Goal: Transaction & Acquisition: Purchase product/service

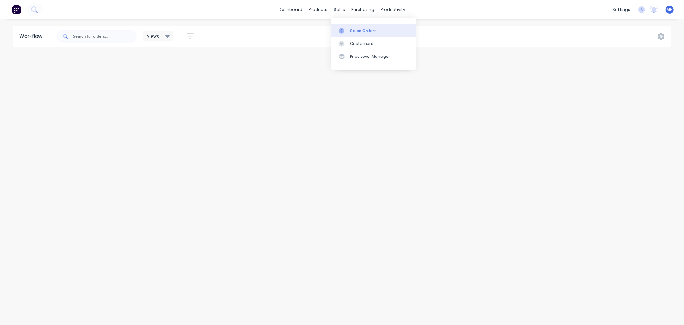
click at [350, 30] on link "Sales Orders" at bounding box center [373, 30] width 85 height 13
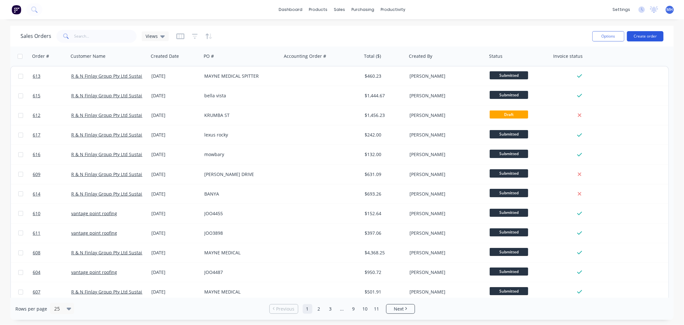
click at [649, 33] on button "Create order" at bounding box center [645, 36] width 37 height 10
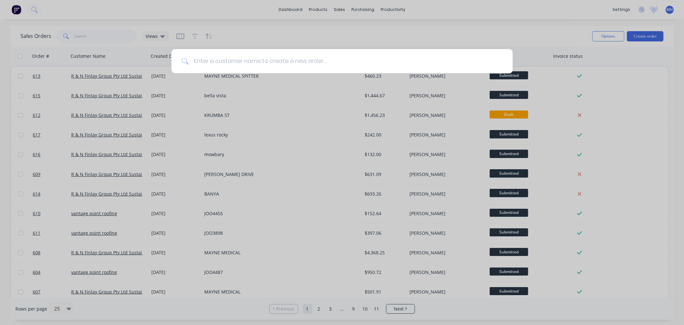
click at [364, 58] on input at bounding box center [346, 61] width 314 height 24
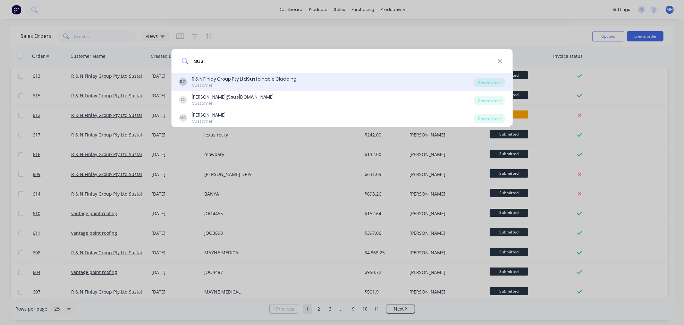
type input "sus"
click at [248, 82] on div "Customer" at bounding box center [244, 85] width 105 height 6
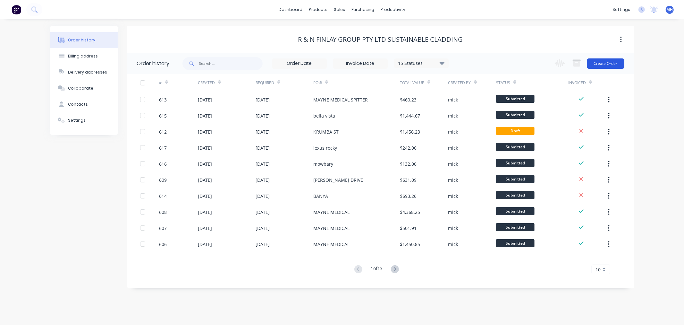
click at [604, 62] on button "Create Order" at bounding box center [605, 63] width 37 height 10
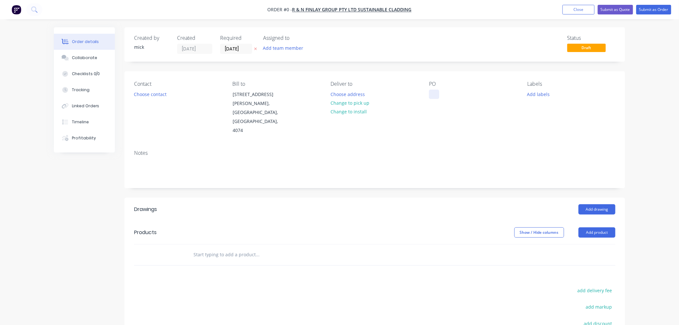
click at [433, 91] on div at bounding box center [434, 94] width 10 height 9
click at [596, 204] on button "Add drawing" at bounding box center [596, 209] width 37 height 10
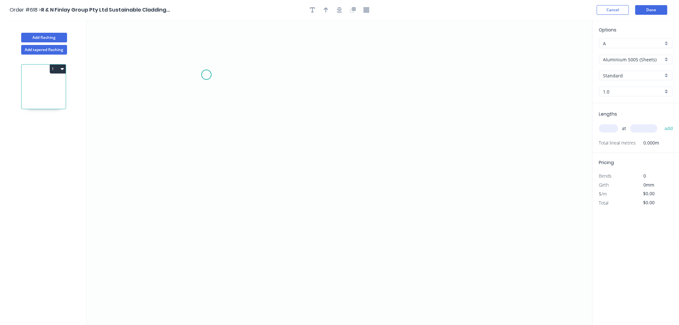
click at [206, 75] on icon "0" at bounding box center [340, 172] width 506 height 305
click at [207, 165] on icon "0" at bounding box center [340, 172] width 506 height 305
click at [414, 193] on icon "0 ?" at bounding box center [340, 172] width 506 height 305
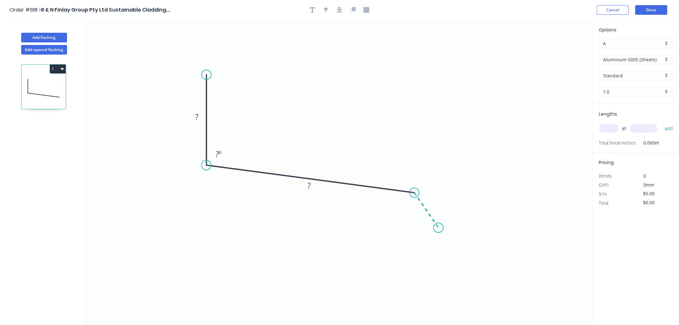
click at [439, 228] on icon "0 ? ? ? º" at bounding box center [340, 172] width 506 height 305
click at [439, 228] on circle at bounding box center [439, 228] width 10 height 10
click at [200, 117] on rect at bounding box center [196, 117] width 13 height 9
click at [615, 129] on input "text" at bounding box center [608, 128] width 19 height 8
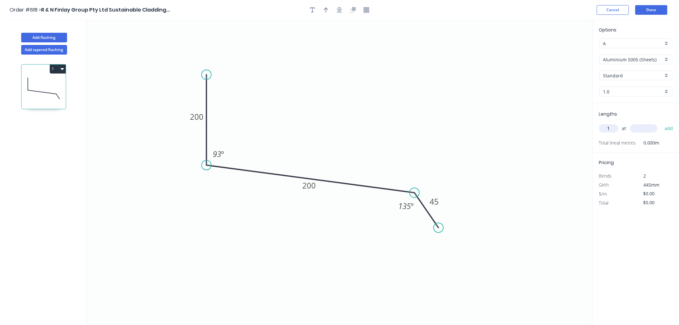
type input "1"
type input "1200"
click at [661, 123] on button "add" at bounding box center [668, 128] width 15 height 11
click at [637, 60] on input "Aluminium 5005 (Sheets)" at bounding box center [633, 59] width 60 height 7
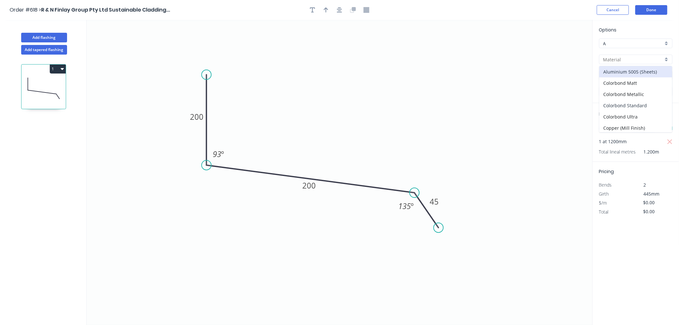
click at [644, 104] on div "Colorbond Standard" at bounding box center [635, 105] width 73 height 11
type input "Colorbond Standard"
type input "Basalt"
type input "0.55"
type input "$17.02"
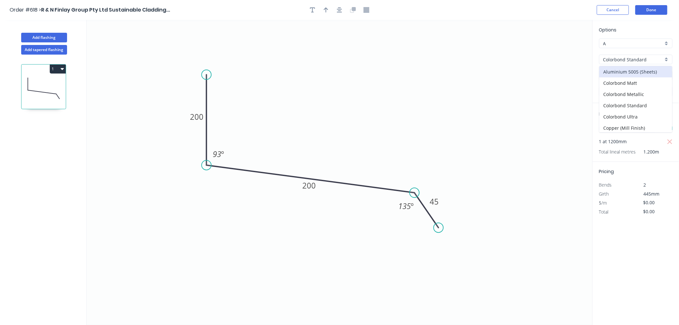
type input "$20.42"
click at [627, 71] on div "Basalt" at bounding box center [635, 76] width 73 height 10
click at [617, 111] on div "Surfmist" at bounding box center [635, 111] width 73 height 11
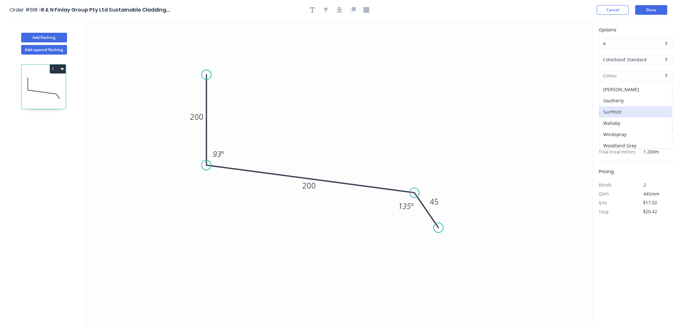
type input "Surfmist"
click at [656, 8] on button "Done" at bounding box center [651, 10] width 32 height 10
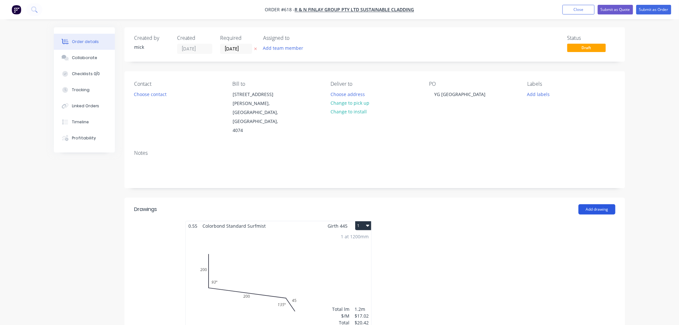
click at [592, 204] on button "Add drawing" at bounding box center [596, 209] width 37 height 10
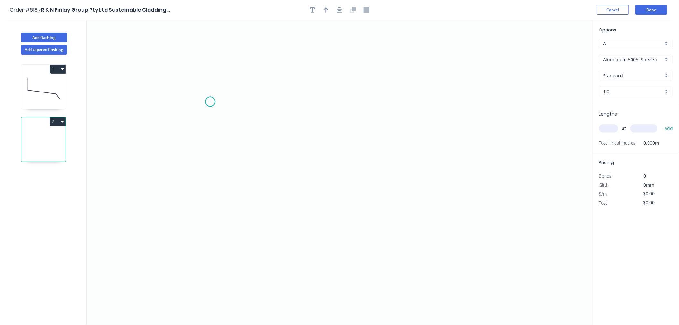
click at [210, 102] on icon "0" at bounding box center [340, 172] width 506 height 305
click at [210, 209] on icon "0" at bounding box center [340, 172] width 506 height 305
click at [448, 202] on icon "0 ?" at bounding box center [340, 172] width 506 height 305
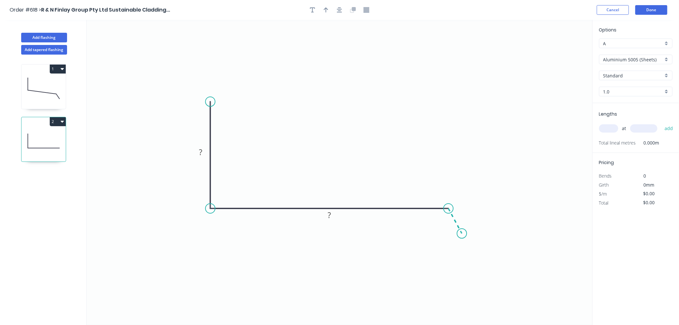
click at [462, 234] on icon "0 ? ?" at bounding box center [340, 172] width 506 height 305
click at [462, 234] on circle at bounding box center [462, 233] width 10 height 10
click at [203, 150] on rect at bounding box center [200, 152] width 13 height 9
click at [351, 146] on icon "0 200 50 45 135 º" at bounding box center [340, 172] width 506 height 305
click at [327, 11] on icon "button" at bounding box center [326, 10] width 4 height 6
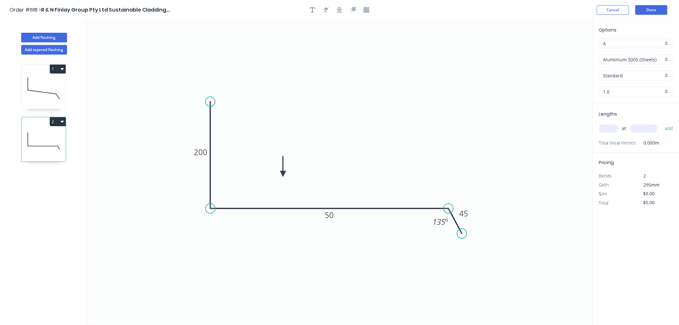
drag, startPoint x: 559, startPoint y: 52, endPoint x: 283, endPoint y: 174, distance: 302.2
click at [283, 174] on icon at bounding box center [283, 166] width 6 height 21
click at [637, 56] on input "Aluminium 5005 (Sheets)" at bounding box center [633, 59] width 60 height 7
click at [635, 101] on div "Colorbond Standard" at bounding box center [635, 105] width 73 height 11
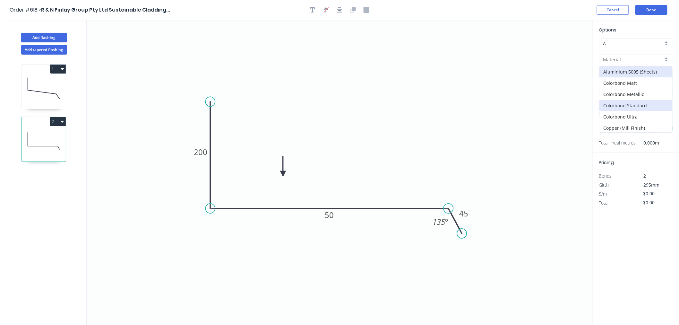
type input "Colorbond Standard"
type input "Basalt"
type input "0.55"
type input "$12.50"
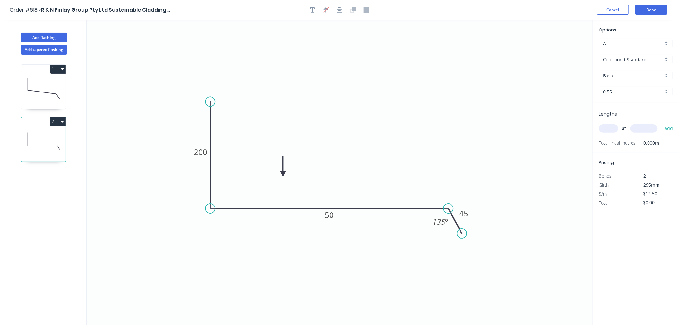
click at [632, 75] on input "Basalt" at bounding box center [633, 75] width 60 height 7
click at [628, 110] on div "Surfmist" at bounding box center [635, 111] width 73 height 11
type input "Surfmist"
click at [614, 124] on input "text" at bounding box center [608, 128] width 19 height 8
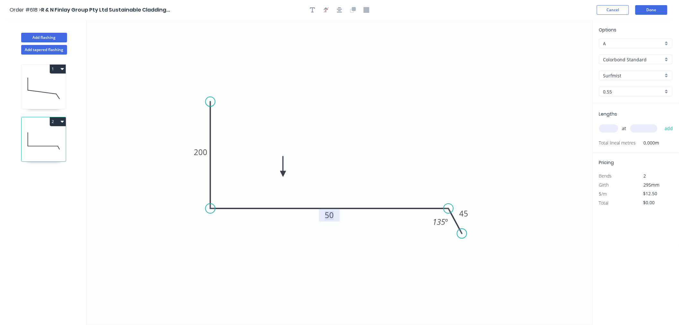
click at [334, 217] on tspan "50" at bounding box center [329, 214] width 9 height 11
click at [514, 148] on icon "0 200 280 45 135 º" at bounding box center [340, 172] width 506 height 305
type input "$19.28"
click at [609, 123] on div "at add" at bounding box center [636, 128] width 75 height 11
click at [610, 129] on input "text" at bounding box center [608, 128] width 19 height 8
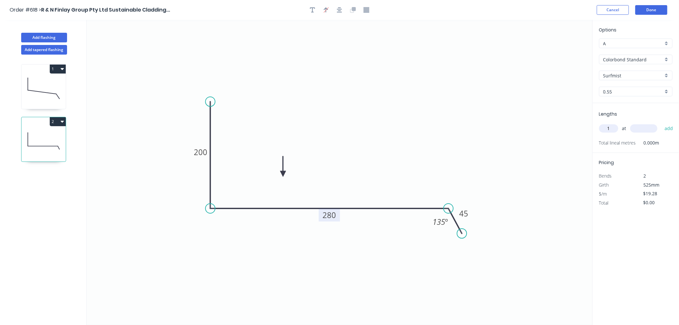
type input "1"
type input "1200"
click at [661, 123] on button "add" at bounding box center [668, 128] width 15 height 11
type input "$23.14"
click at [656, 7] on button "Done" at bounding box center [651, 10] width 32 height 10
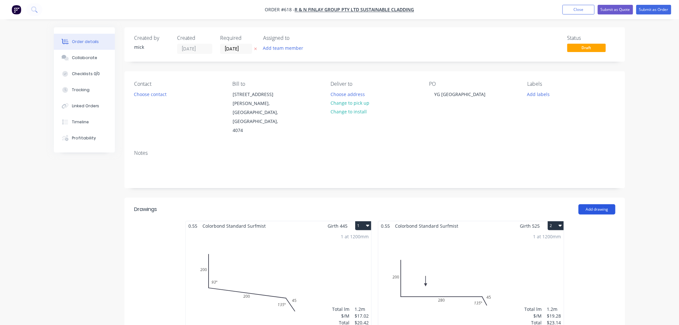
click at [595, 204] on button "Add drawing" at bounding box center [596, 209] width 37 height 10
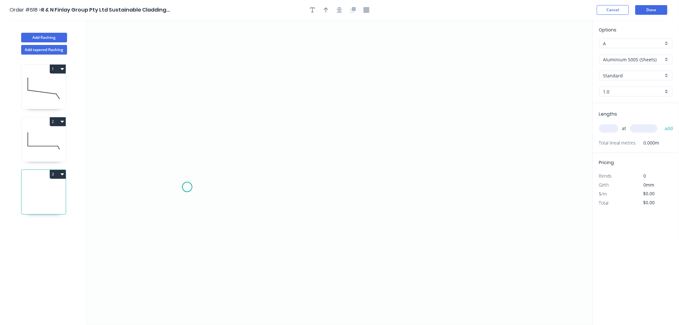
click at [187, 187] on icon "0" at bounding box center [340, 172] width 506 height 305
click at [219, 147] on icon "0" at bounding box center [340, 172] width 506 height 305
click at [471, 154] on icon "0 ?" at bounding box center [340, 172] width 506 height 305
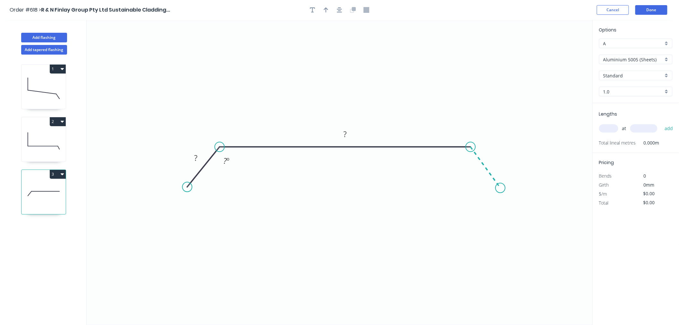
click at [500, 188] on icon "0 ? ? ? º" at bounding box center [340, 172] width 506 height 305
click at [197, 157] on tspan "?" at bounding box center [195, 157] width 3 height 11
click at [341, 13] on button "button" at bounding box center [340, 10] width 10 height 10
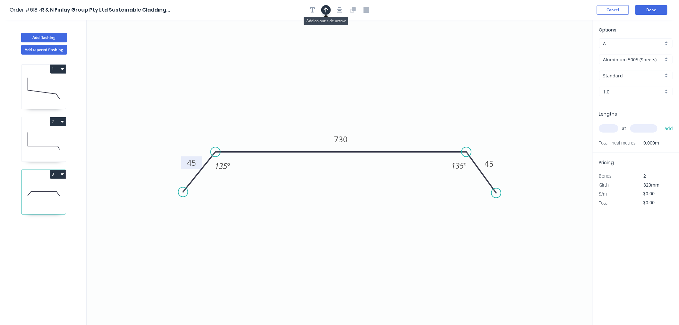
click at [325, 7] on icon "button" at bounding box center [326, 10] width 4 height 6
drag, startPoint x: 558, startPoint y: 49, endPoint x: 396, endPoint y: 124, distance: 179.1
click at [396, 124] on icon at bounding box center [395, 117] width 6 height 21
click at [644, 55] on div "Aluminium 5005 (Sheets)" at bounding box center [635, 60] width 73 height 10
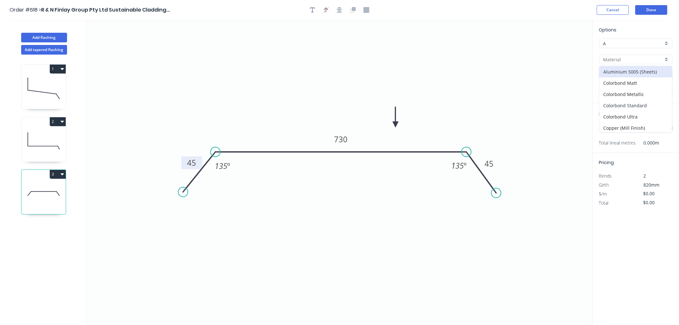
click at [632, 105] on div "Colorbond Standard" at bounding box center [635, 105] width 73 height 11
type input "Colorbond Standard"
type input "Basalt"
type input "0.55"
type input "$26.07"
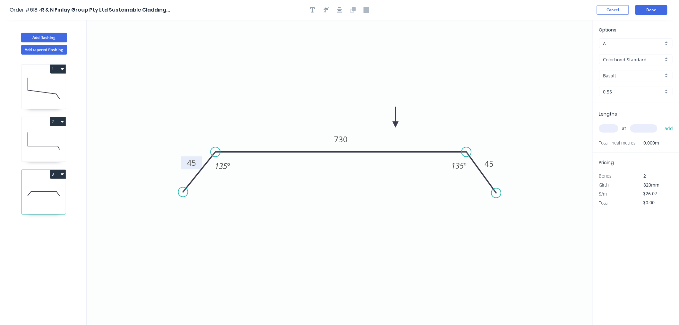
click at [634, 74] on input "Basalt" at bounding box center [633, 75] width 60 height 7
click at [620, 111] on div "Surfmist" at bounding box center [635, 111] width 73 height 11
type input "Surfmist"
click at [612, 128] on input "text" at bounding box center [608, 128] width 19 height 8
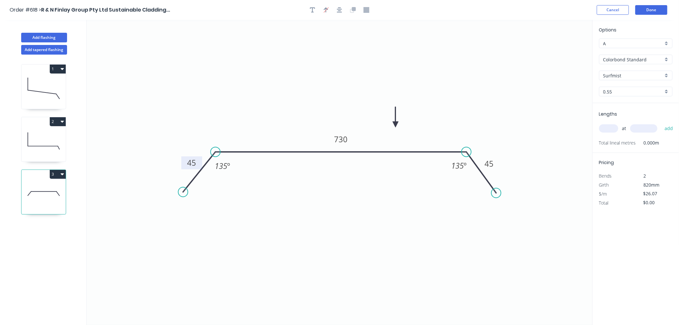
click at [612, 128] on input "text" at bounding box center [608, 128] width 19 height 8
type input "1"
type input "2200"
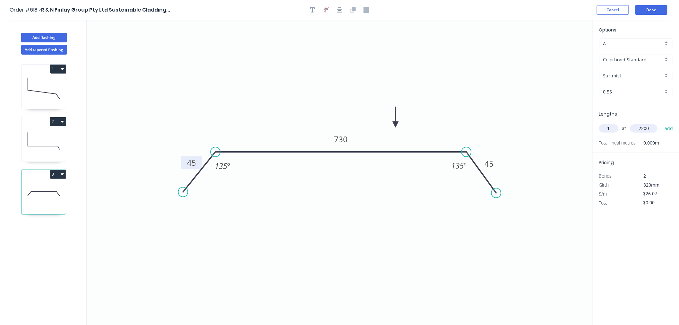
click at [661, 123] on button "add" at bounding box center [668, 128] width 15 height 11
type input "$57.35"
click at [316, 9] on button "button" at bounding box center [313, 10] width 10 height 10
drag, startPoint x: 156, startPoint y: 53, endPoint x: 214, endPoint y: 60, distance: 58.5
click at [225, 70] on rect at bounding box center [202, 62] width 58 height 30
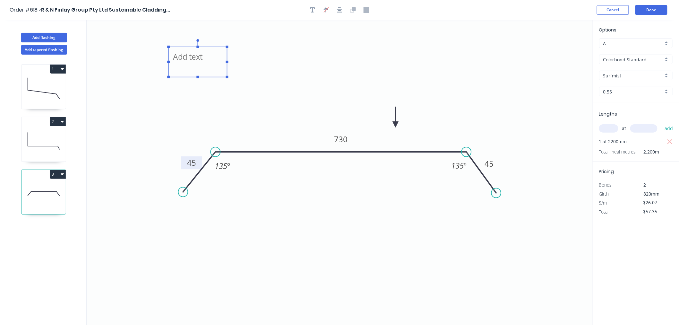
click at [206, 59] on textarea at bounding box center [198, 62] width 52 height 24
click at [190, 56] on textarea at bounding box center [199, 62] width 52 height 24
click at [206, 63] on textarea at bounding box center [199, 62] width 52 height 24
drag, startPoint x: 228, startPoint y: 62, endPoint x: 269, endPoint y: 59, distance: 40.8
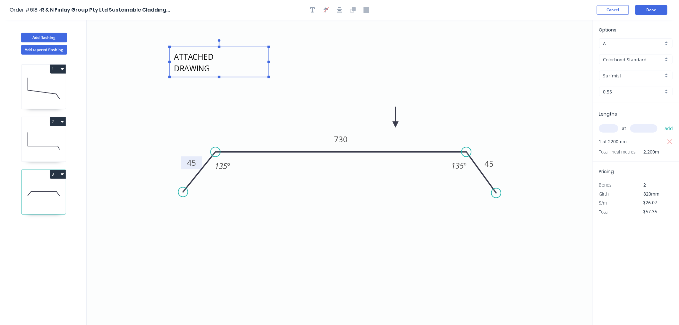
click at [269, 59] on icon "200 MM UPSTAND (REFER TO ATTACHED DRAWING 45 730 45 135 º 135 º" at bounding box center [340, 172] width 506 height 305
type textarea "200 MM UPSTAND (REFER TO ATTACHED DRAWING"
drag, startPoint x: 265, startPoint y: 65, endPoint x: 272, endPoint y: 64, distance: 7.1
click at [272, 64] on textarea "200 MM UPSTAND (REFER TO ATTACHED DRAWING" at bounding box center [226, 60] width 93 height 24
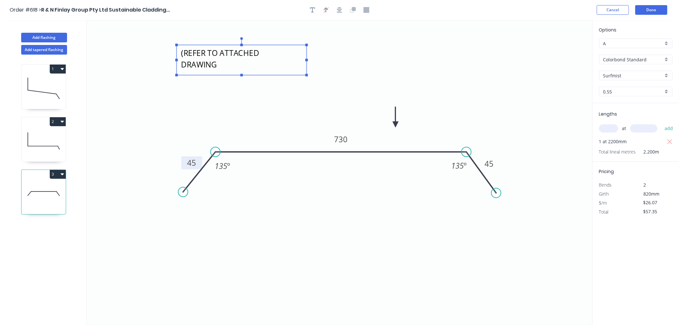
drag, startPoint x: 276, startPoint y: 60, endPoint x: 307, endPoint y: 60, distance: 30.8
click at [307, 60] on rect at bounding box center [306, 60] width 3 height 3
drag, startPoint x: 307, startPoint y: 60, endPoint x: 310, endPoint y: 59, distance: 3.3
click at [310, 59] on rect at bounding box center [310, 60] width 3 height 3
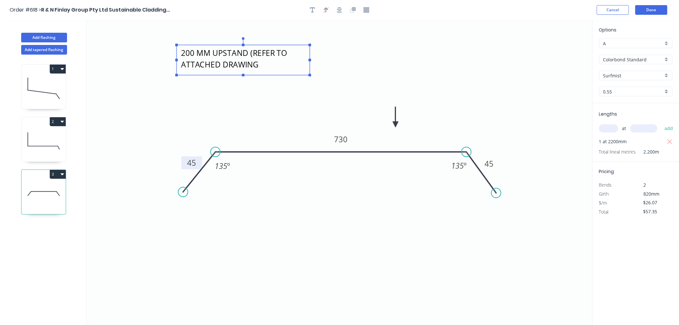
click at [430, 74] on icon "200 MM UPSTAND (REFER TO ATTACHED DRAWING 45 730 45 135 º 135 º" at bounding box center [340, 172] width 506 height 305
drag, startPoint x: 264, startPoint y: 73, endPoint x: 275, endPoint y: 78, distance: 11.8
click at [275, 78] on rect at bounding box center [253, 64] width 133 height 30
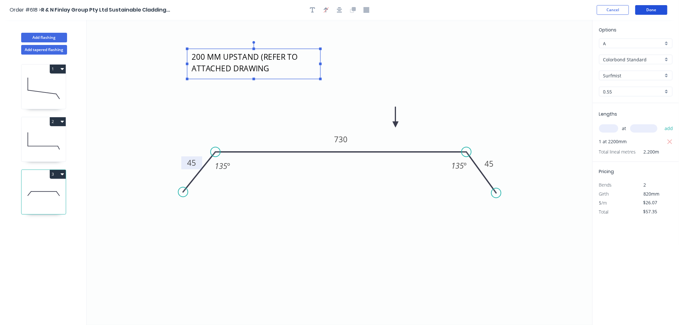
drag, startPoint x: 644, startPoint y: 9, endPoint x: 635, endPoint y: 16, distance: 11.4
click at [644, 9] on button "Done" at bounding box center [651, 10] width 32 height 10
click at [645, 11] on button "Done" at bounding box center [651, 10] width 32 height 10
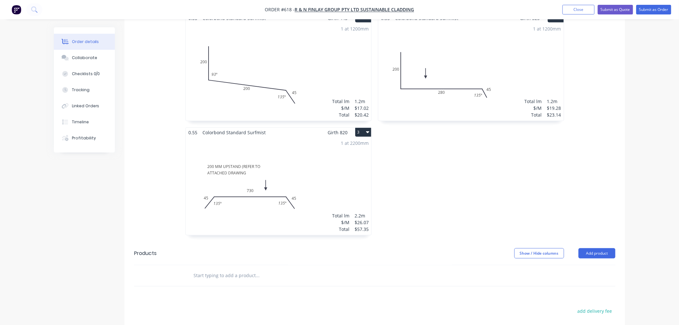
scroll to position [30, 0]
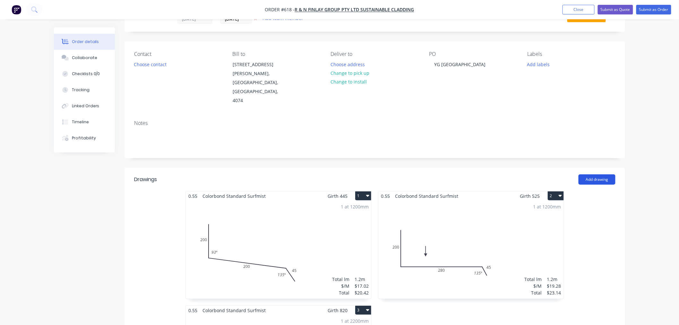
click at [601, 174] on button "Add drawing" at bounding box center [596, 179] width 37 height 10
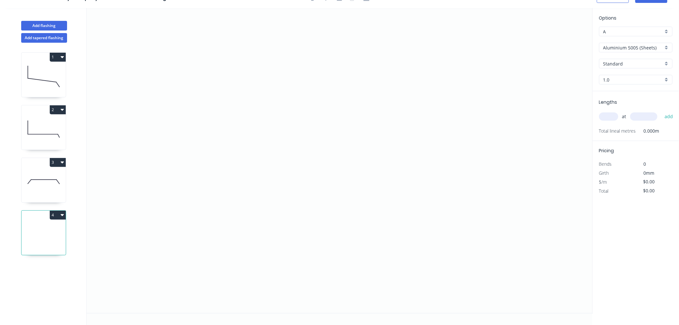
scroll to position [12, 0]
click at [195, 175] on icon "0" at bounding box center [340, 160] width 506 height 305
click at [223, 135] on icon "0" at bounding box center [340, 160] width 506 height 305
click at [478, 127] on icon "0 ?" at bounding box center [340, 160] width 506 height 305
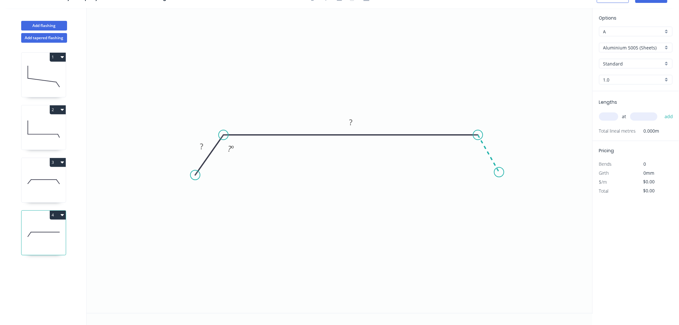
click at [499, 172] on icon "0 ? ? ? º" at bounding box center [340, 160] width 506 height 305
click at [499, 172] on circle at bounding box center [499, 172] width 10 height 10
click at [205, 146] on rect at bounding box center [201, 146] width 13 height 9
click at [420, 208] on icon "0 45 730 45 135 º 135 º" at bounding box center [340, 160] width 506 height 305
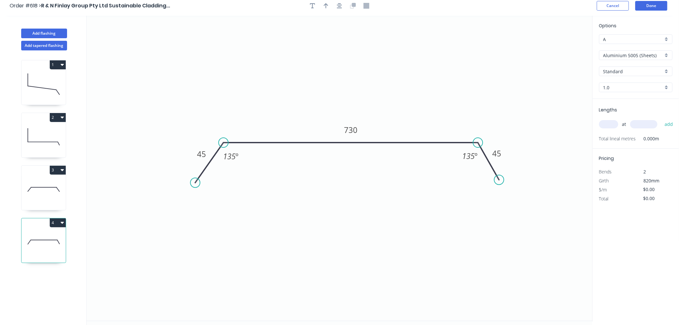
scroll to position [0, 0]
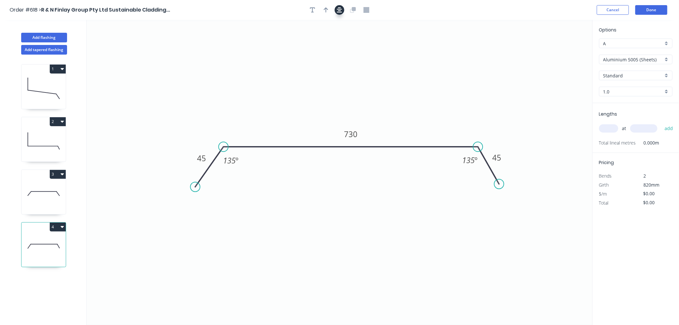
click at [336, 8] on button "button" at bounding box center [340, 10] width 10 height 10
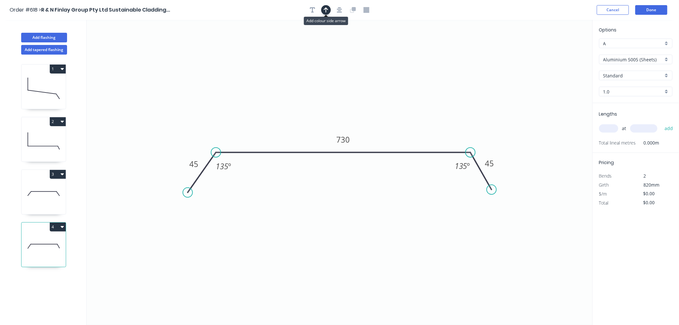
click at [329, 12] on button "button" at bounding box center [326, 10] width 10 height 10
drag, startPoint x: 507, startPoint y: 81, endPoint x: 281, endPoint y: 121, distance: 230.0
click at [284, 120] on icon at bounding box center [287, 111] width 6 height 21
click at [609, 59] on input "Aluminium 5005 (Sheets)" at bounding box center [633, 59] width 60 height 7
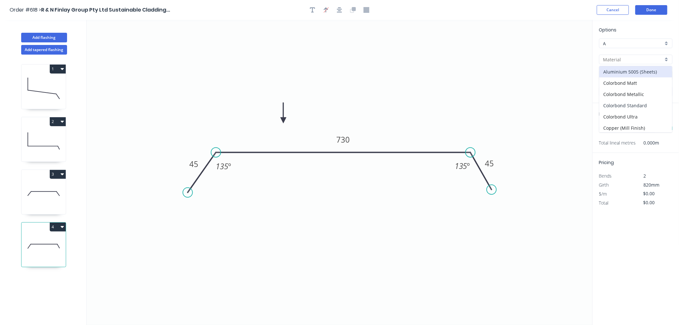
click at [643, 102] on div "Colorbond Standard" at bounding box center [635, 105] width 73 height 11
type input "Colorbond Standard"
type input "Basalt"
type input "0.55"
type input "$26.07"
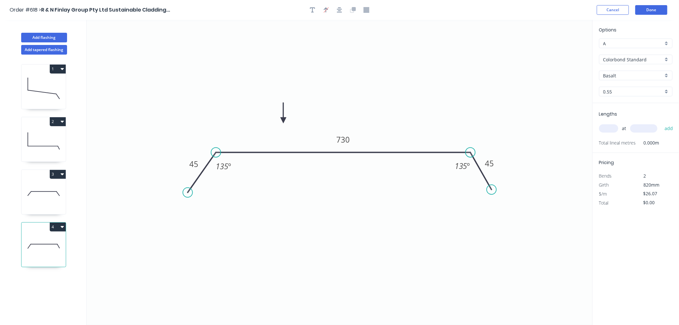
click at [614, 79] on div "Basalt" at bounding box center [635, 76] width 73 height 10
click at [609, 110] on div "Surfmist" at bounding box center [635, 111] width 73 height 11
type input "Surfmist"
click at [608, 130] on input "text" at bounding box center [608, 128] width 19 height 8
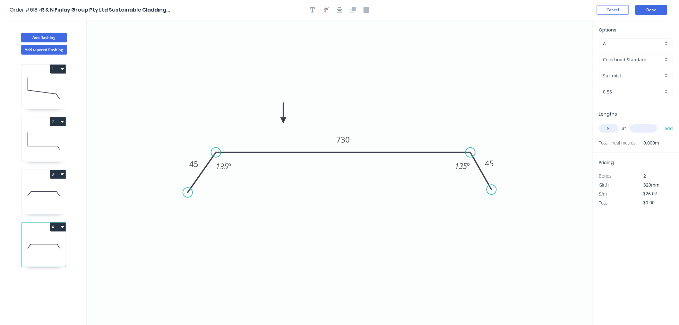
type input "5"
type input "3700"
click at [670, 130] on button "add" at bounding box center [668, 128] width 15 height 11
type input "$482.30"
click at [647, 8] on button "Done" at bounding box center [651, 10] width 32 height 10
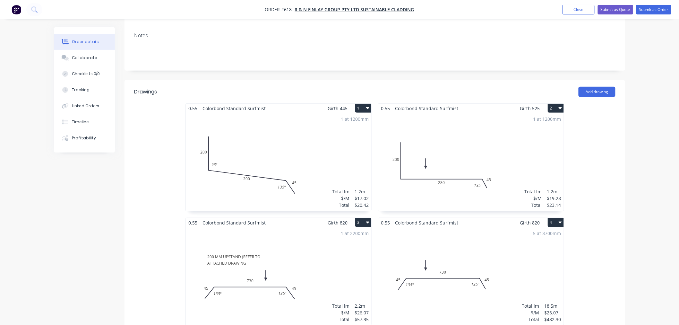
scroll to position [71, 0]
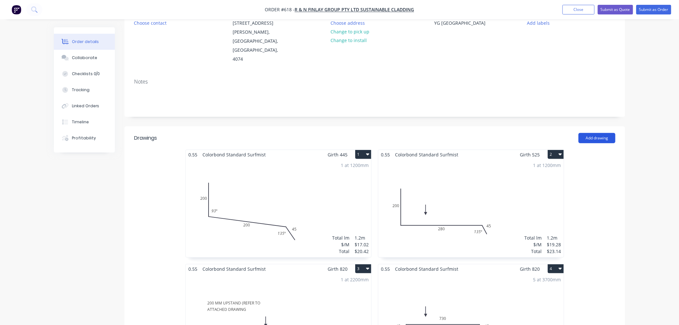
click at [583, 133] on button "Add drawing" at bounding box center [596, 138] width 37 height 10
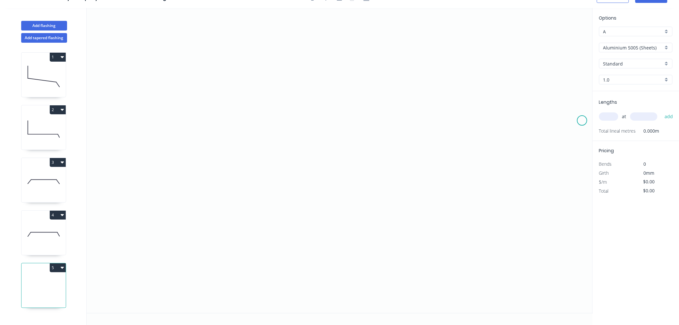
scroll to position [12, 0]
click at [361, 72] on icon "0" at bounding box center [340, 160] width 506 height 305
click at [364, 233] on icon "0" at bounding box center [340, 160] width 506 height 305
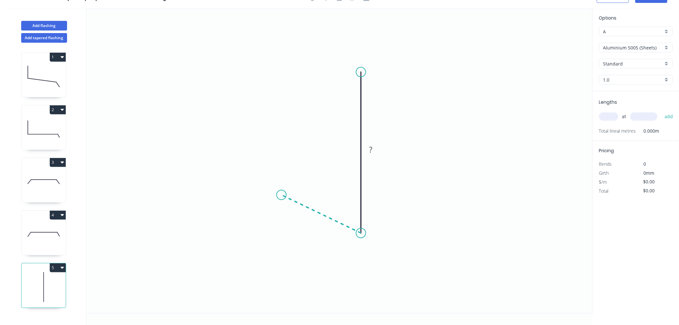
click at [282, 195] on icon "0 ?" at bounding box center [340, 160] width 506 height 305
click at [282, 195] on circle at bounding box center [282, 195] width 10 height 10
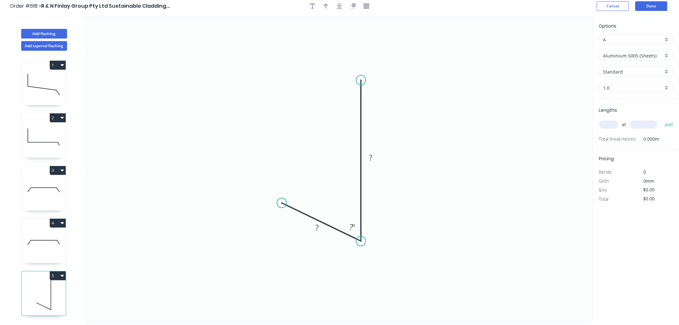
scroll to position [0, 0]
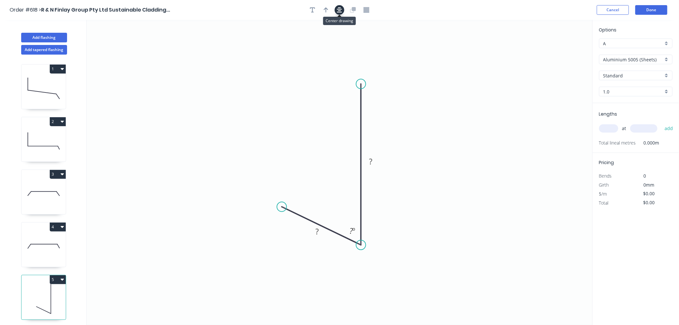
click at [341, 12] on icon "button" at bounding box center [339, 9] width 5 height 5
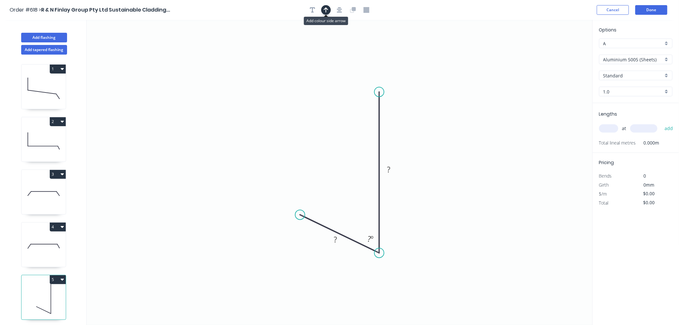
click at [323, 8] on button "button" at bounding box center [326, 10] width 10 height 10
drag, startPoint x: 559, startPoint y: 51, endPoint x: 318, endPoint y: 132, distance: 253.5
click at [318, 132] on icon at bounding box center [318, 125] width 6 height 21
click at [393, 166] on rect at bounding box center [388, 169] width 13 height 9
click at [491, 224] on icon "0 50 250 87 º" at bounding box center [340, 172] width 506 height 305
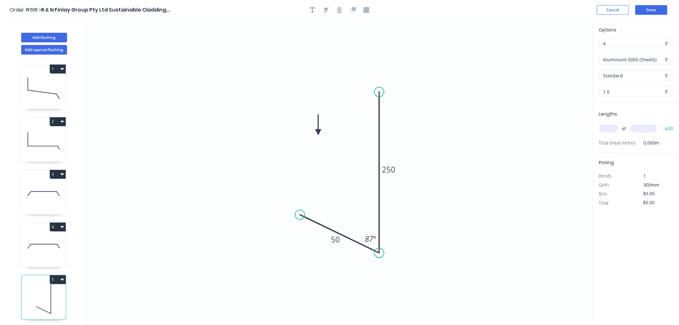
click at [651, 59] on input "Aluminium 5005 (Sheets)" at bounding box center [633, 59] width 60 height 7
click at [636, 107] on div "Colorbond Standard" at bounding box center [635, 105] width 73 height 11
type input "Colorbond Standard"
type input "Basalt"
type input "0.55"
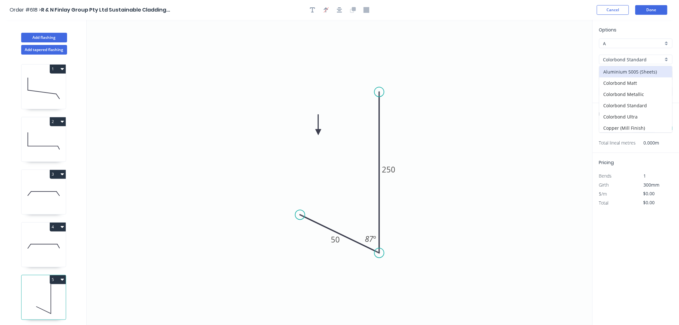
type input "$11.07"
click at [638, 73] on input "Basalt" at bounding box center [633, 75] width 60 height 7
click at [610, 112] on div "Surfmist" at bounding box center [635, 111] width 73 height 11
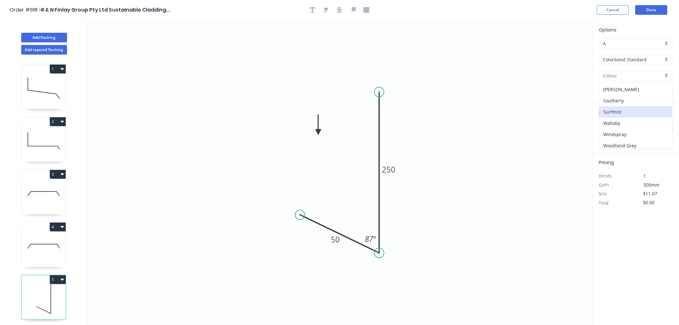
type input "Surfmist"
click at [611, 129] on input "text" at bounding box center [608, 128] width 19 height 8
type input "1"
type input "800"
click at [661, 123] on button "add" at bounding box center [668, 128] width 15 height 11
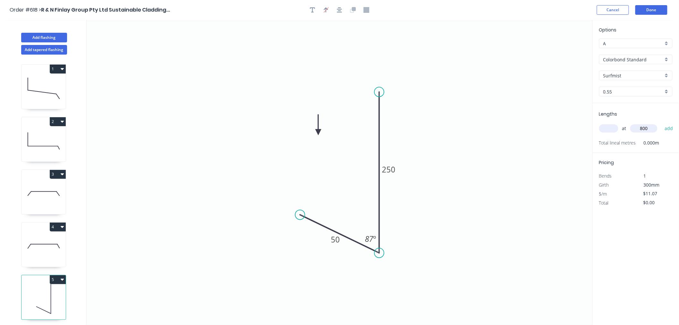
type input "$8.86"
click at [657, 9] on button "Done" at bounding box center [651, 10] width 32 height 10
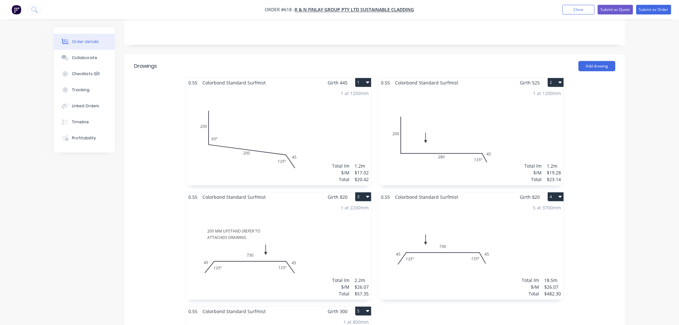
scroll to position [142, 0]
click at [597, 62] on button "Add drawing" at bounding box center [596, 67] width 37 height 10
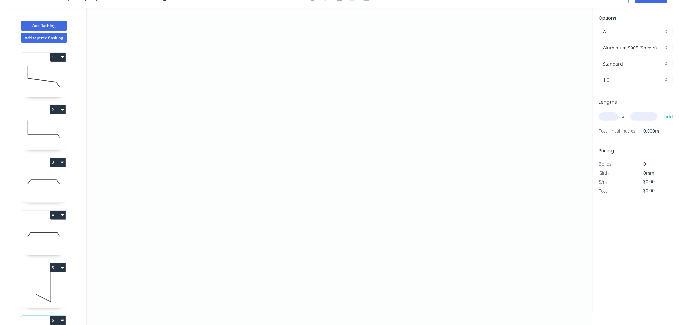
scroll to position [12, 0]
click at [280, 82] on icon "0" at bounding box center [340, 160] width 506 height 305
click at [280, 223] on icon "0" at bounding box center [340, 160] width 506 height 305
click at [407, 260] on icon "0 ?" at bounding box center [340, 160] width 506 height 305
click at [407, 260] on circle at bounding box center [407, 261] width 10 height 10
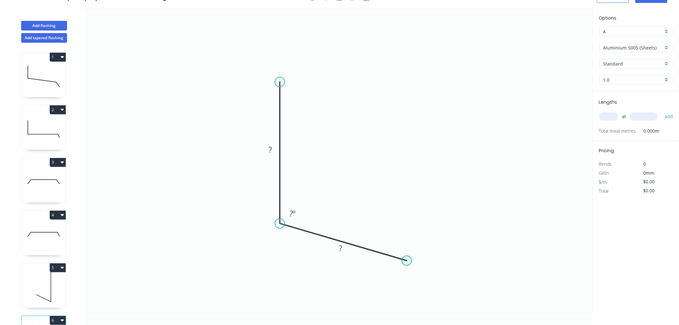
click at [407, 260] on circle at bounding box center [407, 261] width 10 height 10
click at [406, 261] on circle at bounding box center [407, 261] width 10 height 10
click at [274, 152] on rect at bounding box center [270, 150] width 13 height 9
click at [364, 121] on icon "0 250 50 93 º" at bounding box center [340, 160] width 506 height 305
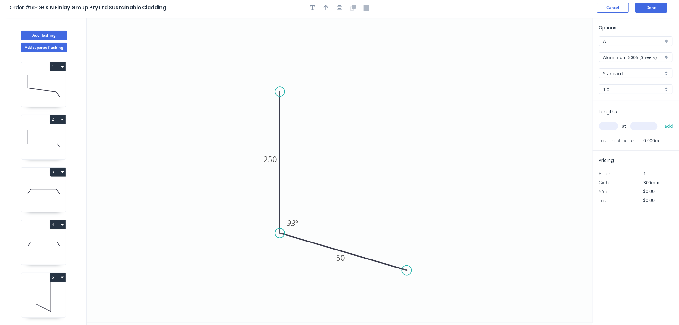
scroll to position [0, 0]
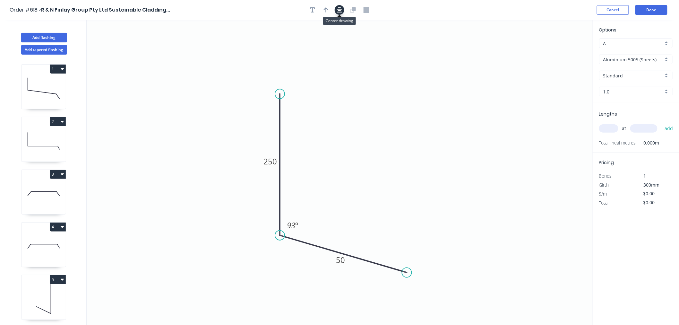
click at [343, 11] on button "button" at bounding box center [340, 10] width 10 height 10
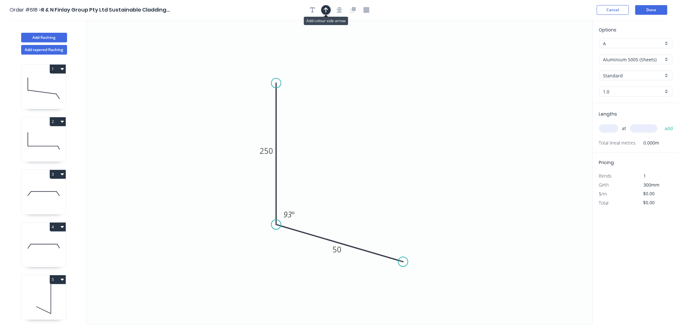
click at [325, 6] on button "button" at bounding box center [326, 10] width 10 height 10
drag, startPoint x: 559, startPoint y: 50, endPoint x: 338, endPoint y: 190, distance: 261.3
click at [338, 190] on icon at bounding box center [339, 182] width 6 height 21
click at [632, 58] on input "Aluminium 5005 (Sheets)" at bounding box center [633, 59] width 60 height 7
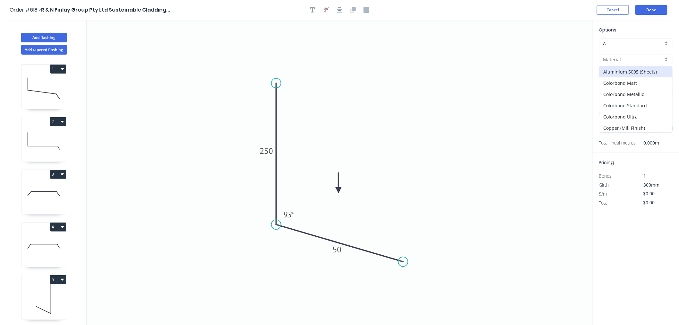
click at [624, 107] on div "Colorbond Standard" at bounding box center [635, 105] width 73 height 11
type input "Colorbond Standard"
type input "Basalt"
type input "0.55"
type input "$11.07"
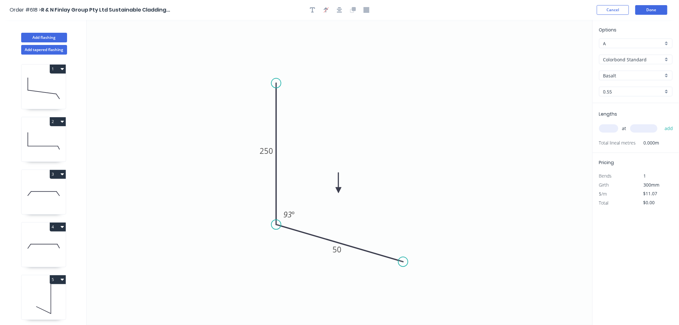
click at [640, 81] on div "Options A A Colorbond Standard Colorbond Standard Basalt Basalt 0.55 0.55" at bounding box center [636, 64] width 86 height 77
click at [640, 77] on input "Basalt" at bounding box center [633, 75] width 60 height 7
click at [620, 113] on div "Surfmist" at bounding box center [635, 111] width 73 height 11
type input "Surfmist"
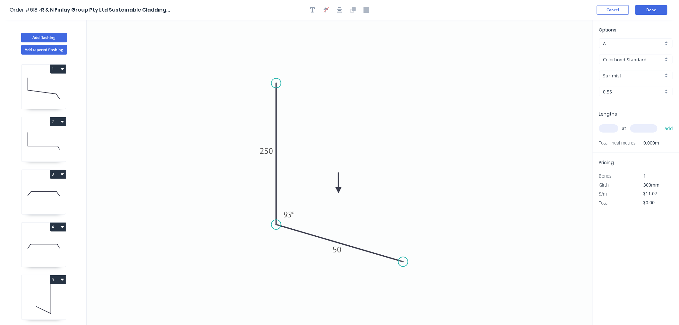
click at [608, 126] on input "text" at bounding box center [608, 128] width 19 height 8
type input "1"
type input "800"
click at [661, 123] on button "add" at bounding box center [668, 128] width 15 height 11
type input "$8.86"
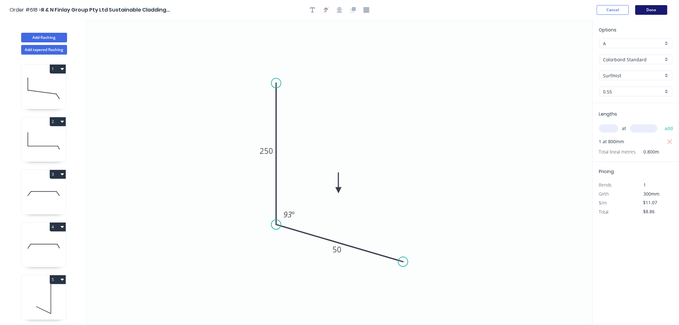
click at [646, 9] on button "Done" at bounding box center [651, 10] width 32 height 10
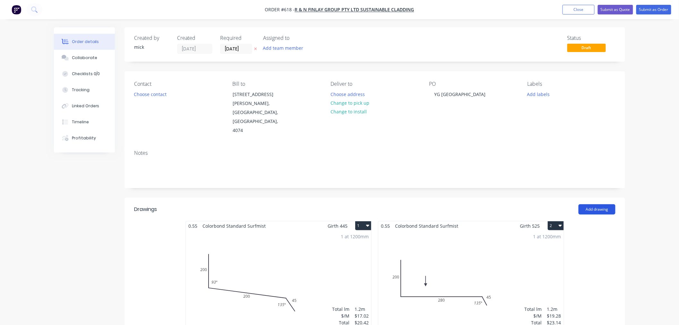
click at [613, 204] on button "Add drawing" at bounding box center [596, 209] width 37 height 10
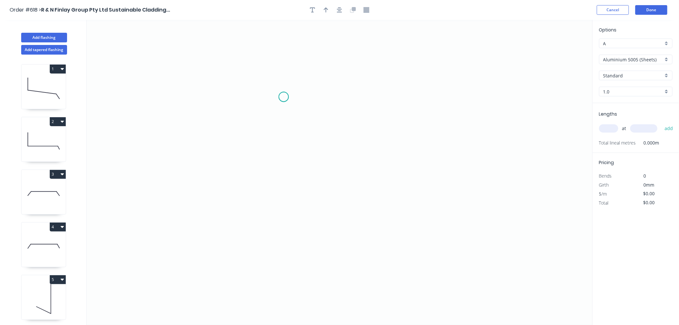
click at [284, 97] on icon "0" at bounding box center [340, 172] width 506 height 305
click at [281, 224] on icon "0" at bounding box center [340, 172] width 506 height 305
click at [401, 225] on icon "0 ?" at bounding box center [340, 172] width 506 height 305
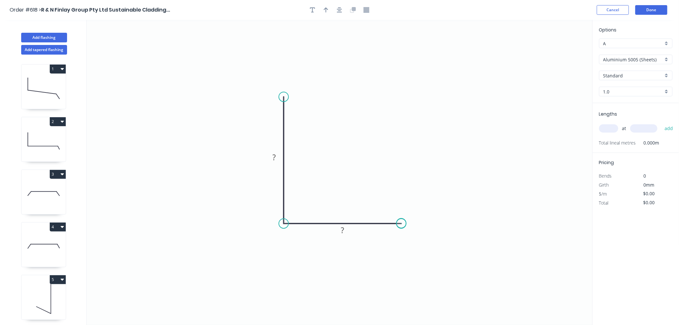
click at [401, 223] on circle at bounding box center [402, 223] width 10 height 10
click at [278, 158] on rect at bounding box center [274, 157] width 13 height 9
click at [652, 60] on input "Aluminium 5005 (Sheets)" at bounding box center [633, 59] width 60 height 7
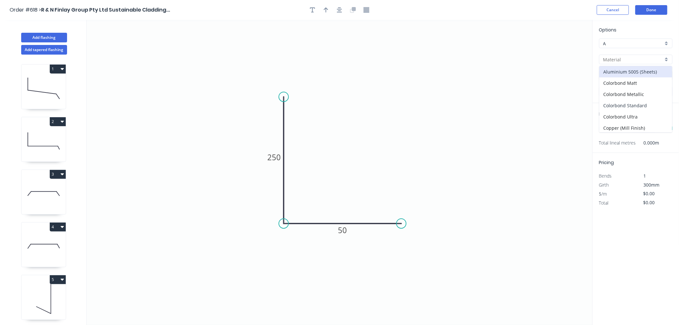
click at [643, 102] on div "Colorbond Standard" at bounding box center [635, 105] width 73 height 11
type input "Colorbond Standard"
type input "Basalt"
type input "0.55"
type input "$11.07"
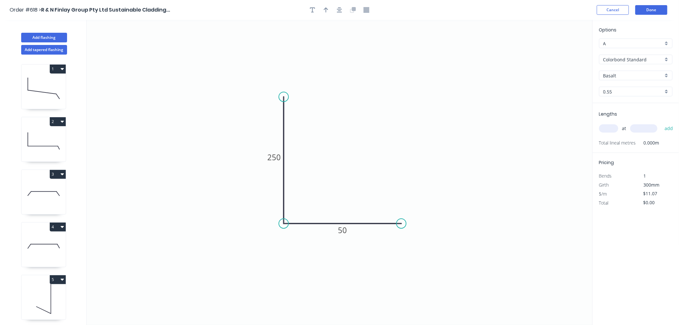
click at [635, 77] on input "Basalt" at bounding box center [633, 75] width 60 height 7
click at [621, 113] on div "Surfmist" at bounding box center [635, 111] width 73 height 11
type input "Surfmist"
click at [614, 129] on input "text" at bounding box center [608, 128] width 19 height 8
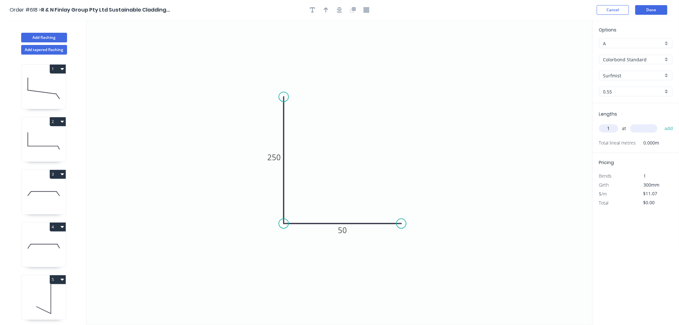
type input "1"
type input "800"
click at [661, 123] on button "add" at bounding box center [668, 128] width 15 height 11
type input "$8.86"
click at [662, 9] on button "Done" at bounding box center [651, 10] width 32 height 10
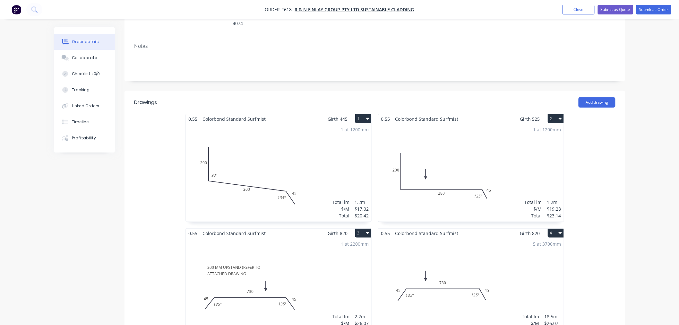
click at [288, 174] on div "1 at 1200mm Total lm $/M Total 1.2m $17.02 $20.42" at bounding box center [278, 173] width 185 height 98
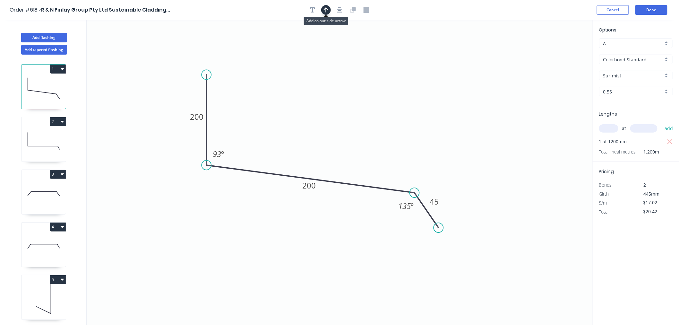
click at [326, 8] on icon "button" at bounding box center [326, 9] width 4 height 5
drag, startPoint x: 559, startPoint y: 52, endPoint x: 310, endPoint y: 123, distance: 259.7
click at [310, 123] on icon at bounding box center [310, 115] width 6 height 21
click at [656, 12] on button "Done" at bounding box center [651, 10] width 32 height 10
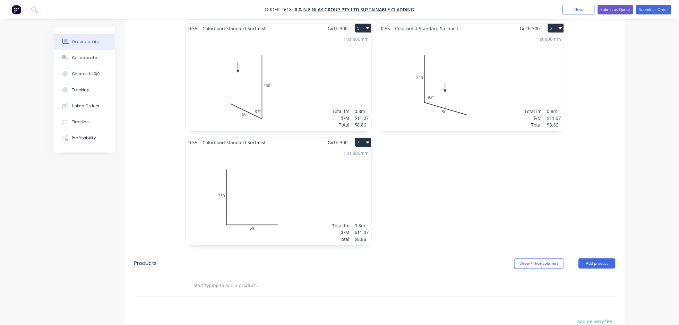
scroll to position [428, 0]
click at [330, 173] on div "1 at 800mm Total lm $/M Total 0.8m $11.07 $8.86" at bounding box center [278, 194] width 185 height 98
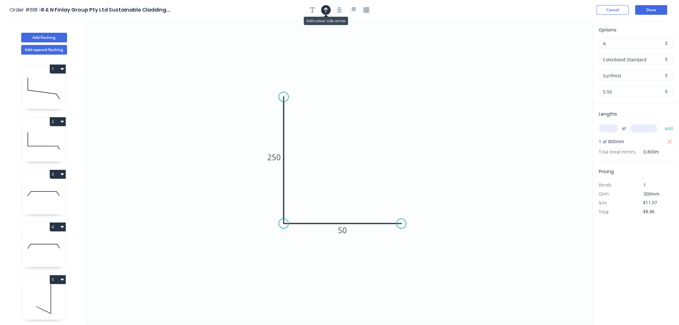
click at [324, 13] on button "button" at bounding box center [326, 10] width 10 height 10
drag, startPoint x: 559, startPoint y: 50, endPoint x: 348, endPoint y: 174, distance: 244.6
click at [348, 174] on icon at bounding box center [348, 166] width 6 height 21
click at [643, 6] on button "Done" at bounding box center [651, 10] width 32 height 10
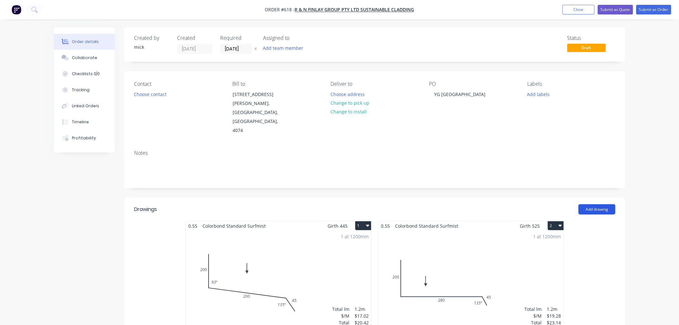
click at [602, 204] on button "Add drawing" at bounding box center [596, 209] width 37 height 10
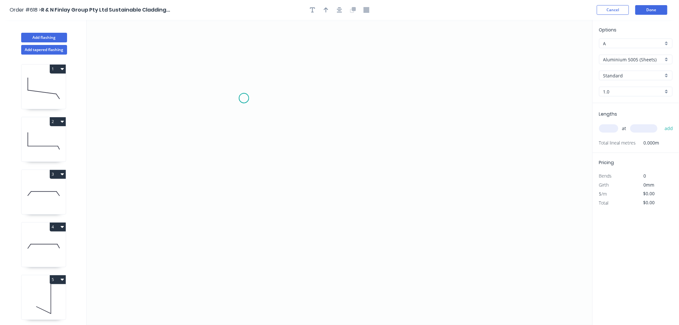
click at [244, 98] on icon "0" at bounding box center [340, 172] width 506 height 305
click at [248, 217] on icon "0" at bounding box center [340, 172] width 506 height 305
click at [431, 216] on icon "0 ?" at bounding box center [340, 172] width 506 height 305
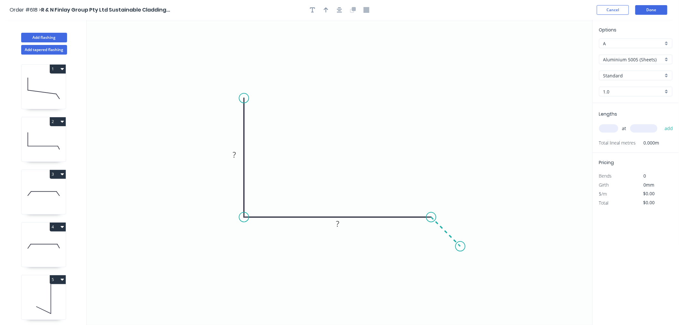
click at [461, 251] on icon "0 ? ?" at bounding box center [340, 172] width 506 height 305
click at [462, 246] on circle at bounding box center [461, 247] width 10 height 10
click at [235, 155] on tspan "?" at bounding box center [234, 154] width 3 height 11
click at [467, 234] on div "Show angle" at bounding box center [462, 235] width 64 height 13
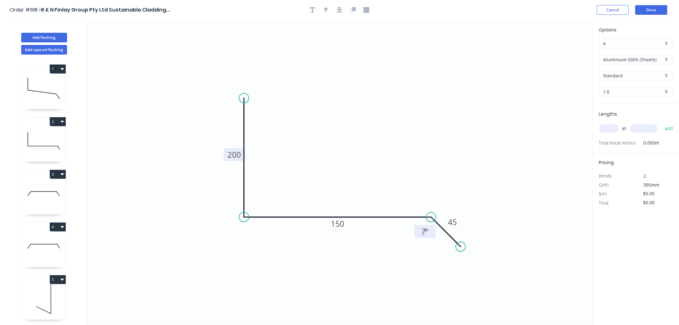
click at [431, 235] on g "? º" at bounding box center [424, 231] width 21 height 13
click at [485, 73] on icon "0 200 150 45 135 º" at bounding box center [340, 172] width 506 height 305
click at [339, 9] on icon "button" at bounding box center [339, 9] width 5 height 5
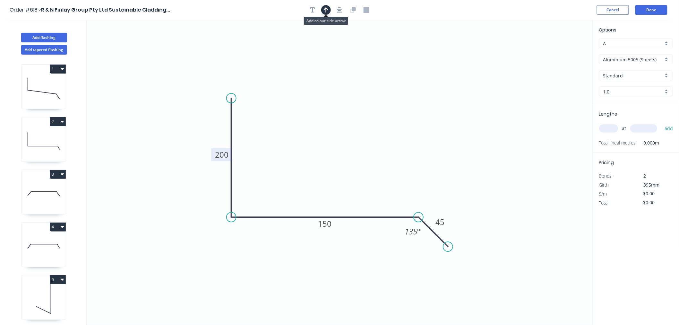
click at [326, 10] on icon "button" at bounding box center [326, 10] width 4 height 6
drag, startPoint x: 559, startPoint y: 49, endPoint x: 332, endPoint y: 148, distance: 247.3
click at [326, 158] on icon at bounding box center [327, 149] width 6 height 21
click at [645, 60] on input "Aluminium 5005 (Sheets)" at bounding box center [633, 59] width 60 height 7
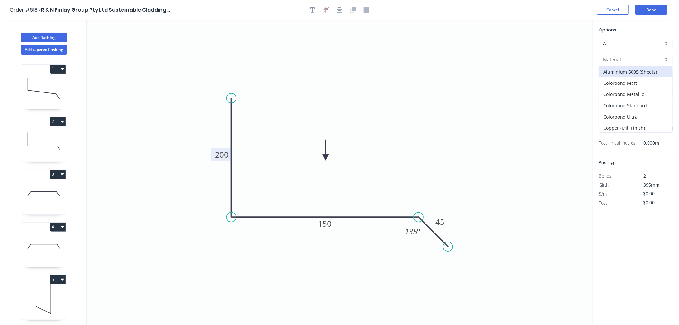
click at [640, 101] on div "Colorbond Standard" at bounding box center [635, 105] width 73 height 11
type input "Colorbond Standard"
type input "Basalt"
type input "0.55"
type input "$14.76"
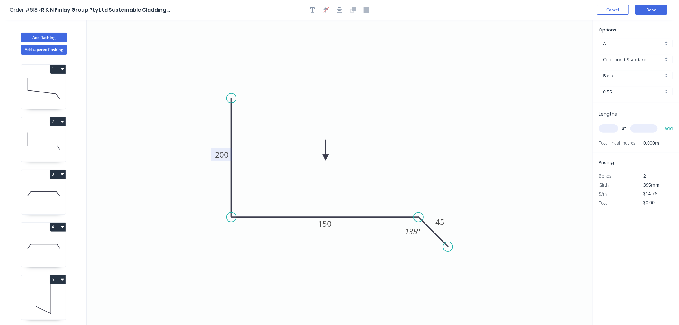
click at [643, 72] on input "Basalt" at bounding box center [633, 75] width 60 height 7
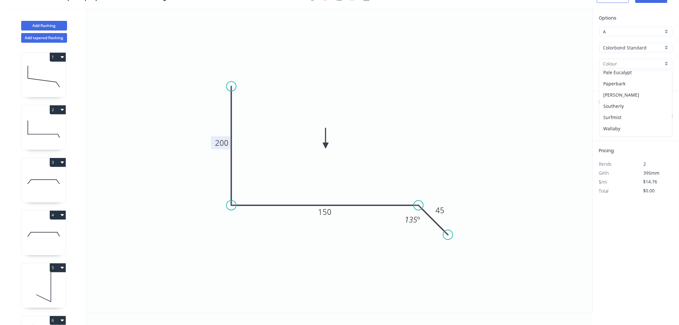
scroll to position [178, 0]
click at [619, 97] on div "Surfmist" at bounding box center [635, 99] width 73 height 11
type input "Surfmist"
click at [608, 115] on input "text" at bounding box center [608, 116] width 19 height 8
type input "1"
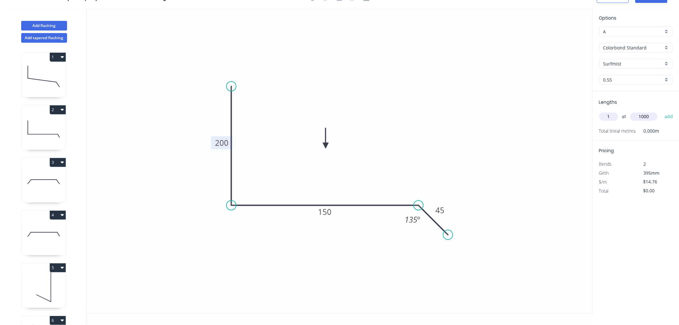
type input "1000"
click at [661, 111] on button "add" at bounding box center [668, 116] width 15 height 11
type input "$14.76"
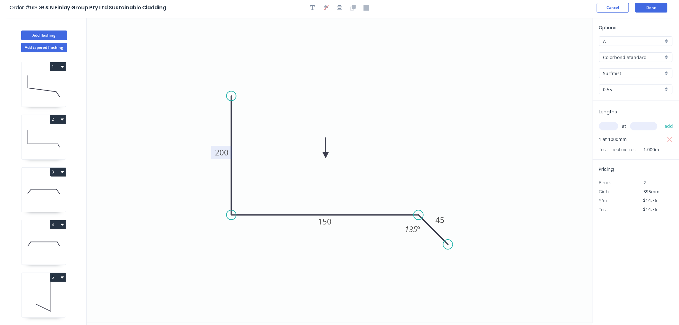
scroll to position [0, 0]
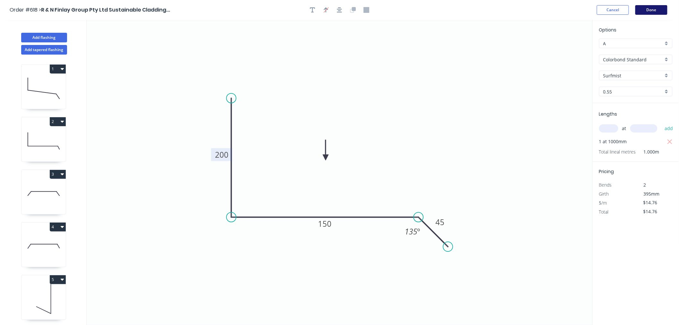
click at [662, 7] on button "Done" at bounding box center [651, 10] width 32 height 10
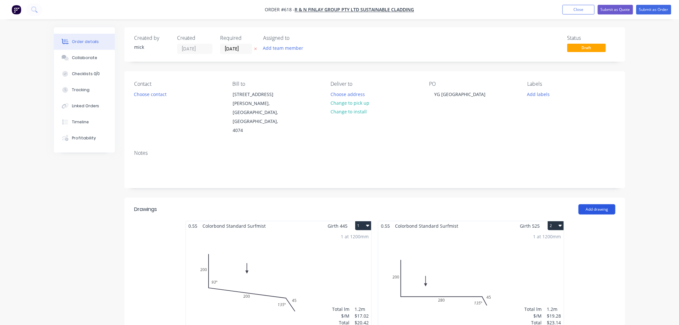
click at [605, 204] on button "Add drawing" at bounding box center [596, 209] width 37 height 10
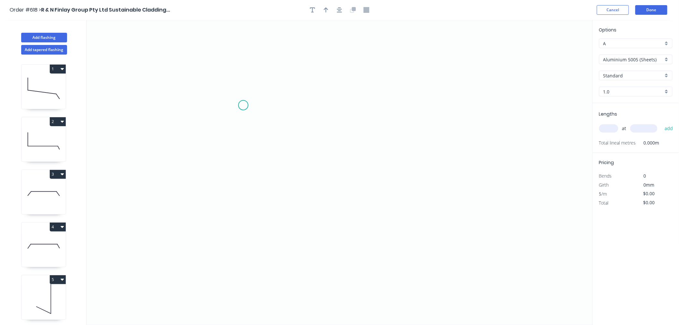
click at [243, 105] on icon "0" at bounding box center [340, 172] width 506 height 305
click at [243, 221] on icon "0" at bounding box center [340, 172] width 506 height 305
click at [475, 215] on icon "0 ?" at bounding box center [340, 172] width 506 height 305
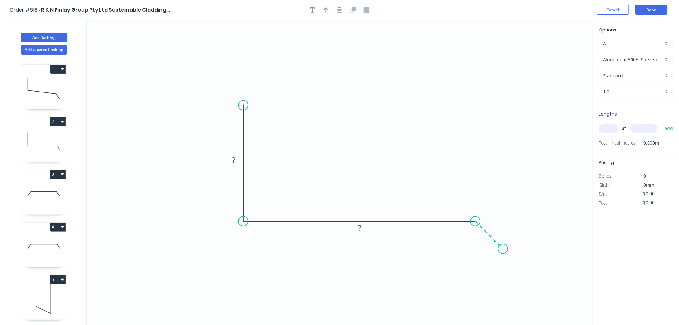
click at [503, 254] on icon "0 ? ?" at bounding box center [340, 172] width 506 height 305
click at [503, 251] on circle at bounding box center [503, 249] width 10 height 10
click at [237, 161] on rect at bounding box center [233, 160] width 13 height 9
click at [480, 239] on div "Show angle" at bounding box center [505, 243] width 64 height 13
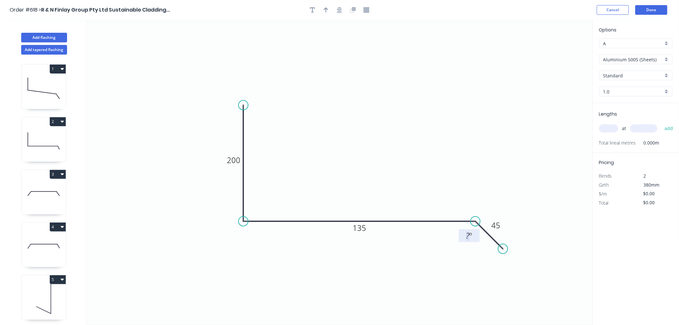
click at [471, 237] on tspan "º" at bounding box center [470, 235] width 3 height 11
click at [496, 88] on icon "0 200 135 45 135 º" at bounding box center [340, 172] width 506 height 305
click at [641, 59] on input "Aluminium 5005 (Sheets)" at bounding box center [633, 59] width 60 height 7
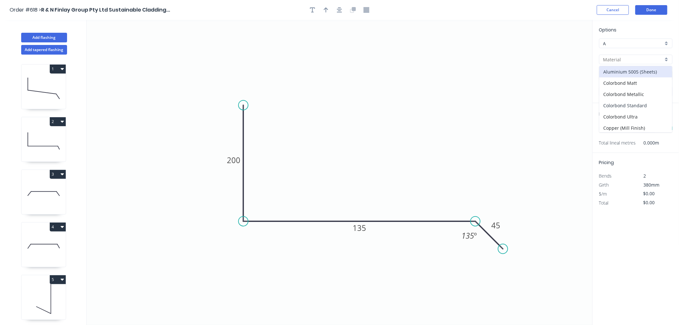
click at [639, 104] on div "Colorbond Standard" at bounding box center [635, 105] width 73 height 11
type input "Colorbond Standard"
type input "Basalt"
type input "0.55"
type input "$14.76"
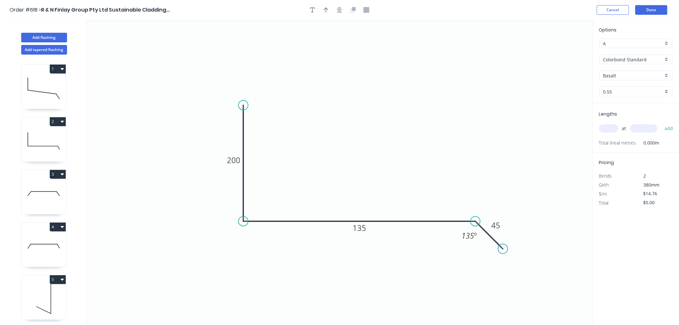
click at [614, 72] on input "Basalt" at bounding box center [633, 75] width 60 height 7
click at [616, 110] on div "Surfmist" at bounding box center [635, 111] width 73 height 11
type input "Surfmist"
click at [607, 127] on input "text" at bounding box center [608, 128] width 19 height 8
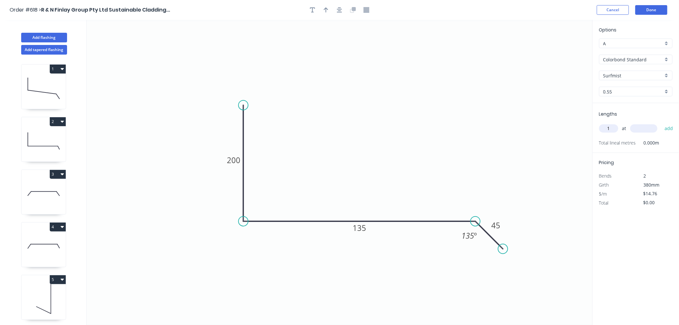
type input "1"
type input "1000"
click at [657, 15] on header "Order #618 > R & N Finlay Group Pty Ltd Sustainable Cladding... Cancel Done" at bounding box center [339, 10] width 679 height 20
click at [657, 5] on button "Done" at bounding box center [651, 10] width 32 height 10
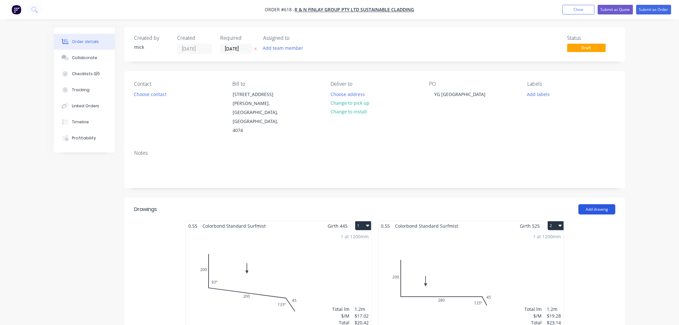
click at [599, 204] on button "Add drawing" at bounding box center [596, 209] width 37 height 10
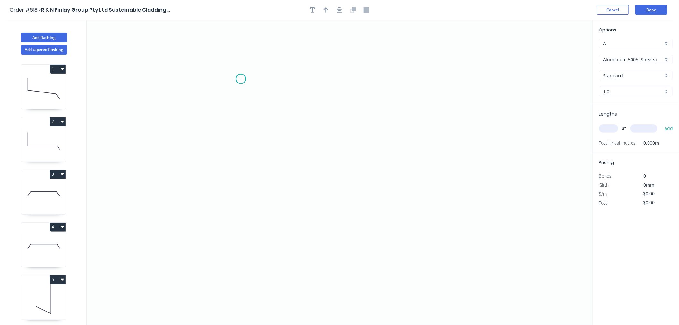
click at [241, 79] on icon "0" at bounding box center [340, 172] width 506 height 305
click at [243, 267] on icon "0" at bounding box center [340, 172] width 506 height 305
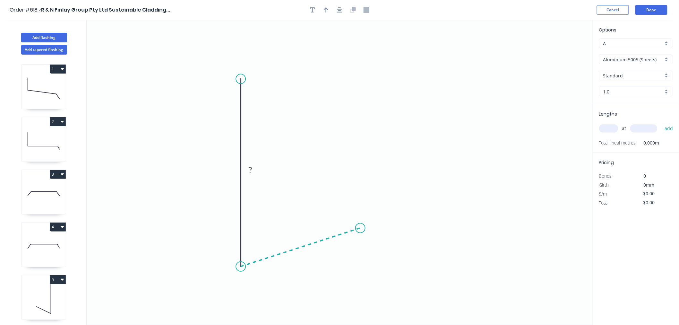
click at [360, 228] on icon "0 ?" at bounding box center [340, 172] width 506 height 305
click at [360, 228] on circle at bounding box center [360, 228] width 10 height 10
click at [231, 171] on tspan "?" at bounding box center [230, 169] width 3 height 11
click at [631, 56] on input "Aluminium 5005 (Sheets)" at bounding box center [633, 59] width 60 height 7
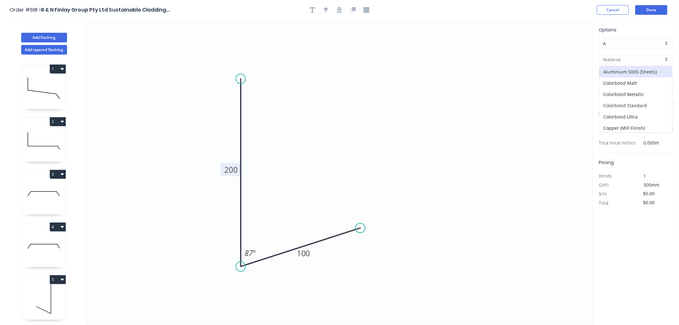
click at [630, 105] on div "Colorbond Standard" at bounding box center [635, 105] width 73 height 11
type input "Colorbond Standard"
type input "Basalt"
type input "0.55"
type input "$11.07"
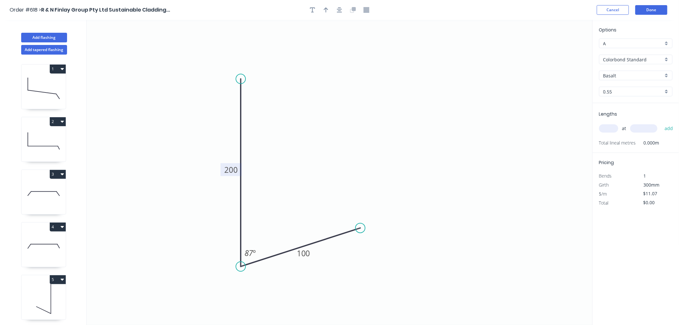
click at [617, 76] on input "Basalt" at bounding box center [633, 75] width 60 height 7
click at [615, 110] on div "Surfmist" at bounding box center [635, 111] width 73 height 11
type input "Surfmist"
click at [608, 132] on input "text" at bounding box center [608, 128] width 19 height 8
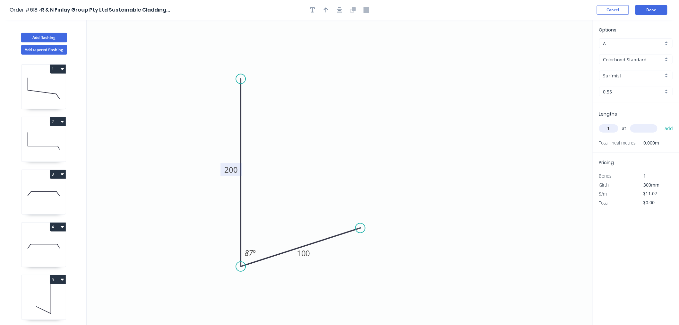
type input "1"
type input "1200"
click at [661, 123] on button "add" at bounding box center [668, 128] width 15 height 11
type input "$13.28"
click at [661, 13] on button "Done" at bounding box center [651, 10] width 32 height 10
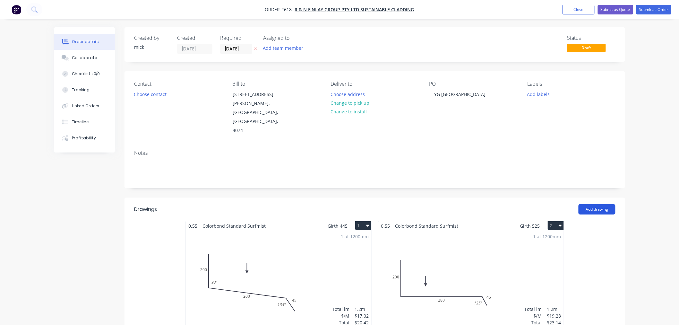
click at [582, 204] on button "Add drawing" at bounding box center [596, 209] width 37 height 10
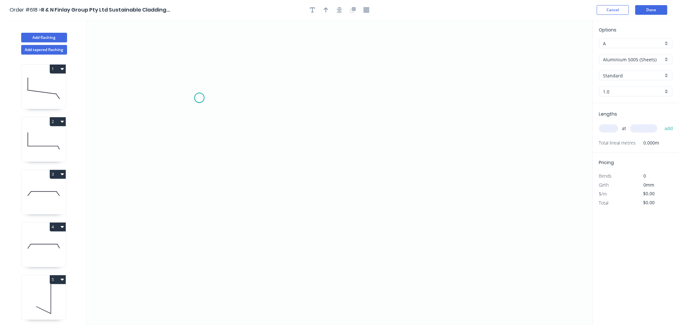
click at [199, 98] on icon "0" at bounding box center [340, 172] width 506 height 305
click at [191, 190] on icon "0" at bounding box center [340, 172] width 506 height 305
click at [190, 190] on circle at bounding box center [191, 190] width 10 height 10
drag, startPoint x: 190, startPoint y: 190, endPoint x: 194, endPoint y: 190, distance: 4.5
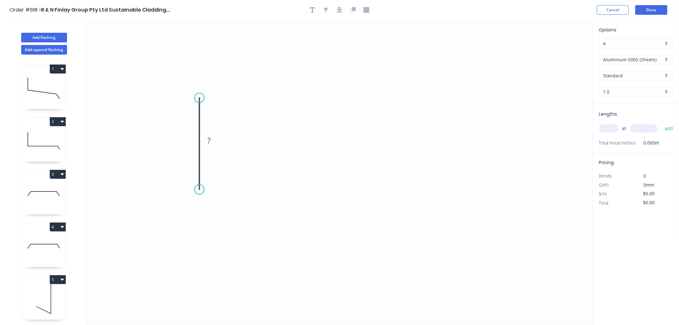
click at [194, 190] on circle at bounding box center [199, 189] width 10 height 10
drag, startPoint x: 198, startPoint y: 187, endPoint x: 194, endPoint y: 187, distance: 3.9
click at [194, 187] on icon "0 ?" at bounding box center [340, 172] width 506 height 305
drag, startPoint x: 199, startPoint y: 184, endPoint x: 398, endPoint y: 228, distance: 203.4
click at [203, 186] on circle at bounding box center [199, 187] width 10 height 10
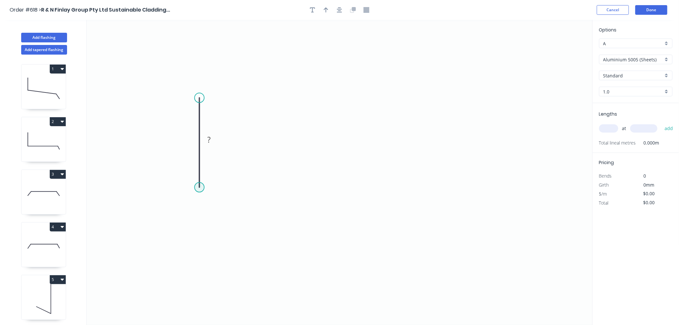
click at [199, 187] on circle at bounding box center [199, 187] width 10 height 10
click at [418, 209] on icon "0 ?" at bounding box center [340, 172] width 506 height 305
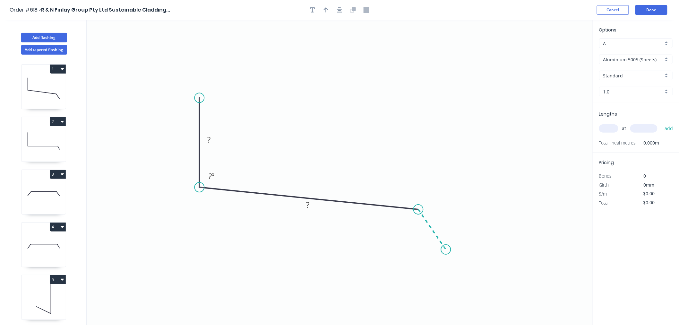
click at [446, 250] on icon "0 ? ? ? º" at bounding box center [340, 172] width 506 height 305
click at [446, 250] on circle at bounding box center [446, 249] width 10 height 10
click at [209, 142] on tspan "?" at bounding box center [208, 139] width 3 height 11
click at [336, 10] on button "button" at bounding box center [340, 10] width 10 height 10
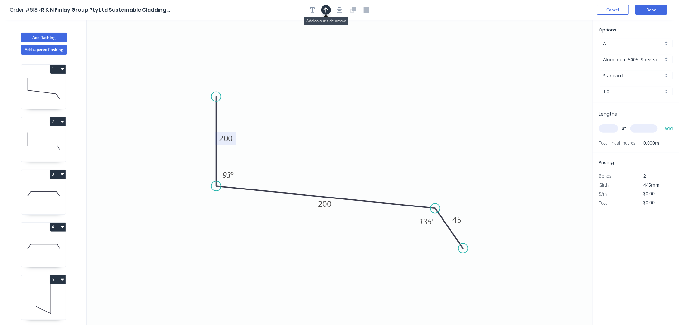
click at [324, 9] on icon "button" at bounding box center [326, 10] width 4 height 6
drag, startPoint x: 561, startPoint y: 51, endPoint x: 342, endPoint y: 148, distance: 239.0
click at [342, 148] on icon at bounding box center [342, 140] width 6 height 21
click at [644, 56] on input "Aluminium 5005 (Sheets)" at bounding box center [633, 59] width 60 height 7
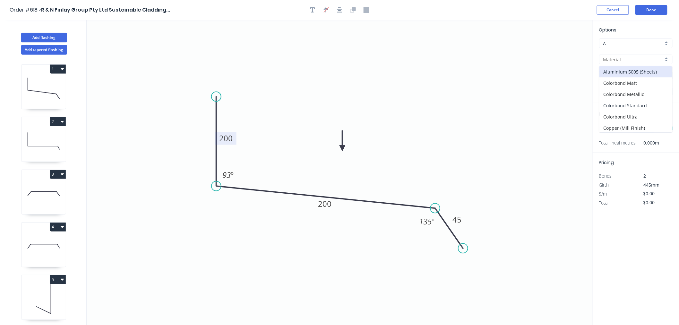
click at [629, 103] on div "Colorbond Standard" at bounding box center [635, 105] width 73 height 11
type input "Colorbond Standard"
type input "Basalt"
type input "0.55"
type input "$17.02"
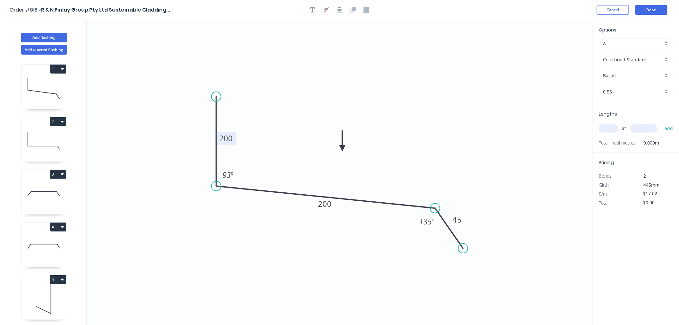
click at [620, 75] on input "Basalt" at bounding box center [633, 75] width 60 height 7
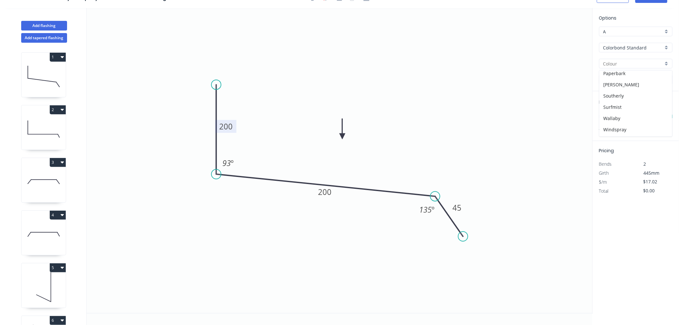
scroll to position [178, 0]
click at [614, 95] on div "Surfmist" at bounding box center [635, 99] width 73 height 11
type input "Surfmist"
click at [614, 115] on input "text" at bounding box center [608, 116] width 19 height 8
type input "1"
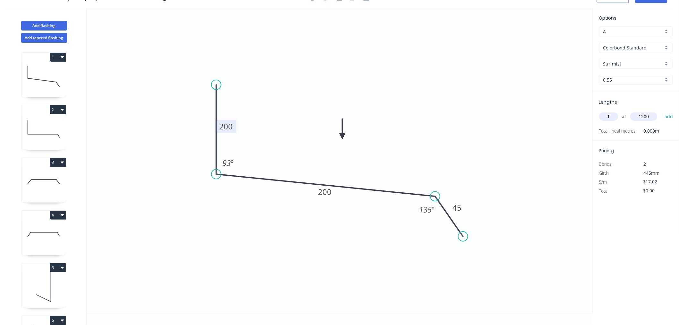
type input "1200"
click at [661, 111] on button "add" at bounding box center [668, 116] width 15 height 11
type input "$20.42"
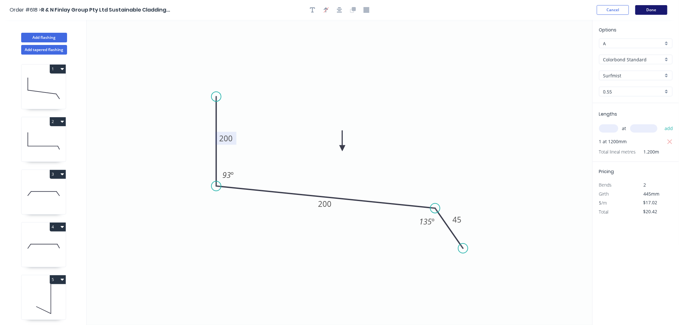
click at [653, 8] on button "Done" at bounding box center [651, 10] width 32 height 10
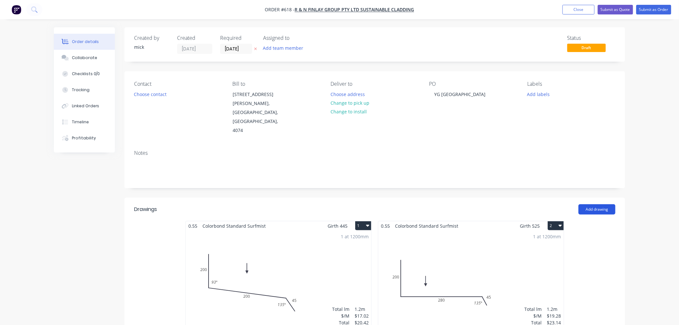
click at [605, 204] on button "Add drawing" at bounding box center [596, 209] width 37 height 10
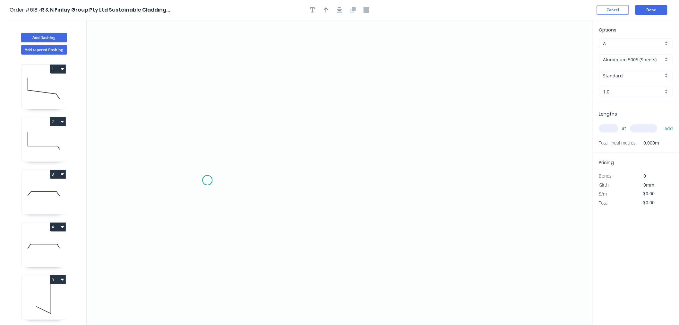
drag, startPoint x: 207, startPoint y: 180, endPoint x: 228, endPoint y: 165, distance: 26.0
click at [208, 180] on icon "0" at bounding box center [340, 172] width 506 height 305
click at [264, 136] on icon at bounding box center [235, 158] width 56 height 44
click at [511, 141] on icon "0 ?" at bounding box center [340, 172] width 506 height 305
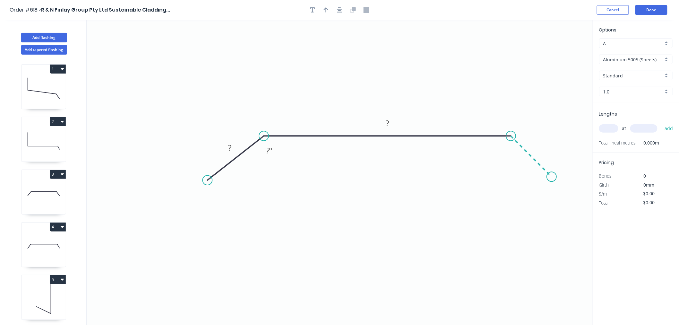
click at [552, 178] on icon "0 ? ? ? º" at bounding box center [340, 172] width 506 height 305
click at [552, 178] on circle at bounding box center [552, 177] width 10 height 10
click at [550, 175] on circle at bounding box center [552, 177] width 10 height 10
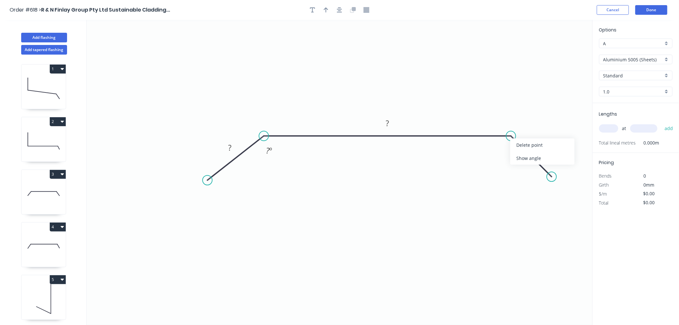
click at [519, 154] on div "Show angle" at bounding box center [542, 157] width 64 height 13
click at [341, 8] on icon "button" at bounding box center [339, 10] width 5 height 6
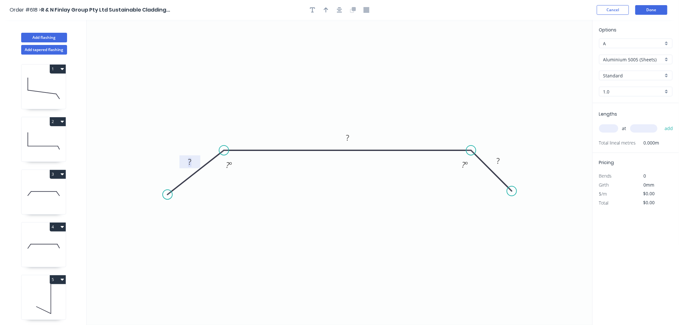
click at [197, 161] on g "?" at bounding box center [189, 161] width 21 height 13
click at [192, 159] on rect at bounding box center [190, 162] width 13 height 9
click at [194, 162] on tspan "54" at bounding box center [189, 161] width 9 height 11
click at [479, 170] on div "Show angle" at bounding box center [501, 171] width 64 height 13
click at [465, 168] on tspan "º" at bounding box center [466, 164] width 3 height 11
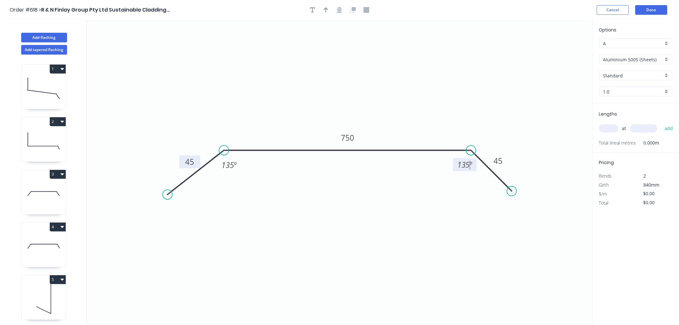
click at [438, 238] on icon "0 45 750 45 135 º 135 º" at bounding box center [340, 172] width 506 height 305
click at [338, 14] on button "button" at bounding box center [340, 10] width 10 height 10
click at [324, 8] on icon "button" at bounding box center [326, 10] width 4 height 6
drag, startPoint x: 559, startPoint y: 49, endPoint x: 306, endPoint y: 120, distance: 263.2
click at [306, 120] on icon at bounding box center [306, 112] width 6 height 21
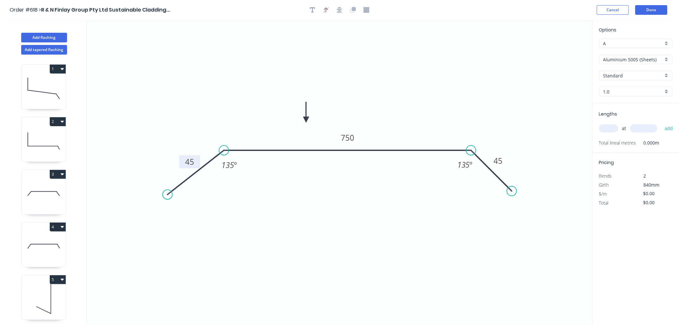
click at [631, 60] on input "Aluminium 5005 (Sheets)" at bounding box center [633, 59] width 60 height 7
click at [635, 104] on div "Colorbond Standard" at bounding box center [635, 105] width 73 height 11
type input "Colorbond Standard"
type input "Basalt"
type input "0.55"
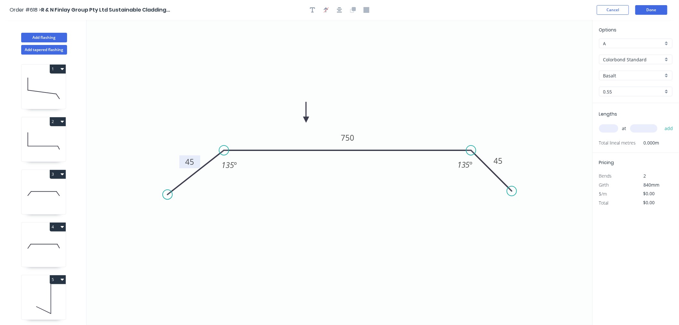
type input "$26.07"
click at [617, 76] on input "Basalt" at bounding box center [633, 75] width 60 height 7
click at [616, 113] on div "Surfmist" at bounding box center [635, 111] width 73 height 11
type input "Surfmist"
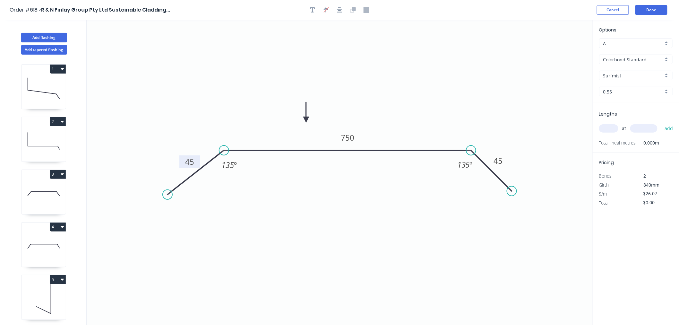
click at [610, 127] on input "text" at bounding box center [608, 128] width 19 height 8
type input "1"
type input "2500"
click at [661, 123] on button "add" at bounding box center [668, 128] width 15 height 11
type input "$65.18"
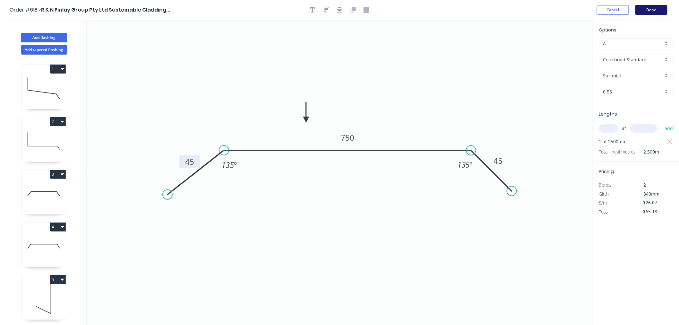
click at [653, 11] on button "Done" at bounding box center [651, 10] width 32 height 10
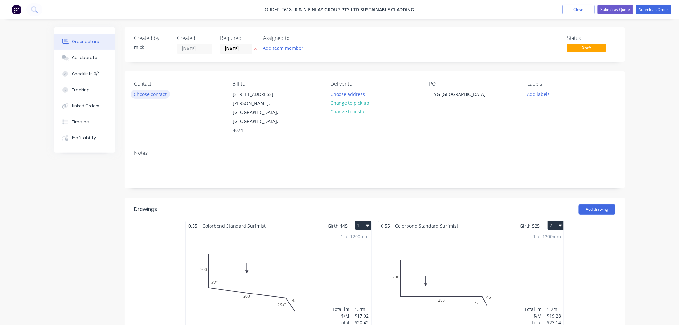
click at [134, 94] on button "Choose contact" at bounding box center [150, 94] width 39 height 9
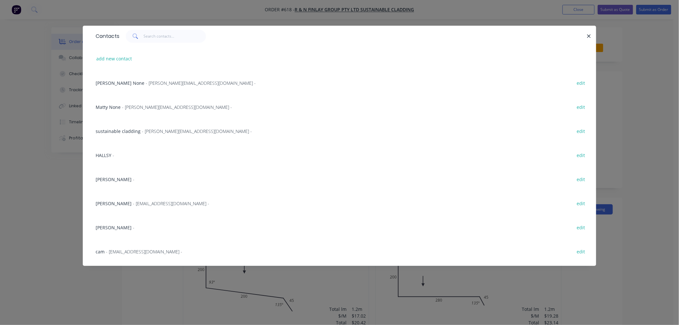
click at [146, 80] on span "- [PERSON_NAME][EMAIL_ADDRESS][DOMAIN_NAME] -" at bounding box center [201, 83] width 110 height 6
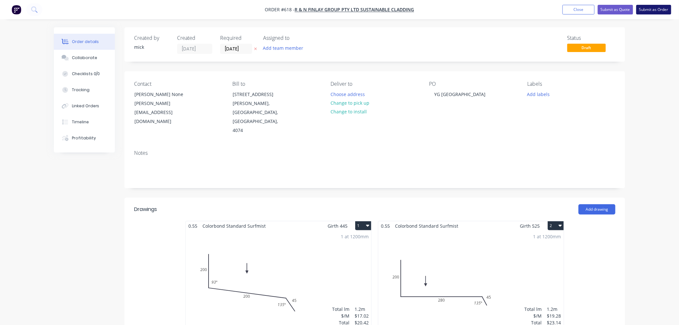
click at [656, 10] on button "Submit as Order" at bounding box center [653, 10] width 35 height 10
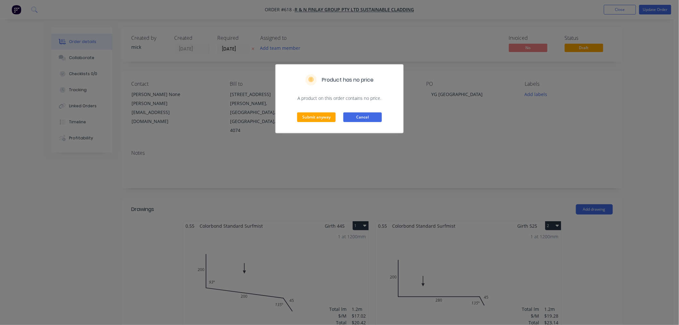
click at [354, 114] on button "Cancel" at bounding box center [362, 117] width 38 height 10
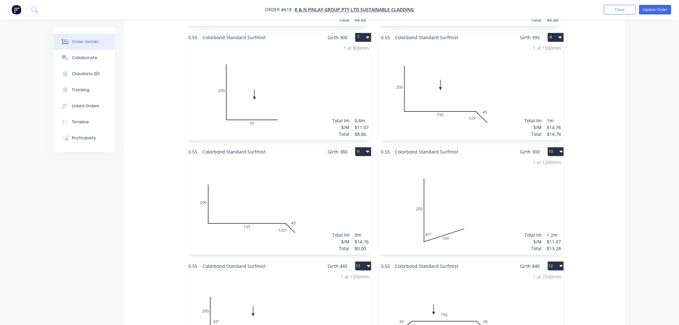
scroll to position [570, 0]
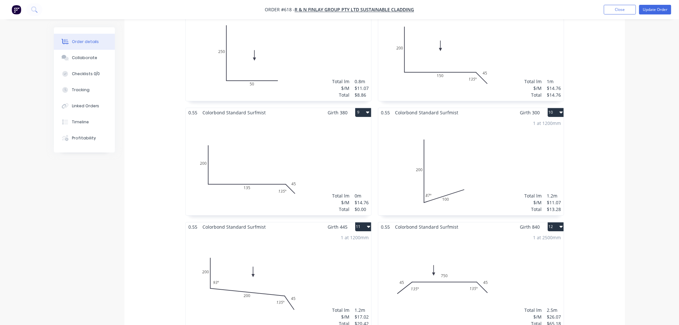
click at [299, 151] on div "Total lm $/M Total 0m $14.76 $0.00" at bounding box center [278, 166] width 185 height 98
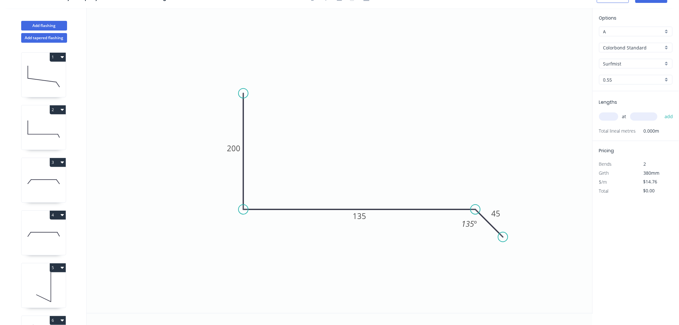
scroll to position [12, 0]
click at [609, 116] on input "text" at bounding box center [608, 116] width 19 height 8
type input "1"
type input "1000"
click at [661, 111] on button "add" at bounding box center [668, 116] width 15 height 11
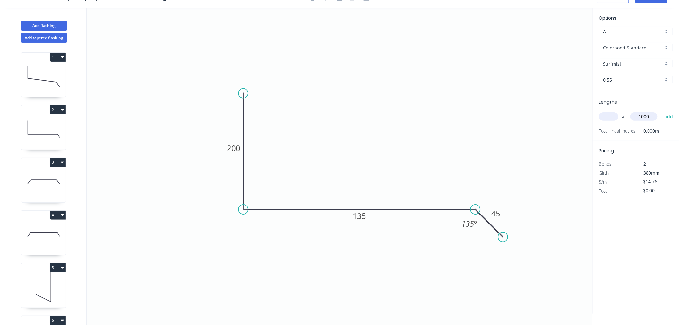
type input "$14.76"
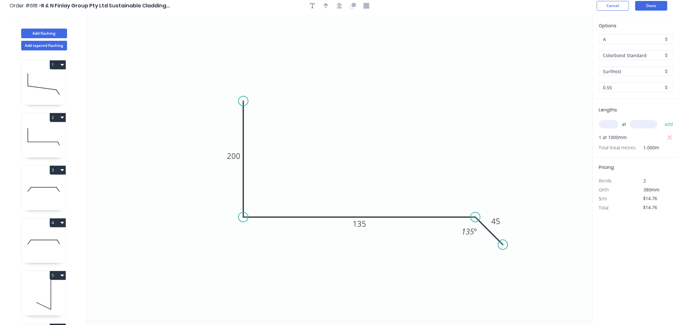
scroll to position [0, 0]
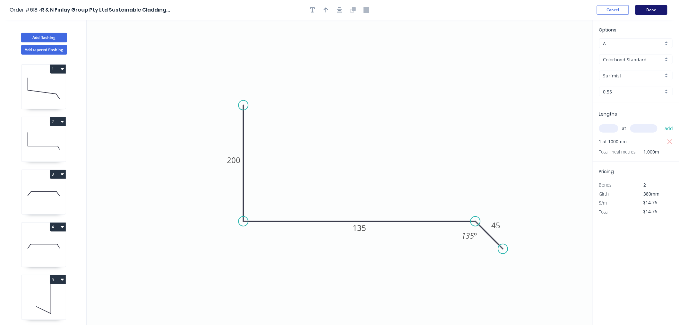
click at [661, 7] on button "Done" at bounding box center [651, 10] width 32 height 10
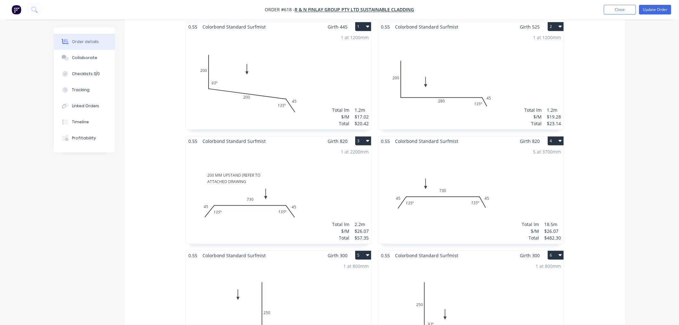
scroll to position [130, 0]
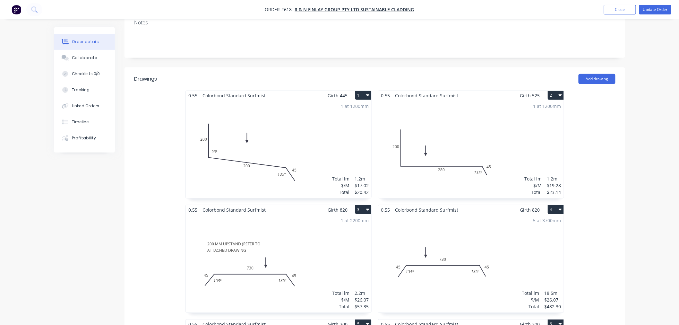
click at [559, 92] on icon "button" at bounding box center [560, 94] width 3 height 5
click at [537, 119] on div "Duplicate" at bounding box center [532, 123] width 49 height 9
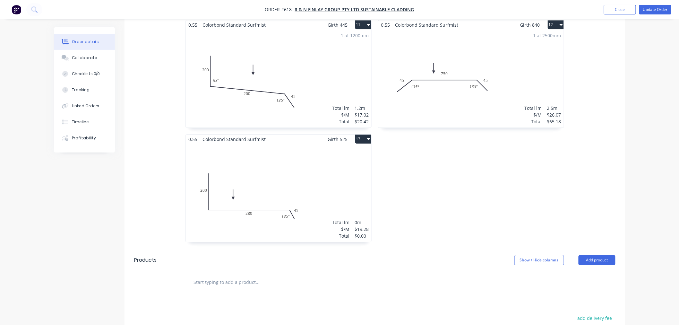
click at [312, 148] on div "Total lm $/M Total 0m $19.28 $0.00" at bounding box center [278, 193] width 185 height 98
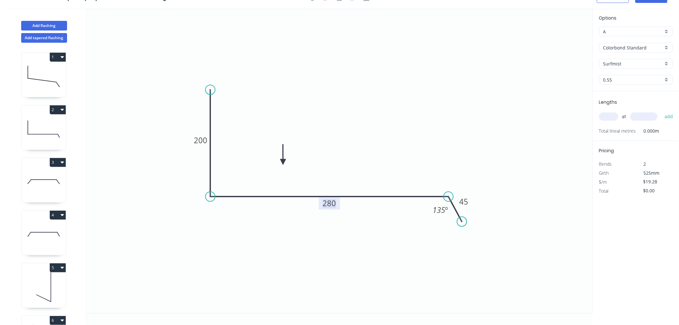
click at [332, 204] on tspan "280" at bounding box center [329, 203] width 13 height 11
click at [514, 93] on icon "0 200 50 45 135 º" at bounding box center [340, 160] width 506 height 305
type input "$12.50"
click at [611, 116] on input "text" at bounding box center [608, 116] width 19 height 8
type input "1"
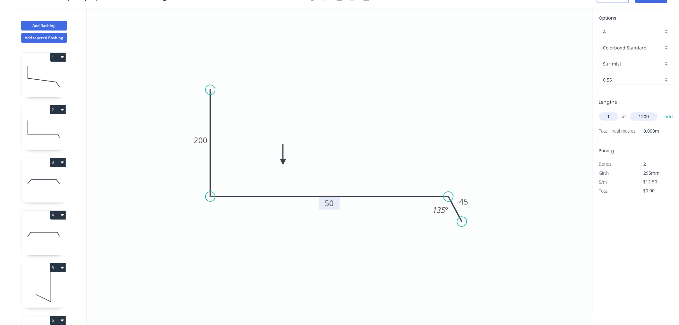
type input "1200"
click at [661, 111] on button "add" at bounding box center [668, 116] width 15 height 11
type input "$15.00"
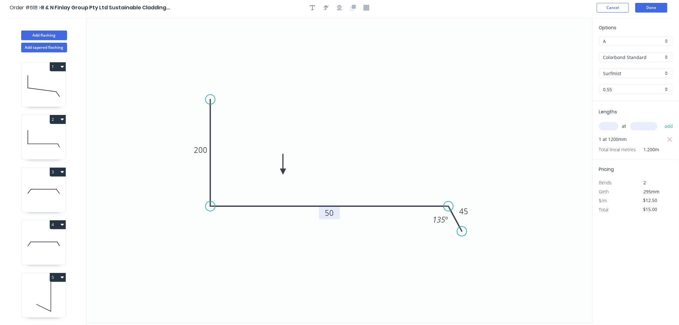
scroll to position [0, 0]
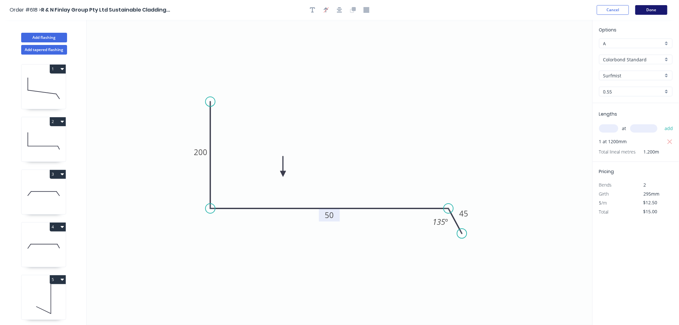
click at [658, 11] on button "Done" at bounding box center [651, 10] width 32 height 10
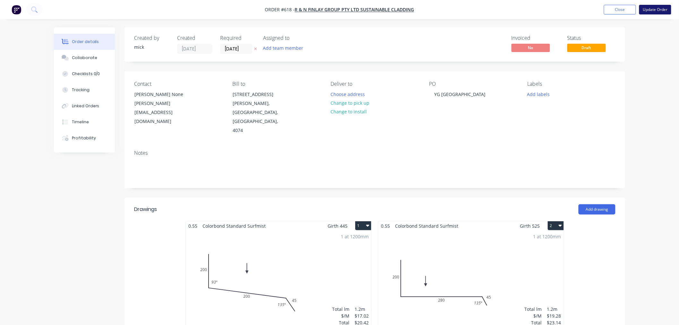
click at [667, 5] on button "Update Order" at bounding box center [655, 10] width 32 height 10
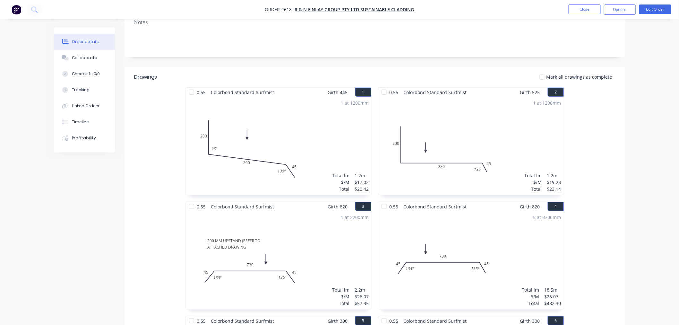
scroll to position [107, 0]
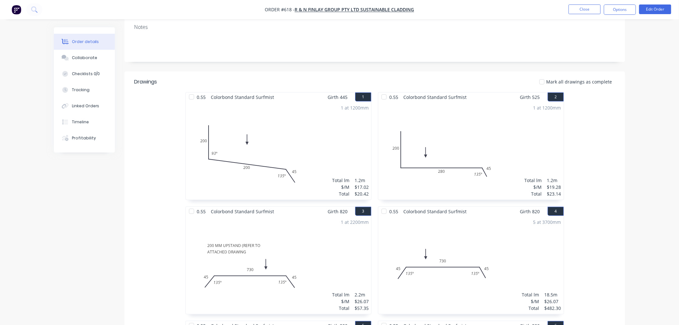
click at [195, 90] on div at bounding box center [191, 96] width 13 height 13
click at [384, 90] on div at bounding box center [384, 96] width 13 height 13
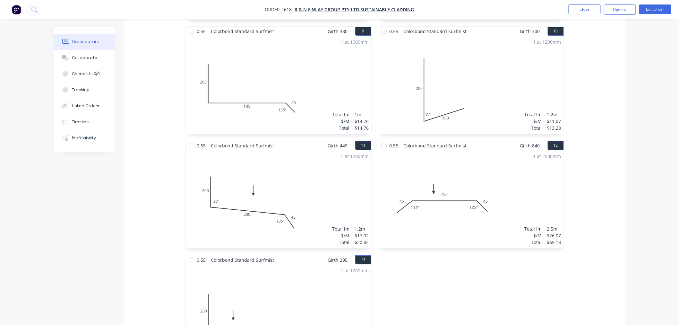
scroll to position [748, 0]
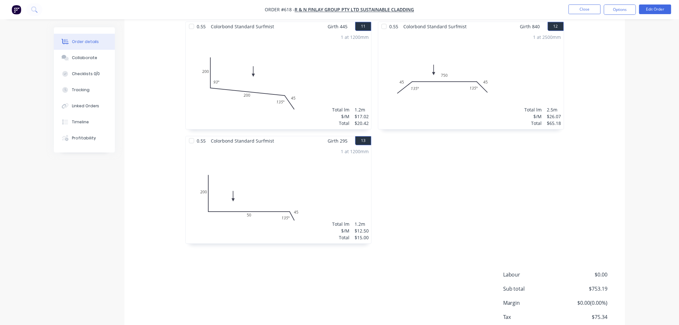
click at [192, 135] on div at bounding box center [191, 140] width 13 height 13
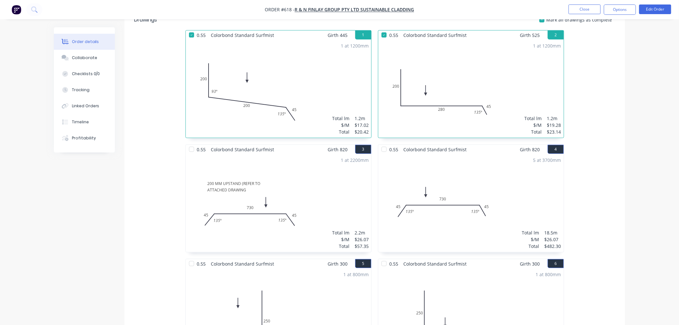
scroll to position [178, 0]
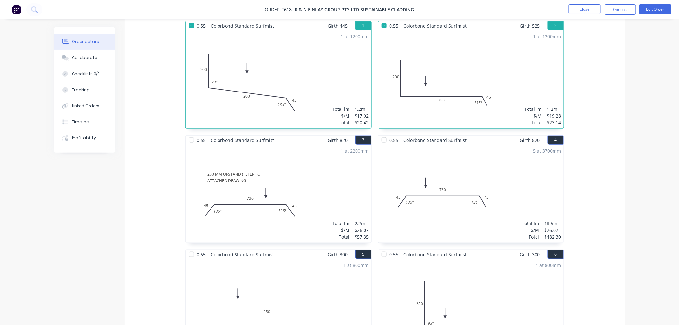
click at [190, 134] on div at bounding box center [191, 139] width 13 height 13
click at [384, 135] on div at bounding box center [384, 139] width 13 height 13
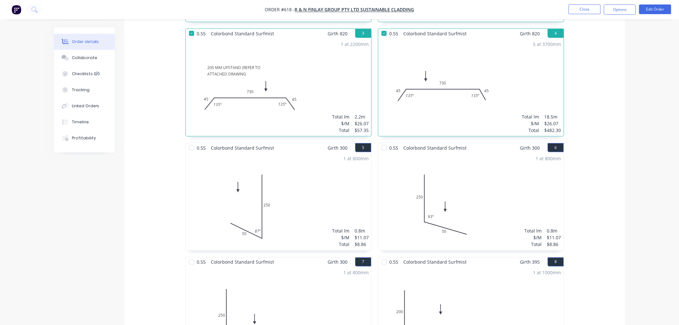
scroll to position [285, 0]
click at [190, 141] on div at bounding box center [191, 147] width 13 height 13
click at [385, 142] on div at bounding box center [384, 147] width 13 height 13
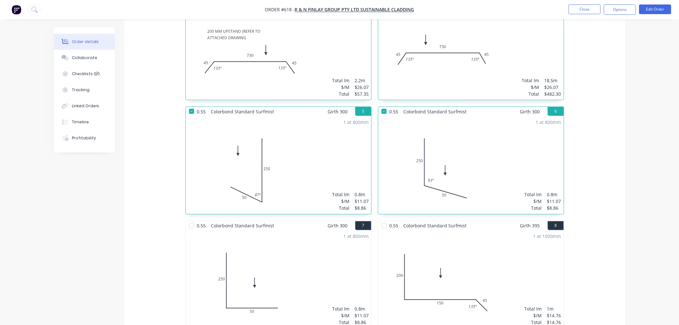
scroll to position [356, 0]
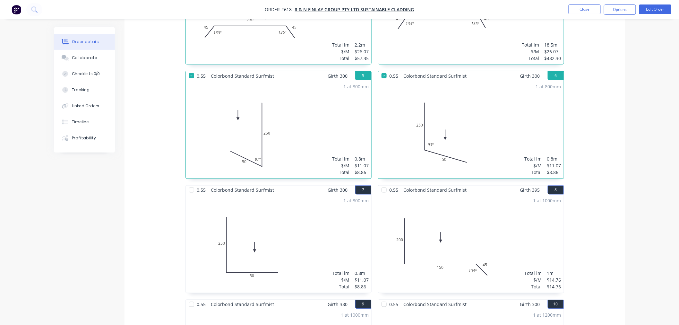
click at [193, 185] on div at bounding box center [191, 190] width 13 height 13
click at [383, 184] on div at bounding box center [384, 190] width 13 height 13
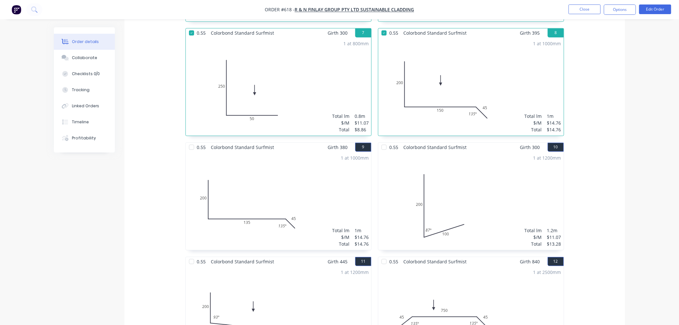
scroll to position [534, 0]
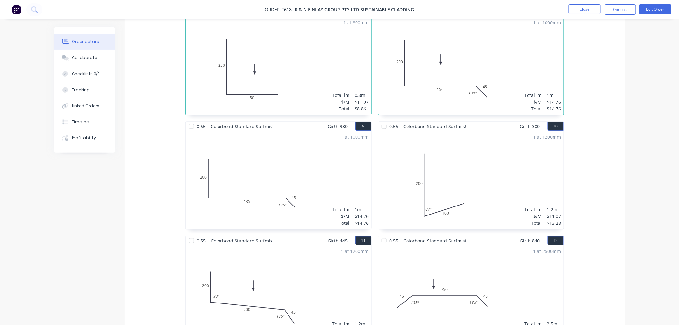
click at [192, 120] on div at bounding box center [191, 126] width 13 height 13
click at [383, 120] on div at bounding box center [384, 126] width 13 height 13
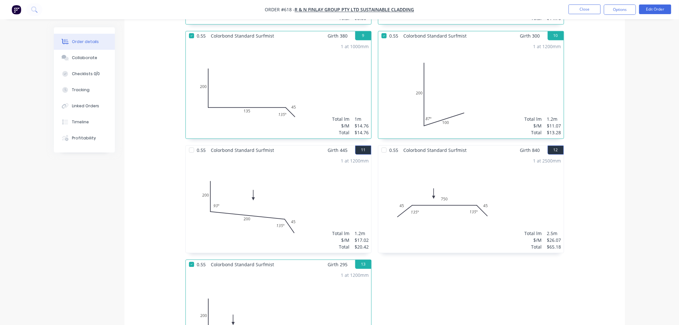
scroll to position [642, 0]
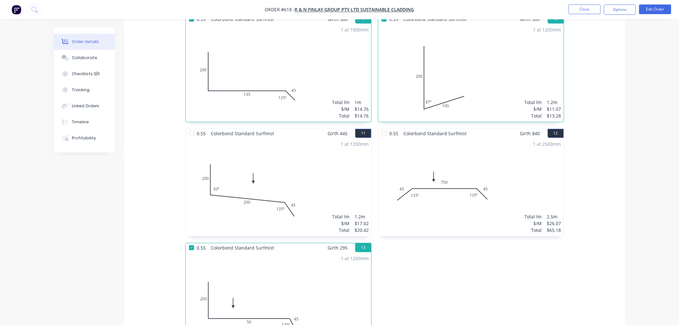
click at [191, 127] on div at bounding box center [191, 133] width 13 height 13
click at [382, 128] on div at bounding box center [384, 133] width 13 height 13
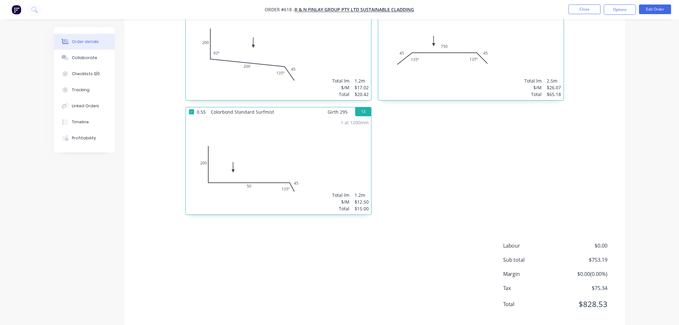
scroll to position [782, 0]
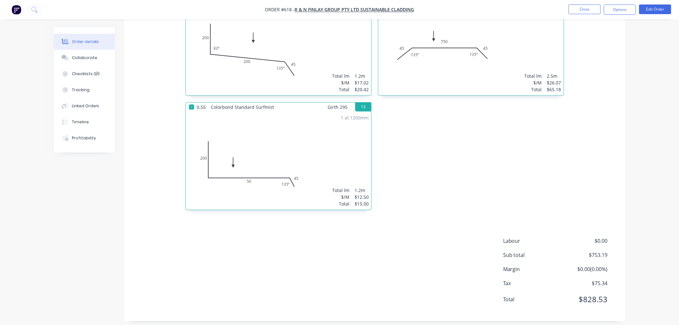
click at [193, 101] on div at bounding box center [191, 106] width 13 height 13
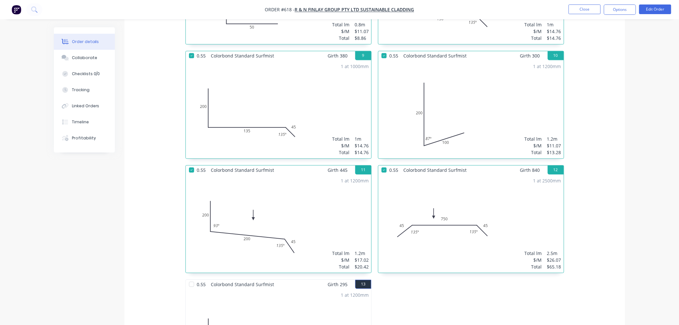
scroll to position [604, 0]
click at [191, 166] on div at bounding box center [191, 170] width 13 height 13
click at [383, 165] on div at bounding box center [384, 170] width 13 height 13
click at [385, 50] on div at bounding box center [384, 56] width 13 height 13
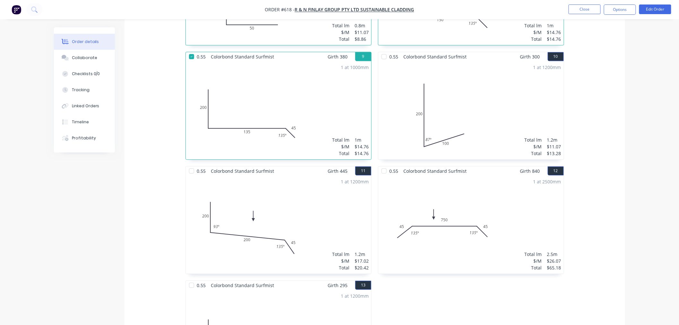
click at [192, 52] on div at bounding box center [191, 56] width 13 height 13
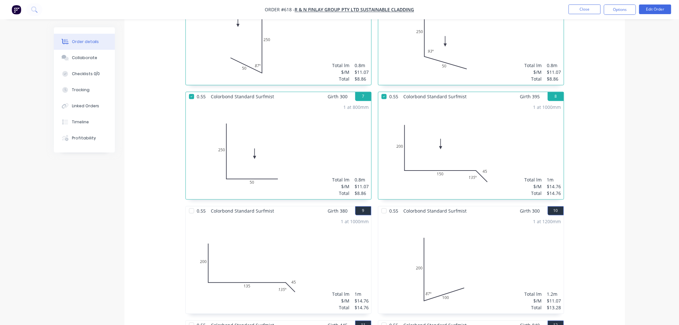
scroll to position [426, 0]
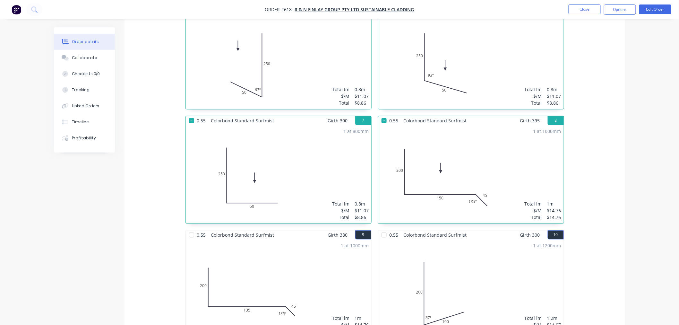
click at [190, 114] on div at bounding box center [191, 120] width 13 height 13
click at [383, 114] on div at bounding box center [384, 120] width 13 height 13
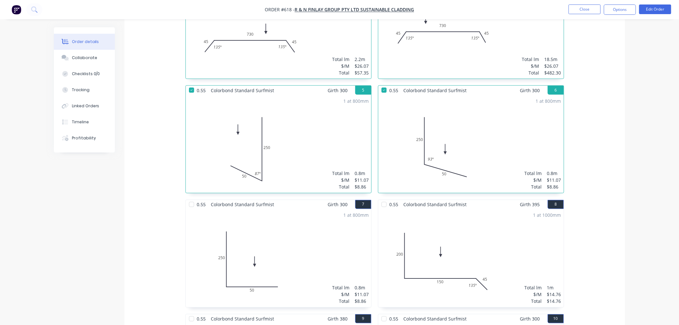
scroll to position [248, 0]
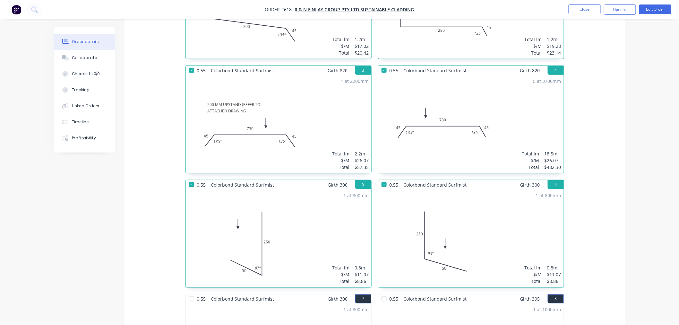
click at [381, 179] on div at bounding box center [384, 184] width 13 height 13
click at [193, 178] on div at bounding box center [191, 184] width 13 height 13
click at [192, 67] on div at bounding box center [191, 70] width 13 height 13
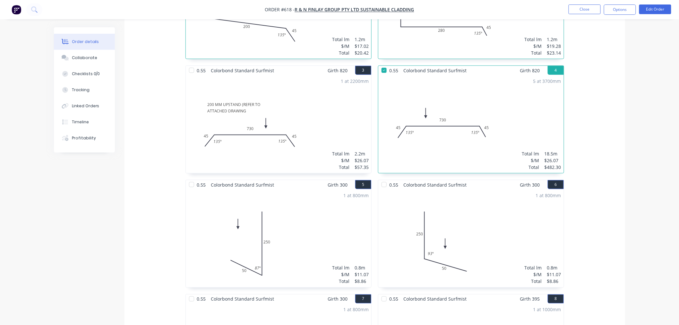
click at [385, 65] on div at bounding box center [384, 70] width 13 height 13
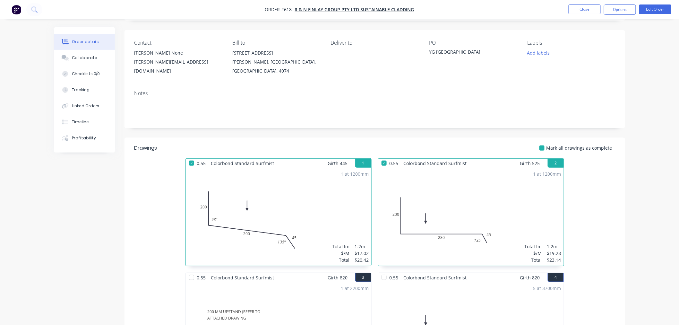
scroll to position [34, 0]
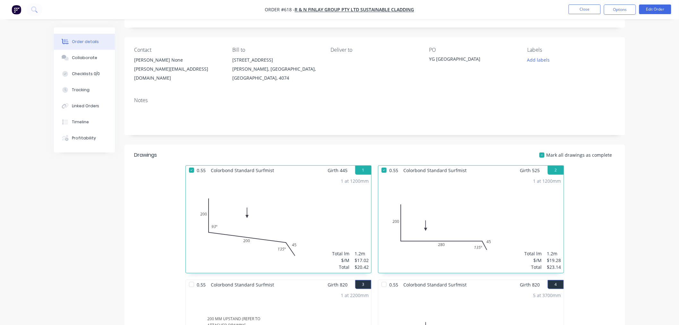
click at [193, 164] on div at bounding box center [191, 170] width 13 height 13
click at [382, 164] on div at bounding box center [384, 170] width 13 height 13
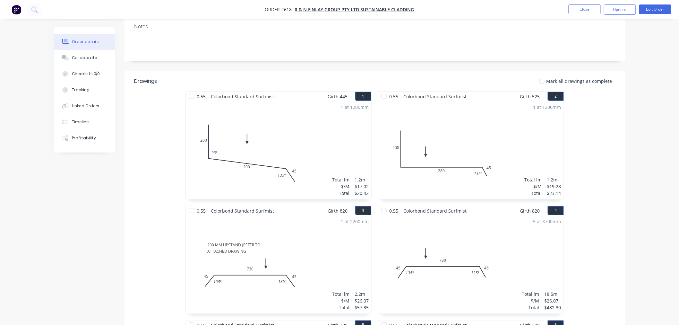
scroll to position [0, 0]
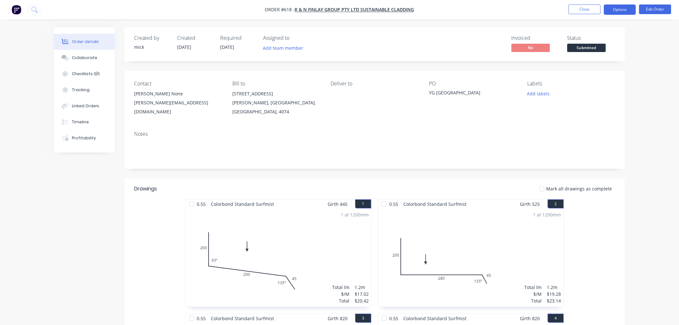
click at [618, 8] on button "Options" at bounding box center [620, 9] width 32 height 10
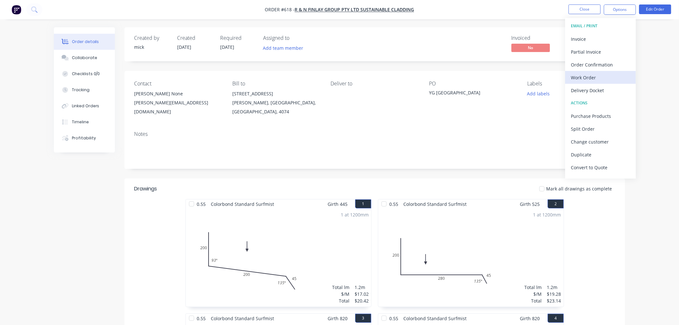
click at [604, 77] on div "Work Order" at bounding box center [600, 77] width 59 height 9
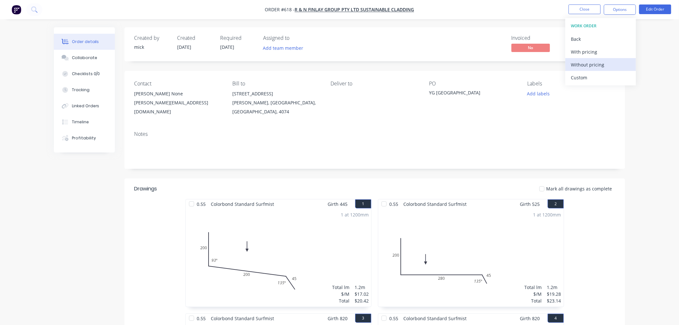
click at [602, 65] on div "Without pricing" at bounding box center [600, 64] width 59 height 9
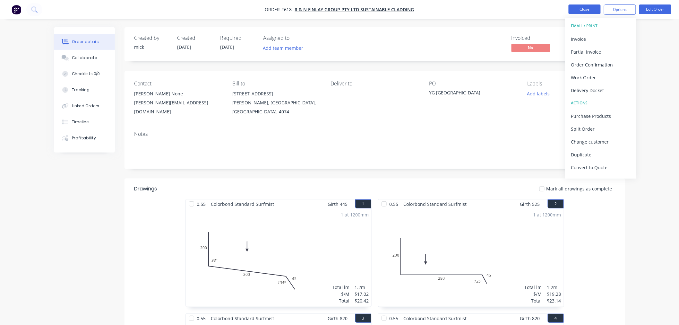
click at [597, 8] on button "Close" at bounding box center [584, 9] width 32 height 10
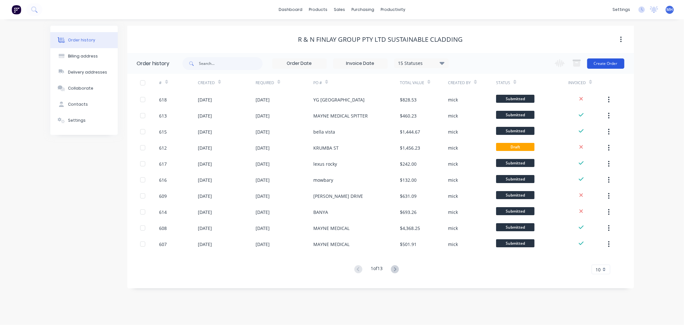
click at [614, 63] on button "Create Order" at bounding box center [605, 63] width 37 height 10
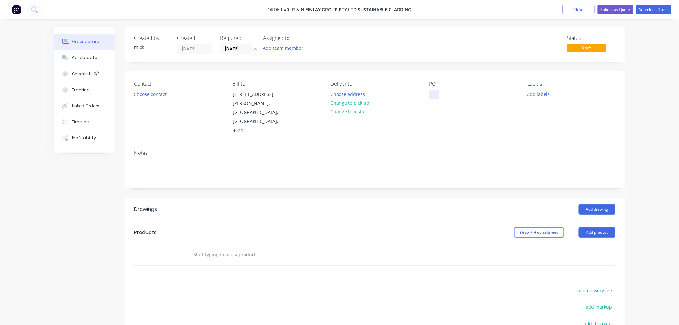
click at [435, 94] on div at bounding box center [434, 94] width 10 height 9
click at [453, 133] on div "Order details Collaborate Checklists 0/0 Tracking Linked Orders Timeline Profit…" at bounding box center [339, 228] width 584 height 402
click at [158, 94] on button "Choose contact" at bounding box center [150, 94] width 39 height 9
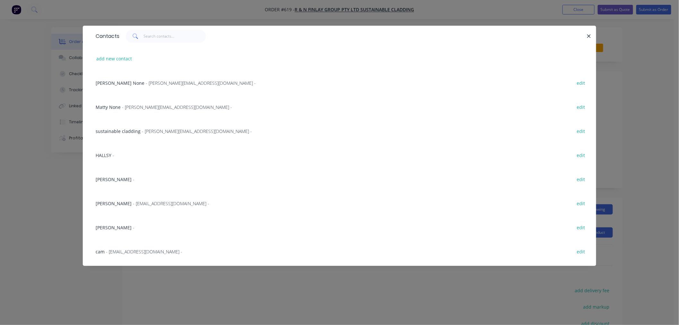
click at [102, 178] on span "[PERSON_NAME]" at bounding box center [114, 179] width 36 height 6
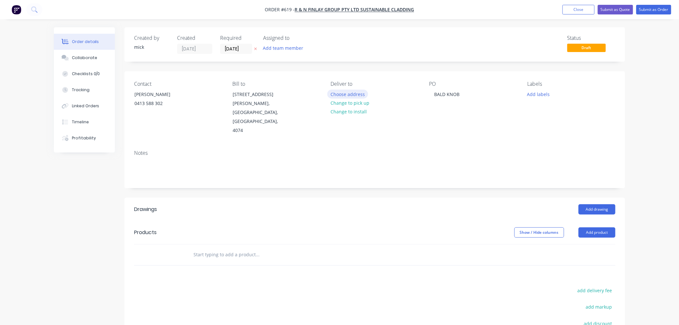
click at [339, 91] on button "Choose address" at bounding box center [347, 94] width 41 height 9
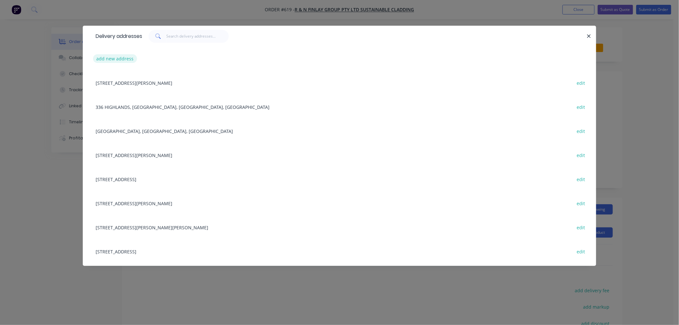
click at [126, 56] on button "add new address" at bounding box center [115, 58] width 44 height 9
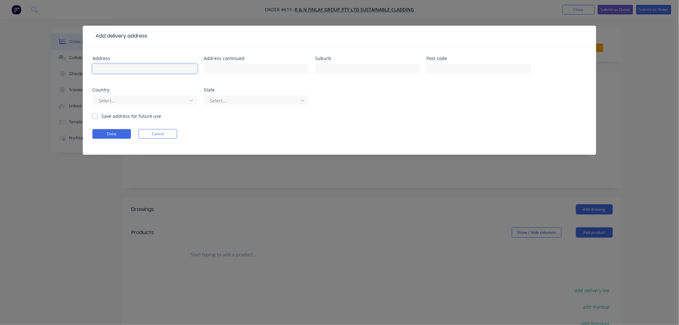
click at [146, 69] on input "text" at bounding box center [144, 69] width 105 height 10
type input "[STREET_ADDRESS][PERSON_NAME]"
click at [347, 64] on input "text" at bounding box center [367, 69] width 105 height 10
type input "BALD KNOB"
click at [166, 100] on div at bounding box center [141, 101] width 86 height 8
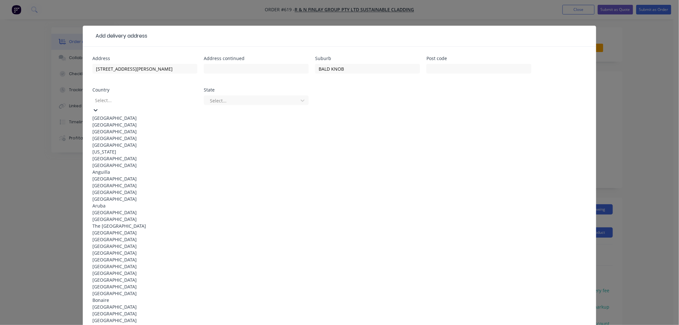
click at [138, 115] on div "[GEOGRAPHIC_DATA]" at bounding box center [144, 118] width 105 height 7
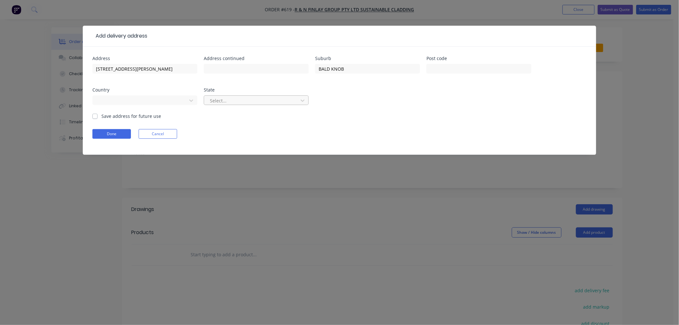
click at [261, 99] on div at bounding box center [252, 101] width 86 height 8
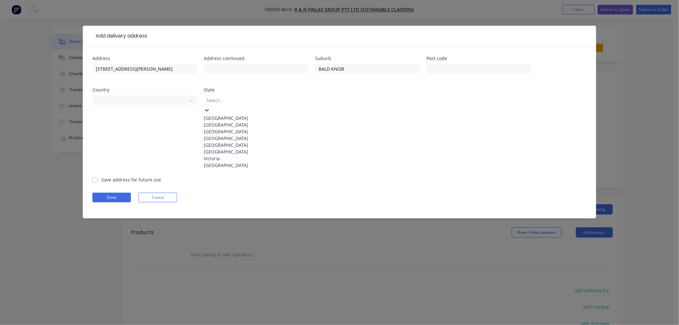
click at [238, 141] on div "[GEOGRAPHIC_DATA]" at bounding box center [256, 138] width 105 height 7
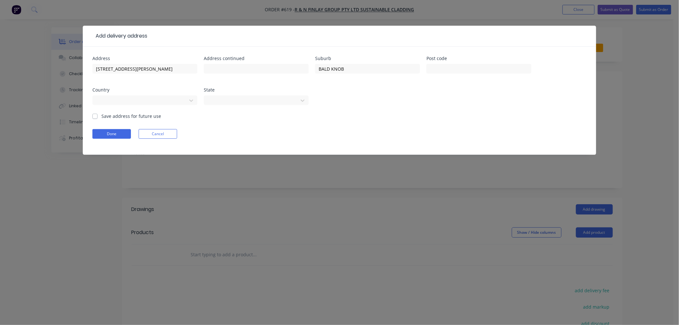
click at [101, 114] on label "Save address for future use" at bounding box center [131, 116] width 60 height 7
click at [95, 114] on input "Save address for future use" at bounding box center [94, 116] width 5 height 6
checkbox input "true"
click at [105, 131] on button "Done" at bounding box center [111, 134] width 38 height 10
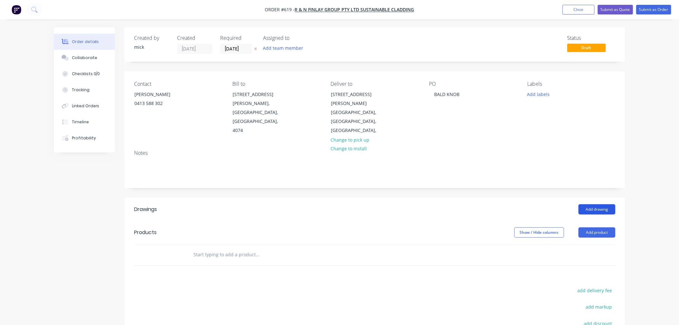
click at [601, 204] on button "Add drawing" at bounding box center [596, 209] width 37 height 10
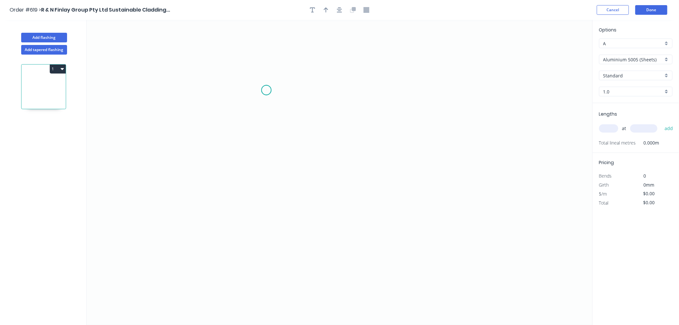
click at [266, 90] on icon "0" at bounding box center [340, 172] width 506 height 305
click at [269, 194] on icon "0" at bounding box center [340, 172] width 506 height 305
click at [196, 194] on icon "0 ?" at bounding box center [340, 172] width 506 height 305
click at [196, 201] on icon "0 ? ?" at bounding box center [340, 172] width 506 height 305
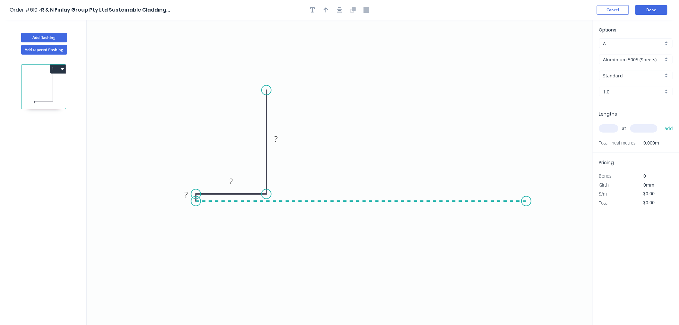
click at [526, 198] on icon "0 ? ? ?" at bounding box center [340, 172] width 506 height 305
click at [526, 194] on icon at bounding box center [526, 197] width 0 height 7
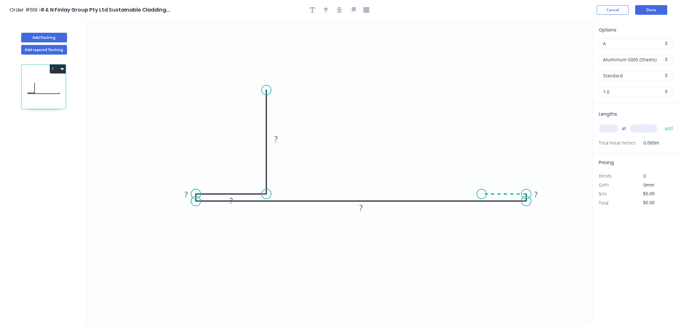
click at [482, 194] on icon "0 ? ? ? ? ?" at bounding box center [340, 172] width 506 height 305
click at [487, 84] on icon "0 ? ? ? ? ? ?" at bounding box center [340, 172] width 506 height 305
click at [480, 84] on circle at bounding box center [482, 84] width 10 height 10
click at [482, 84] on circle at bounding box center [482, 84] width 10 height 10
click at [559, 199] on div "Hide measurement" at bounding box center [569, 200] width 64 height 13
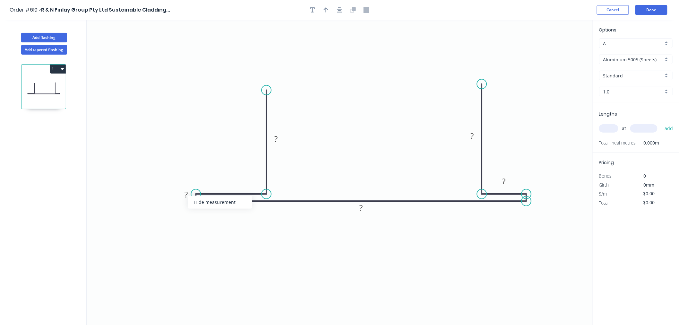
click at [201, 204] on div "Hide measurement" at bounding box center [220, 201] width 64 height 13
drag, startPoint x: 225, startPoint y: 206, endPoint x: 217, endPoint y: 187, distance: 20.9
click at [217, 187] on rect at bounding box center [223, 181] width 21 height 13
click at [279, 139] on rect at bounding box center [275, 139] width 13 height 9
click at [384, 79] on icon "0 100 40 325 30 100" at bounding box center [340, 172] width 506 height 305
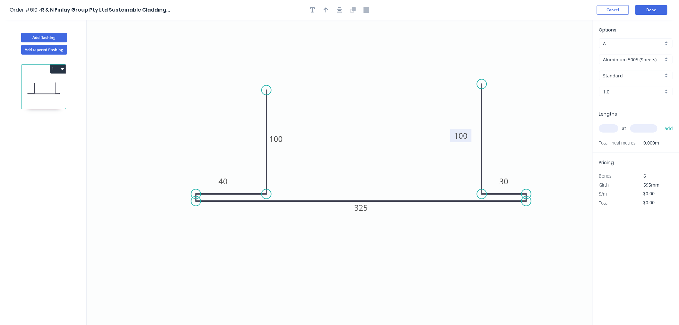
drag, startPoint x: 464, startPoint y: 137, endPoint x: 453, endPoint y: 136, distance: 11.2
click at [453, 136] on rect at bounding box center [460, 135] width 21 height 13
drag, startPoint x: 283, startPoint y: 138, endPoint x: 293, endPoint y: 137, distance: 9.7
click at [293, 137] on rect at bounding box center [285, 138] width 21 height 13
drag, startPoint x: 368, startPoint y: 211, endPoint x: 372, endPoint y: 216, distance: 6.7
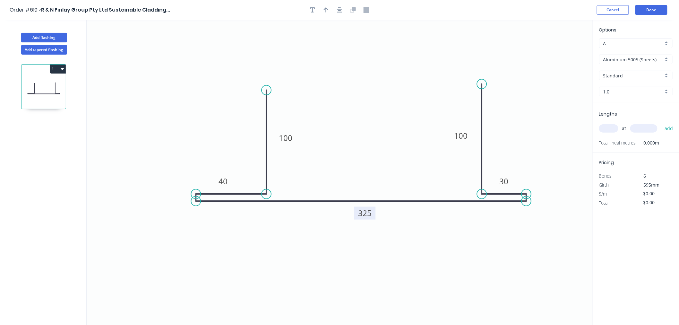
click at [372, 216] on rect at bounding box center [364, 213] width 21 height 13
click at [339, 9] on icon "button" at bounding box center [339, 9] width 5 height 5
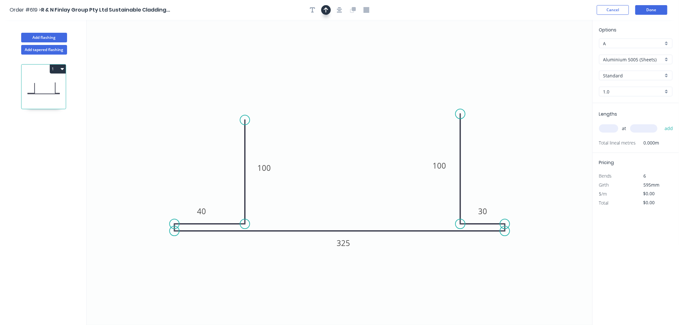
click at [326, 10] on icon "button" at bounding box center [326, 9] width 4 height 5
drag, startPoint x: 559, startPoint y: 51, endPoint x: 426, endPoint y: 275, distance: 260.1
click at [426, 275] on icon at bounding box center [425, 267] width 6 height 21
click at [427, 274] on icon at bounding box center [426, 267] width 6 height 21
click at [427, 274] on icon at bounding box center [431, 269] width 19 height 19
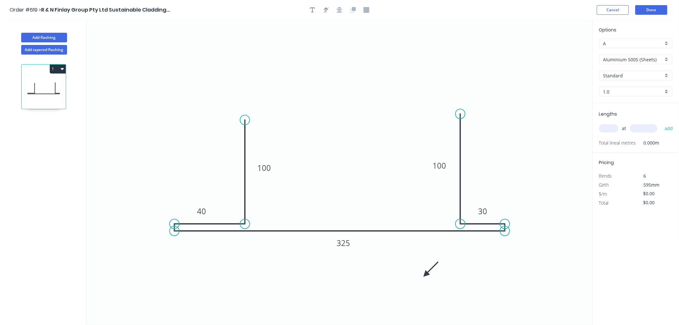
click at [426, 274] on icon at bounding box center [431, 269] width 19 height 19
click at [425, 274] on icon at bounding box center [431, 279] width 19 height 19
drag, startPoint x: 425, startPoint y: 274, endPoint x: 414, endPoint y: 258, distance: 20.0
click at [414, 258] on icon at bounding box center [414, 264] width 6 height 21
click at [638, 58] on input "Aluminium 5005 (Sheets)" at bounding box center [633, 59] width 60 height 7
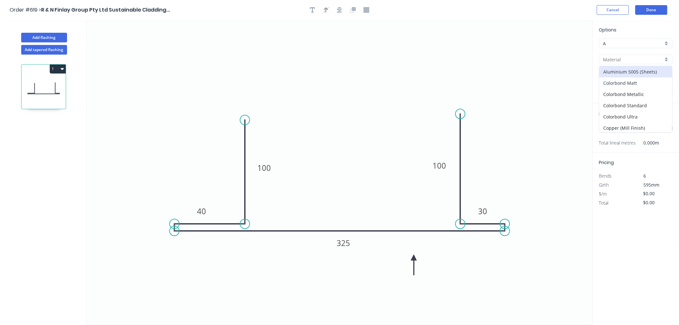
click at [629, 81] on div "Colorbond Matt" at bounding box center [635, 82] width 73 height 11
type input "Colorbond Matt"
type input "Basalt"
type input "0.55"
type input "$26.78"
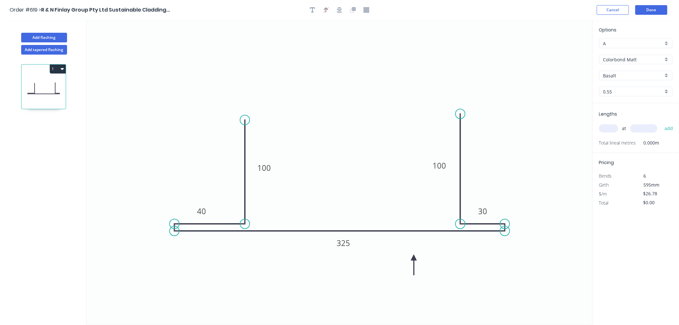
click at [628, 75] on input "Basalt" at bounding box center [633, 75] width 60 height 7
click at [613, 115] on div "Monument" at bounding box center [635, 110] width 73 height 11
type input "Monument"
click at [610, 126] on input "text" at bounding box center [608, 128] width 19 height 8
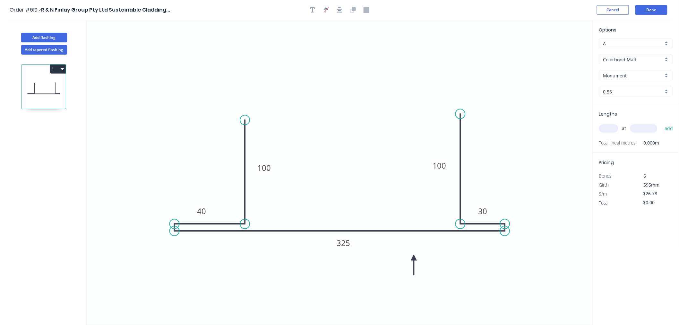
click at [610, 126] on input "text" at bounding box center [608, 128] width 19 height 8
type input "1"
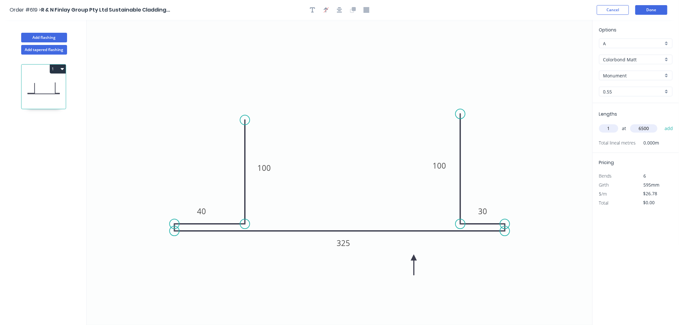
type input "6500"
click at [661, 123] on button "add" at bounding box center [668, 128] width 15 height 11
type input "$174.07"
type input "1"
type input "500"
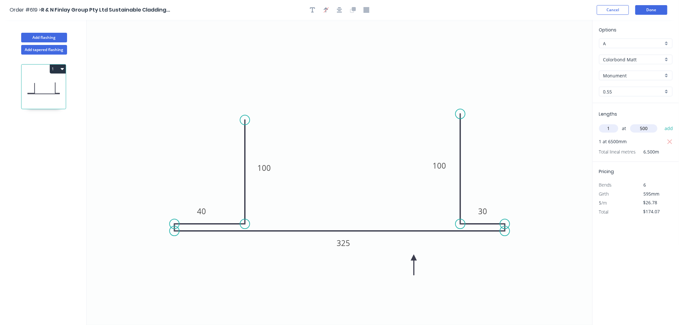
click at [661, 123] on button "add" at bounding box center [668, 128] width 15 height 11
type input "$187.46"
click at [658, 12] on button "Done" at bounding box center [651, 10] width 32 height 10
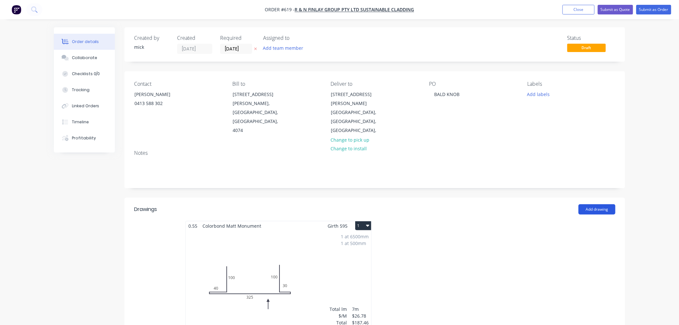
click at [597, 204] on button "Add drawing" at bounding box center [596, 209] width 37 height 10
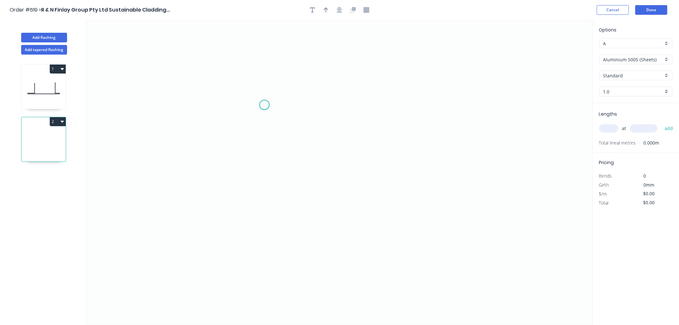
click at [265, 105] on icon "0" at bounding box center [340, 172] width 506 height 305
click at [385, 106] on icon "0" at bounding box center [340, 172] width 506 height 305
click at [388, 193] on icon "0 ?" at bounding box center [340, 172] width 506 height 305
click at [388, 193] on circle at bounding box center [385, 193] width 10 height 10
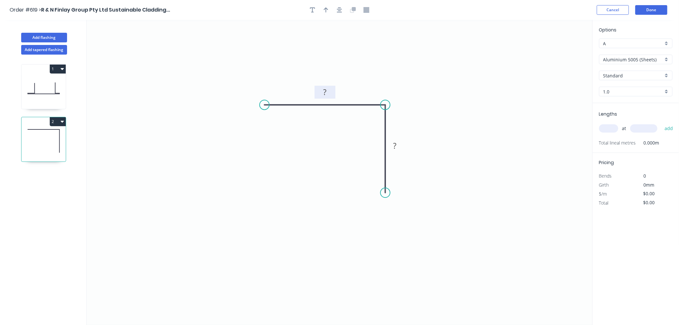
click at [329, 90] on rect at bounding box center [325, 92] width 13 height 9
click at [482, 69] on icon "0 50 25" at bounding box center [340, 172] width 506 height 305
click at [341, 11] on icon "button" at bounding box center [339, 10] width 5 height 6
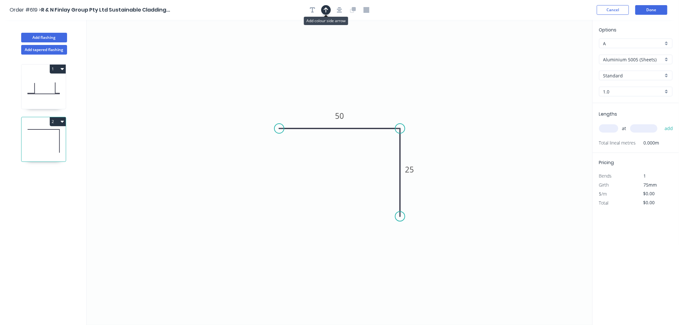
click at [328, 7] on icon "button" at bounding box center [326, 10] width 4 height 6
drag, startPoint x: 560, startPoint y: 50, endPoint x: 340, endPoint y: 174, distance: 252.2
click at [340, 174] on icon at bounding box center [340, 166] width 6 height 21
click at [341, 173] on icon at bounding box center [342, 165] width 6 height 21
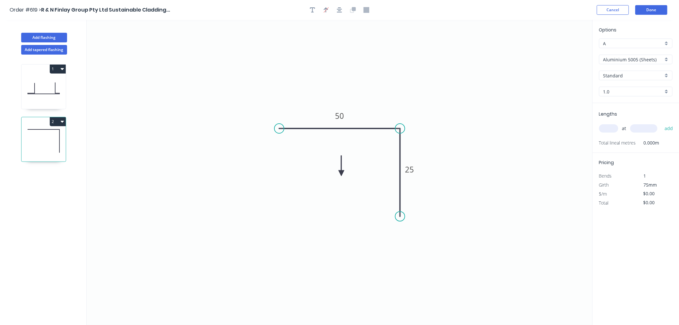
click at [341, 173] on icon at bounding box center [341, 165] width 6 height 21
click at [342, 173] on icon at bounding box center [346, 167] width 19 height 19
click at [343, 170] on icon at bounding box center [346, 167] width 19 height 19
click at [343, 170] on icon "0 50 25" at bounding box center [340, 172] width 506 height 305
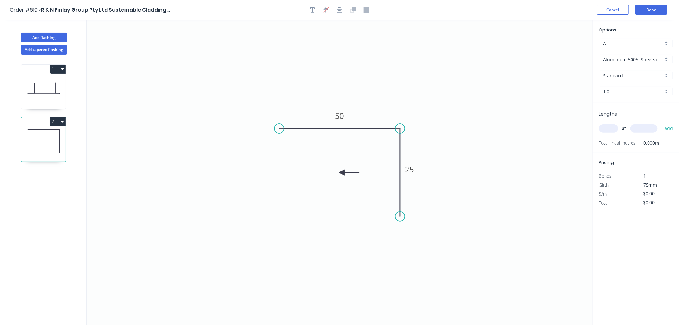
click at [343, 170] on icon "0 50 25" at bounding box center [340, 172] width 506 height 305
click at [342, 172] on icon at bounding box center [346, 177] width 19 height 19
click at [343, 171] on icon at bounding box center [347, 177] width 19 height 19
drag, startPoint x: 342, startPoint y: 173, endPoint x: 344, endPoint y: 161, distance: 12.0
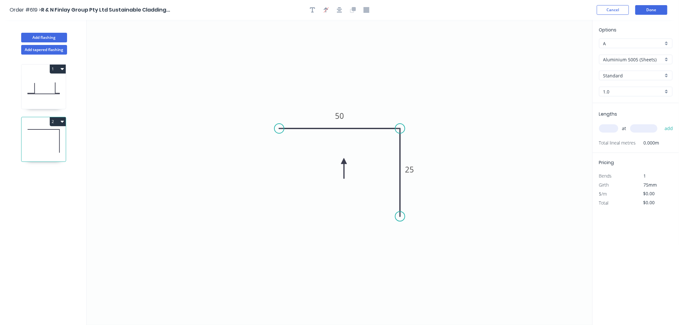
click at [344, 161] on icon at bounding box center [344, 168] width 6 height 21
click at [661, 61] on input "Aluminium 5005 (Sheets)" at bounding box center [633, 59] width 60 height 7
click at [642, 80] on div "Colorbond Matt" at bounding box center [635, 82] width 73 height 11
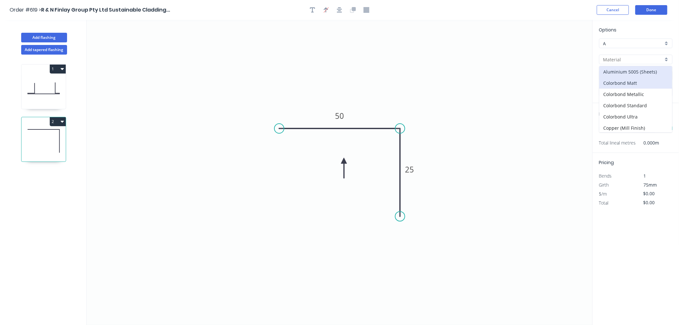
type input "Colorbond Matt"
type input "Basalt"
type input "0.55"
type input "$6.84"
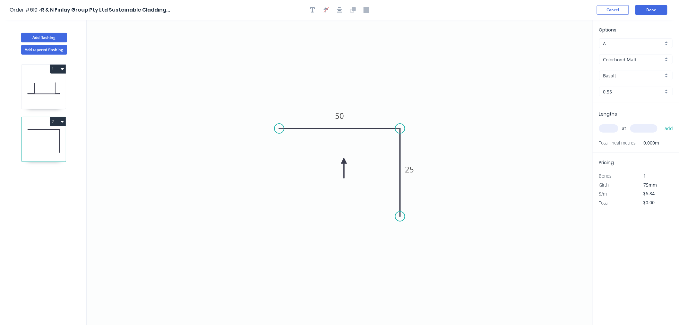
click at [644, 71] on div "Basalt" at bounding box center [635, 76] width 73 height 10
click at [628, 108] on div "Monument" at bounding box center [635, 110] width 73 height 11
type input "Monument"
click at [610, 132] on input "text" at bounding box center [608, 128] width 19 height 8
type input "1"
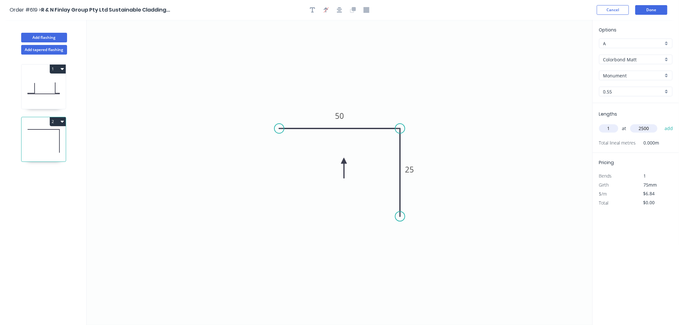
type input "2500"
click at [661, 123] on button "add" at bounding box center [668, 128] width 15 height 11
type input "$17.10"
click at [656, 9] on button "Done" at bounding box center [651, 10] width 32 height 10
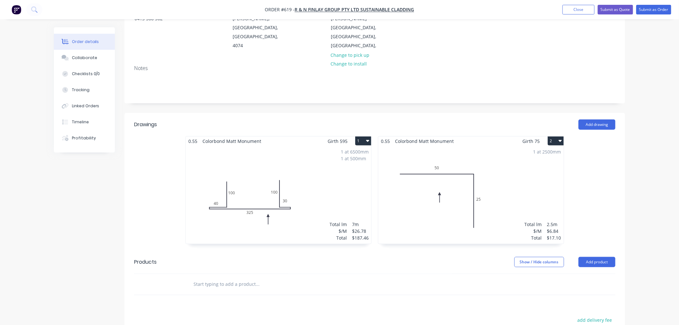
scroll to position [107, 0]
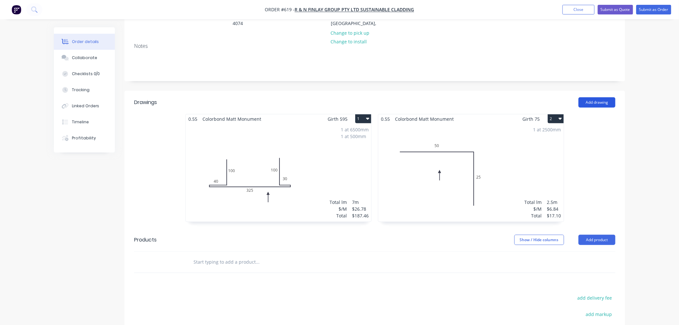
click at [599, 97] on button "Add drawing" at bounding box center [596, 102] width 37 height 10
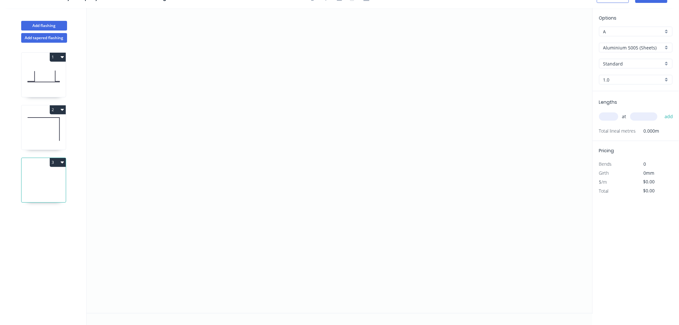
scroll to position [12, 0]
click at [383, 77] on icon "0" at bounding box center [340, 160] width 506 height 305
click at [381, 220] on icon "0" at bounding box center [340, 160] width 506 height 305
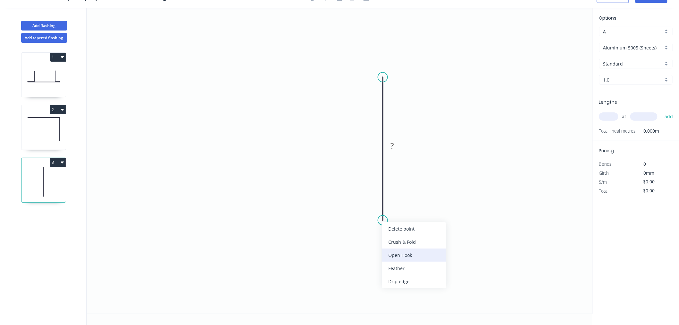
click at [408, 248] on div "Open Hook" at bounding box center [414, 254] width 64 height 13
click at [396, 232] on div "Delete point" at bounding box center [411, 226] width 64 height 13
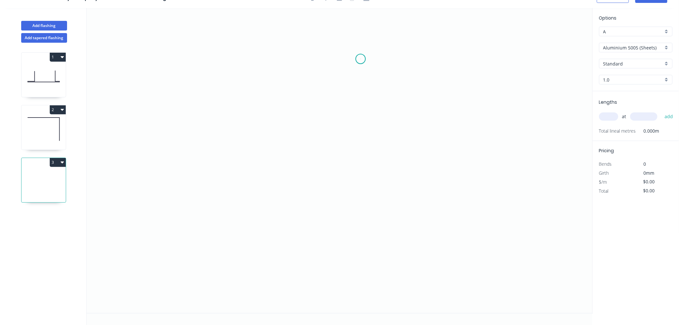
click at [361, 59] on icon "0" at bounding box center [340, 160] width 506 height 305
click at [357, 231] on icon "0" at bounding box center [340, 160] width 506 height 305
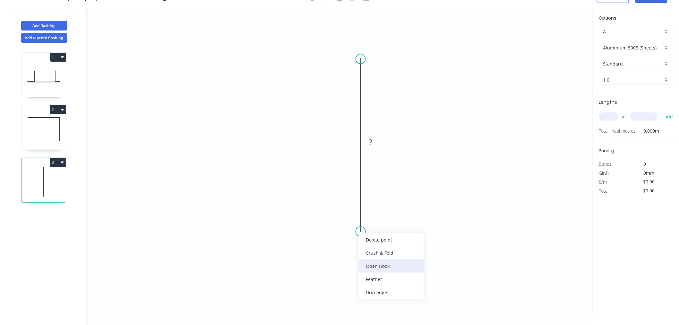
click at [372, 264] on div "Open Hook" at bounding box center [391, 265] width 64 height 13
click at [380, 249] on div "Flip bend" at bounding box center [393, 252] width 64 height 13
drag, startPoint x: 386, startPoint y: 224, endPoint x: 327, endPoint y: 232, distance: 59.2
click at [327, 232] on rect at bounding box center [315, 227] width 29 height 13
click at [373, 145] on rect at bounding box center [370, 142] width 13 height 9
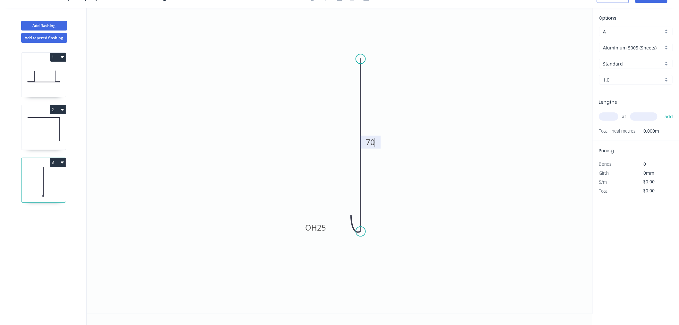
click at [435, 110] on icon "0 OH 25 70" at bounding box center [340, 160] width 506 height 305
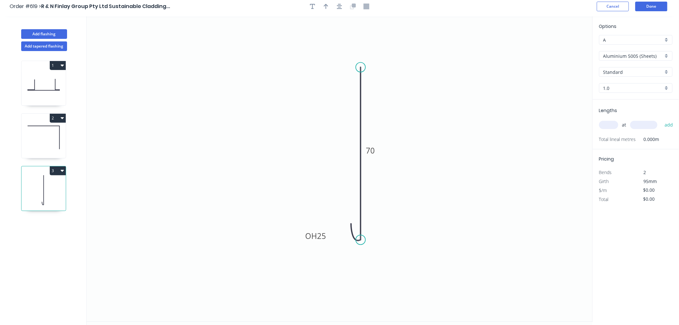
scroll to position [0, 0]
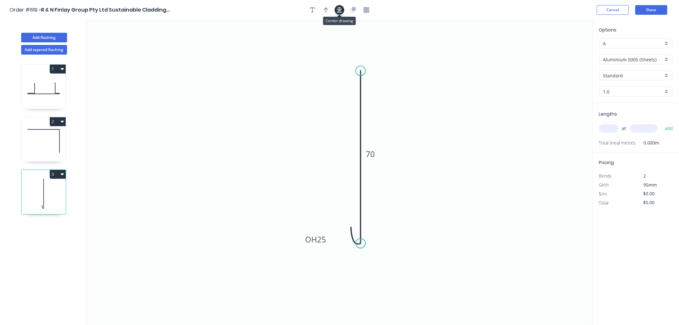
click at [341, 10] on icon "button" at bounding box center [339, 9] width 5 height 5
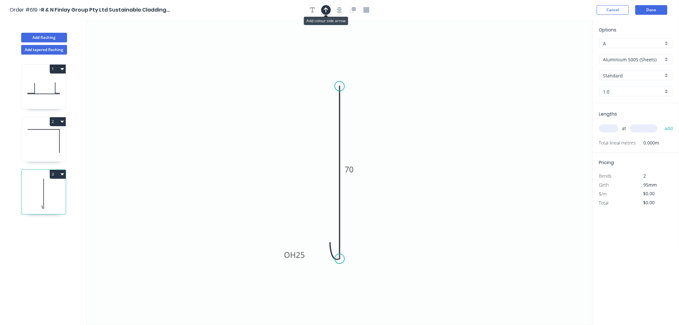
click at [326, 12] on icon "button" at bounding box center [326, 9] width 4 height 5
drag, startPoint x: 560, startPoint y: 51, endPoint x: 396, endPoint y: 121, distance: 177.9
click at [396, 121] on icon at bounding box center [397, 112] width 6 height 21
click at [397, 121] on icon at bounding box center [396, 113] width 6 height 21
click at [397, 121] on icon at bounding box center [397, 113] width 6 height 21
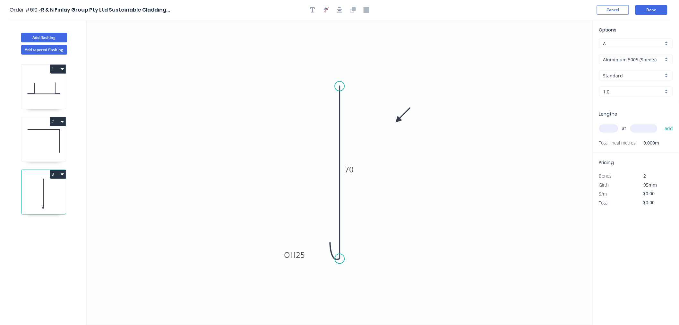
click at [398, 120] on icon at bounding box center [403, 115] width 19 height 19
click at [397, 121] on icon at bounding box center [403, 115] width 19 height 19
click at [401, 116] on icon "0 OH 25 70" at bounding box center [340, 172] width 506 height 305
click at [400, 118] on icon at bounding box center [403, 115] width 19 height 19
click at [399, 117] on icon "0 OH 25 70" at bounding box center [340, 172] width 506 height 305
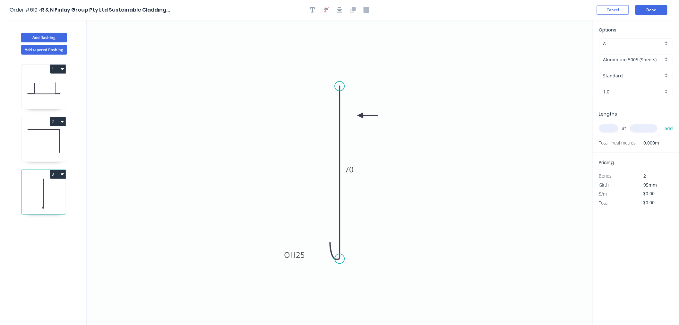
drag, startPoint x: 398, startPoint y: 119, endPoint x: 360, endPoint y: 115, distance: 38.3
click at [360, 115] on icon at bounding box center [367, 116] width 21 height 6
click at [663, 60] on div "Aluminium 5005 (Sheets)" at bounding box center [635, 60] width 73 height 10
click at [635, 104] on div "Colorbond Standard" at bounding box center [635, 105] width 73 height 11
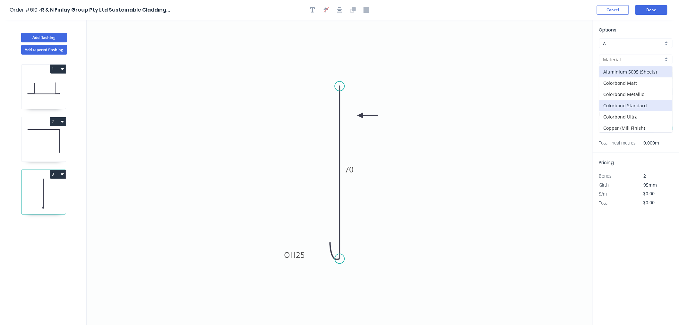
type input "Colorbond Standard"
type input "Basalt"
type input "0.55"
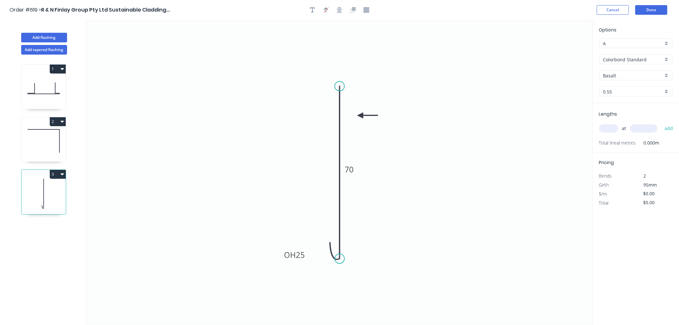
type input "$7.98"
click at [644, 59] on input "Colorbond Standard" at bounding box center [633, 59] width 60 height 7
click at [636, 80] on div "Colorbond Matt" at bounding box center [635, 82] width 73 height 11
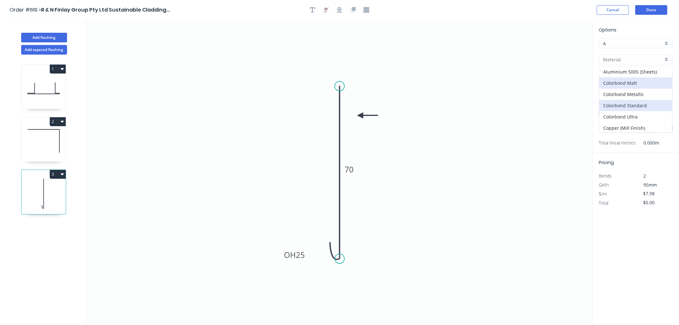
type input "Colorbond Matt"
type input "$8.27"
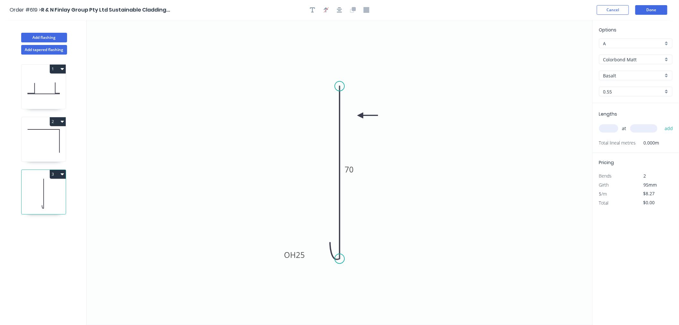
click at [639, 75] on input "Basalt" at bounding box center [633, 75] width 60 height 7
click at [637, 111] on div "Monument" at bounding box center [635, 110] width 73 height 11
type input "Monument"
click at [606, 126] on input "text" at bounding box center [608, 128] width 19 height 8
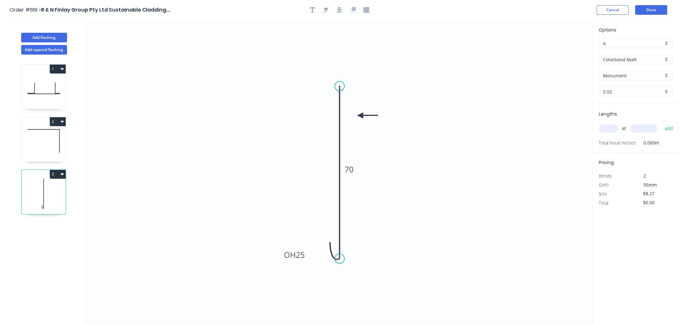
click at [606, 126] on input "text" at bounding box center [608, 128] width 19 height 8
type input "1"
type input "2500"
click at [661, 123] on button "add" at bounding box center [668, 128] width 15 height 11
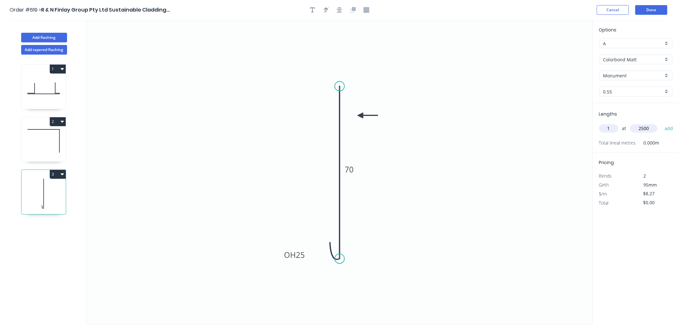
type input "$20.68"
click at [658, 8] on button "Done" at bounding box center [651, 10] width 32 height 10
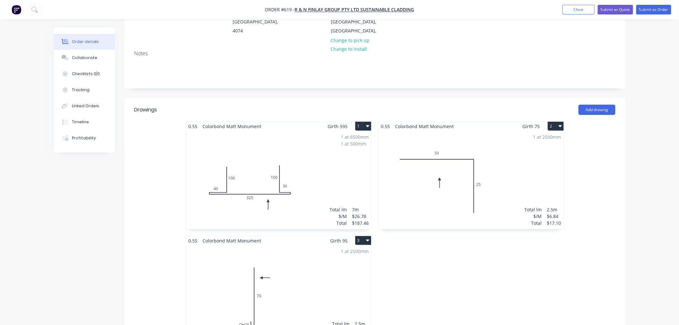
scroll to position [71, 0]
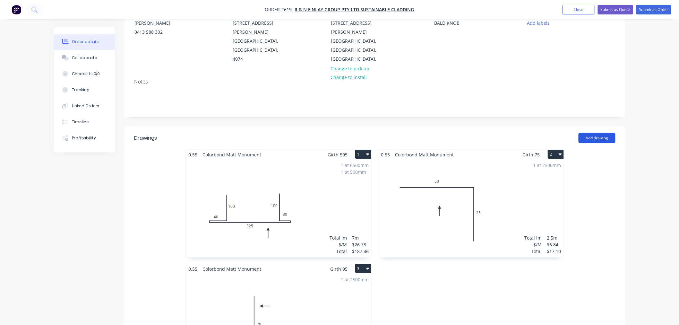
click at [611, 133] on button "Add drawing" at bounding box center [596, 138] width 37 height 10
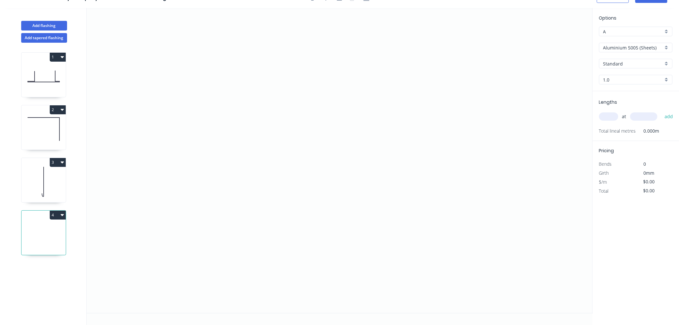
scroll to position [12, 0]
click at [225, 133] on icon "0" at bounding box center [340, 160] width 506 height 305
click at [226, 91] on icon "0" at bounding box center [340, 160] width 506 height 305
click at [304, 92] on icon "0 ?" at bounding box center [340, 160] width 506 height 305
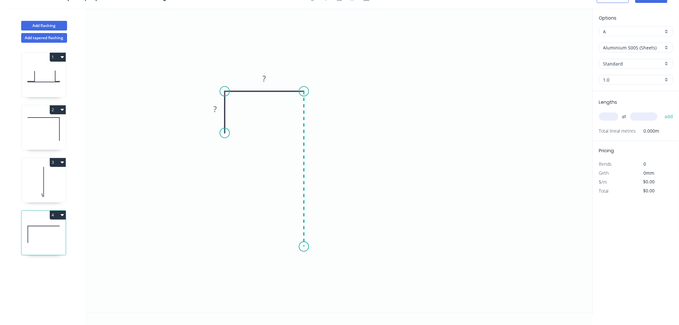
click at [302, 246] on icon "0 ? ?" at bounding box center [340, 160] width 506 height 305
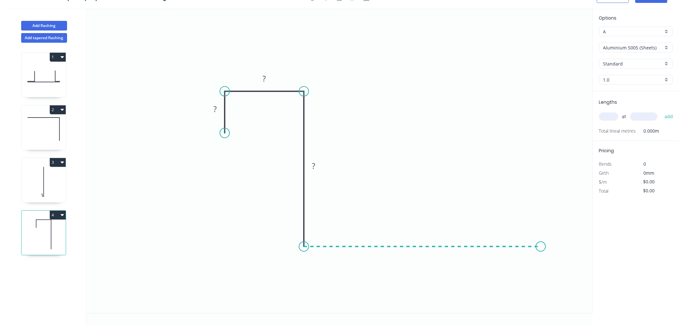
click at [541, 243] on icon "0 ? ? ?" at bounding box center [340, 160] width 506 height 305
click at [542, 215] on icon "0 ? ? ? ?" at bounding box center [340, 160] width 506 height 305
click at [517, 213] on icon "0 ? ? ? ? ?" at bounding box center [340, 160] width 506 height 305
click at [517, 213] on circle at bounding box center [517, 215] width 10 height 10
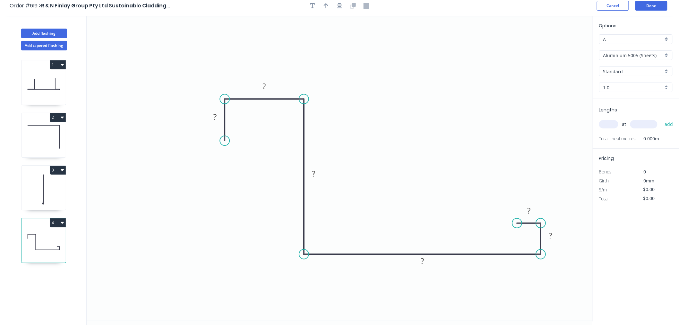
scroll to position [0, 0]
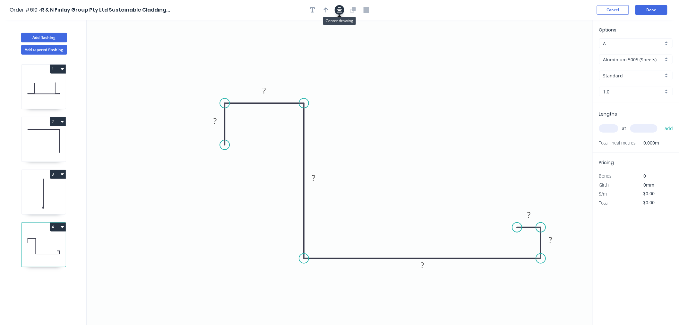
click at [343, 10] on button "button" at bounding box center [340, 10] width 10 height 10
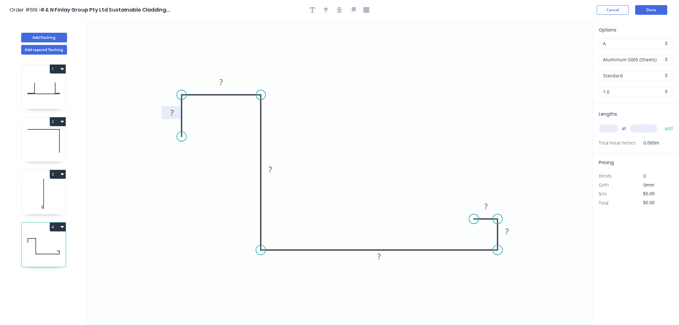
click at [173, 112] on tspan "?" at bounding box center [171, 112] width 3 height 11
click at [341, 8] on icon "button" at bounding box center [339, 10] width 5 height 6
click at [325, 12] on icon "button" at bounding box center [326, 10] width 4 height 6
drag, startPoint x: 560, startPoint y: 50, endPoint x: 272, endPoint y: 217, distance: 332.6
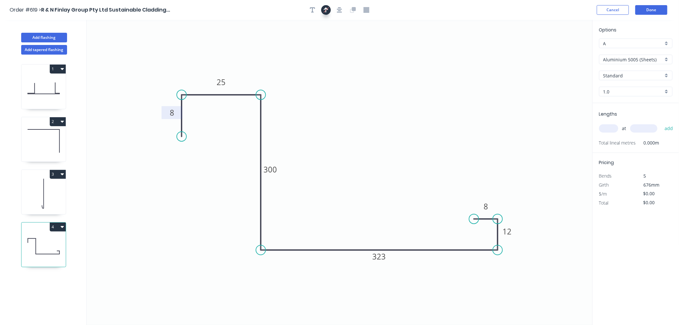
click at [327, 8] on icon "button" at bounding box center [326, 10] width 5 height 6
click at [328, 7] on icon "button" at bounding box center [326, 10] width 4 height 6
drag, startPoint x: 559, startPoint y: 50, endPoint x: 327, endPoint y: 286, distance: 331.4
click at [327, 286] on icon at bounding box center [327, 279] width 6 height 21
click at [326, 286] on icon at bounding box center [327, 279] width 6 height 21
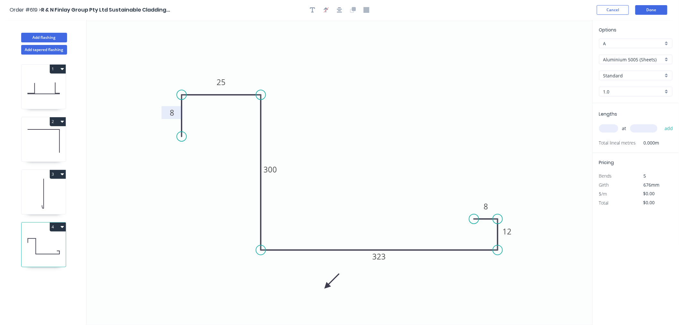
click at [326, 286] on icon at bounding box center [331, 281] width 19 height 19
click at [325, 286] on icon at bounding box center [334, 286] width 21 height 6
click at [326, 285] on icon at bounding box center [331, 291] width 19 height 19
drag, startPoint x: 327, startPoint y: 285, endPoint x: 347, endPoint y: 277, distance: 21.6
click at [347, 277] on icon at bounding box center [347, 284] width 6 height 21
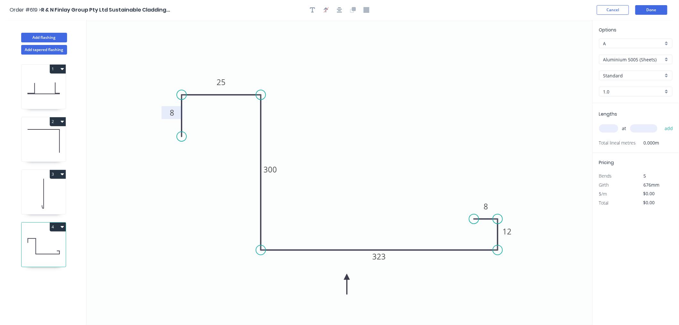
click at [665, 60] on div "Aluminium 5005 (Sheets)" at bounding box center [635, 60] width 73 height 10
click at [652, 83] on div "Colorbond Matt" at bounding box center [635, 82] width 73 height 11
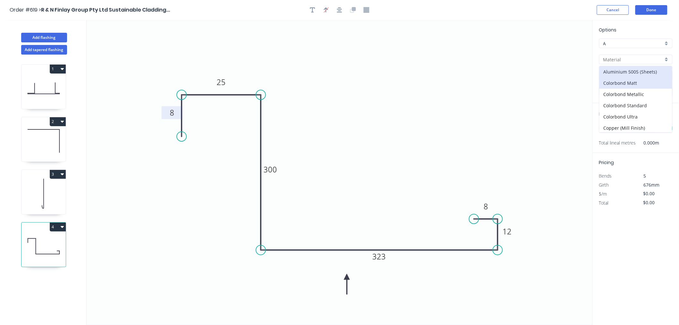
type input "Colorbond Matt"
type input "Basalt"
type input "0.55"
type input "$27.91"
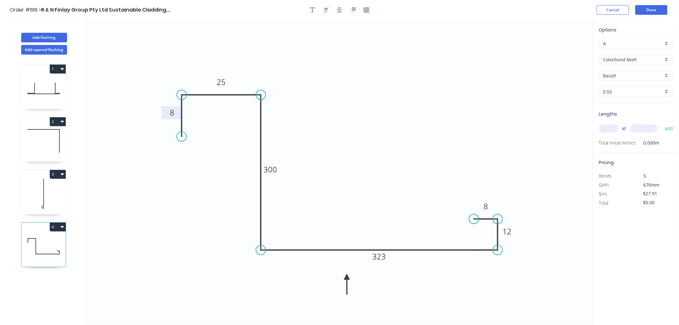
click at [640, 75] on input "Basalt" at bounding box center [633, 75] width 60 height 7
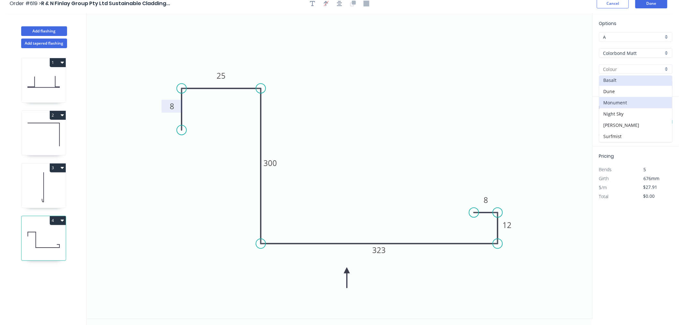
scroll to position [12, 0]
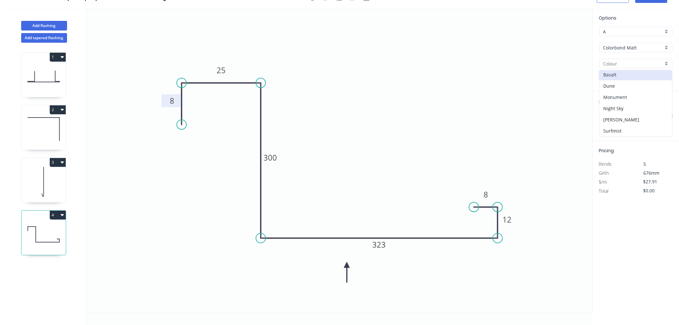
click at [627, 92] on div "Monument" at bounding box center [635, 96] width 73 height 11
type input "Monument"
click at [613, 116] on input "text" at bounding box center [608, 116] width 19 height 8
type input "1"
type input "3150"
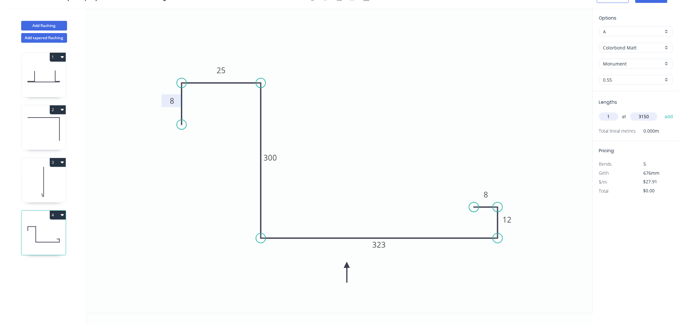
click at [661, 111] on button "add" at bounding box center [668, 116] width 15 height 11
type input "$87.92"
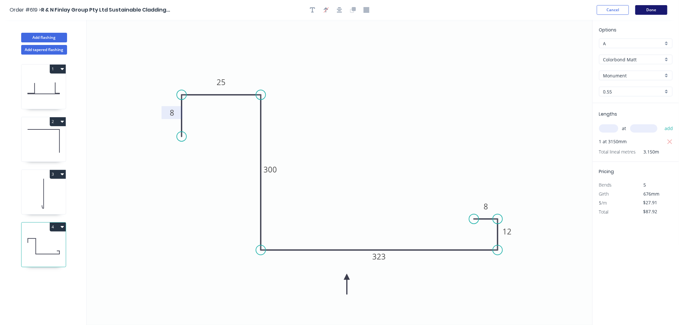
click at [656, 9] on button "Done" at bounding box center [651, 10] width 32 height 10
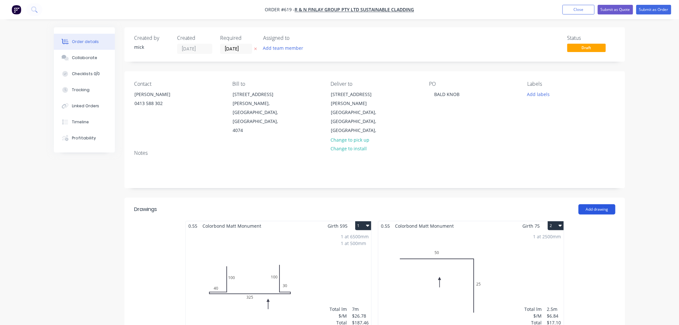
click at [605, 204] on button "Add drawing" at bounding box center [596, 209] width 37 height 10
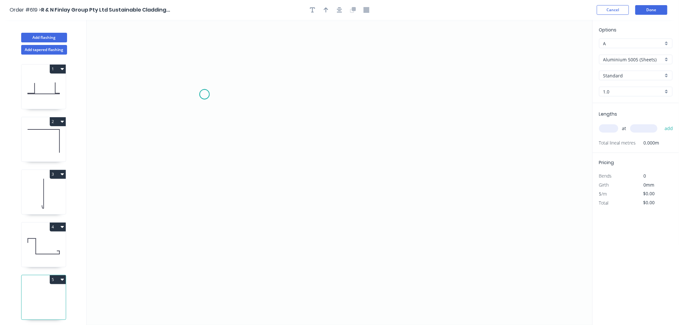
click at [206, 94] on icon "0" at bounding box center [340, 172] width 506 height 305
click at [204, 132] on icon "0" at bounding box center [340, 172] width 506 height 305
click at [445, 129] on icon "0 ?" at bounding box center [340, 172] width 506 height 305
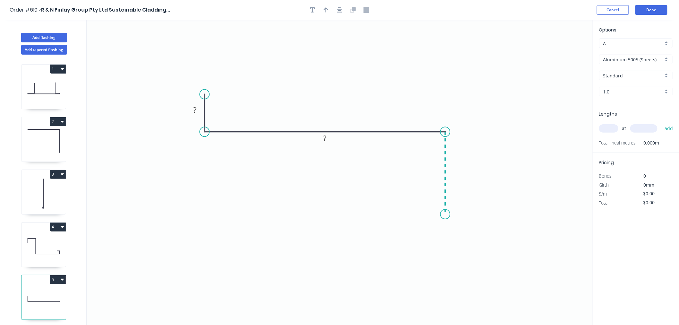
click at [445, 214] on icon "0 ? ?" at bounding box center [340, 172] width 506 height 305
click at [440, 214] on icon "0 ? ? ?" at bounding box center [340, 172] width 506 height 305
click at [440, 136] on icon at bounding box center [440, 174] width 0 height 78
drag, startPoint x: 440, startPoint y: 142, endPoint x: 440, endPoint y: 146, distance: 3.9
click at [440, 146] on icon "0 ? ? ? ? ? ? º ? º" at bounding box center [340, 172] width 506 height 305
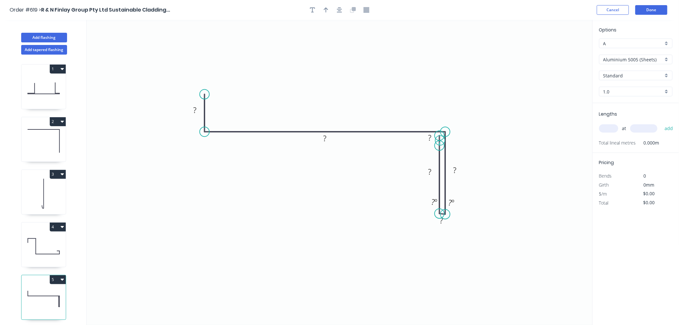
click at [440, 139] on icon "0 ? ? ? ? ? ? ? º ? º" at bounding box center [340, 172] width 506 height 305
click at [455, 155] on div "Delete point" at bounding box center [470, 153] width 64 height 13
click at [440, 158] on icon at bounding box center [440, 175] width 0 height 78
click at [440, 146] on icon at bounding box center [440, 175] width 0 height 78
click at [497, 137] on icon "0 ? ? ? ? ?" at bounding box center [340, 172] width 506 height 305
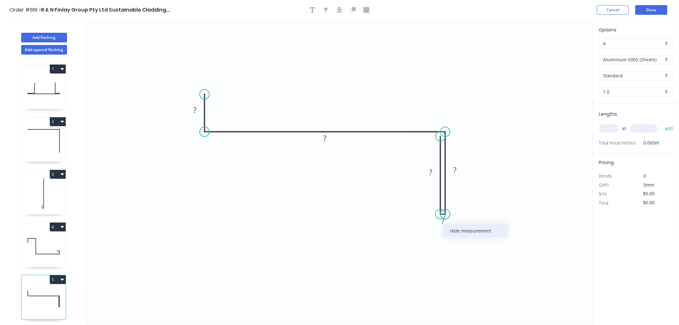
click at [460, 230] on div "Hide measurement" at bounding box center [475, 230] width 64 height 13
click at [521, 122] on icon "0 ? ? ? ?" at bounding box center [340, 172] width 506 height 305
click at [440, 135] on circle at bounding box center [441, 136] width 10 height 10
click at [396, 136] on icon "0 ? ? ? ?" at bounding box center [340, 172] width 506 height 305
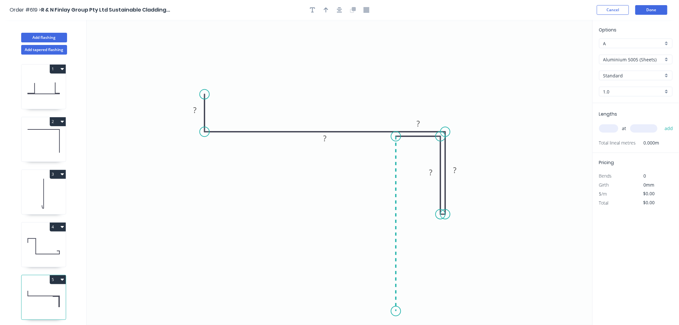
click at [395, 311] on icon "0 ? ? ? ? ?" at bounding box center [340, 172] width 506 height 305
click at [395, 311] on circle at bounding box center [396, 311] width 10 height 10
drag, startPoint x: 415, startPoint y: 117, endPoint x: 309, endPoint y: 108, distance: 106.2
click at [306, 105] on rect at bounding box center [309, 111] width 21 height 13
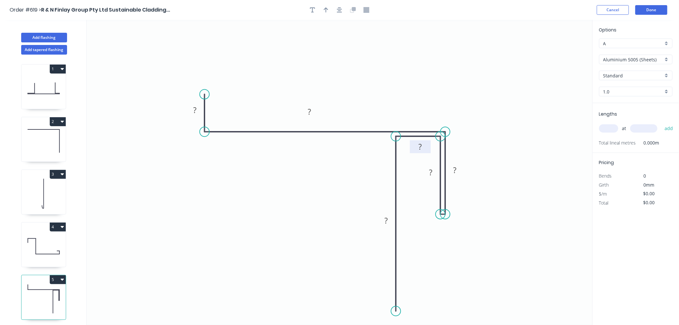
drag, startPoint x: 333, startPoint y: 139, endPoint x: 428, endPoint y: 148, distance: 95.6
click at [428, 148] on rect at bounding box center [420, 146] width 21 height 13
drag, startPoint x: 423, startPoint y: 175, endPoint x: 419, endPoint y: 189, distance: 15.2
click at [419, 189] on rect at bounding box center [426, 186] width 21 height 13
drag, startPoint x: 465, startPoint y: 173, endPoint x: 470, endPoint y: 188, distance: 16.5
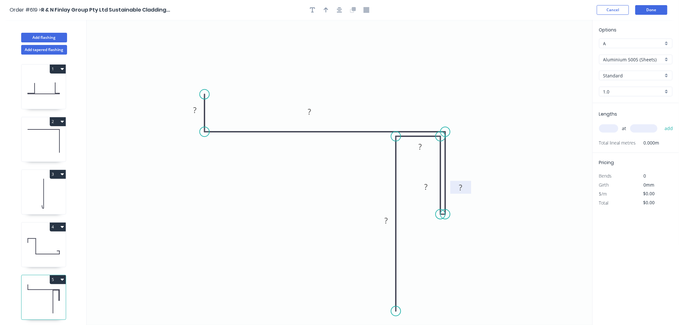
click at [470, 188] on rect at bounding box center [460, 187] width 21 height 13
click at [197, 112] on rect at bounding box center [194, 110] width 13 height 9
click at [312, 114] on rect at bounding box center [309, 111] width 13 height 9
click at [315, 114] on rect at bounding box center [309, 111] width 13 height 9
click at [315, 110] on rect at bounding box center [309, 111] width 13 height 9
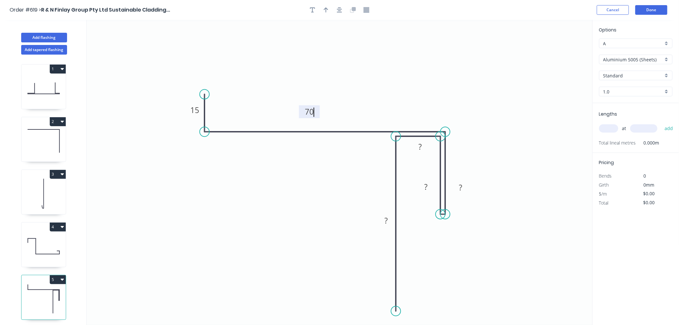
click at [377, 67] on icon "0 15 ? ? ? 70 ?" at bounding box center [340, 172] width 506 height 305
drag, startPoint x: 317, startPoint y: 113, endPoint x: 328, endPoint y: 118, distance: 12.1
click at [328, 118] on rect at bounding box center [320, 116] width 21 height 13
click at [466, 188] on rect at bounding box center [460, 187] width 13 height 9
click at [386, 222] on tspan "?" at bounding box center [386, 220] width 3 height 11
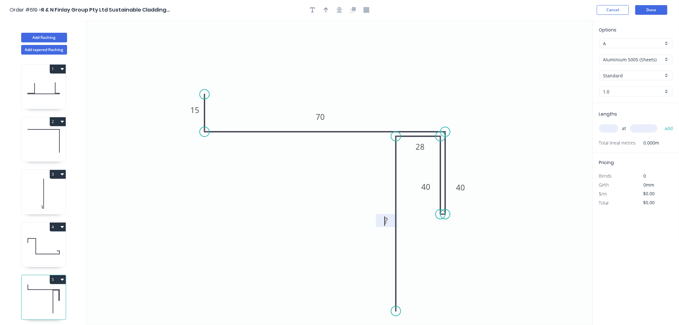
click at [390, 220] on rect at bounding box center [386, 221] width 13 height 9
click at [280, 248] on icon "0 15 28 40 40 70 100" at bounding box center [340, 172] width 506 height 305
drag, startPoint x: 377, startPoint y: 222, endPoint x: 363, endPoint y: 223, distance: 13.8
click at [363, 223] on rect at bounding box center [372, 220] width 21 height 13
drag, startPoint x: 418, startPoint y: 187, endPoint x: 419, endPoint y: 180, distance: 7.1
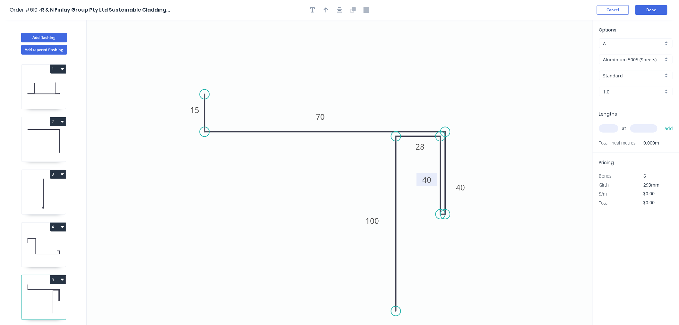
click at [419, 180] on rect at bounding box center [426, 179] width 21 height 13
drag, startPoint x: 466, startPoint y: 184, endPoint x: 468, endPoint y: 178, distance: 6.6
click at [468, 178] on rect at bounding box center [461, 180] width 21 height 13
click at [479, 132] on icon "0 15 28 40 40 70 100" at bounding box center [340, 172] width 506 height 305
click at [341, 12] on icon "button" at bounding box center [339, 9] width 5 height 5
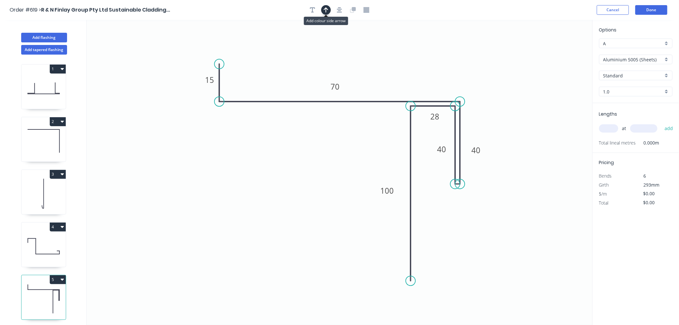
click at [323, 10] on button "button" at bounding box center [326, 10] width 10 height 10
drag, startPoint x: 558, startPoint y: 52, endPoint x: 426, endPoint y: 75, distance: 134.5
click at [425, 75] on icon "0 15 28 40 40 70 100" at bounding box center [340, 172] width 506 height 305
drag, startPoint x: 554, startPoint y: 54, endPoint x: 388, endPoint y: 73, distance: 167.5
click at [388, 73] on icon at bounding box center [388, 65] width 6 height 21
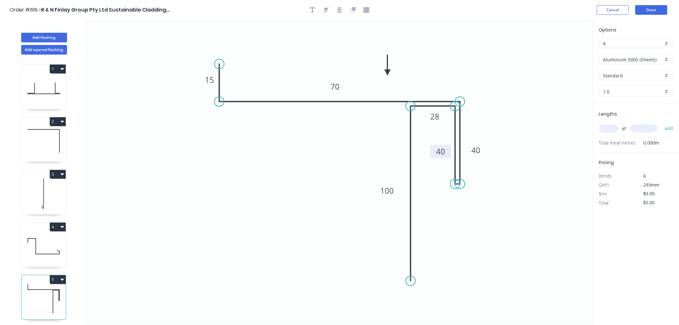
click at [443, 145] on rect at bounding box center [440, 151] width 21 height 13
click at [654, 60] on input "Aluminium 5005 (Sheets)" at bounding box center [633, 59] width 60 height 7
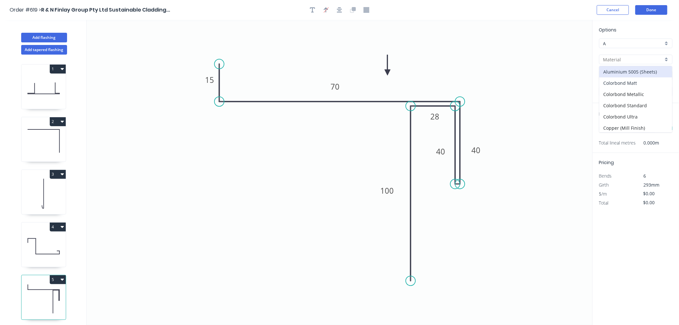
click at [628, 81] on div "Colorbond Matt" at bounding box center [635, 82] width 73 height 11
type input "Colorbond Matt"
type input "Basalt"
type input "0.55"
type input "$19.10"
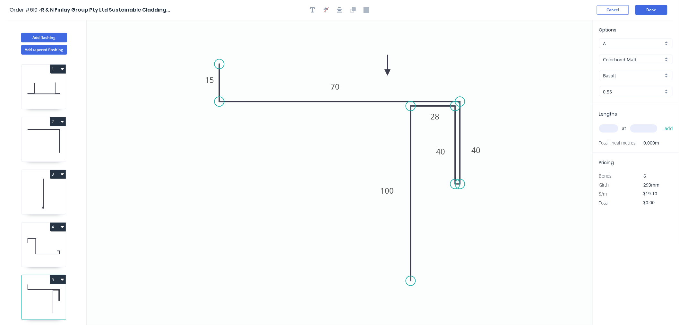
click at [625, 74] on input "Basalt" at bounding box center [633, 75] width 60 height 7
click at [619, 107] on div "Monument" at bounding box center [635, 108] width 73 height 11
type input "Monument"
click at [613, 132] on input "text" at bounding box center [608, 128] width 19 height 8
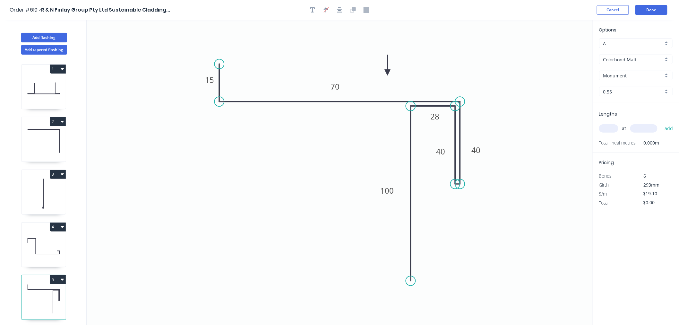
click at [613, 131] on input "text" at bounding box center [608, 128] width 19 height 8
click at [612, 131] on input "text" at bounding box center [608, 128] width 19 height 8
click at [612, 132] on input "text" at bounding box center [608, 128] width 19 height 8
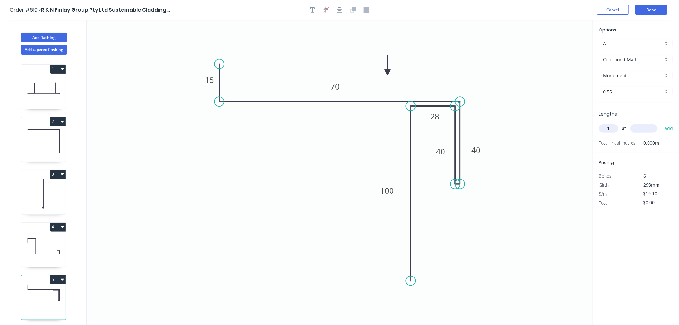
type input "1"
type input "3500"
click at [661, 123] on button "add" at bounding box center [668, 128] width 15 height 11
type input "$66.85"
click at [652, 13] on button "Done" at bounding box center [651, 10] width 32 height 10
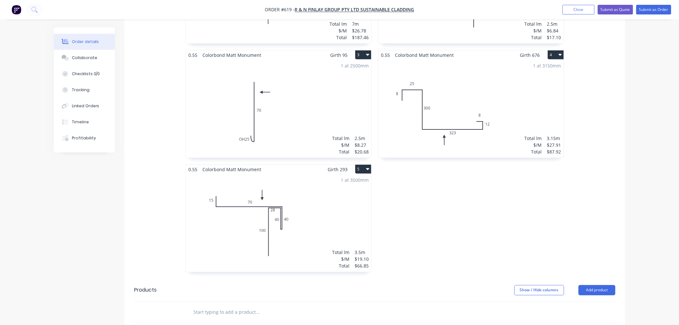
click at [324, 175] on div "1 at 3500mm Total lm $/M Total 3.5m $19.10 $66.85" at bounding box center [278, 223] width 185 height 98
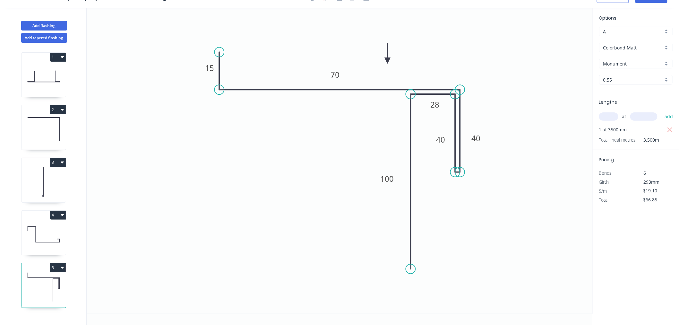
scroll to position [12, 0]
drag, startPoint x: 448, startPoint y: 139, endPoint x: 448, endPoint y: 146, distance: 6.7
click at [448, 146] on rect at bounding box center [440, 146] width 21 height 13
drag, startPoint x: 484, startPoint y: 140, endPoint x: 484, endPoint y: 150, distance: 10.6
click at [484, 150] on rect at bounding box center [475, 149] width 21 height 13
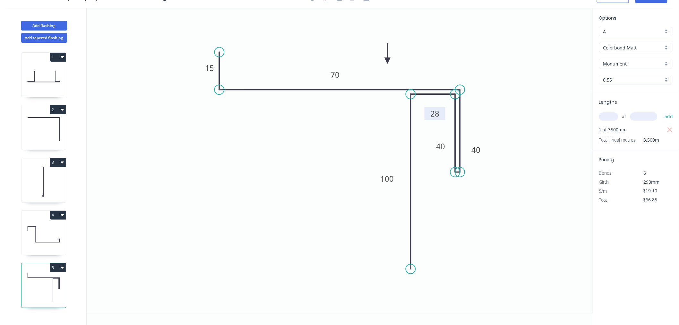
drag, startPoint x: 443, startPoint y: 107, endPoint x: 443, endPoint y: 116, distance: 9.0
click at [443, 116] on rect at bounding box center [434, 113] width 21 height 13
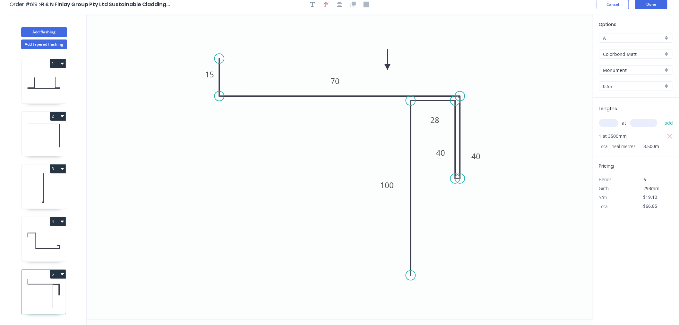
scroll to position [0, 0]
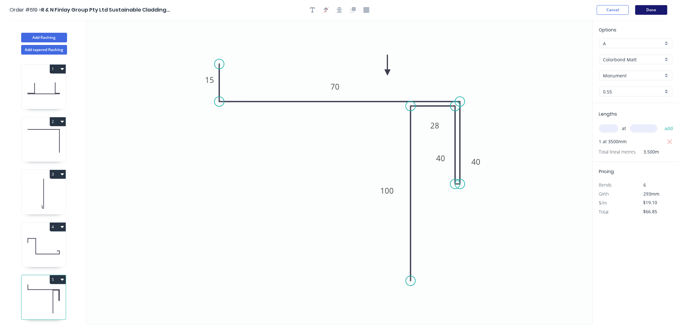
click at [662, 9] on button "Done" at bounding box center [651, 10] width 32 height 10
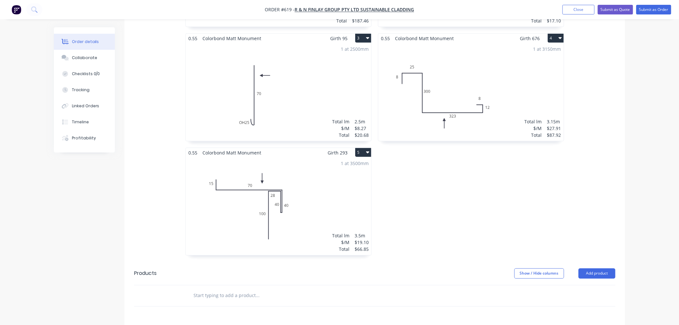
scroll to position [285, 0]
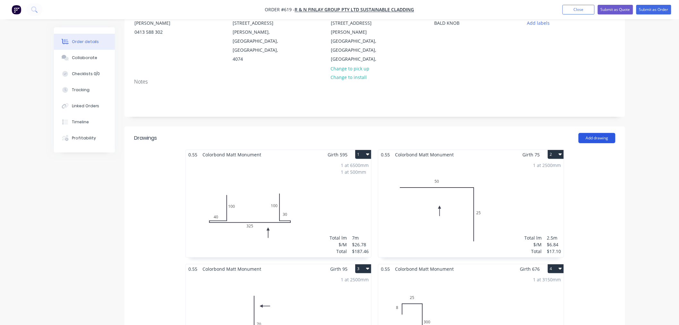
click at [603, 133] on button "Add drawing" at bounding box center [596, 138] width 37 height 10
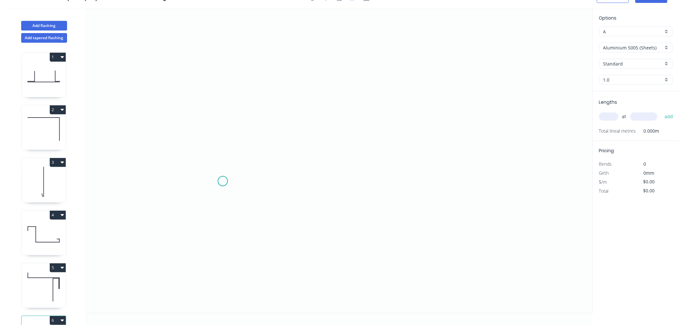
click at [223, 181] on icon "0" at bounding box center [340, 160] width 506 height 305
click at [222, 124] on icon "0" at bounding box center [340, 160] width 506 height 305
click at [365, 126] on icon "0 ?" at bounding box center [340, 160] width 506 height 305
click at [364, 204] on icon "0 ? ?" at bounding box center [340, 160] width 506 height 305
click at [369, 204] on circle at bounding box center [365, 204] width 10 height 10
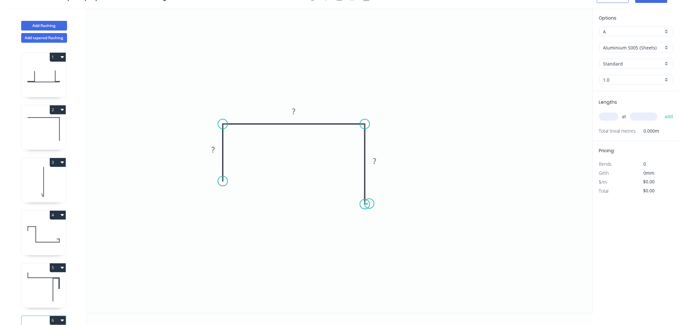
click at [369, 203] on circle at bounding box center [365, 204] width 10 height 10
click at [372, 203] on icon at bounding box center [368, 203] width 7 height 1
click at [380, 33] on icon "0 ? ? ? ? ? º" at bounding box center [340, 160] width 506 height 305
click at [371, 31] on circle at bounding box center [372, 33] width 10 height 10
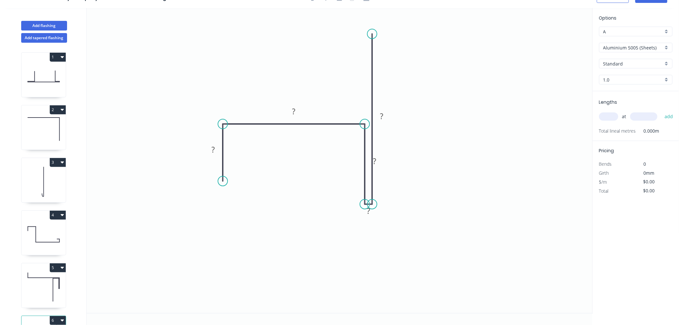
click at [373, 50] on icon "0 ? ? ? ? ?" at bounding box center [340, 160] width 506 height 305
click at [387, 220] on div "Hide measurement" at bounding box center [400, 219] width 64 height 13
click at [238, 201] on div "Crush & Fold" at bounding box center [255, 203] width 64 height 13
click at [238, 199] on div "Flip bend" at bounding box center [257, 201] width 64 height 13
click at [218, 149] on rect at bounding box center [213, 149] width 13 height 9
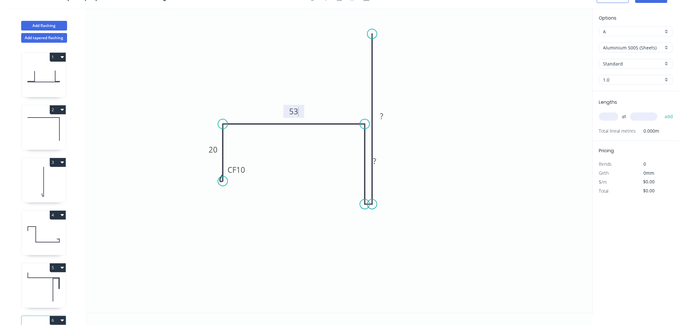
click at [430, 171] on icon "0 CF 10 20 53 ? ?" at bounding box center [340, 160] width 506 height 305
drag, startPoint x: 381, startPoint y: 161, endPoint x: 353, endPoint y: 161, distance: 27.6
click at [353, 161] on rect at bounding box center [347, 160] width 21 height 13
click at [350, 161] on rect at bounding box center [346, 161] width 13 height 9
click at [384, 115] on rect at bounding box center [381, 116] width 13 height 9
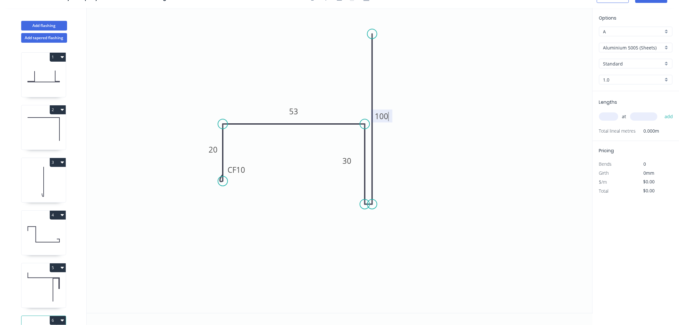
click at [449, 110] on icon "0 CF 10 20 53 30 100" at bounding box center [340, 160] width 506 height 305
drag, startPoint x: 391, startPoint y: 116, endPoint x: 398, endPoint y: 116, distance: 7.4
click at [398, 116] on rect at bounding box center [389, 116] width 21 height 13
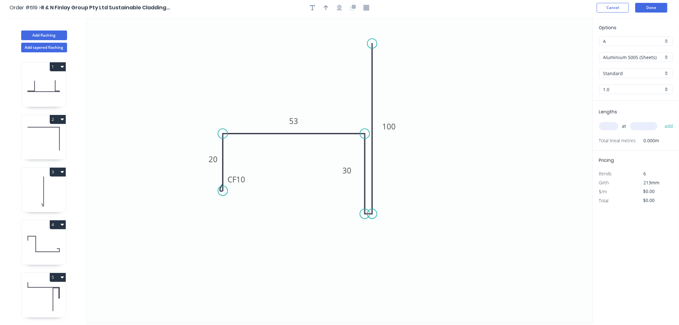
scroll to position [0, 0]
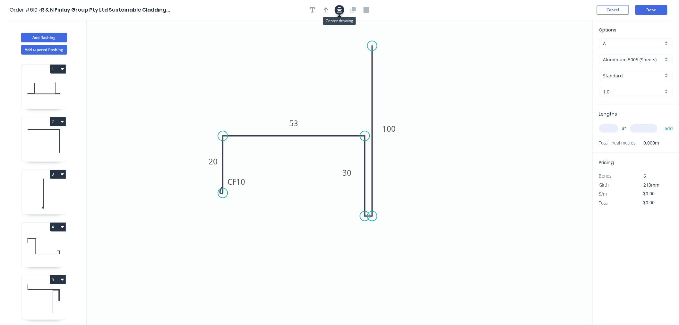
click at [340, 11] on icon "button" at bounding box center [339, 10] width 5 height 6
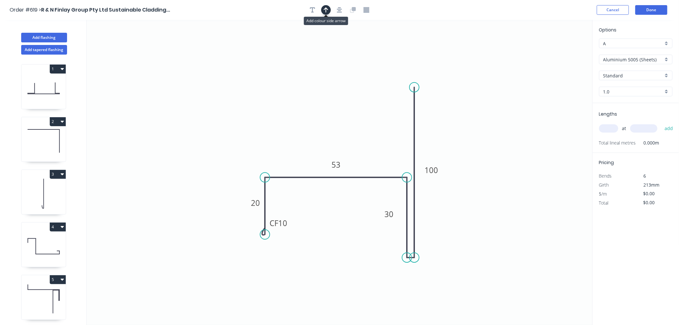
click at [325, 10] on icon "button" at bounding box center [326, 10] width 4 height 6
drag, startPoint x: 537, startPoint y: 81, endPoint x: 469, endPoint y: 119, distance: 77.6
click at [469, 119] on icon at bounding box center [470, 111] width 6 height 21
click at [469, 119] on icon at bounding box center [469, 111] width 6 height 21
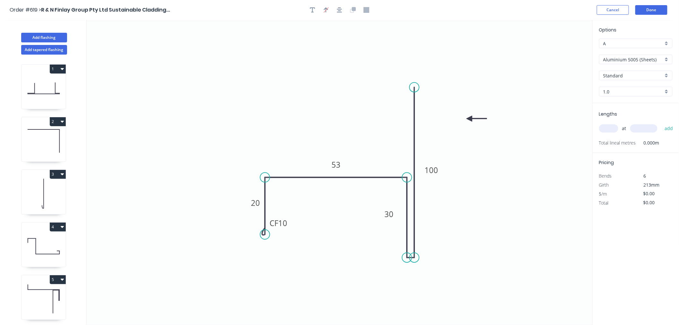
click at [642, 56] on input "Aluminium 5005 (Sheets)" at bounding box center [633, 59] width 60 height 7
click at [639, 84] on div "Colorbond Matt" at bounding box center [635, 82] width 73 height 11
type input "Colorbond Matt"
type input "Basalt"
type input "0.55"
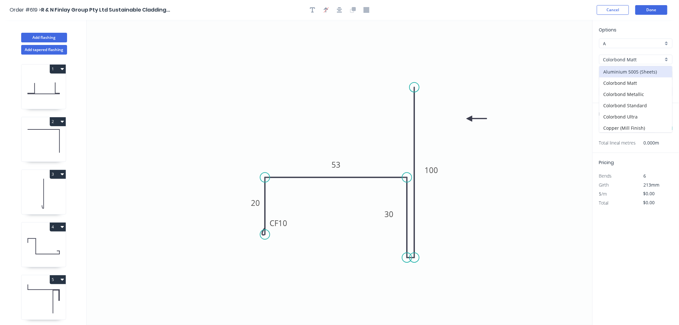
type input "$19.10"
click at [639, 72] on input "Basalt" at bounding box center [633, 75] width 60 height 7
click at [627, 113] on div "Monument" at bounding box center [635, 110] width 73 height 11
type input "Monument"
click at [613, 128] on input "text" at bounding box center [608, 128] width 19 height 8
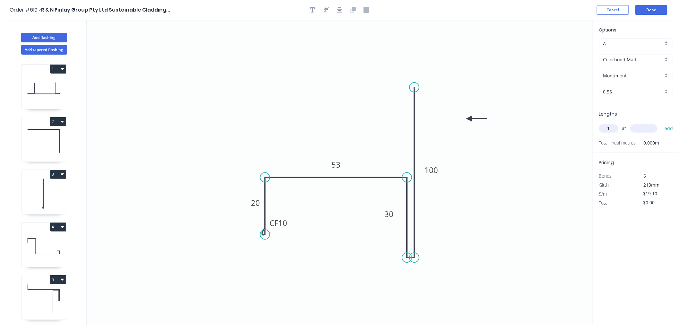
type input "1"
type input "5300"
click at [661, 123] on button "add" at bounding box center [668, 128] width 15 height 11
click at [662, 12] on button "Done" at bounding box center [651, 10] width 32 height 10
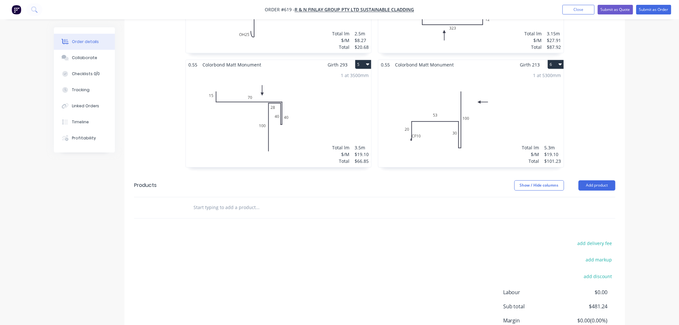
scroll to position [392, 0]
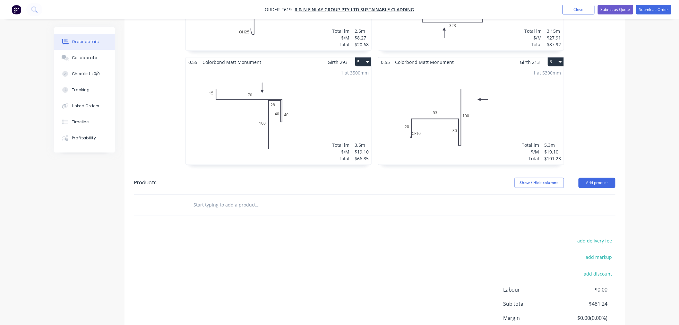
click at [417, 121] on div "1 at 5300mm Total lm $/M Total 5.3m $19.10 $101.23" at bounding box center [470, 116] width 185 height 98
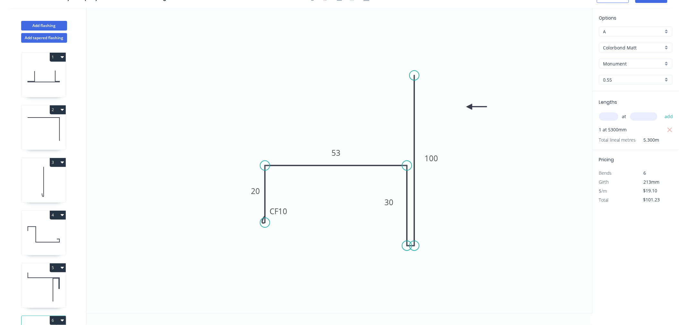
scroll to position [12, 0]
drag, startPoint x: 289, startPoint y: 212, endPoint x: 287, endPoint y: 238, distance: 26.4
click at [287, 238] on rect at bounding box center [278, 237] width 26 height 13
click at [544, 200] on icon "0 CF 10 20 53 30 100" at bounding box center [340, 160] width 506 height 305
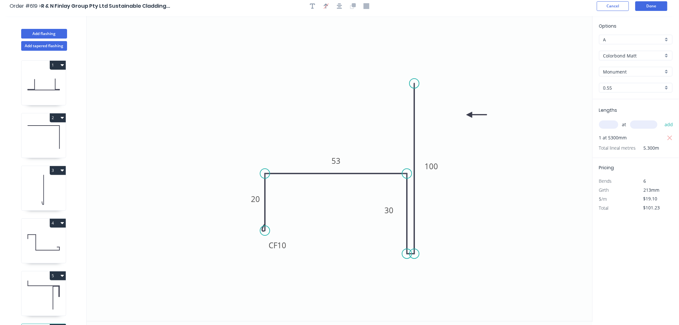
scroll to position [0, 0]
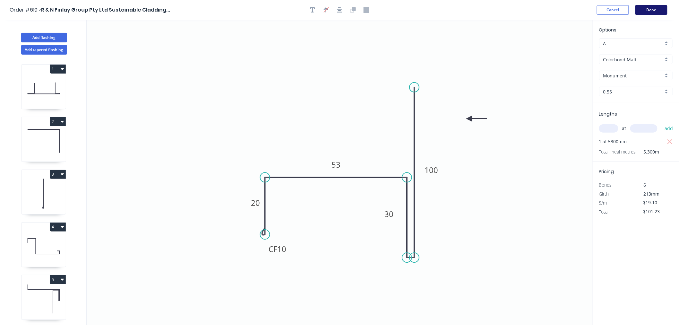
click at [657, 10] on button "Done" at bounding box center [651, 10] width 32 height 10
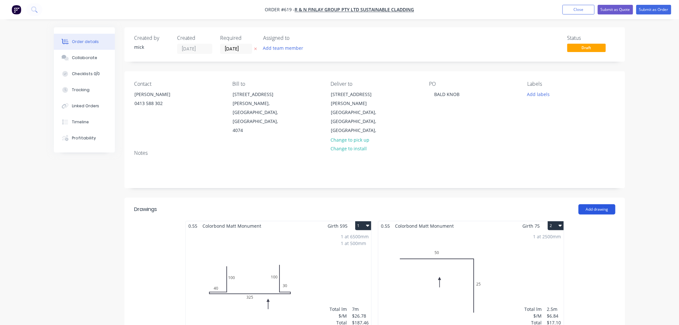
click at [604, 204] on button "Add drawing" at bounding box center [596, 209] width 37 height 10
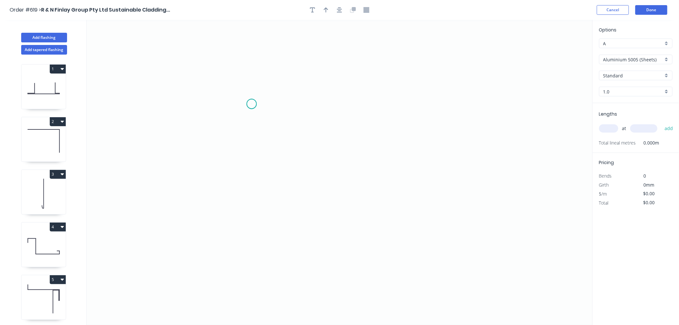
click at [252, 104] on icon "0" at bounding box center [340, 172] width 506 height 305
click at [325, 104] on icon "0" at bounding box center [340, 172] width 506 height 305
click at [324, 271] on icon "0 ?" at bounding box center [340, 172] width 506 height 305
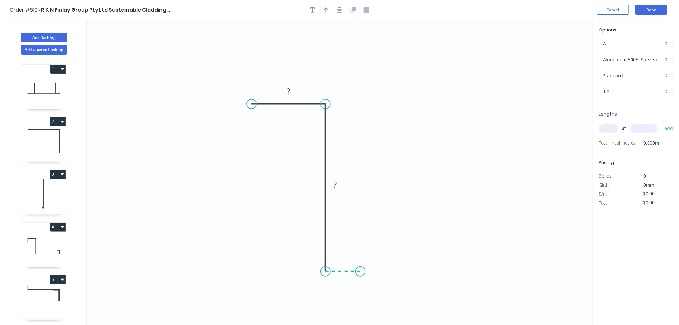
click at [360, 272] on icon "0 ? ?" at bounding box center [340, 172] width 506 height 305
click at [360, 242] on icon at bounding box center [360, 256] width 0 height 29
click at [361, 242] on circle at bounding box center [360, 242] width 10 height 10
click at [360, 242] on circle at bounding box center [360, 242] width 10 height 10
click at [277, 121] on div "Crush & Fold" at bounding box center [284, 125] width 64 height 13
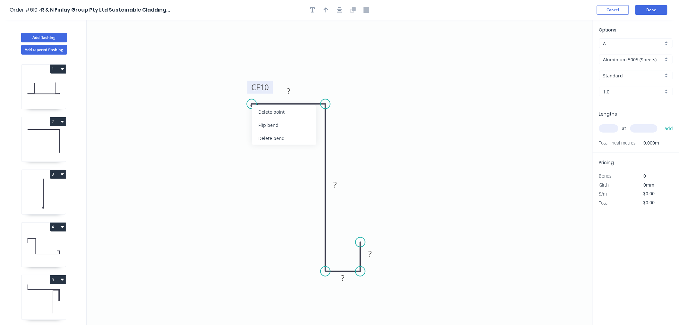
click at [266, 120] on div "Flip bend" at bounding box center [284, 124] width 64 height 13
click at [291, 92] on rect at bounding box center [288, 91] width 13 height 9
click at [365, 144] on icon "0 CF 10 20 ? ? ?" at bounding box center [340, 172] width 506 height 305
click at [338, 184] on rect at bounding box center [335, 184] width 13 height 9
click at [343, 277] on tspan "?" at bounding box center [342, 277] width 3 height 11
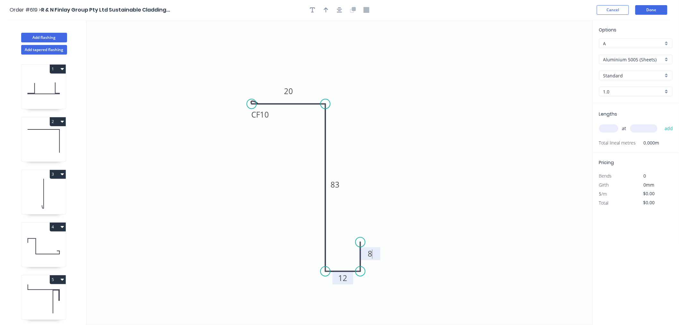
click at [444, 184] on icon "0 CF 10 20 83 12 8" at bounding box center [340, 172] width 506 height 305
click at [337, 14] on button "button" at bounding box center [340, 10] width 10 height 10
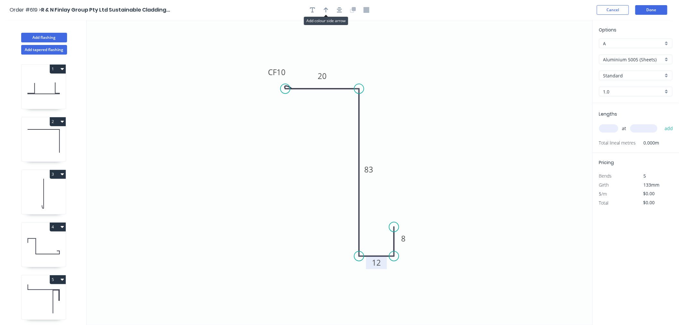
click at [322, 7] on button "button" at bounding box center [326, 10] width 10 height 10
drag, startPoint x: 560, startPoint y: 52, endPoint x: 293, endPoint y: 141, distance: 282.1
click at [293, 141] on icon at bounding box center [293, 134] width 6 height 21
click at [293, 141] on icon at bounding box center [298, 136] width 19 height 19
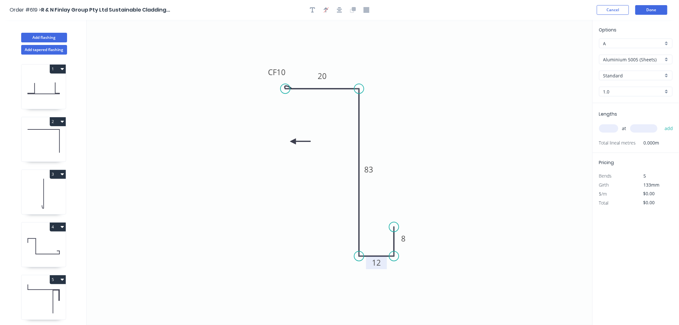
click at [293, 141] on icon at bounding box center [300, 141] width 21 height 6
click at [293, 141] on icon at bounding box center [298, 146] width 19 height 19
click at [293, 141] on icon at bounding box center [293, 148] width 6 height 21
click at [293, 141] on icon at bounding box center [293, 147] width 6 height 21
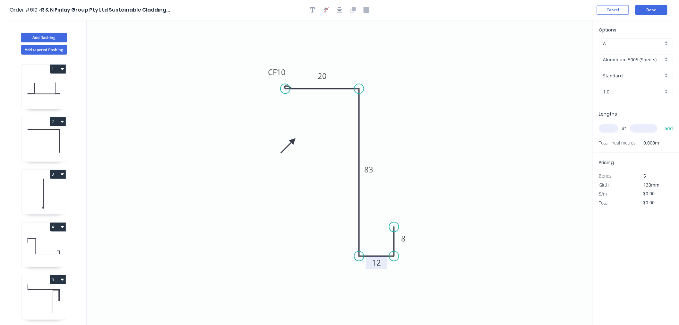
click at [293, 141] on icon at bounding box center [288, 145] width 19 height 19
drag, startPoint x: 293, startPoint y: 141, endPoint x: 317, endPoint y: 146, distance: 24.6
click at [317, 146] on icon at bounding box center [309, 146] width 21 height 6
click at [647, 59] on input "Aluminium 5005 (Sheets)" at bounding box center [633, 59] width 60 height 7
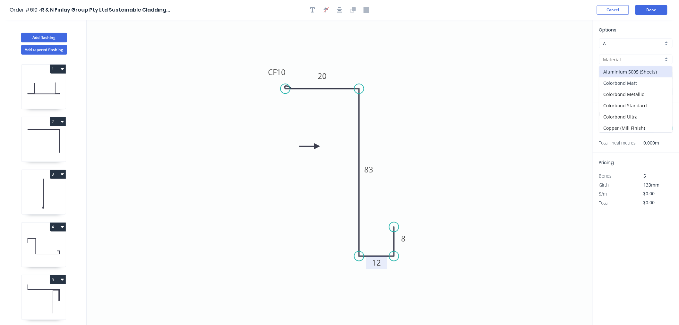
click at [642, 79] on div "Colorbond Matt" at bounding box center [635, 82] width 73 height 11
click at [628, 76] on input "Basalt" at bounding box center [633, 75] width 60 height 7
click at [627, 113] on div "Monument" at bounding box center [635, 110] width 73 height 11
click at [608, 127] on input "text" at bounding box center [608, 128] width 19 height 8
click at [661, 123] on button "add" at bounding box center [668, 128] width 15 height 11
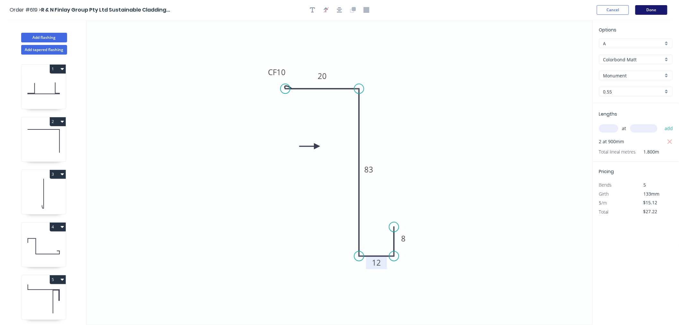
click at [658, 12] on button "Done" at bounding box center [651, 10] width 32 height 10
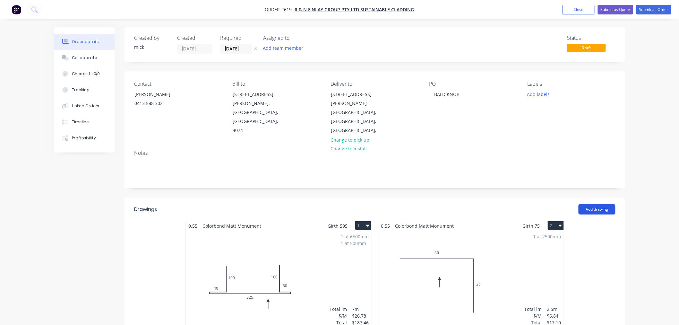
click at [602, 204] on button "Add drawing" at bounding box center [596, 209] width 37 height 10
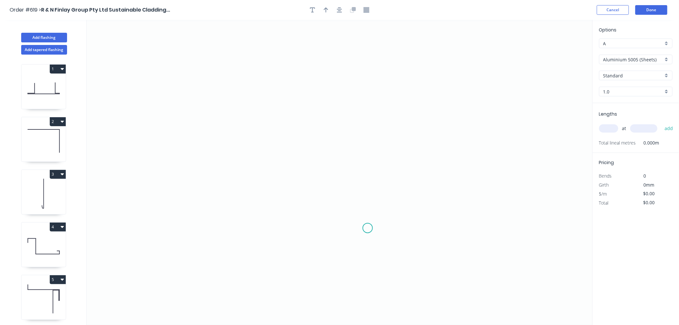
click at [368, 228] on icon "0" at bounding box center [340, 172] width 506 height 305
click at [368, 117] on icon at bounding box center [368, 172] width 0 height 111
click at [289, 115] on icon "0 ?" at bounding box center [340, 172] width 506 height 305
click at [289, 163] on icon "0 ? ?" at bounding box center [340, 172] width 506 height 305
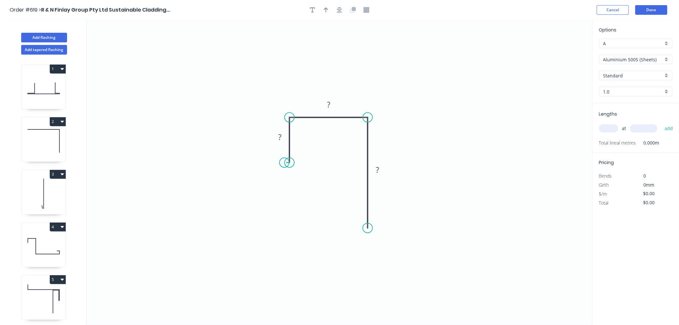
click at [285, 163] on circle at bounding box center [290, 163] width 10 height 10
click at [282, 162] on icon "0 ? ? ?" at bounding box center [340, 172] width 506 height 305
click at [283, 113] on icon "0 ? ? ? ? ? º" at bounding box center [340, 172] width 506 height 305
click at [557, 115] on icon "0 ? ? ? ? ? ? º ? º" at bounding box center [340, 172] width 506 height 305
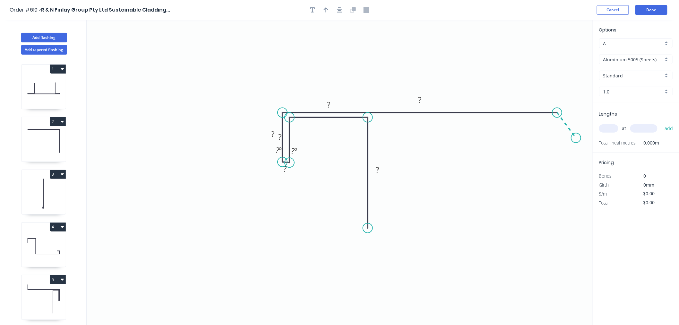
click at [576, 138] on icon "0 ? ? ? ? ? ? ? º ? º" at bounding box center [340, 172] width 506 height 305
click at [576, 138] on circle at bounding box center [576, 138] width 10 height 10
click at [338, 10] on icon "button" at bounding box center [339, 9] width 5 height 5
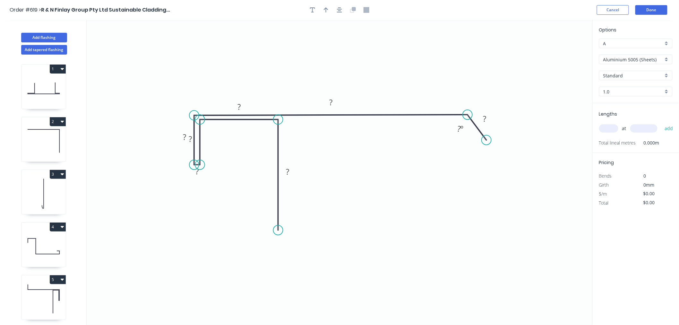
click at [194, 125] on icon at bounding box center [194, 139] width 0 height 49
click at [221, 30] on icon "0 ? ? ? ? ? ? ? ? º" at bounding box center [340, 172] width 506 height 305
click at [211, 181] on div "Hide measurement" at bounding box center [232, 181] width 64 height 13
drag, startPoint x: 193, startPoint y: 139, endPoint x: 219, endPoint y: 144, distance: 27.0
click at [219, 144] on rect at bounding box center [211, 141] width 21 height 13
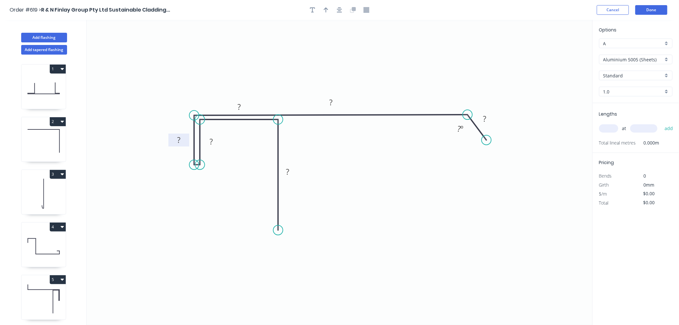
drag, startPoint x: 182, startPoint y: 139, endPoint x: 170, endPoint y: 140, distance: 11.6
click at [170, 140] on rect at bounding box center [178, 139] width 21 height 13
drag, startPoint x: 279, startPoint y: 229, endPoint x: 271, endPoint y: 277, distance: 48.8
click at [271, 277] on icon "0 ? ? ? ? ? ? ? º" at bounding box center [340, 172] width 506 height 305
click at [487, 117] on rect at bounding box center [484, 119] width 13 height 9
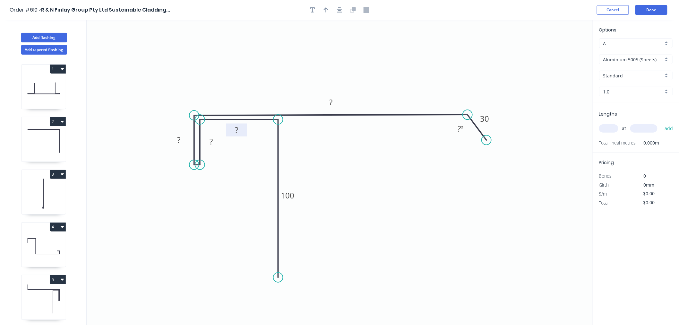
drag, startPoint x: 247, startPoint y: 104, endPoint x: 244, endPoint y: 127, distance: 23.3
click at [244, 127] on rect at bounding box center [236, 130] width 21 height 13
click at [236, 135] on tspan "?" at bounding box center [236, 129] width 3 height 11
click at [214, 140] on rect at bounding box center [211, 141] width 13 height 9
click at [217, 160] on icon "0 100 28 40 40 ? 30 ? º" at bounding box center [340, 172] width 506 height 305
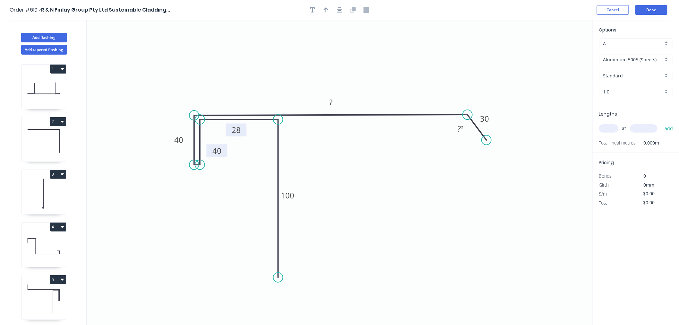
drag, startPoint x: 219, startPoint y: 142, endPoint x: 225, endPoint y: 152, distance: 10.9
click at [225, 152] on rect at bounding box center [217, 150] width 21 height 13
drag, startPoint x: 171, startPoint y: 141, endPoint x: 166, endPoint y: 155, distance: 14.0
click at [166, 155] on rect at bounding box center [174, 153] width 21 height 13
click at [335, 104] on rect at bounding box center [330, 102] width 13 height 9
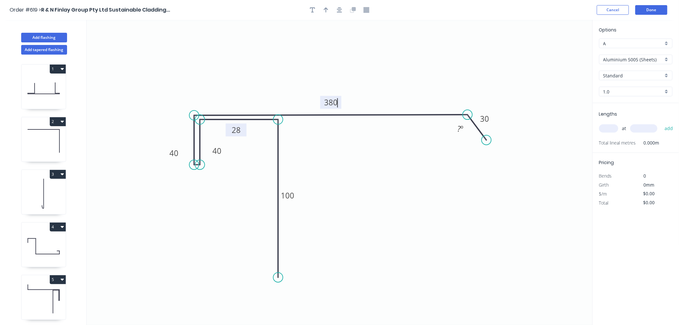
click at [386, 54] on icon "0 100 28 40 40 380 30 ? º" at bounding box center [340, 172] width 506 height 305
click at [341, 11] on icon "button" at bounding box center [339, 10] width 5 height 6
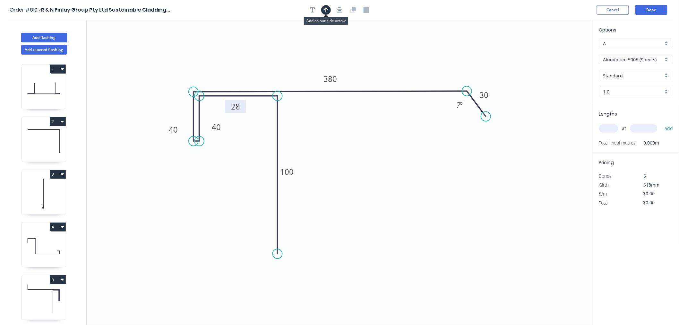
click at [324, 9] on icon "button" at bounding box center [326, 10] width 4 height 6
drag, startPoint x: 559, startPoint y: 49, endPoint x: 396, endPoint y: 64, distance: 164.2
click at [396, 64] on icon at bounding box center [396, 56] width 6 height 21
drag, startPoint x: 224, startPoint y: 126, endPoint x: 223, endPoint y: 131, distance: 4.5
click at [223, 131] on rect at bounding box center [216, 131] width 21 height 13
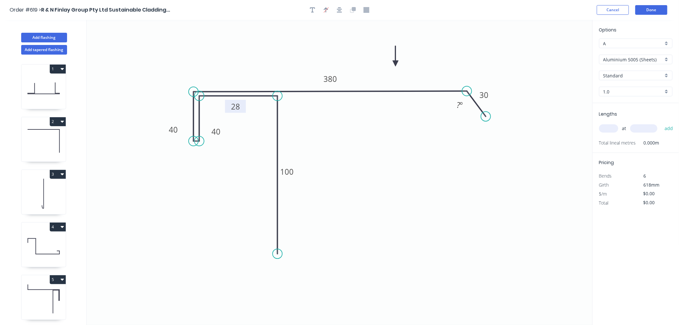
click at [655, 60] on input "Aluminium 5005 (Sheets)" at bounding box center [633, 59] width 60 height 7
click at [645, 81] on div "Colorbond Matt" at bounding box center [635, 82] width 73 height 11
click at [638, 73] on input "Basalt" at bounding box center [633, 75] width 60 height 7
click at [632, 110] on div "Monument" at bounding box center [635, 110] width 73 height 11
click at [612, 127] on input "text" at bounding box center [608, 128] width 19 height 8
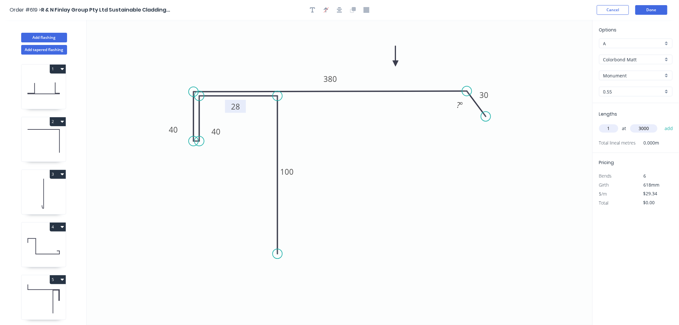
click at [661, 123] on button "add" at bounding box center [668, 128] width 15 height 11
click at [660, 11] on button "Done" at bounding box center [651, 10] width 32 height 10
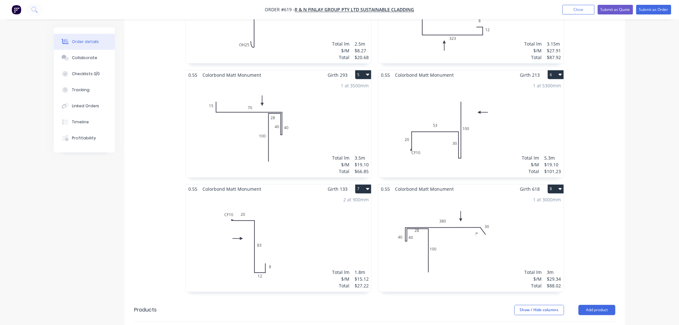
scroll to position [499, 0]
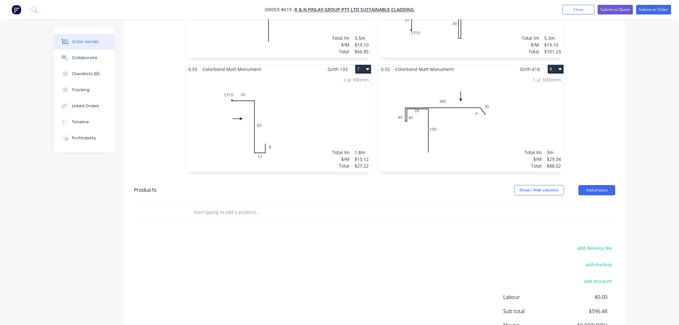
click at [461, 129] on div "1 at 3000mm Total lm $/M Total 3m $29.34 $88.02" at bounding box center [470, 123] width 185 height 98
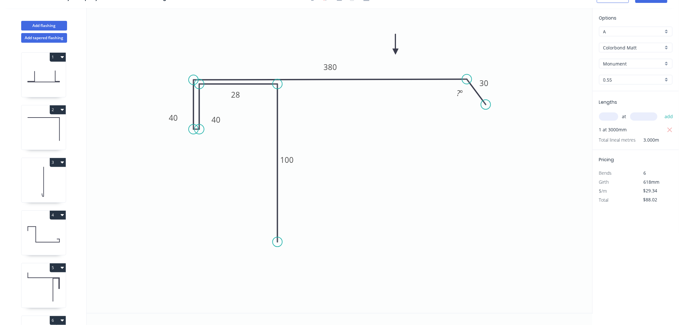
scroll to position [12, 0]
drag, startPoint x: 242, startPoint y: 98, endPoint x: 244, endPoint y: 105, distance: 6.9
click at [244, 105] on rect at bounding box center [236, 101] width 21 height 13
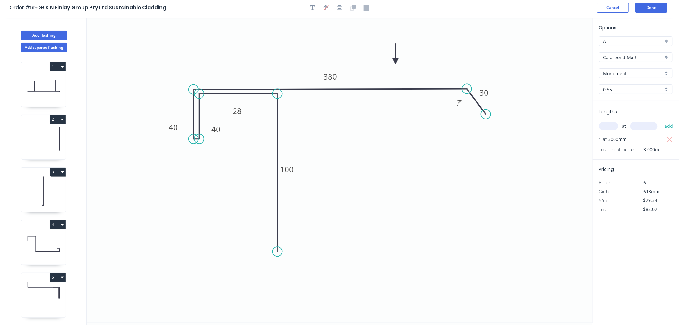
scroll to position [0, 0]
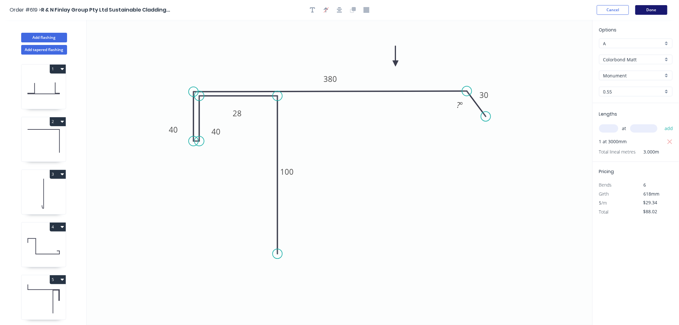
click at [655, 11] on button "Done" at bounding box center [651, 10] width 32 height 10
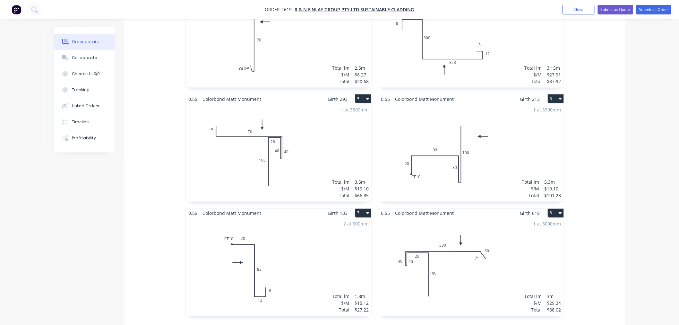
scroll to position [356, 0]
click at [474, 219] on div "1 at 3000mm Total lm $/M Total 3m $29.34 $88.02" at bounding box center [470, 266] width 185 height 98
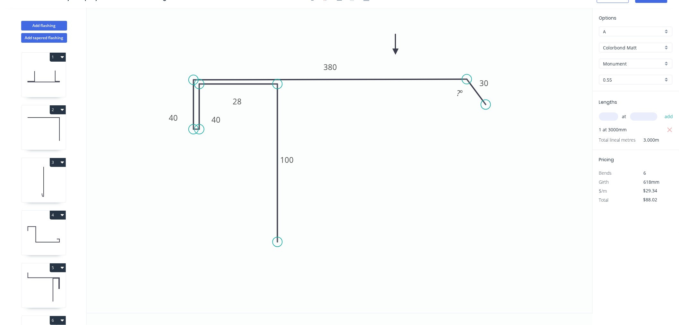
scroll to position [12, 0]
click at [460, 97] on tspan "º" at bounding box center [461, 93] width 3 height 11
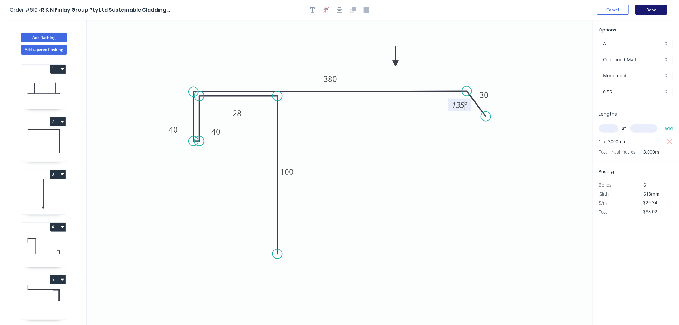
click at [645, 8] on button "Done" at bounding box center [651, 10] width 32 height 10
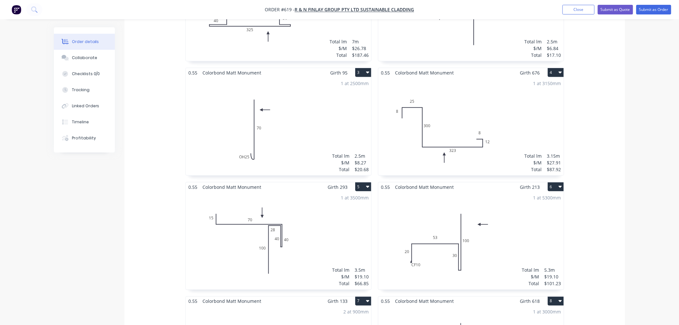
scroll to position [151, 0]
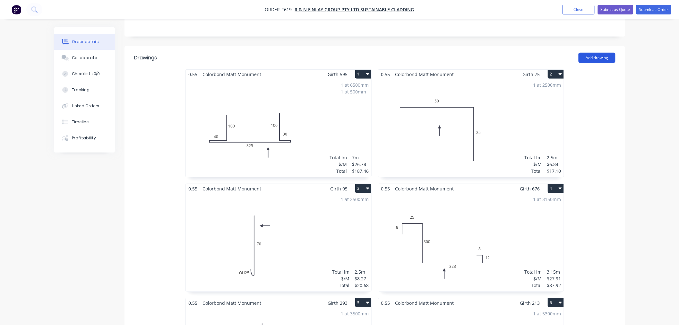
click at [597, 53] on button "Add drawing" at bounding box center [596, 58] width 37 height 10
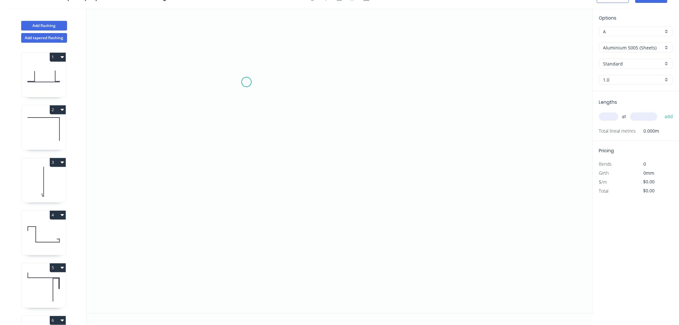
click at [246, 82] on icon "0" at bounding box center [340, 160] width 506 height 305
click at [241, 159] on icon "0" at bounding box center [340, 160] width 506 height 305
click at [346, 159] on icon "0 ?" at bounding box center [340, 160] width 506 height 305
click at [344, 290] on icon "0 ? ?" at bounding box center [340, 160] width 506 height 305
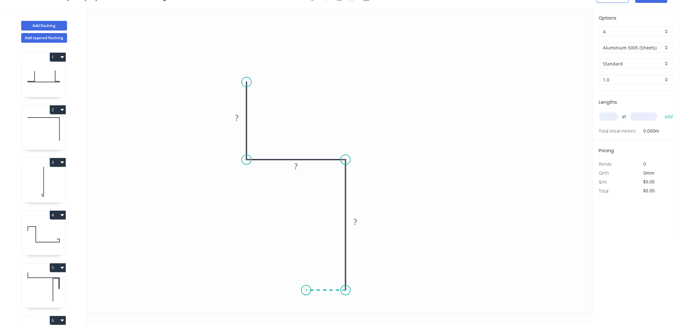
click at [306, 290] on icon at bounding box center [325, 290] width 39 height 0
click at [306, 283] on icon "0 ? ? ? ?" at bounding box center [340, 160] width 506 height 305
click at [341, 281] on icon "0 ? ? ? ? ?" at bounding box center [340, 160] width 506 height 305
click at [342, 204] on icon "0 ? ? ? ? ? ?" at bounding box center [340, 160] width 506 height 305
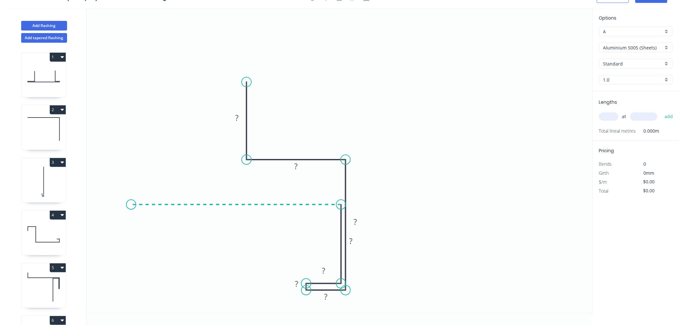
click at [131, 208] on icon "0 ? ? ? ? ? ? ?" at bounding box center [340, 160] width 506 height 305
click at [131, 208] on circle at bounding box center [131, 205] width 10 height 10
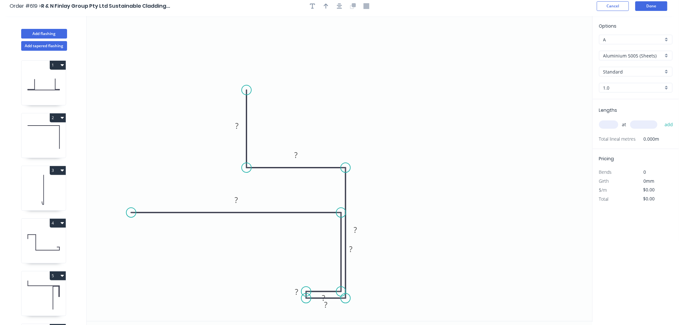
scroll to position [0, 0]
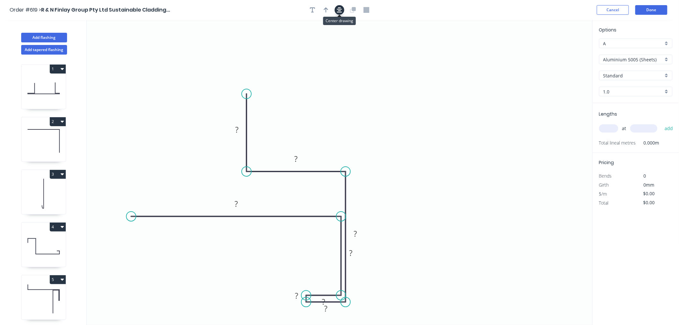
click at [340, 8] on icon "button" at bounding box center [339, 10] width 5 height 6
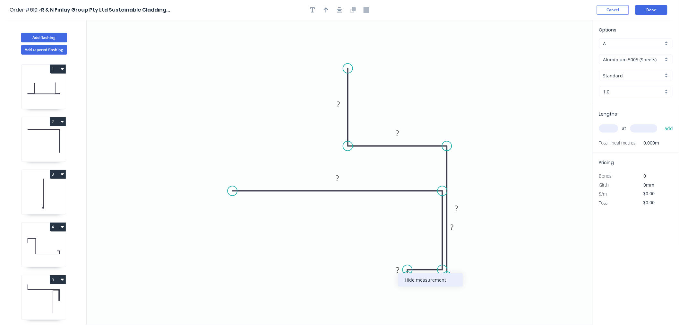
click at [418, 282] on div "Hide measurement" at bounding box center [430, 279] width 64 height 13
drag, startPoint x: 424, startPoint y: 288, endPoint x: 420, endPoint y: 293, distance: 6.6
click at [420, 293] on rect at bounding box center [423, 288] width 21 height 13
drag, startPoint x: 418, startPoint y: 280, endPoint x: 417, endPoint y: 236, distance: 43.6
click at [419, 232] on icon "0 ? ? ? ? ? ? ?" at bounding box center [340, 172] width 506 height 305
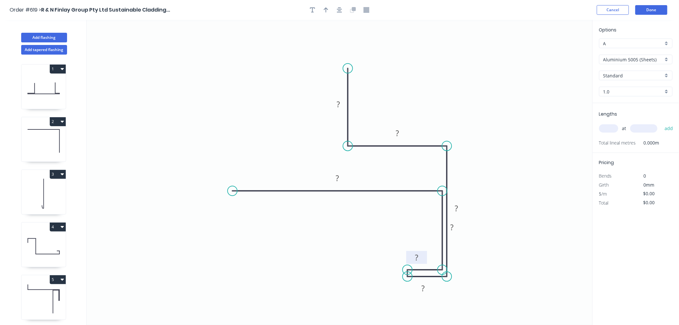
drag, startPoint x: 416, startPoint y: 280, endPoint x: 408, endPoint y: 261, distance: 20.7
click at [408, 261] on rect at bounding box center [416, 257] width 21 height 13
drag, startPoint x: 415, startPoint y: 289, endPoint x: 405, endPoint y: 290, distance: 9.7
click at [405, 290] on rect at bounding box center [413, 289] width 21 height 13
drag, startPoint x: 460, startPoint y: 229, endPoint x: 427, endPoint y: 226, distance: 33.8
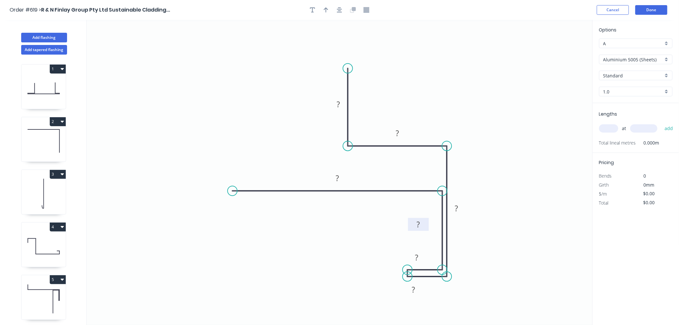
click at [427, 226] on rect at bounding box center [418, 224] width 21 height 13
click at [341, 7] on icon "button" at bounding box center [339, 10] width 5 height 6
click at [338, 11] on icon "button" at bounding box center [339, 10] width 5 height 6
click at [325, 8] on icon "button" at bounding box center [326, 9] width 4 height 5
drag, startPoint x: 562, startPoint y: 52, endPoint x: 429, endPoint y: 91, distance: 138.4
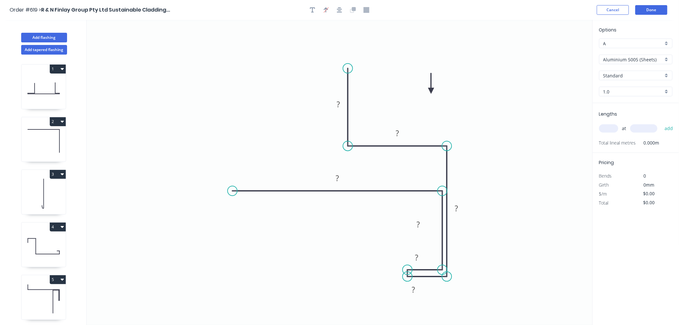
click at [429, 91] on icon at bounding box center [431, 83] width 6 height 21
click at [341, 102] on rect at bounding box center [338, 104] width 13 height 9
click at [542, 243] on icon "0 70 28 12 12 40 25 70" at bounding box center [340, 172] width 506 height 305
click at [663, 56] on div "Aluminium 5005 (Sheets)" at bounding box center [635, 60] width 73 height 10
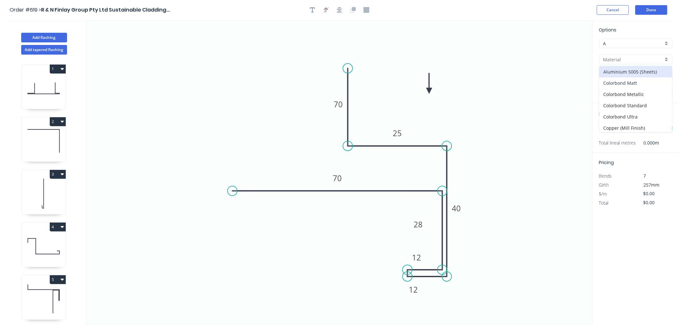
click at [650, 77] on div "Colorbond Matt" at bounding box center [635, 82] width 73 height 11
click at [645, 81] on div "Options A A Colorbond Matt Colorbond [PERSON_NAME] Basalt 0.55 0.55" at bounding box center [636, 64] width 86 height 77
click at [644, 78] on input "Basalt" at bounding box center [633, 75] width 60 height 7
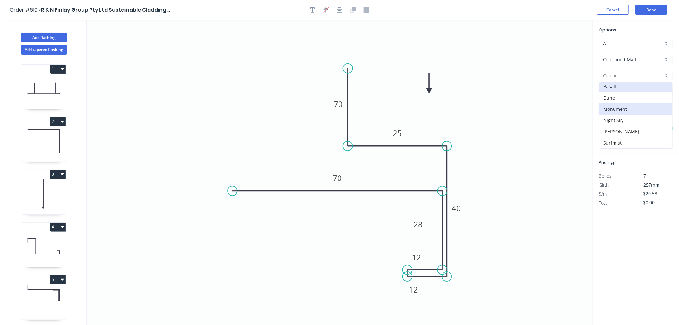
scroll to position [2, 0]
click at [624, 106] on div "Monument" at bounding box center [635, 108] width 73 height 11
click at [614, 127] on input "text" at bounding box center [608, 128] width 19 height 8
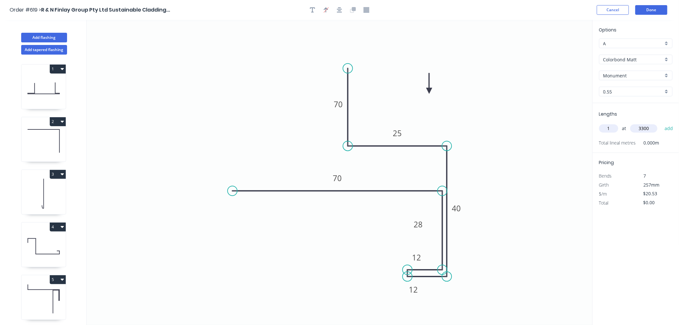
click at [661, 123] on button "add" at bounding box center [668, 128] width 15 height 11
click at [650, 10] on button "Done" at bounding box center [651, 10] width 32 height 10
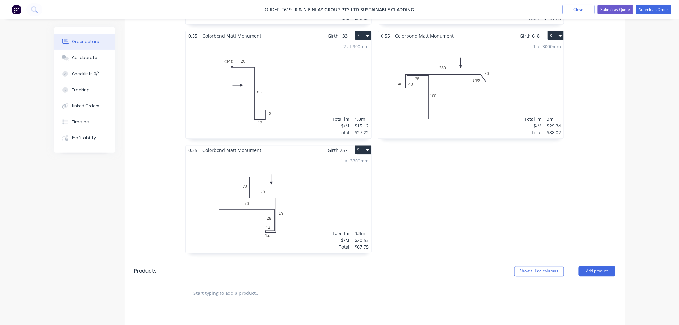
scroll to position [515, 0]
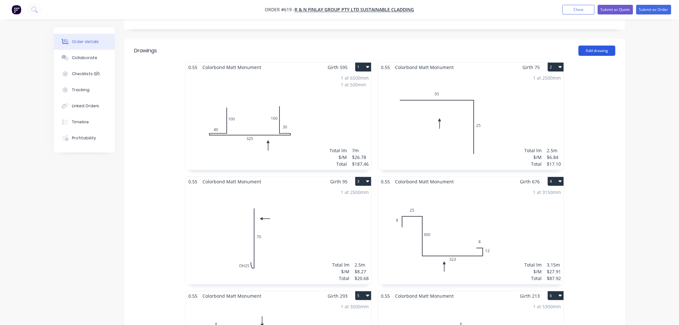
click at [607, 46] on button "Add drawing" at bounding box center [596, 51] width 37 height 10
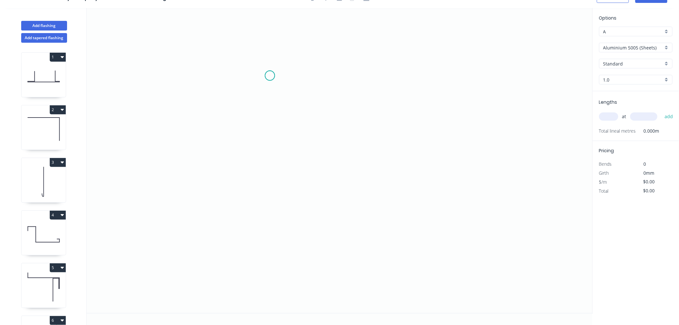
click at [270, 75] on icon "0" at bounding box center [340, 160] width 506 height 305
click at [271, 196] on icon "0" at bounding box center [340, 160] width 506 height 305
click at [368, 194] on icon "0 ?" at bounding box center [340, 160] width 506 height 305
click at [368, 204] on icon "0 ? ?" at bounding box center [340, 160] width 506 height 305
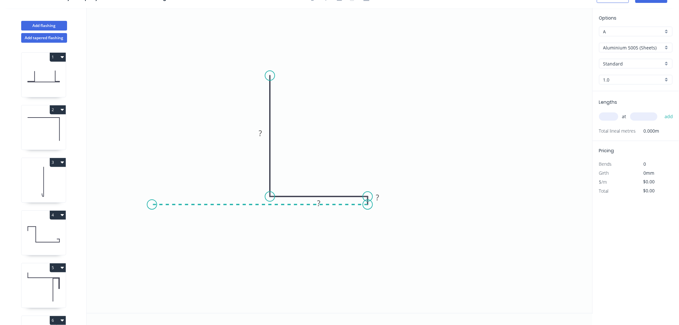
click at [152, 208] on icon "0 ? ? ?" at bounding box center [340, 160] width 506 height 305
click at [152, 208] on circle at bounding box center [152, 205] width 10 height 10
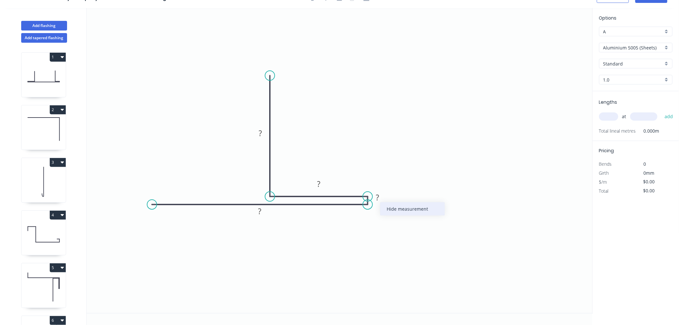
click at [401, 212] on div "Hide measurement" at bounding box center [412, 208] width 64 height 13
click at [263, 132] on rect at bounding box center [260, 133] width 13 height 9
click at [441, 117] on icon "0 50 28 100" at bounding box center [340, 160] width 506 height 305
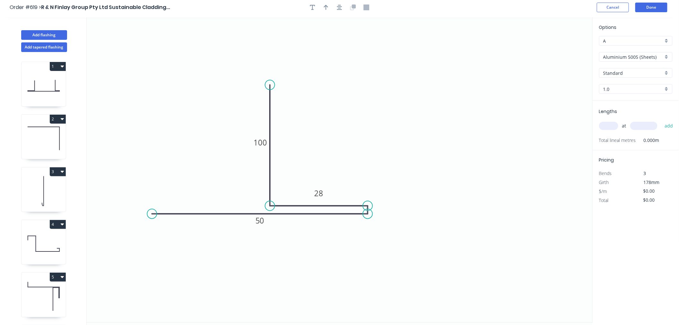
scroll to position [0, 0]
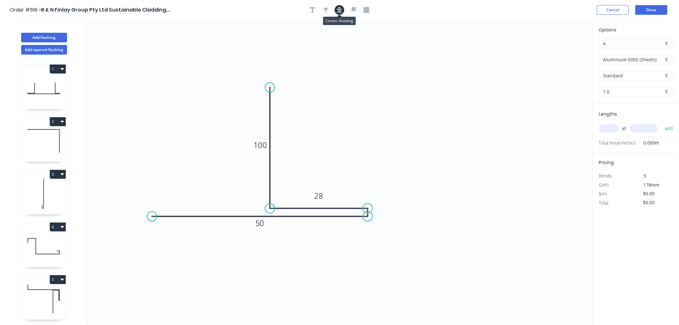
click at [337, 10] on icon "button" at bounding box center [339, 10] width 5 height 6
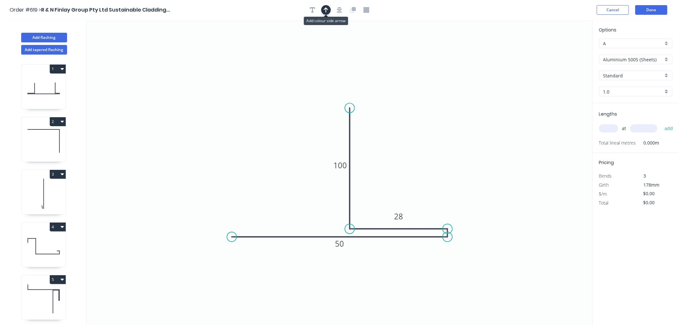
click at [324, 10] on icon "button" at bounding box center [326, 10] width 4 height 6
drag, startPoint x: 559, startPoint y: 49, endPoint x: 422, endPoint y: 177, distance: 187.5
click at [422, 177] on icon at bounding box center [422, 169] width 6 height 21
click at [636, 58] on input "Aluminium 5005 (Sheets)" at bounding box center [633, 59] width 60 height 7
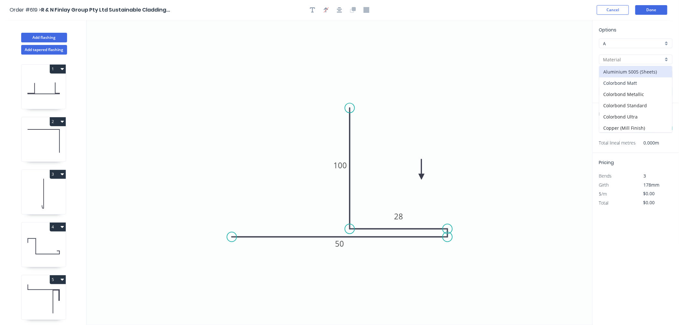
click at [635, 82] on div "Colorbond Matt" at bounding box center [635, 82] width 73 height 11
click at [622, 72] on input "Basalt" at bounding box center [633, 75] width 60 height 7
click at [626, 109] on div "Monument" at bounding box center [635, 110] width 73 height 11
click at [609, 124] on input "text" at bounding box center [608, 128] width 19 height 8
click at [661, 123] on button "add" at bounding box center [668, 128] width 15 height 11
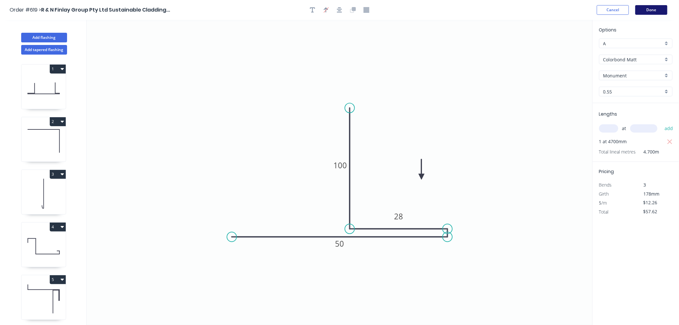
click at [652, 10] on button "Done" at bounding box center [651, 10] width 32 height 10
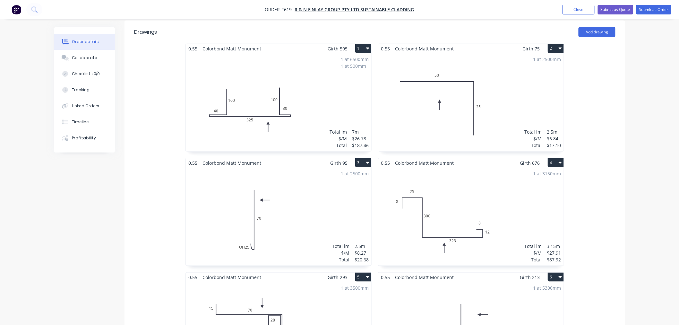
scroll to position [107, 0]
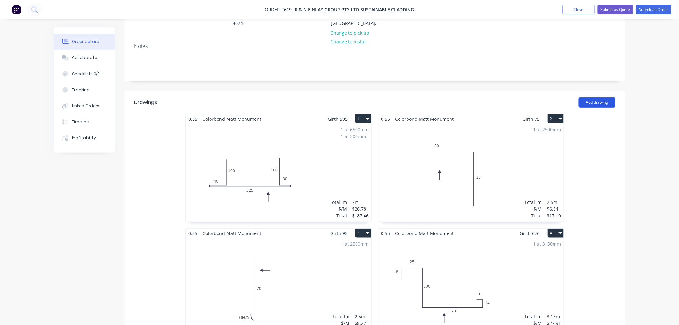
click at [599, 97] on button "Add drawing" at bounding box center [596, 102] width 37 height 10
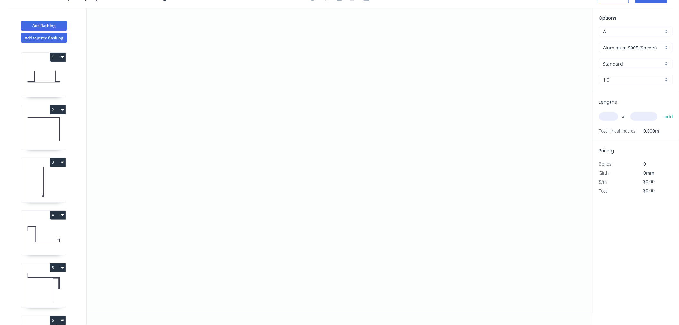
scroll to position [12, 0]
click at [323, 68] on icon "0" at bounding box center [340, 160] width 506 height 305
click at [323, 195] on icon "0" at bounding box center [340, 160] width 506 height 305
click at [443, 196] on icon "0 ?" at bounding box center [340, 160] width 506 height 305
click at [443, 202] on icon "0 ? ?" at bounding box center [340, 160] width 506 height 305
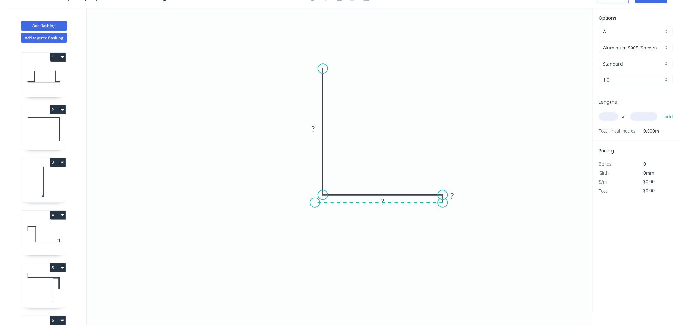
click at [315, 198] on icon "0 ? ? ?" at bounding box center [340, 160] width 506 height 305
click at [315, 152] on icon "0 ? ? ? ?" at bounding box center [340, 160] width 506 height 305
click at [152, 143] on icon "0 ? ? ? ? ?" at bounding box center [340, 160] width 506 height 305
click at [152, 143] on icon at bounding box center [152, 147] width 0 height 9
click at [152, 143] on circle at bounding box center [152, 143] width 10 height 10
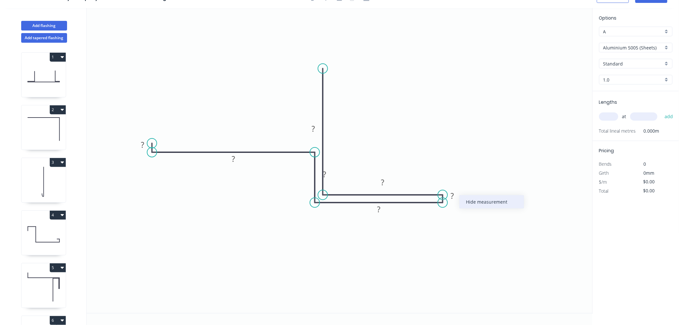
click at [471, 205] on div "Hide measurement" at bounding box center [491, 201] width 64 height 13
drag, startPoint x: 332, startPoint y: 175, endPoint x: 303, endPoint y: 181, distance: 29.7
click at [303, 181] on rect at bounding box center [295, 179] width 21 height 13
drag, startPoint x: 384, startPoint y: 214, endPoint x: 389, endPoint y: 219, distance: 7.3
click at [389, 219] on rect at bounding box center [384, 213] width 21 height 13
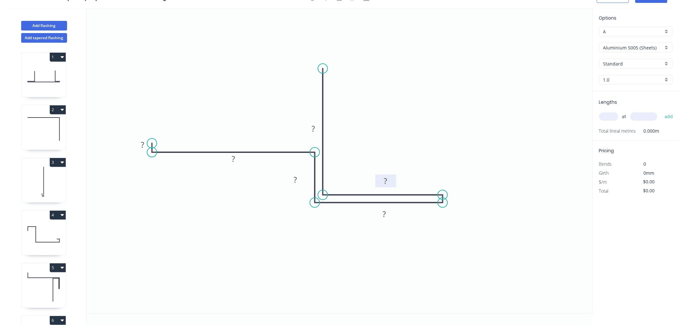
click at [392, 178] on rect at bounding box center [385, 180] width 21 height 13
drag, startPoint x: 320, startPoint y: 127, endPoint x: 348, endPoint y: 112, distance: 31.7
click at [348, 112] on rect at bounding box center [341, 114] width 21 height 13
click at [347, 114] on rect at bounding box center [341, 114] width 13 height 9
click at [162, 149] on div "Delete point" at bounding box center [183, 149] width 64 height 13
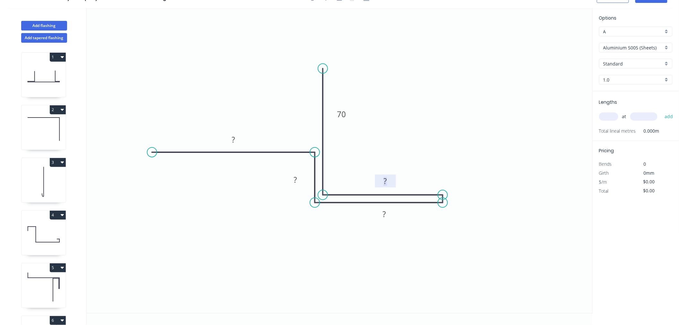
click at [388, 179] on rect at bounding box center [385, 181] width 13 height 9
click at [296, 183] on tspan "?" at bounding box center [295, 180] width 3 height 11
click at [388, 213] on rect at bounding box center [384, 214] width 13 height 9
click at [643, 48] on input "Aluminium 5005 (Sheets)" at bounding box center [633, 47] width 60 height 7
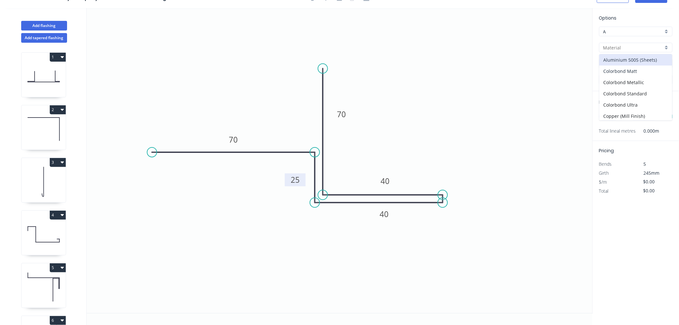
click at [642, 65] on div "Colorbond Matt" at bounding box center [635, 70] width 73 height 11
click at [640, 65] on input "Basalt" at bounding box center [633, 63] width 60 height 7
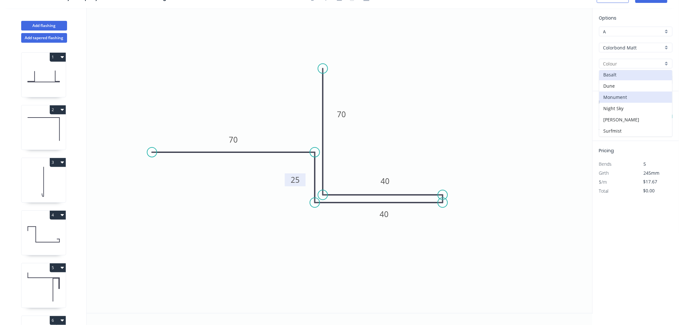
scroll to position [2, 0]
click at [612, 95] on div "Monument" at bounding box center [635, 96] width 73 height 11
click at [611, 115] on input "text" at bounding box center [608, 116] width 19 height 8
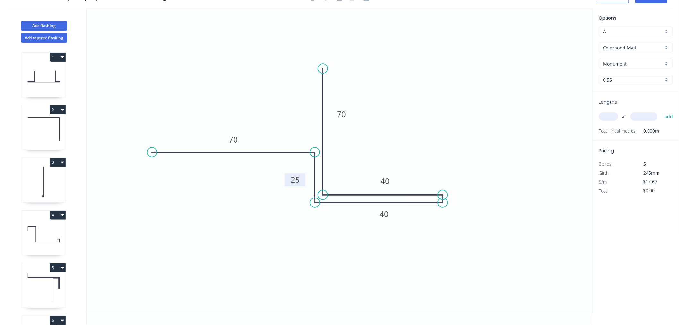
click at [611, 115] on input "text" at bounding box center [608, 116] width 19 height 8
click at [661, 111] on button "add" at bounding box center [668, 116] width 15 height 11
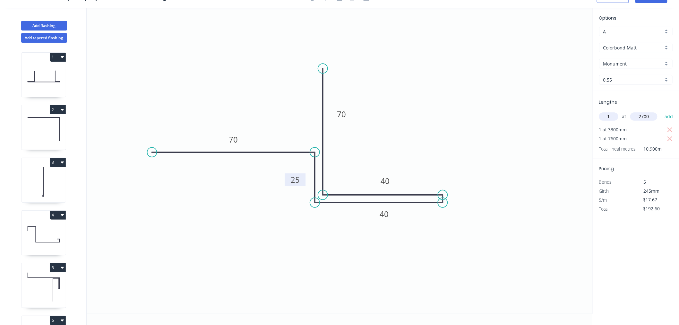
click at [661, 111] on button "add" at bounding box center [668, 116] width 15 height 11
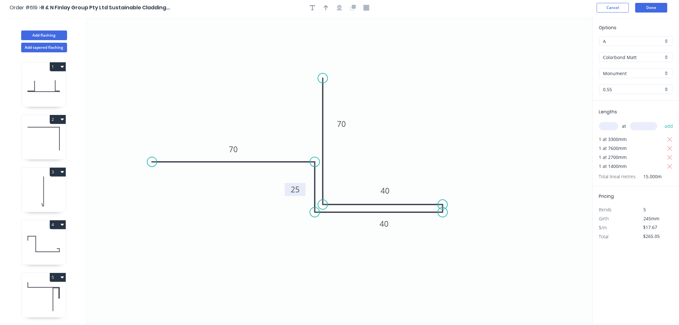
scroll to position [0, 0]
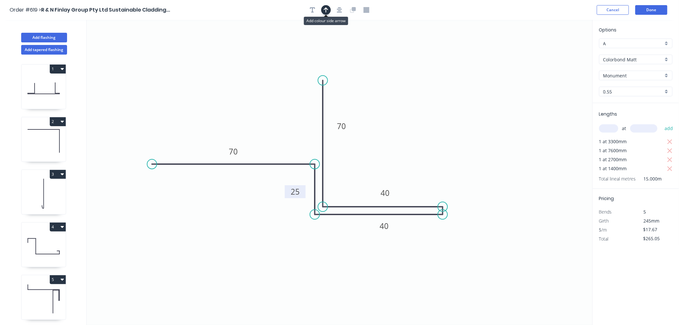
click at [328, 10] on icon "button" at bounding box center [326, 9] width 4 height 5
drag, startPoint x: 559, startPoint y: 51, endPoint x: 424, endPoint y: 171, distance: 180.2
click at [424, 171] on icon at bounding box center [424, 163] width 6 height 21
click at [661, 12] on button "Done" at bounding box center [651, 10] width 32 height 10
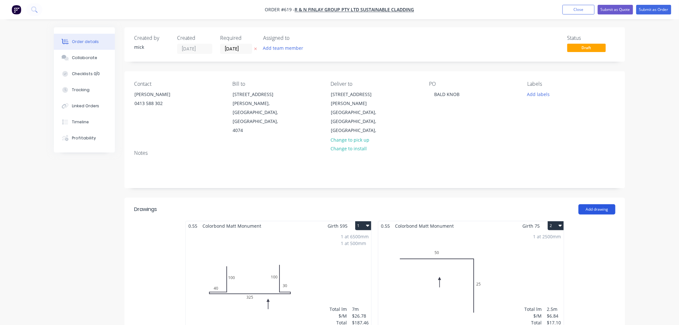
click at [606, 204] on button "Add drawing" at bounding box center [596, 209] width 37 height 10
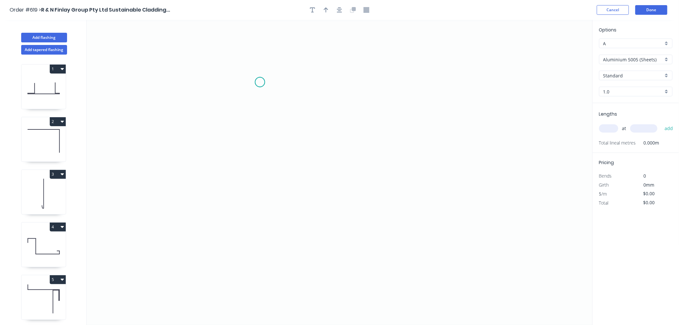
click at [260, 82] on icon "0" at bounding box center [340, 172] width 506 height 305
click at [254, 191] on icon "0" at bounding box center [340, 172] width 506 height 305
click at [366, 198] on icon "0 ?" at bounding box center [340, 172] width 506 height 305
click at [370, 289] on icon "0 ? ?" at bounding box center [340, 172] width 506 height 305
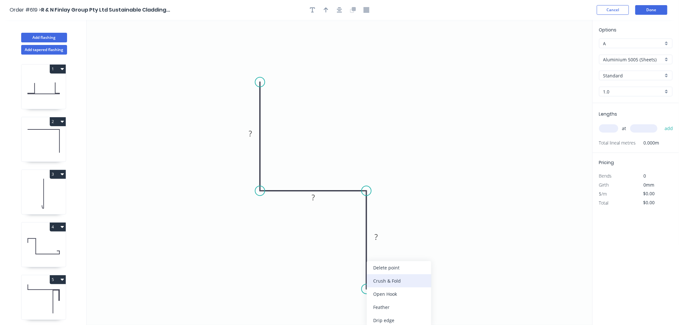
click at [380, 280] on div "Crush & Fold" at bounding box center [399, 280] width 64 height 13
click at [382, 303] on div "Flip bend" at bounding box center [401, 306] width 64 height 13
click at [252, 134] on rect at bounding box center [250, 133] width 13 height 9
click at [374, 63] on icon "0 100 28 CF 10 40" at bounding box center [340, 172] width 506 height 305
click at [340, 10] on icon "button" at bounding box center [339, 10] width 5 height 6
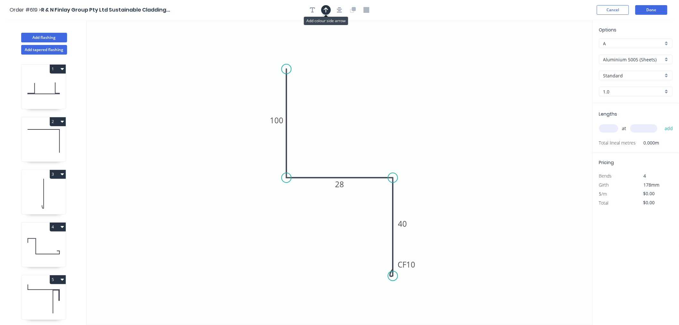
click at [329, 10] on button "button" at bounding box center [326, 10] width 10 height 10
drag, startPoint x: 559, startPoint y: 49, endPoint x: 355, endPoint y: 139, distance: 222.6
click at [355, 139] on icon at bounding box center [355, 131] width 6 height 21
click at [628, 58] on input "Aluminium 5005 (Sheets)" at bounding box center [633, 59] width 60 height 7
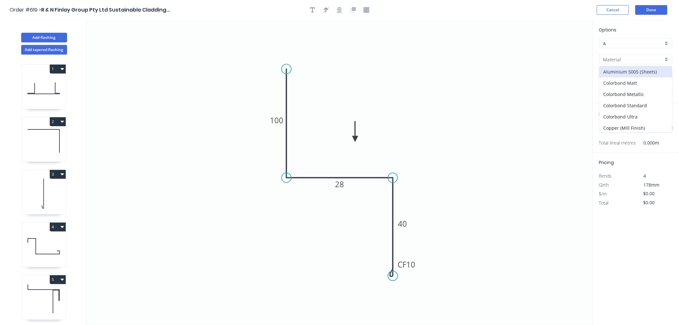
click at [637, 84] on div "Colorbond Matt" at bounding box center [635, 82] width 73 height 11
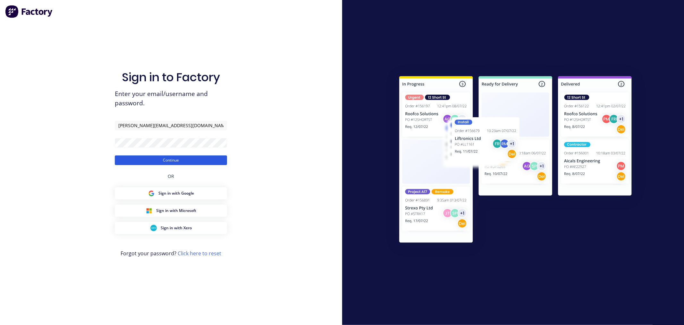
click at [190, 162] on button "Continue" at bounding box center [171, 160] width 112 height 10
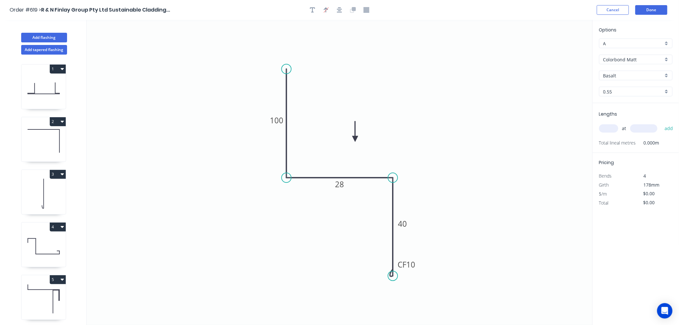
click at [632, 77] on input "Basalt" at bounding box center [633, 75] width 60 height 7
click at [620, 110] on div "Monument" at bounding box center [635, 110] width 73 height 11
click at [602, 125] on input "text" at bounding box center [608, 128] width 19 height 8
click at [661, 123] on button "add" at bounding box center [668, 128] width 15 height 11
click at [658, 8] on button "Done" at bounding box center [651, 10] width 32 height 10
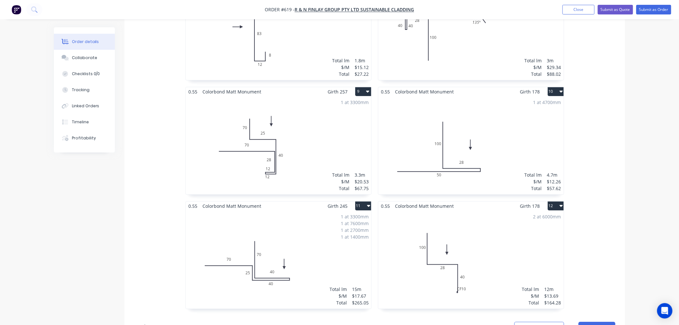
scroll to position [677, 0]
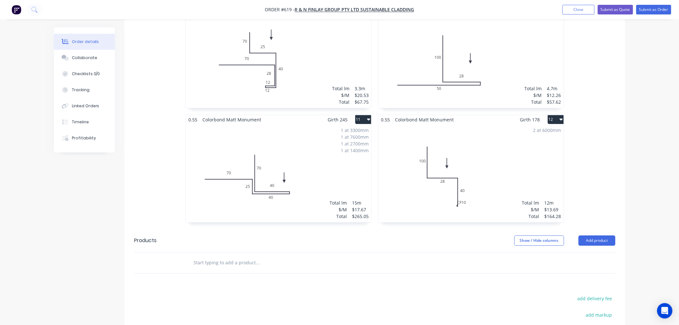
click at [469, 178] on div "2 at 6000mm Total lm $/M Total 12m $13.69 $164.28" at bounding box center [470, 173] width 185 height 98
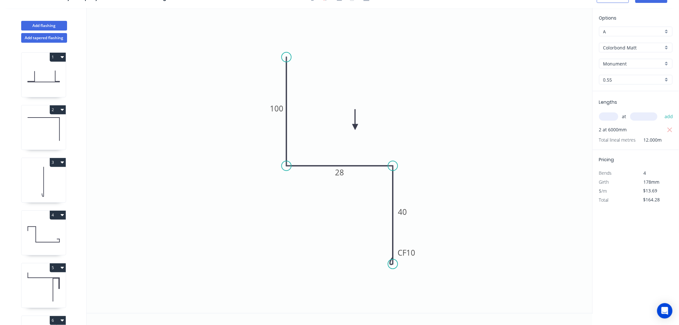
scroll to position [12, 0]
drag, startPoint x: 418, startPoint y: 252, endPoint x: 433, endPoint y: 254, distance: 15.5
click at [434, 254] on rect at bounding box center [424, 252] width 26 height 13
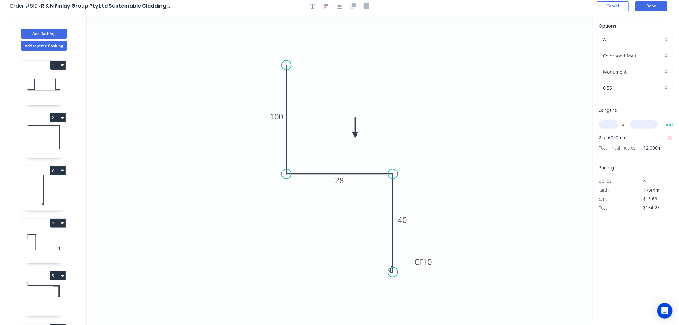
scroll to position [0, 0]
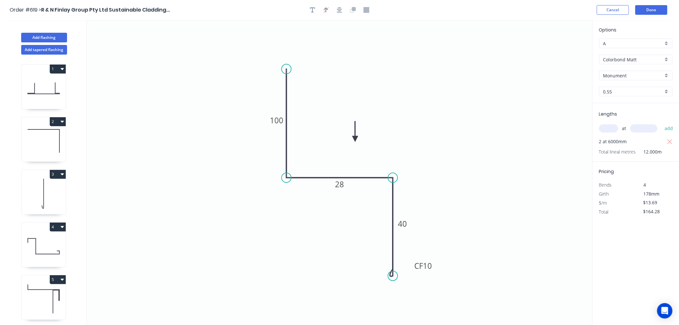
drag, startPoint x: 666, startPoint y: 4, endPoint x: 658, endPoint y: 15, distance: 13.4
click at [666, 4] on header "Order #619 > R & N Finlay Group Pty Ltd Sustainable Cladding... Cancel Done" at bounding box center [339, 10] width 679 height 20
click at [662, 7] on button "Done" at bounding box center [651, 10] width 32 height 10
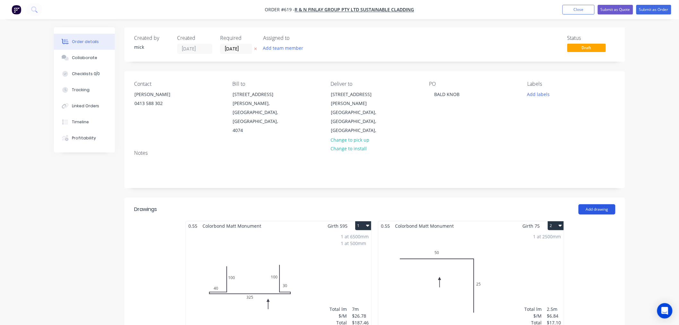
click at [601, 204] on button "Add drawing" at bounding box center [596, 209] width 37 height 10
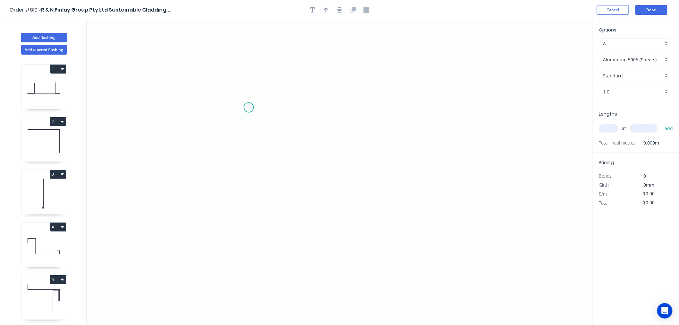
click at [249, 107] on icon "0" at bounding box center [340, 172] width 506 height 305
click at [344, 110] on icon "0" at bounding box center [340, 172] width 506 height 305
click at [341, 280] on icon "0 ?" at bounding box center [340, 172] width 506 height 305
click at [337, 280] on icon "0 ? ?" at bounding box center [340, 172] width 506 height 305
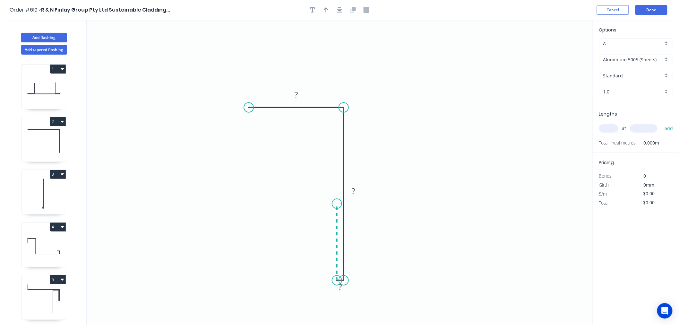
click at [337, 204] on icon "0 ? ? ?" at bounding box center [340, 172] width 506 height 305
click at [233, 198] on icon "0 ? ? ? ?" at bounding box center [340, 172] width 506 height 305
click at [233, 198] on icon "0 ? ? ? ? ?" at bounding box center [340, 172] width 506 height 305
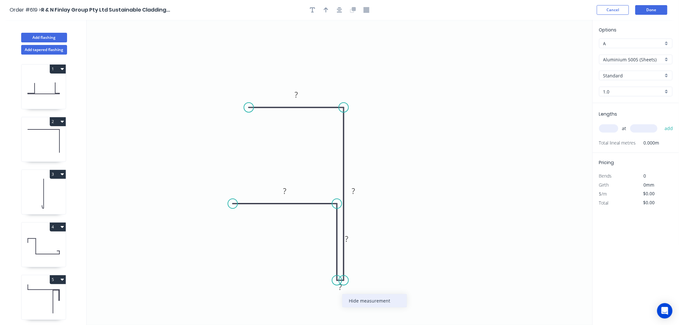
click at [363, 298] on div "Hide measurement" at bounding box center [374, 300] width 64 height 13
drag, startPoint x: 354, startPoint y: 238, endPoint x: 327, endPoint y: 241, distance: 26.8
click at [327, 241] on rect at bounding box center [320, 241] width 21 height 13
drag, startPoint x: 361, startPoint y: 192, endPoint x: 372, endPoint y: 191, distance: 11.7
click at [372, 191] on rect at bounding box center [364, 189] width 21 height 13
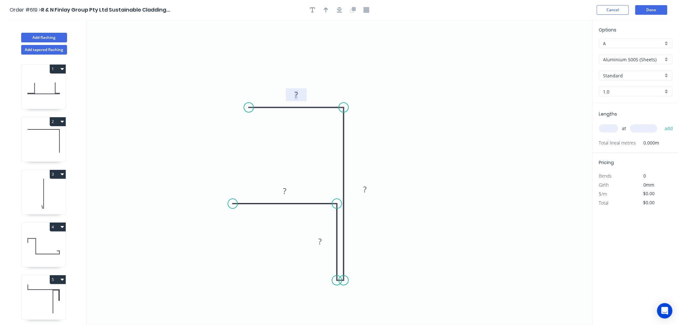
click at [300, 92] on rect at bounding box center [296, 95] width 13 height 9
click at [469, 91] on icon "0 30 30 120 25" at bounding box center [340, 172] width 506 height 305
drag, startPoint x: 374, startPoint y: 192, endPoint x: 372, endPoint y: 185, distance: 7.2
click at [372, 185] on rect at bounding box center [363, 181] width 21 height 13
click at [339, 9] on icon "button" at bounding box center [339, 9] width 5 height 5
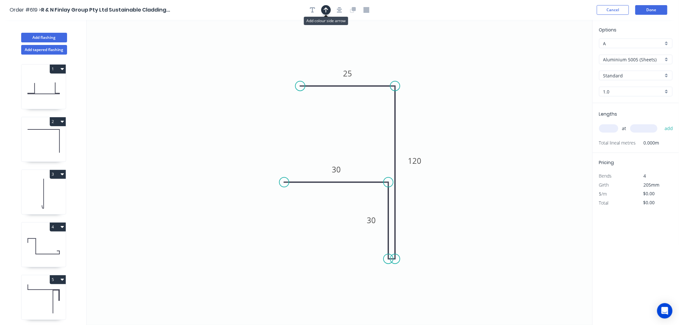
click at [326, 11] on icon "button" at bounding box center [326, 9] width 4 height 5
drag, startPoint x: 559, startPoint y: 52, endPoint x: 488, endPoint y: 80, distance: 76.7
click at [495, 75] on icon at bounding box center [498, 66] width 6 height 21
drag, startPoint x: 480, startPoint y: 94, endPoint x: 476, endPoint y: 98, distance: 5.5
click at [477, 97] on icon at bounding box center [480, 87] width 6 height 21
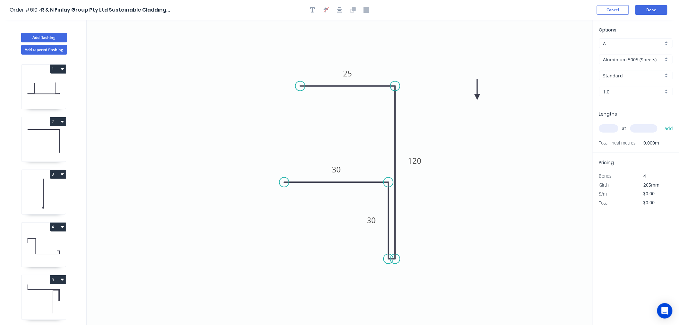
click at [478, 96] on icon at bounding box center [477, 89] width 6 height 21
click at [478, 96] on icon at bounding box center [482, 91] width 19 height 19
drag, startPoint x: 476, startPoint y: 97, endPoint x: 455, endPoint y: 107, distance: 24.1
click at [455, 107] on icon at bounding box center [465, 104] width 21 height 6
drag, startPoint x: 457, startPoint y: 107, endPoint x: 449, endPoint y: 108, distance: 7.6
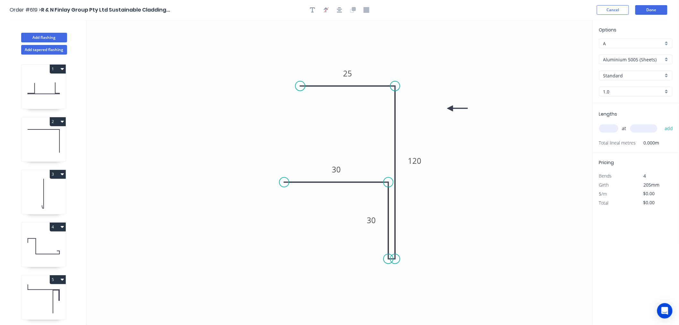
click at [449, 108] on icon at bounding box center [457, 109] width 21 height 6
click at [649, 54] on div "Options A A Aluminium 5005 (Sheets) Aluminium 5005 (Sheets) Standard Standard 1…" at bounding box center [636, 64] width 86 height 77
click at [648, 56] on input "Aluminium 5005 (Sheets)" at bounding box center [633, 59] width 60 height 7
click at [629, 84] on div "Colorbond Matt" at bounding box center [635, 82] width 73 height 11
click at [627, 74] on input "Basalt" at bounding box center [633, 75] width 60 height 7
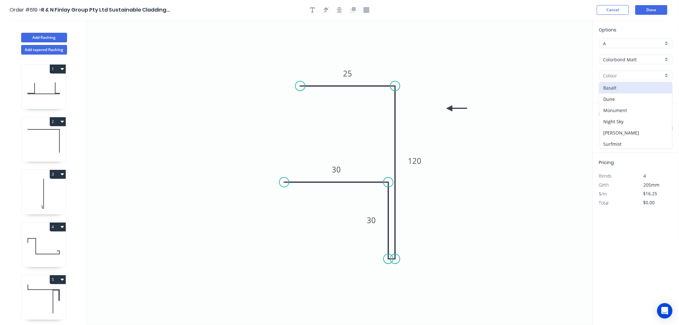
click at [623, 110] on div "Monument" at bounding box center [635, 110] width 73 height 11
click at [611, 129] on input "text" at bounding box center [608, 128] width 19 height 8
click at [661, 123] on button "add" at bounding box center [668, 128] width 15 height 11
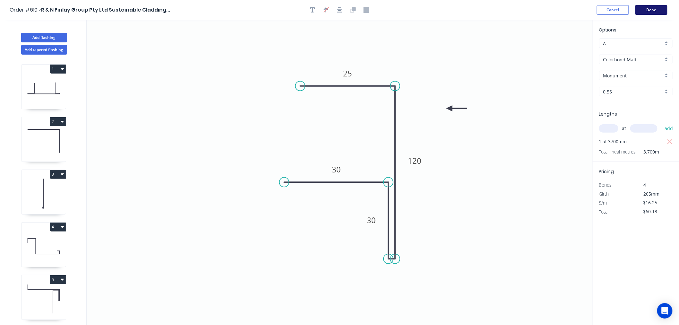
click at [653, 10] on button "Done" at bounding box center [651, 10] width 32 height 10
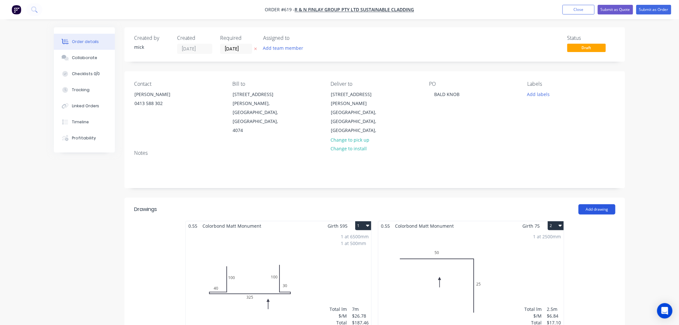
click at [600, 204] on button "Add drawing" at bounding box center [596, 209] width 37 height 10
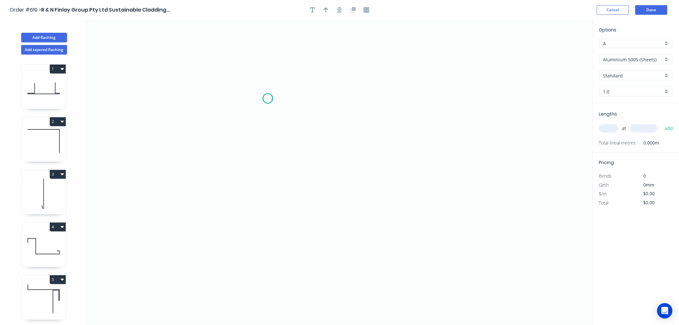
click at [268, 98] on icon "0" at bounding box center [340, 172] width 506 height 305
click at [386, 95] on icon "0" at bounding box center [340, 172] width 506 height 305
click at [389, 275] on icon "0 ?" at bounding box center [340, 172] width 506 height 305
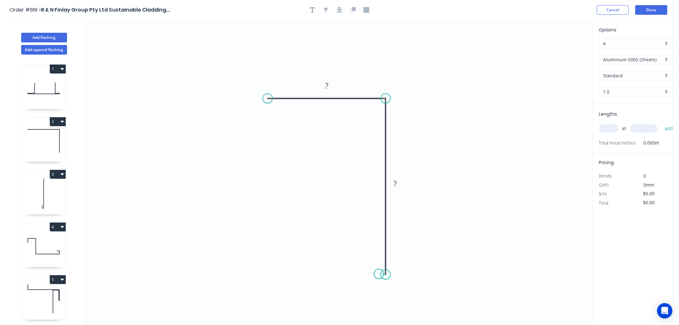
click at [379, 274] on icon at bounding box center [382, 274] width 7 height 1
click at [375, 194] on icon "0 ? ? ? ? º" at bounding box center [340, 172] width 506 height 305
click at [380, 193] on circle at bounding box center [379, 194] width 10 height 10
click at [379, 207] on icon "0 ? ? ? ?" at bounding box center [340, 172] width 506 height 305
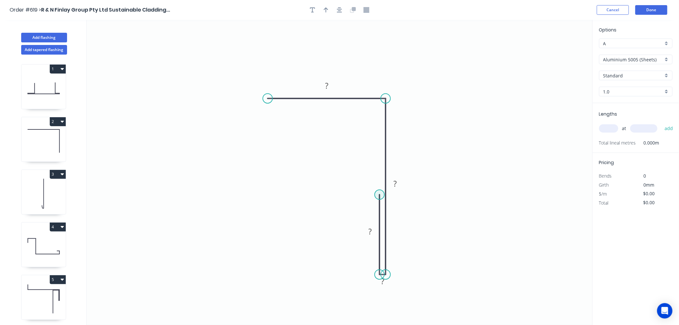
click at [378, 194] on circle at bounding box center [380, 195] width 10 height 10
click at [141, 195] on icon "0 ? ? ? ?" at bounding box center [340, 172] width 506 height 305
drag, startPoint x: 177, startPoint y: 217, endPoint x: 173, endPoint y: 217, distance: 3.5
click at [175, 217] on div "Crush & Fold" at bounding box center [174, 216] width 64 height 13
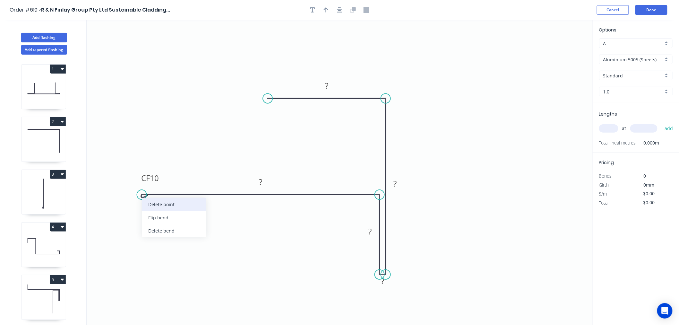
click at [152, 204] on div "Delete point" at bounding box center [174, 204] width 64 height 13
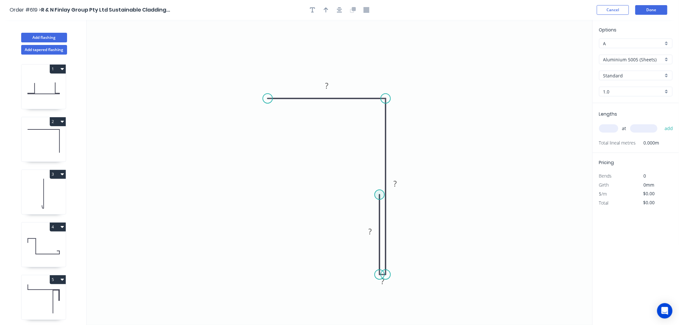
click at [376, 194] on circle at bounding box center [380, 195] width 10 height 10
click at [159, 199] on icon "0 ? ? ? ?" at bounding box center [340, 172] width 506 height 305
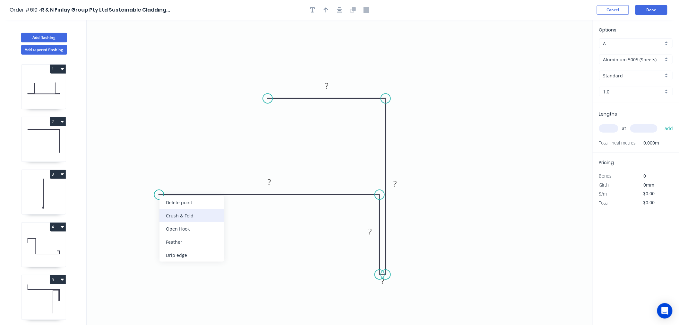
click at [186, 211] on div "Crush & Fold" at bounding box center [191, 215] width 64 height 13
click at [183, 216] on div "Flip bend" at bounding box center [194, 216] width 64 height 13
click at [405, 288] on div "Hide measurement" at bounding box center [413, 289] width 64 height 13
drag, startPoint x: 361, startPoint y: 233, endPoint x: 358, endPoint y: 233, distance: 3.2
click at [358, 233] on rect at bounding box center [365, 232] width 21 height 13
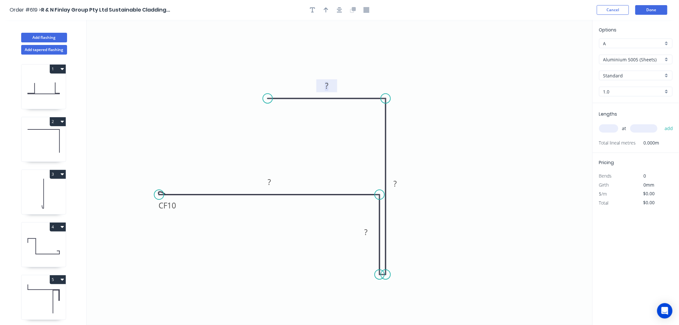
click at [334, 88] on g "?" at bounding box center [326, 85] width 21 height 13
click at [327, 86] on tspan "?" at bounding box center [326, 86] width 3 height 11
click at [195, 52] on icon "0 CF 10 ? ? ?" at bounding box center [340, 172] width 506 height 305
click at [195, 52] on icon "0 CF 10 ? ? ? ?" at bounding box center [340, 172] width 506 height 305
click at [326, 85] on tspan "?" at bounding box center [326, 86] width 3 height 11
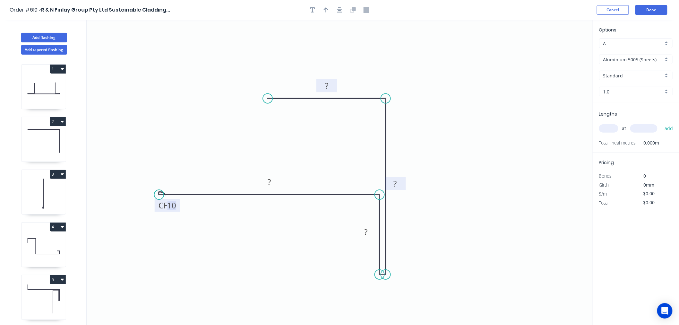
click at [398, 182] on rect at bounding box center [395, 183] width 13 height 9
click at [328, 84] on tspan "?" at bounding box center [326, 86] width 3 height 11
drag, startPoint x: 403, startPoint y: 183, endPoint x: 410, endPoint y: 184, distance: 6.8
click at [410, 184] on rect at bounding box center [401, 183] width 21 height 13
click at [370, 231] on rect at bounding box center [365, 232] width 13 height 9
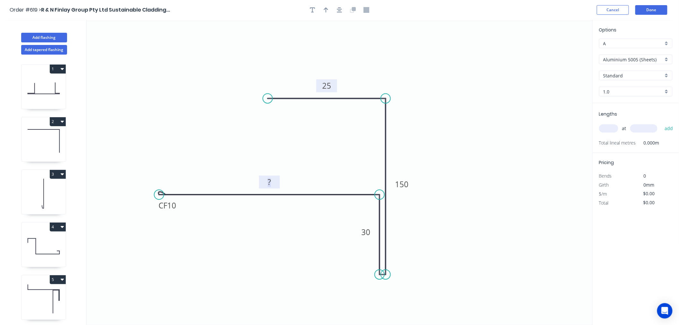
click at [271, 180] on rect at bounding box center [269, 182] width 13 height 9
click at [619, 59] on input "Aluminium 5005 (Sheets)" at bounding box center [633, 59] width 60 height 7
click at [619, 83] on div "Colorbond Matt" at bounding box center [635, 82] width 73 height 11
click at [615, 76] on input "Basalt" at bounding box center [633, 75] width 60 height 7
click at [622, 105] on div "Monument" at bounding box center [635, 110] width 73 height 11
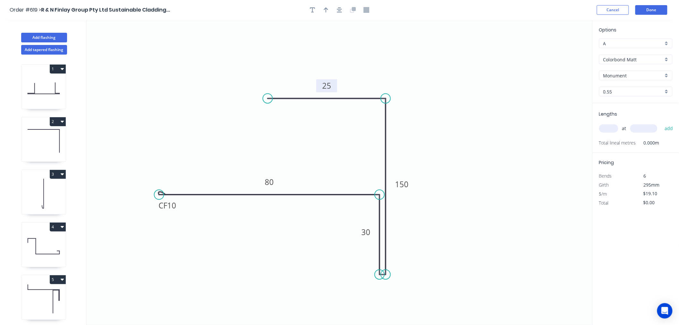
click at [613, 131] on input "text" at bounding box center [608, 128] width 19 height 8
click at [661, 123] on button "add" at bounding box center [668, 128] width 15 height 11
click at [326, 13] on button "button" at bounding box center [326, 10] width 10 height 10
drag, startPoint x: 560, startPoint y: 52, endPoint x: 439, endPoint y: 132, distance: 144.9
click at [439, 132] on icon at bounding box center [439, 124] width 6 height 21
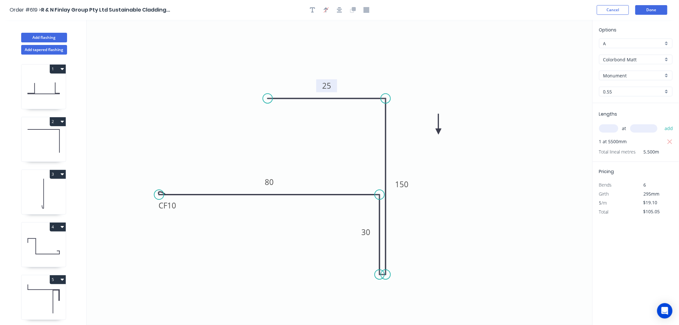
click at [439, 129] on icon at bounding box center [439, 124] width 6 height 21
click at [439, 129] on icon at bounding box center [443, 126] width 19 height 19
click at [649, 7] on button "Done" at bounding box center [651, 10] width 32 height 10
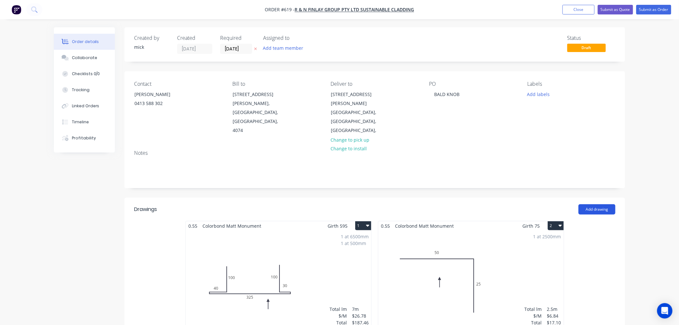
click at [599, 204] on button "Add drawing" at bounding box center [596, 209] width 37 height 10
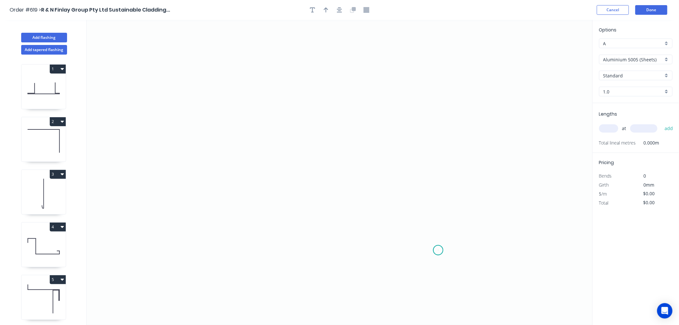
click at [438, 250] on icon "0" at bounding box center [340, 172] width 506 height 305
click at [435, 121] on icon "0" at bounding box center [340, 172] width 506 height 305
click at [379, 119] on icon "0 ?" at bounding box center [340, 172] width 506 height 305
click at [379, 183] on icon "0 ? ?" at bounding box center [340, 172] width 506 height 305
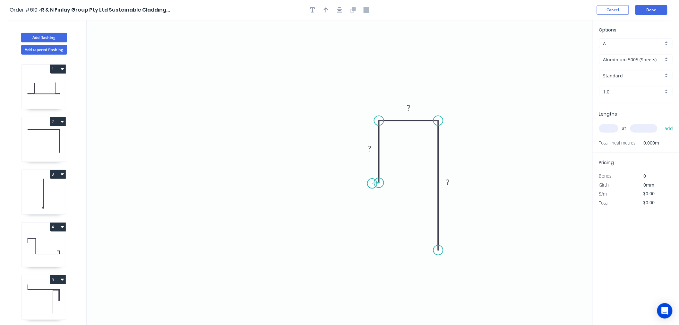
click at [372, 183] on icon at bounding box center [375, 183] width 7 height 1
click at [373, 119] on icon "0 ? ? ? ? ? º" at bounding box center [340, 172] width 506 height 305
click at [572, 86] on icon "0 ? ? ? ? ? ? º ? º" at bounding box center [340, 172] width 506 height 305
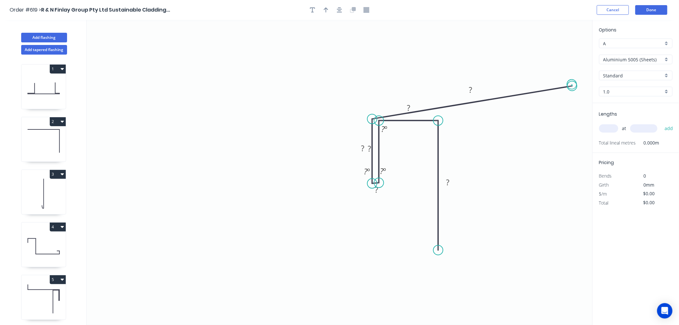
click at [572, 84] on circle at bounding box center [572, 86] width 10 height 10
click at [341, 14] on div at bounding box center [339, 10] width 67 height 10
click at [341, 12] on icon "button" at bounding box center [339, 9] width 5 height 5
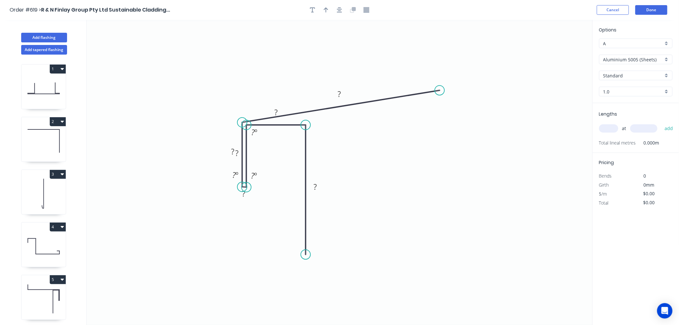
click at [242, 136] on icon at bounding box center [242, 154] width 0 height 64
click at [243, 137] on icon at bounding box center [243, 155] width 0 height 64
click at [270, 156] on div "Hide angle" at bounding box center [287, 154] width 64 height 13
click at [251, 201] on div "Hide measurement" at bounding box center [276, 204] width 64 height 13
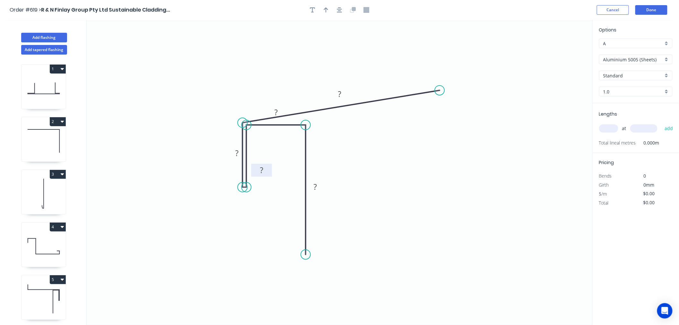
drag, startPoint x: 240, startPoint y: 152, endPoint x: 261, endPoint y: 167, distance: 26.3
click at [269, 171] on rect at bounding box center [261, 170] width 21 height 13
drag, startPoint x: 226, startPoint y: 158, endPoint x: 218, endPoint y: 175, distance: 18.8
click at [218, 175] on rect at bounding box center [225, 174] width 21 height 13
drag, startPoint x: 284, startPoint y: 109, endPoint x: 280, endPoint y: 135, distance: 25.9
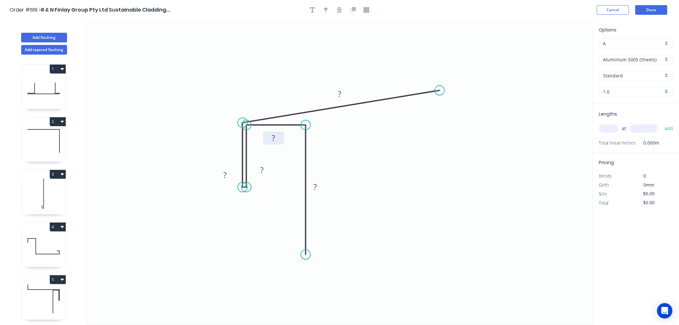
click at [281, 135] on rect at bounding box center [273, 138] width 21 height 13
drag, startPoint x: 306, startPoint y: 256, endPoint x: 304, endPoint y: 285, distance: 28.9
click at [304, 285] on circle at bounding box center [306, 285] width 10 height 10
drag, startPoint x: 231, startPoint y: 170, endPoint x: 231, endPoint y: 164, distance: 6.1
click at [231, 164] on rect at bounding box center [225, 168] width 21 height 13
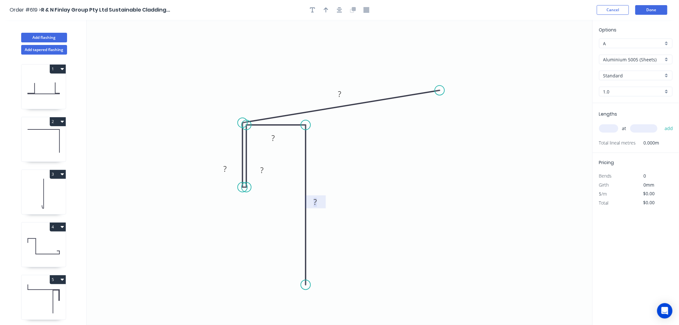
click at [321, 203] on rect at bounding box center [315, 202] width 13 height 9
click at [457, 209] on icon "0 100 28 40 40 715" at bounding box center [340, 172] width 506 height 305
click at [326, 10] on icon "button" at bounding box center [326, 9] width 4 height 5
drag, startPoint x: 560, startPoint y: 49, endPoint x: 297, endPoint y: 98, distance: 267.4
click at [297, 98] on icon at bounding box center [297, 90] width 6 height 21
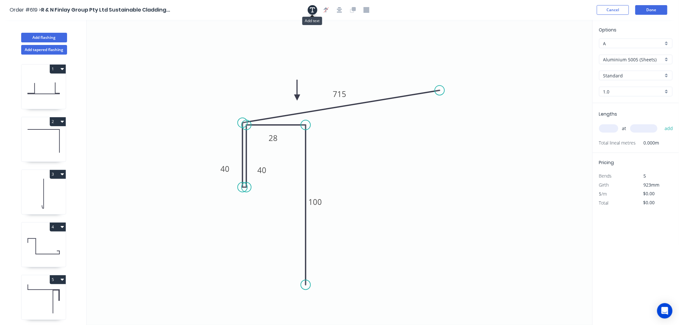
click at [311, 8] on icon "button" at bounding box center [312, 9] width 5 height 5
click at [117, 40] on textarea at bounding box center [128, 45] width 52 height 24
click at [160, 44] on icon "5 DEG OF FALL ALONG 715 MEASUREMENT 100 28 40 40 715" at bounding box center [340, 172] width 506 height 305
click at [155, 46] on rect at bounding box center [128, 45] width 58 height 30
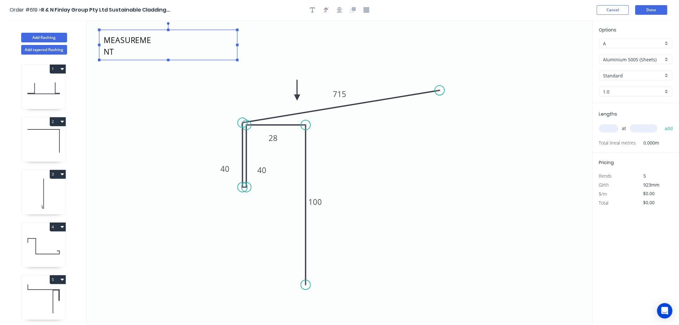
drag, startPoint x: 158, startPoint y: 44, endPoint x: 255, endPoint y: 53, distance: 97.0
click at [255, 53] on icon "5 DEG OF FALL ALONG 715 MEASUREMENT 100 28 40 40 715" at bounding box center [340, 172] width 506 height 305
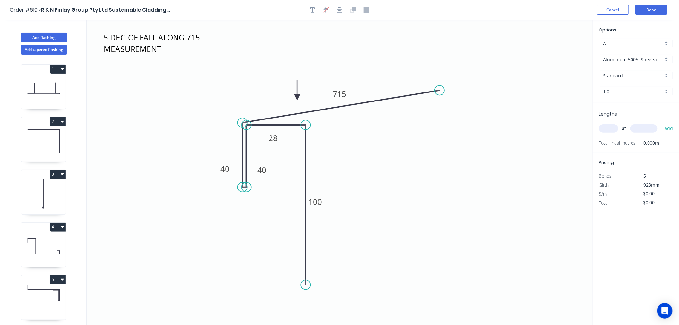
scroll to position [1, 0]
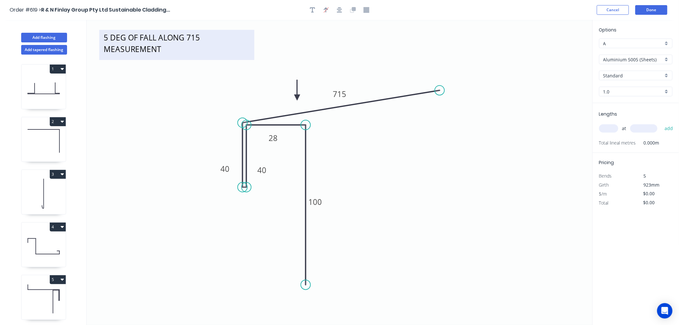
click at [144, 38] on textarea "5 DEG OF FALL ALONG 715 MEASUREMENT" at bounding box center [176, 45] width 149 height 24
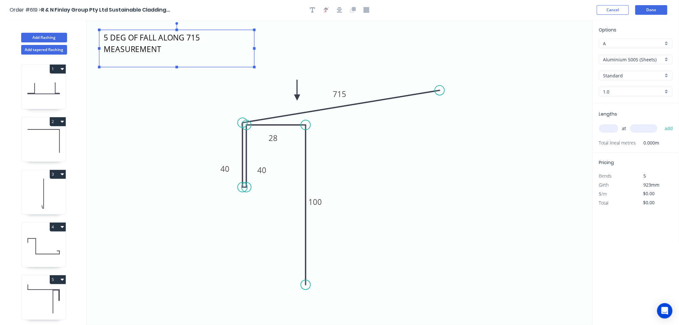
drag, startPoint x: 176, startPoint y: 60, endPoint x: 233, endPoint y: 67, distance: 57.2
click at [233, 67] on g at bounding box center [177, 45] width 158 height 46
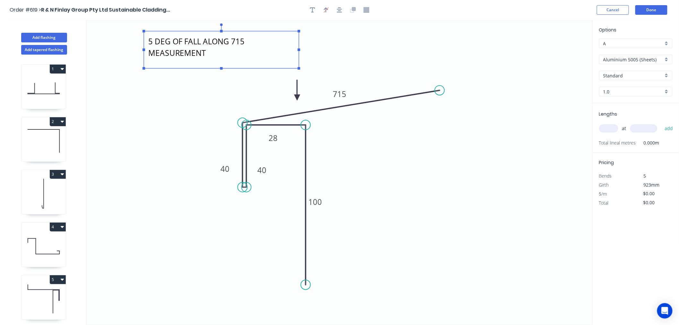
drag, startPoint x: 252, startPoint y: 33, endPoint x: 296, endPoint y: 36, distance: 44.7
click at [296, 36] on rect at bounding box center [221, 49] width 155 height 37
click at [643, 59] on input "Aluminium 5005 (Sheets)" at bounding box center [633, 59] width 60 height 7
click at [642, 62] on input "Aluminium 5005 (Sheets)" at bounding box center [633, 59] width 60 height 7
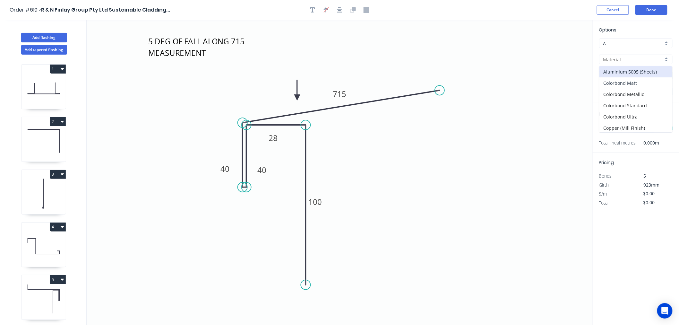
click at [647, 84] on div "Colorbond Matt" at bounding box center [635, 82] width 73 height 11
click at [642, 75] on input "Basalt" at bounding box center [633, 75] width 60 height 7
click at [637, 106] on div "Monument" at bounding box center [635, 110] width 73 height 11
click at [610, 127] on input "text" at bounding box center [608, 128] width 19 height 8
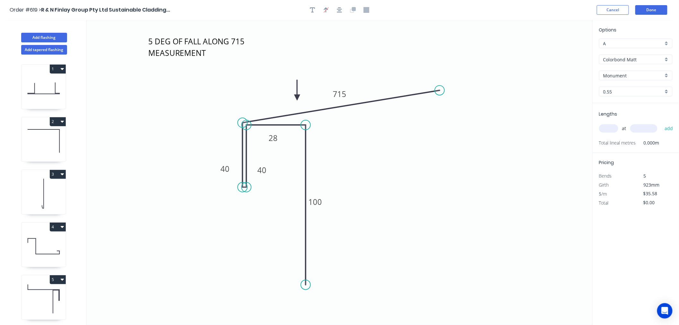
click at [610, 127] on input "text" at bounding box center [608, 128] width 19 height 8
click at [611, 127] on input "text" at bounding box center [608, 128] width 19 height 8
click at [661, 123] on button "add" at bounding box center [668, 128] width 15 height 11
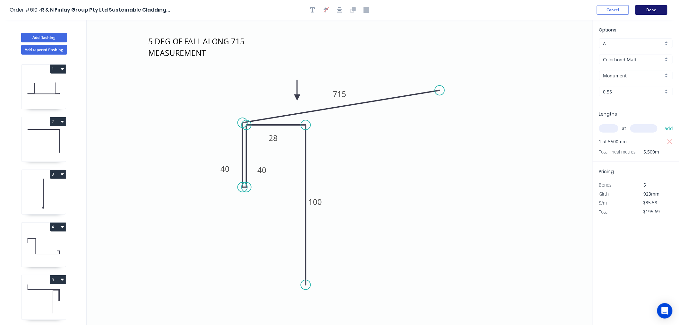
click at [656, 5] on button "Done" at bounding box center [651, 10] width 32 height 10
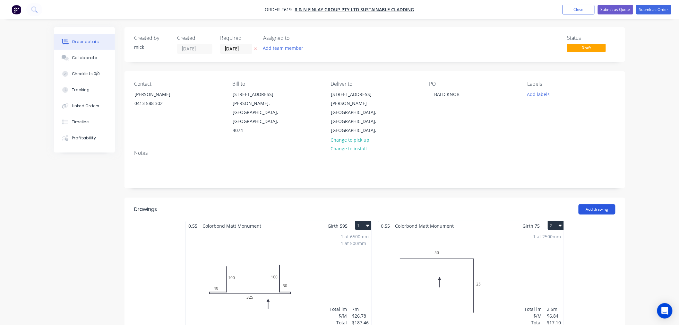
click at [599, 204] on button "Add drawing" at bounding box center [596, 209] width 37 height 10
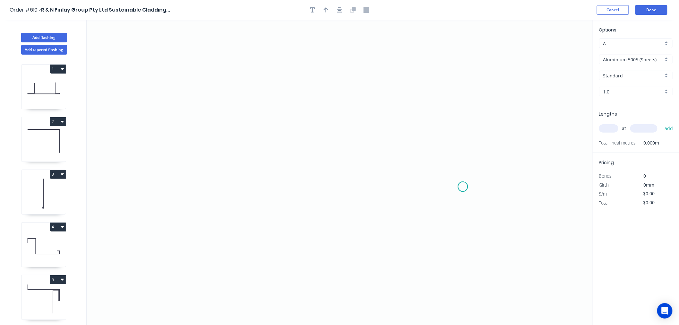
click at [463, 187] on icon "0" at bounding box center [340, 172] width 506 height 305
click at [464, 216] on icon "0" at bounding box center [340, 172] width 506 height 305
click at [424, 217] on icon "0 ?" at bounding box center [340, 172] width 506 height 305
click at [422, 58] on icon "0 ? ?" at bounding box center [340, 172] width 506 height 305
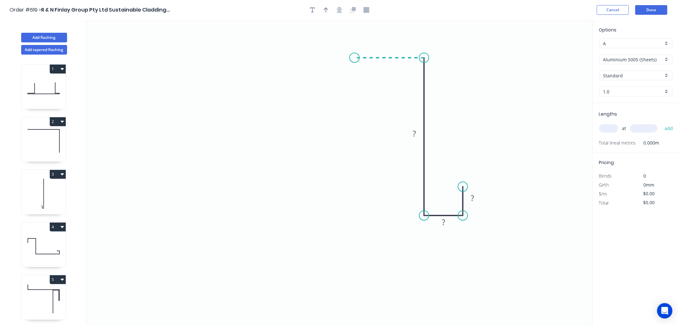
click at [354, 62] on icon "0 ? ? ?" at bounding box center [340, 172] width 506 height 305
click at [368, 78] on div "Crush & Fold" at bounding box center [386, 83] width 64 height 13
click at [364, 76] on div "Flip bend" at bounding box center [386, 77] width 64 height 13
click at [395, 43] on rect at bounding box center [389, 45] width 13 height 9
click at [436, 135] on rect at bounding box center [433, 133] width 13 height 9
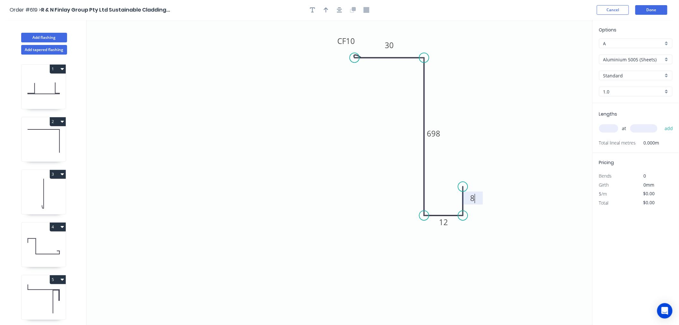
click at [503, 92] on icon "0 CF 10 30 698 12 8" at bounding box center [340, 172] width 506 height 305
click at [340, 13] on button "button" at bounding box center [340, 10] width 10 height 10
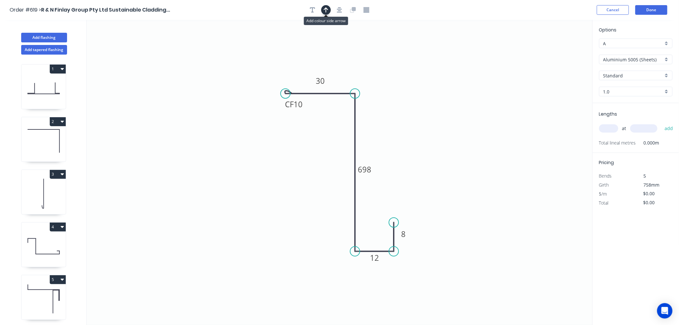
click at [325, 8] on icon "button" at bounding box center [326, 9] width 4 height 5
drag, startPoint x: 560, startPoint y: 49, endPoint x: 324, endPoint y: 174, distance: 266.5
click at [324, 174] on icon at bounding box center [324, 166] width 6 height 21
click at [324, 171] on icon at bounding box center [324, 166] width 6 height 21
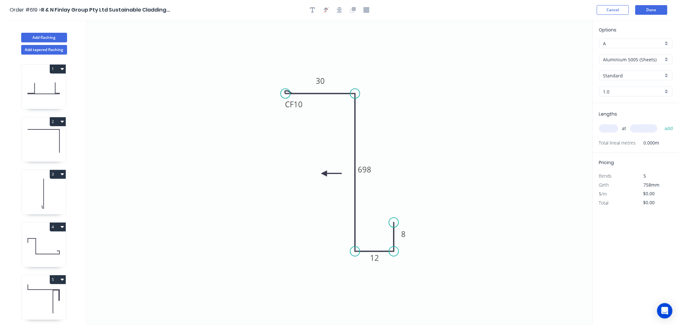
click at [324, 171] on icon "0 CF 10 30 698 12 8" at bounding box center [340, 172] width 506 height 305
click at [324, 171] on icon at bounding box center [331, 173] width 21 height 6
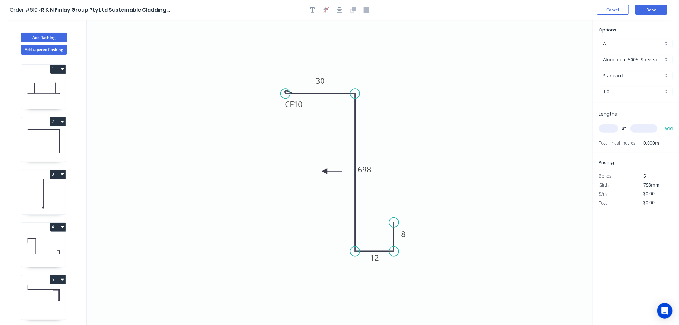
click at [324, 171] on icon at bounding box center [331, 171] width 21 height 6
click at [324, 171] on icon at bounding box center [329, 176] width 19 height 19
click at [324, 171] on icon at bounding box center [329, 175] width 19 height 19
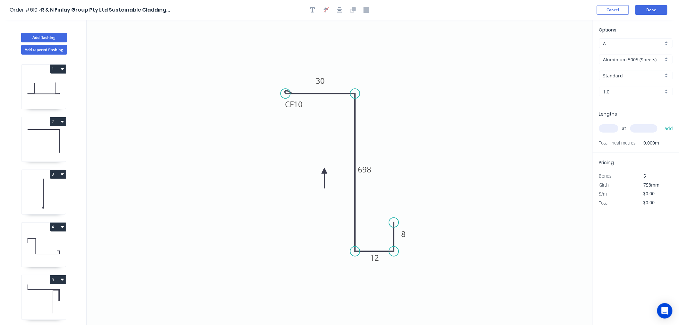
click at [324, 171] on icon at bounding box center [324, 177] width 6 height 21
click at [324, 171] on icon at bounding box center [319, 175] width 19 height 19
click at [623, 62] on input "Aluminium 5005 (Sheets)" at bounding box center [633, 59] width 60 height 7
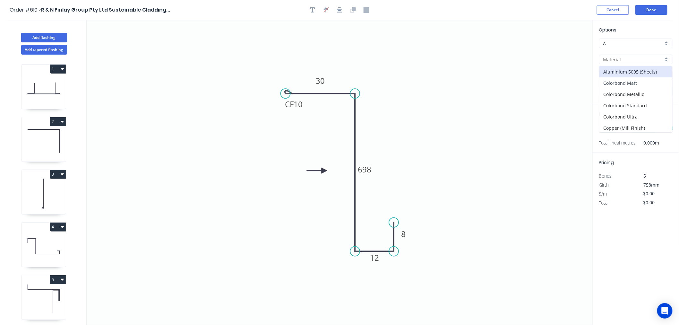
click at [630, 85] on div "Colorbond Matt" at bounding box center [635, 82] width 73 height 11
click at [612, 127] on input "text" at bounding box center [608, 128] width 19 height 8
click at [661, 123] on button "add" at bounding box center [668, 128] width 15 height 11
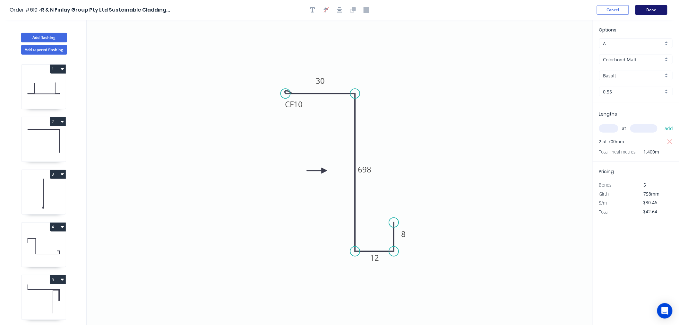
click at [661, 6] on button "Done" at bounding box center [651, 10] width 32 height 10
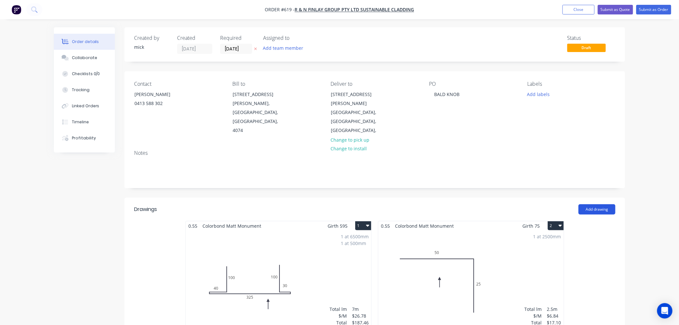
click at [593, 204] on button "Add drawing" at bounding box center [596, 209] width 37 height 10
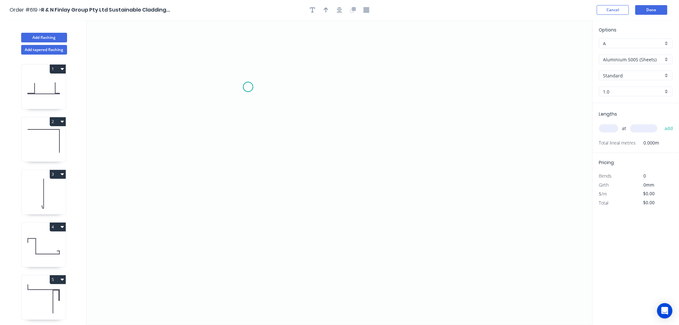
click at [248, 87] on icon "0" at bounding box center [340, 172] width 506 height 305
click at [248, 181] on icon "0" at bounding box center [340, 172] width 506 height 305
click at [405, 183] on icon "0 ?" at bounding box center [340, 172] width 506 height 305
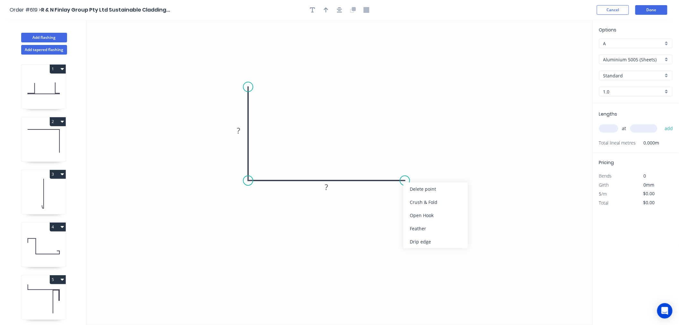
click at [419, 199] on div "Crush & Fold" at bounding box center [435, 201] width 64 height 13
click at [412, 192] on div "Flip bend" at bounding box center [437, 197] width 64 height 13
click at [242, 131] on rect at bounding box center [238, 130] width 13 height 9
click at [472, 89] on icon "0 100 CF 10 30" at bounding box center [340, 172] width 506 height 305
click at [344, 10] on button "button" at bounding box center [340, 10] width 10 height 10
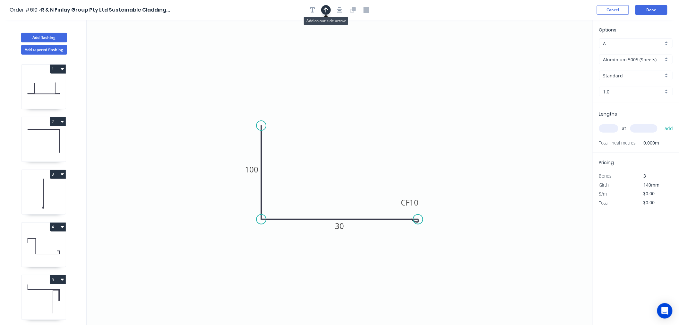
click at [325, 11] on icon "button" at bounding box center [326, 10] width 4 height 6
drag, startPoint x: 560, startPoint y: 50, endPoint x: 623, endPoint y: 119, distance: 93.1
click at [337, 169] on icon at bounding box center [338, 161] width 6 height 21
click at [655, 56] on input "Aluminium 5005 (Sheets)" at bounding box center [633, 59] width 60 height 7
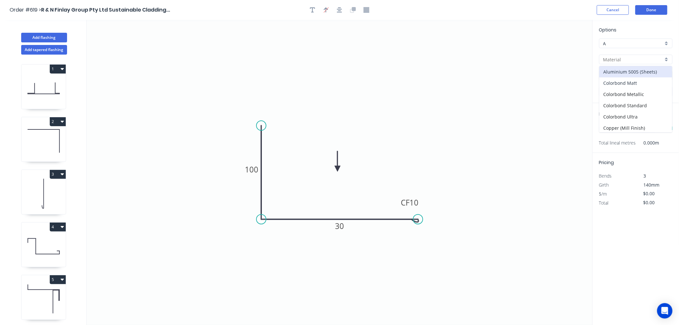
click at [651, 85] on div "Colorbond Matt" at bounding box center [635, 82] width 73 height 11
click at [645, 73] on input "Basalt" at bounding box center [633, 75] width 60 height 7
click at [632, 106] on div "Monument" at bounding box center [635, 110] width 73 height 11
click at [611, 132] on input "text" at bounding box center [608, 128] width 19 height 8
click at [661, 123] on button "add" at bounding box center [668, 128] width 15 height 11
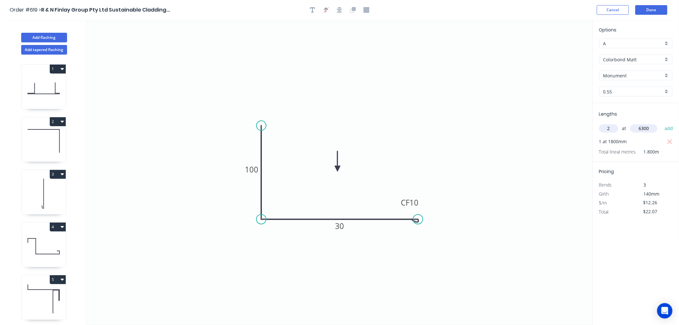
click at [661, 123] on button "add" at bounding box center [668, 128] width 15 height 11
click at [649, 11] on button "Done" at bounding box center [651, 10] width 32 height 10
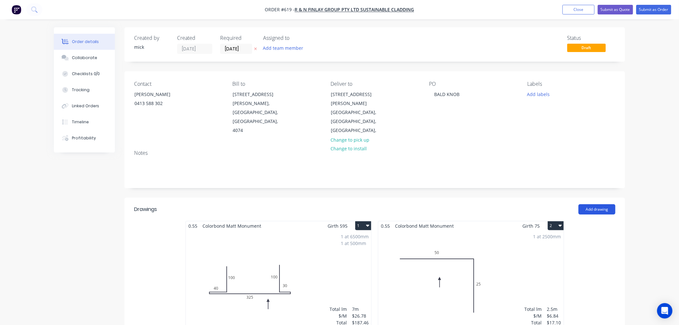
click at [604, 204] on button "Add drawing" at bounding box center [596, 209] width 37 height 10
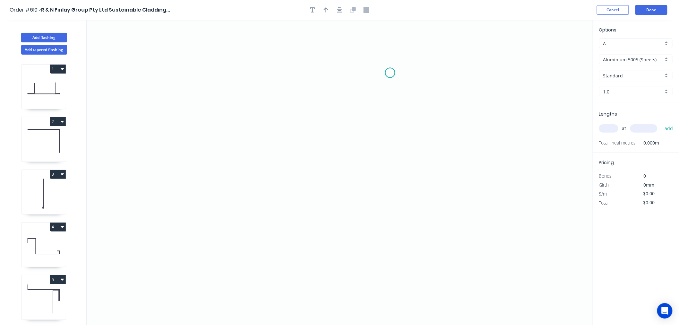
click at [390, 73] on icon "0" at bounding box center [340, 172] width 506 height 305
click at [391, 248] on icon "0" at bounding box center [340, 172] width 506 height 305
click at [382, 248] on icon "0 ?" at bounding box center [340, 172] width 506 height 305
click at [383, 173] on icon "0 ? ?" at bounding box center [340, 172] width 506 height 305
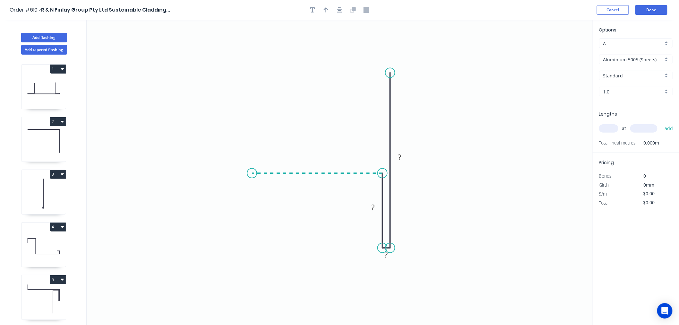
click at [252, 174] on icon "0 ? ? ?" at bounding box center [340, 172] width 506 height 305
click at [252, 174] on circle at bounding box center [252, 173] width 10 height 10
drag, startPoint x: 383, startPoint y: 209, endPoint x: 354, endPoint y: 210, distance: 28.9
click at [354, 210] on rect at bounding box center [363, 207] width 21 height 13
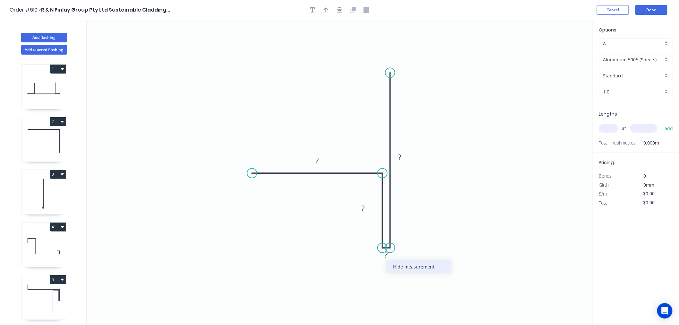
click at [396, 268] on div "Hide measurement" at bounding box center [419, 266] width 64 height 13
click at [402, 158] on rect at bounding box center [399, 157] width 13 height 9
click at [502, 111] on icon "0 15 30 100" at bounding box center [340, 172] width 506 height 305
click at [338, 8] on icon "button" at bounding box center [339, 10] width 5 height 6
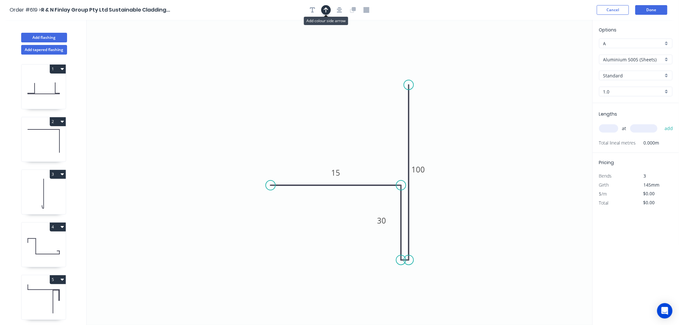
click at [329, 8] on button "button" at bounding box center [326, 10] width 10 height 10
drag, startPoint x: 559, startPoint y: 50, endPoint x: 468, endPoint y: 120, distance: 113.9
click at [468, 120] on icon at bounding box center [468, 112] width 6 height 21
click at [468, 118] on icon at bounding box center [468, 112] width 6 height 21
click at [468, 118] on icon at bounding box center [473, 114] width 19 height 19
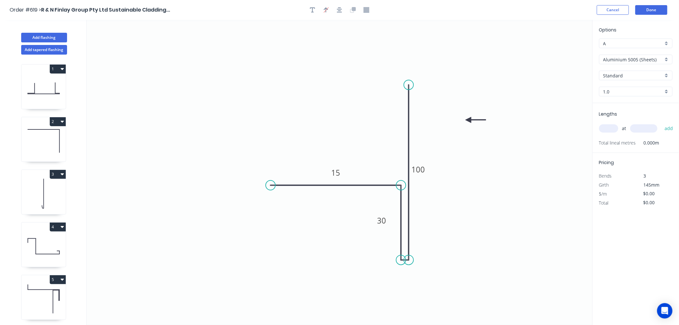
click at [468, 118] on icon "0 15 30 100" at bounding box center [340, 172] width 506 height 305
drag, startPoint x: 467, startPoint y: 118, endPoint x: 431, endPoint y: 117, distance: 36.3
click at [431, 117] on icon "0 15 30 100" at bounding box center [340, 172] width 506 height 305
click at [628, 59] on input "Aluminium 5005 (Sheets)" at bounding box center [633, 59] width 60 height 7
click at [628, 83] on div "Colorbond Matt" at bounding box center [635, 82] width 73 height 11
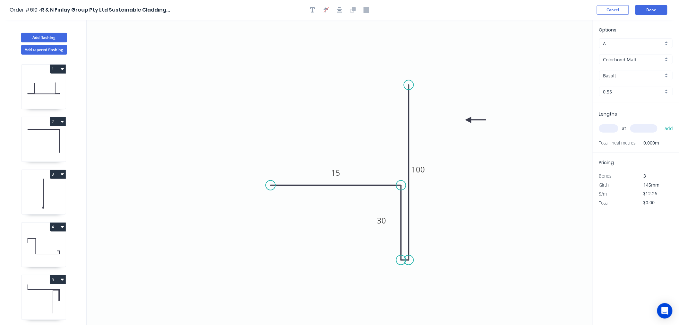
click at [621, 77] on input "Basalt" at bounding box center [633, 75] width 60 height 7
click at [626, 107] on div "Monument" at bounding box center [635, 110] width 73 height 11
click at [615, 130] on input "text" at bounding box center [608, 128] width 19 height 8
click at [661, 123] on button "add" at bounding box center [668, 128] width 15 height 11
click at [614, 130] on input "text" at bounding box center [608, 128] width 19 height 8
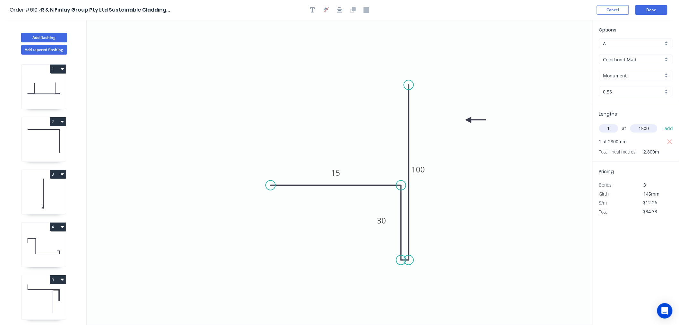
click at [661, 123] on button "add" at bounding box center [668, 128] width 15 height 11
click at [649, 10] on button "Done" at bounding box center [651, 10] width 32 height 10
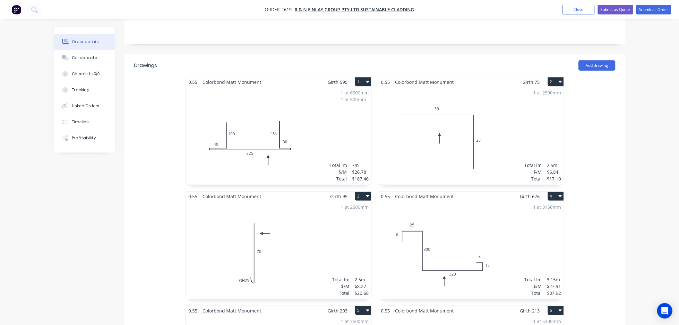
scroll to position [142, 0]
click at [596, 55] on header "Drawings Add drawing" at bounding box center [374, 66] width 500 height 23
click at [594, 62] on button "Add drawing" at bounding box center [596, 67] width 37 height 10
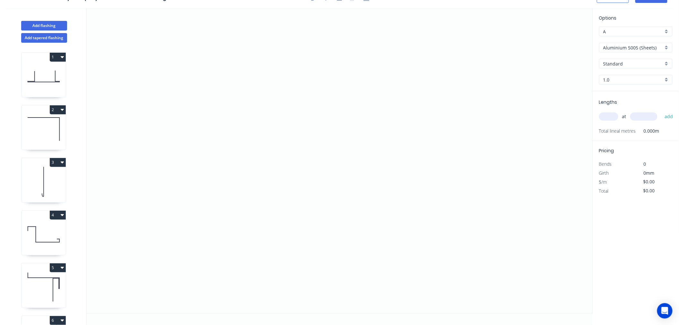
scroll to position [12, 0]
click at [226, 224] on icon "0" at bounding box center [340, 160] width 506 height 305
click at [228, 77] on icon "0" at bounding box center [340, 160] width 506 height 305
click at [336, 81] on icon "0 ?" at bounding box center [340, 160] width 506 height 305
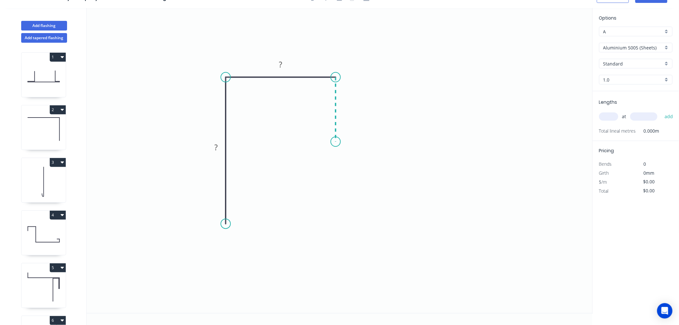
click at [333, 141] on icon "0 ? ?" at bounding box center [340, 160] width 506 height 305
click at [361, 159] on div "Crush & Fold" at bounding box center [368, 163] width 64 height 13
click at [360, 154] on div "Flip bend" at bounding box center [363, 160] width 64 height 13
click at [217, 145] on tspan "?" at bounding box center [215, 147] width 3 height 11
click at [432, 165] on icon "0 100 28 CF 10 40" at bounding box center [340, 160] width 506 height 305
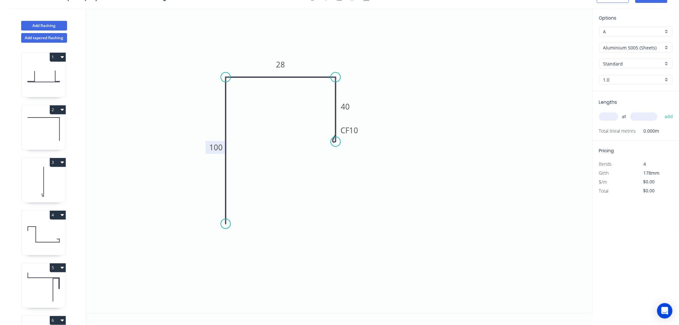
click at [621, 46] on input "Aluminium 5005 (Sheets)" at bounding box center [633, 47] width 60 height 7
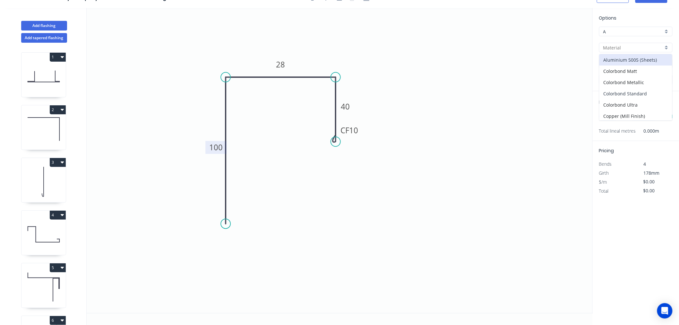
click at [625, 89] on div "Colorbond Standard" at bounding box center [635, 93] width 73 height 11
click at [619, 62] on input "Basalt" at bounding box center [633, 63] width 60 height 7
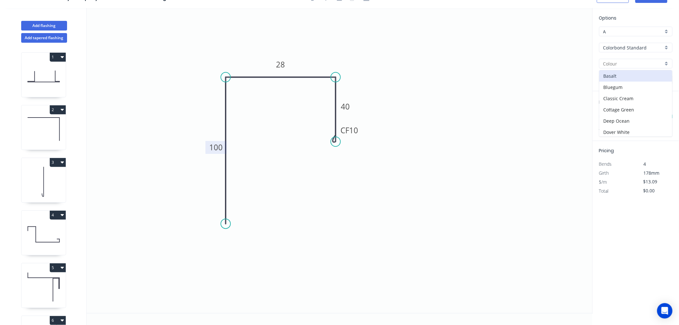
click at [617, 46] on input "Colorbond Standard" at bounding box center [633, 47] width 60 height 7
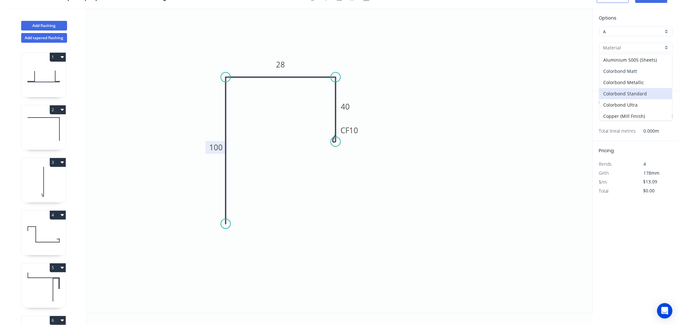
click at [619, 66] on div "Colorbond Matt" at bounding box center [635, 70] width 73 height 11
click at [618, 61] on input "Basalt" at bounding box center [633, 63] width 60 height 7
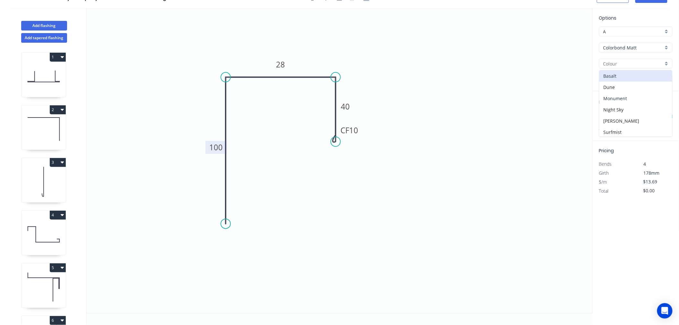
click at [619, 94] on div "Monument" at bounding box center [635, 98] width 73 height 11
click at [605, 115] on input "text" at bounding box center [608, 116] width 19 height 8
click at [661, 111] on button "add" at bounding box center [668, 116] width 15 height 11
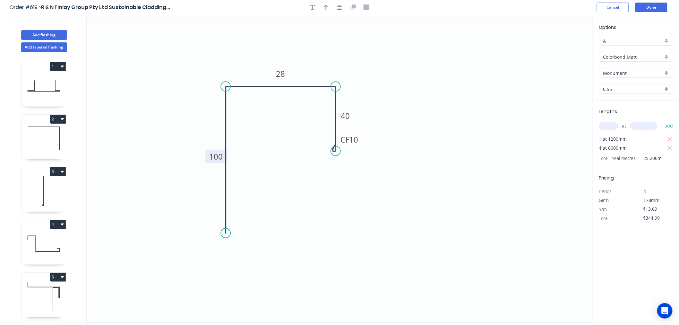
scroll to position [0, 0]
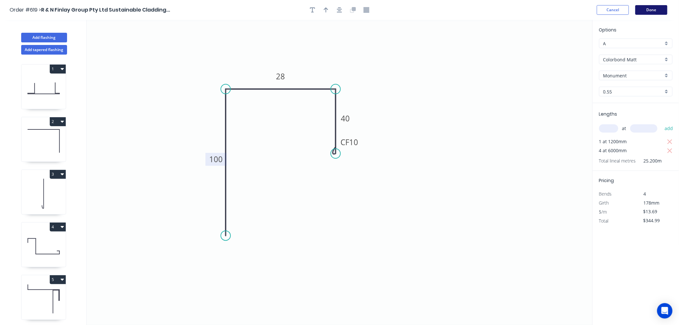
click at [662, 12] on button "Done" at bounding box center [651, 10] width 32 height 10
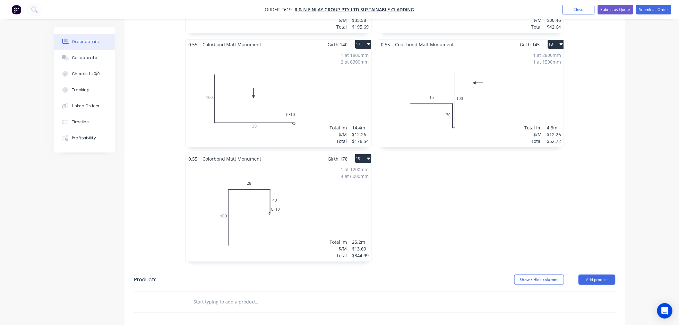
scroll to position [1105, 0]
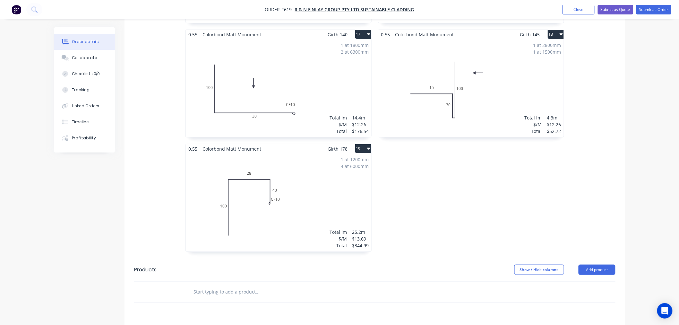
click at [315, 206] on div "1 at 1200mm 4 at 6000mm Total lm $/M Total 25.2m $13.69 $344.99" at bounding box center [278, 202] width 185 height 98
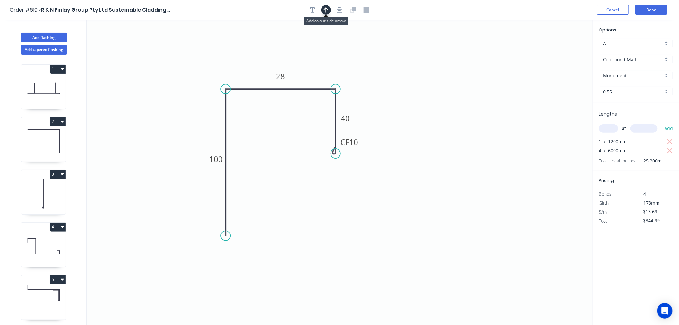
click at [325, 13] on button "button" at bounding box center [326, 10] width 10 height 10
drag, startPoint x: 560, startPoint y: 52, endPoint x: 444, endPoint y: 102, distance: 126.8
click at [444, 102] on icon at bounding box center [445, 94] width 6 height 21
click at [444, 102] on icon at bounding box center [444, 94] width 6 height 21
click at [444, 102] on icon at bounding box center [449, 96] width 19 height 19
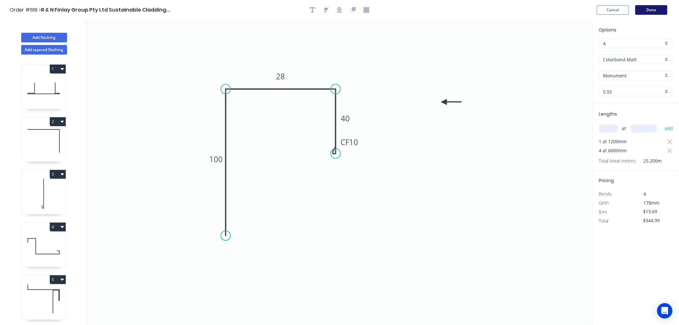
click at [662, 6] on button "Done" at bounding box center [651, 10] width 32 height 10
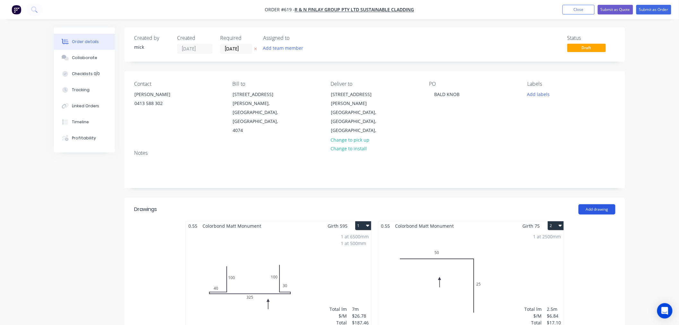
click at [598, 204] on button "Add drawing" at bounding box center [596, 209] width 37 height 10
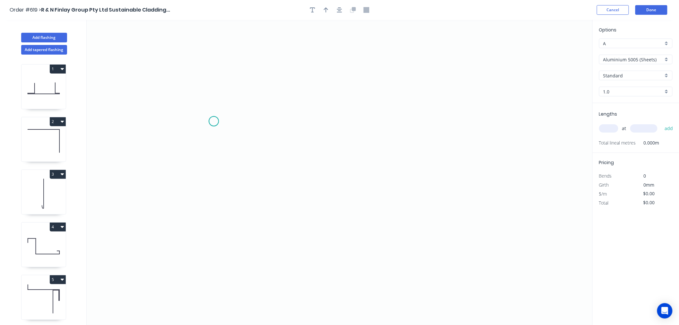
click at [214, 121] on icon "0" at bounding box center [340, 172] width 506 height 305
click at [438, 127] on icon "0" at bounding box center [340, 172] width 506 height 305
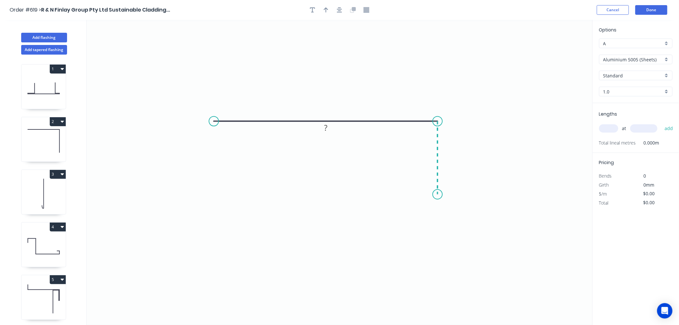
click at [437, 194] on icon "0 ?" at bounding box center [340, 172] width 506 height 305
click at [388, 195] on icon "0 ? ?" at bounding box center [340, 172] width 506 height 305
click at [411, 212] on div "Crush & Fold" at bounding box center [420, 216] width 64 height 13
click at [413, 216] on div "Flip bend" at bounding box center [420, 215] width 64 height 13
click at [399, 205] on tspan "10" at bounding box center [400, 205] width 9 height 11
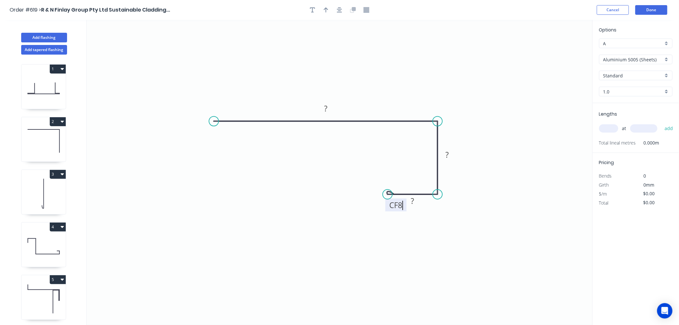
click at [414, 235] on icon "0 ? ? CF 8 ?" at bounding box center [340, 172] width 506 height 305
drag, startPoint x: 388, startPoint y: 209, endPoint x: 364, endPoint y: 208, distance: 23.7
click at [365, 208] on rect at bounding box center [373, 206] width 21 height 13
click at [416, 201] on rect at bounding box center [412, 201] width 13 height 9
click at [540, 171] on icon "0 70 30 CF 8 12" at bounding box center [340, 172] width 506 height 305
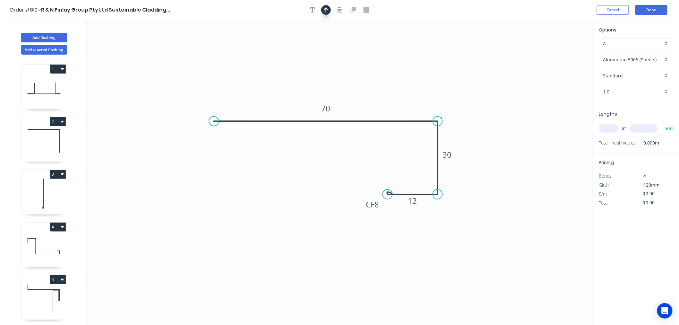
click at [326, 11] on icon "button" at bounding box center [326, 10] width 4 height 6
drag, startPoint x: 559, startPoint y: 50, endPoint x: 410, endPoint y: 95, distance: 155.3
click at [410, 95] on icon at bounding box center [410, 87] width 6 height 21
click at [643, 57] on input "Aluminium 5005 (Sheets)" at bounding box center [633, 59] width 60 height 7
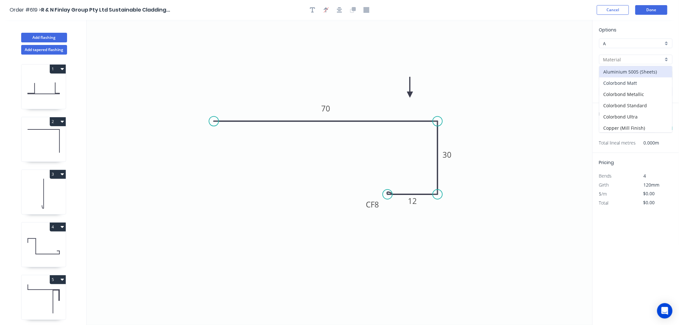
click at [636, 82] on div "Colorbond Matt" at bounding box center [635, 82] width 73 height 11
click at [636, 76] on input "Basalt" at bounding box center [633, 75] width 60 height 7
click at [627, 109] on div "Monument" at bounding box center [635, 110] width 73 height 11
click at [612, 127] on input "text" at bounding box center [608, 128] width 19 height 8
click at [661, 123] on button "add" at bounding box center [668, 128] width 15 height 11
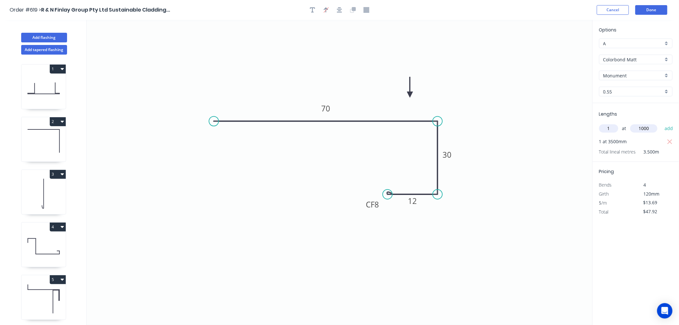
click at [661, 123] on button "add" at bounding box center [668, 128] width 15 height 11
click at [657, 11] on button "Done" at bounding box center [651, 10] width 32 height 10
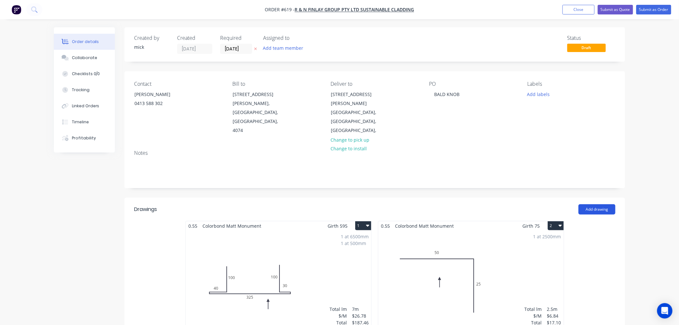
click at [593, 204] on button "Add drawing" at bounding box center [596, 209] width 37 height 10
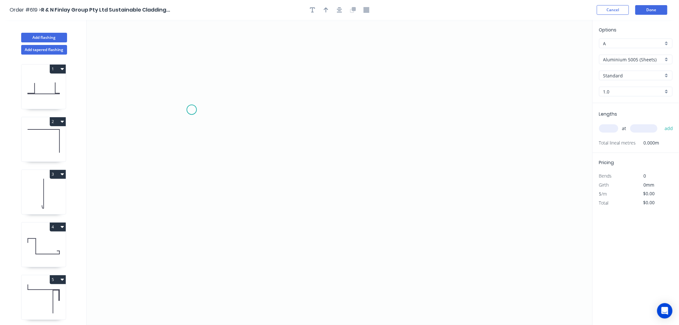
click at [192, 110] on icon "0" at bounding box center [340, 172] width 506 height 305
click at [192, 132] on icon "0" at bounding box center [340, 172] width 506 height 305
click at [473, 132] on icon "0 ?" at bounding box center [340, 172] width 506 height 305
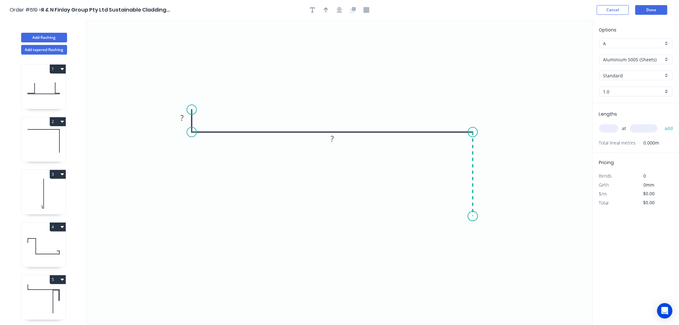
click at [476, 216] on icon "0 ? ?" at bounding box center [340, 172] width 506 height 305
click at [468, 216] on circle at bounding box center [473, 216] width 10 height 10
click at [466, 216] on icon "0 ? ? ?" at bounding box center [340, 172] width 506 height 305
click at [465, 138] on icon "0 ? ? ? ?" at bounding box center [340, 172] width 506 height 305
click at [414, 138] on icon at bounding box center [440, 138] width 53 height 0
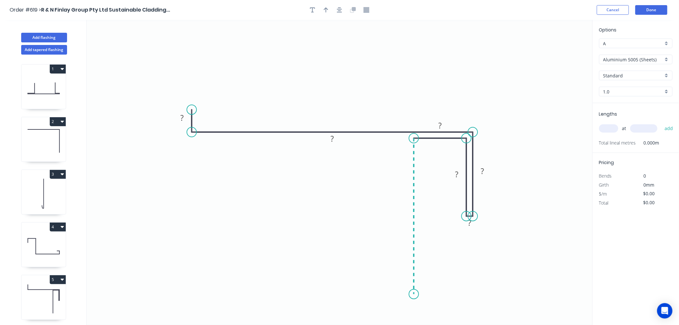
click at [418, 294] on icon "0 ? ? ? ? ? ?" at bounding box center [340, 172] width 506 height 305
click at [415, 291] on circle at bounding box center [414, 294] width 10 height 10
click at [474, 234] on div "Hide measurement" at bounding box center [499, 233] width 64 height 13
drag, startPoint x: 448, startPoint y: 122, endPoint x: 449, endPoint y: 153, distance: 30.9
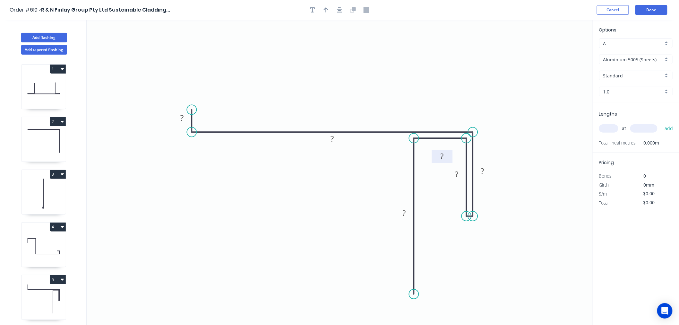
click at [449, 153] on rect at bounding box center [442, 156] width 21 height 13
drag, startPoint x: 447, startPoint y: 175, endPoint x: 441, endPoint y: 193, distance: 18.7
click at [441, 193] on rect at bounding box center [451, 191] width 21 height 13
drag, startPoint x: 493, startPoint y: 184, endPoint x: 496, endPoint y: 193, distance: 9.4
click at [496, 193] on rect at bounding box center [488, 191] width 21 height 13
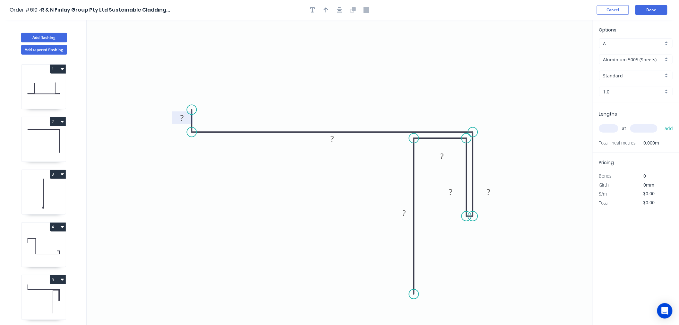
click at [185, 117] on rect at bounding box center [182, 118] width 13 height 9
click at [552, 141] on icon "0 7 50 40 40 28 100" at bounding box center [340, 172] width 506 height 305
drag, startPoint x: 395, startPoint y: 216, endPoint x: 384, endPoint y: 218, distance: 11.2
click at [384, 218] on rect at bounding box center [394, 215] width 21 height 13
drag, startPoint x: 444, startPoint y: 196, endPoint x: 442, endPoint y: 201, distance: 5.6
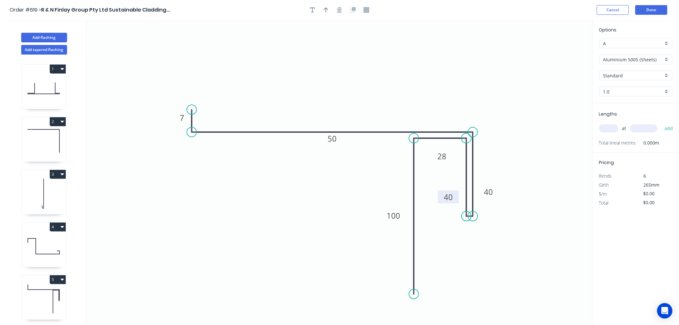
click at [442, 201] on g "40" at bounding box center [448, 196] width 21 height 13
click at [436, 161] on rect at bounding box center [442, 156] width 13 height 9
drag, startPoint x: 449, startPoint y: 160, endPoint x: 449, endPoint y: 165, distance: 4.5
click at [449, 165] on rect at bounding box center [441, 160] width 21 height 13
drag, startPoint x: 496, startPoint y: 195, endPoint x: 496, endPoint y: 203, distance: 8.4
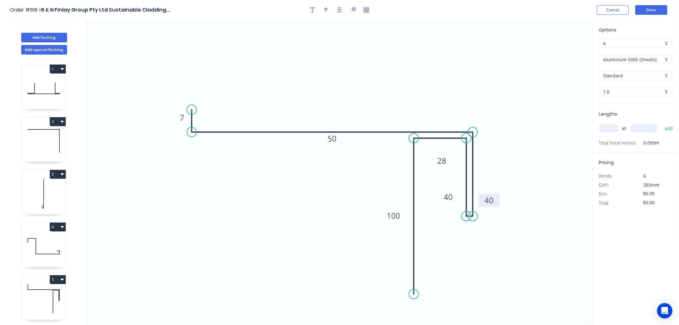
click at [496, 203] on rect at bounding box center [489, 200] width 21 height 13
click at [341, 10] on icon "button" at bounding box center [339, 9] width 5 height 5
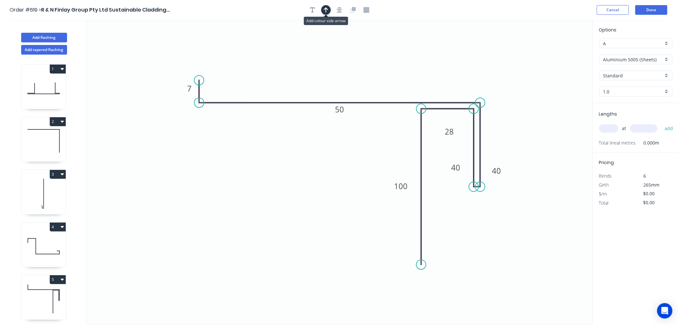
click at [328, 9] on icon "button" at bounding box center [326, 9] width 4 height 5
drag, startPoint x: 559, startPoint y: 51, endPoint x: 421, endPoint y: 74, distance: 139.6
click at [423, 73] on icon at bounding box center [426, 64] width 6 height 21
click at [645, 59] on input "Aluminium 5005 (Sheets)" at bounding box center [633, 59] width 60 height 7
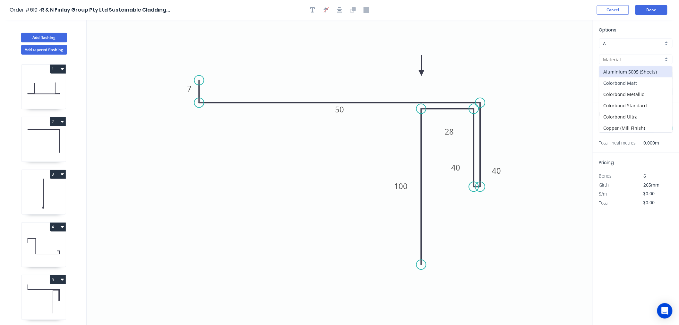
click at [643, 81] on div "Colorbond Matt" at bounding box center [635, 82] width 73 height 11
click at [639, 71] on div "Basalt" at bounding box center [635, 76] width 73 height 10
click at [634, 107] on div "Monument" at bounding box center [635, 110] width 73 height 11
click at [609, 131] on input "text" at bounding box center [608, 128] width 19 height 8
click at [661, 123] on button "add" at bounding box center [668, 128] width 15 height 11
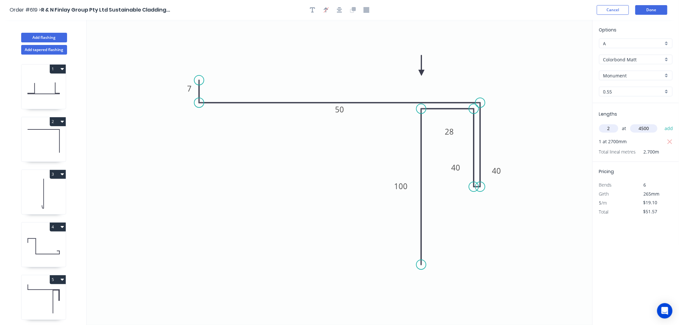
click at [661, 123] on button "add" at bounding box center [668, 128] width 15 height 11
click at [648, 9] on button "Done" at bounding box center [651, 10] width 32 height 10
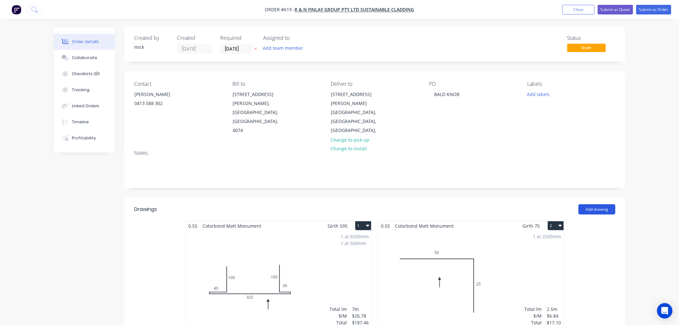
click at [595, 204] on button "Add drawing" at bounding box center [596, 209] width 37 height 10
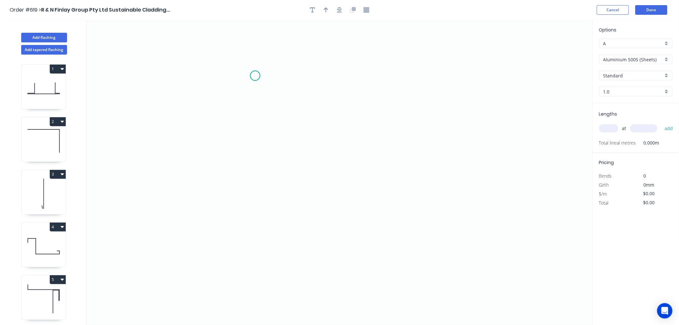
click at [255, 76] on icon "0" at bounding box center [340, 172] width 506 height 305
click at [252, 246] on icon "0" at bounding box center [340, 172] width 506 height 305
click at [308, 249] on icon "0 ?" at bounding box center [340, 172] width 506 height 305
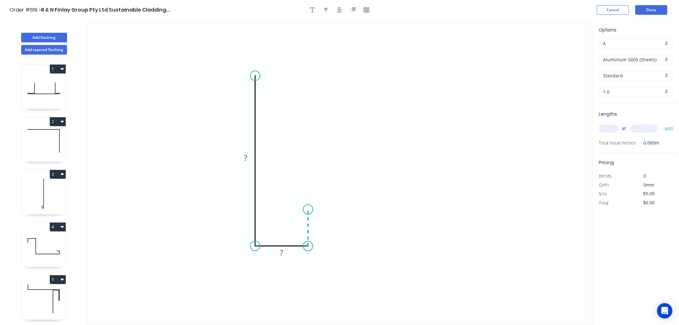
click at [308, 209] on icon "0 ? ?" at bounding box center [340, 172] width 506 height 305
click at [308, 209] on circle at bounding box center [308, 209] width 10 height 10
click at [247, 156] on tspan "?" at bounding box center [245, 157] width 3 height 11
click at [340, 10] on icon "button" at bounding box center [339, 9] width 5 height 5
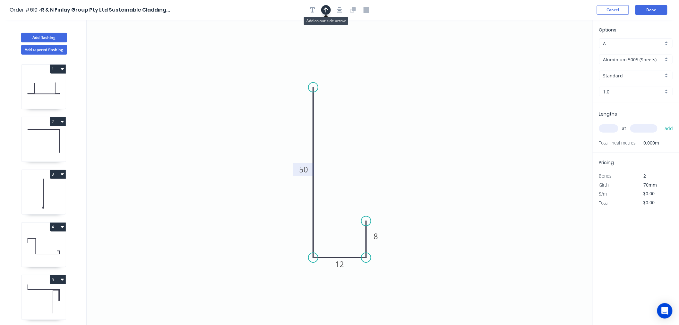
click at [325, 12] on icon "button" at bounding box center [326, 10] width 4 height 6
drag, startPoint x: 559, startPoint y: 50, endPoint x: 260, endPoint y: 121, distance: 306.7
click at [260, 121] on icon at bounding box center [260, 114] width 6 height 21
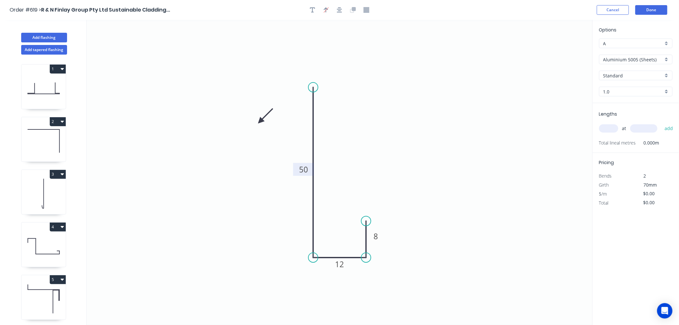
click at [260, 118] on icon at bounding box center [265, 116] width 19 height 19
click at [260, 119] on icon "0 50 12 8" at bounding box center [340, 172] width 506 height 305
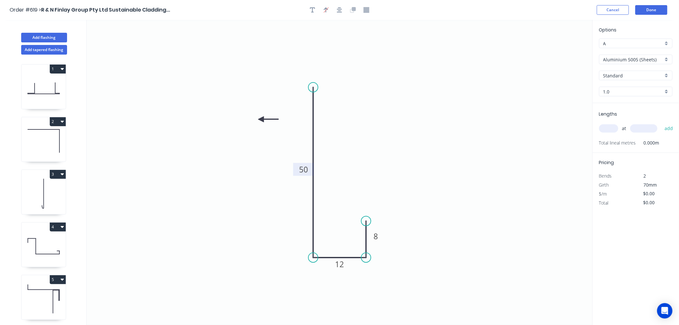
click at [261, 119] on icon at bounding box center [268, 119] width 21 height 6
click at [260, 119] on icon at bounding box center [266, 124] width 19 height 19
click at [260, 119] on icon at bounding box center [261, 126] width 6 height 21
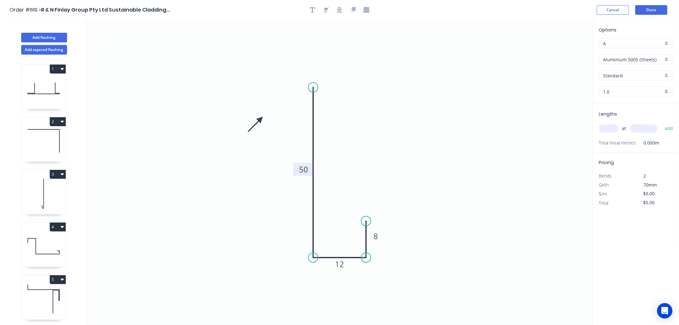
click at [259, 119] on icon at bounding box center [255, 124] width 19 height 19
click at [258, 119] on icon at bounding box center [254, 124] width 19 height 19
drag, startPoint x: 258, startPoint y: 119, endPoint x: 279, endPoint y: 122, distance: 21.1
click at [280, 121] on icon at bounding box center [273, 121] width 21 height 6
click at [649, 63] on div "Aluminium 5005 (Sheets)" at bounding box center [635, 60] width 73 height 10
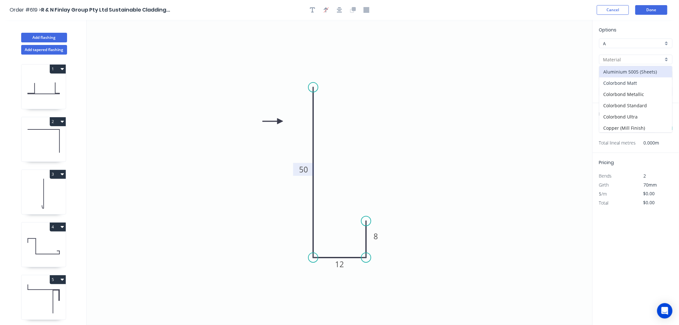
click at [638, 81] on div "Colorbond Matt" at bounding box center [635, 82] width 73 height 11
click at [606, 129] on input "text" at bounding box center [608, 128] width 19 height 8
click at [661, 123] on button "add" at bounding box center [668, 128] width 15 height 11
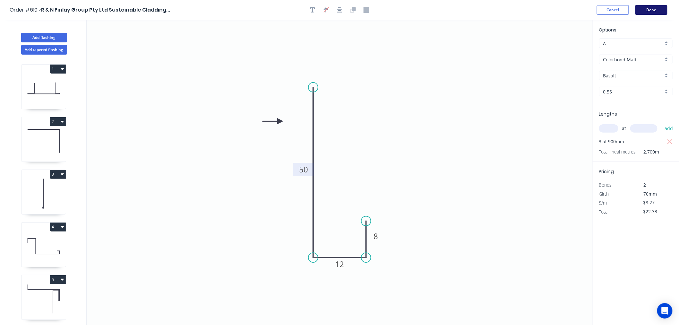
click at [664, 12] on button "Done" at bounding box center [651, 10] width 32 height 10
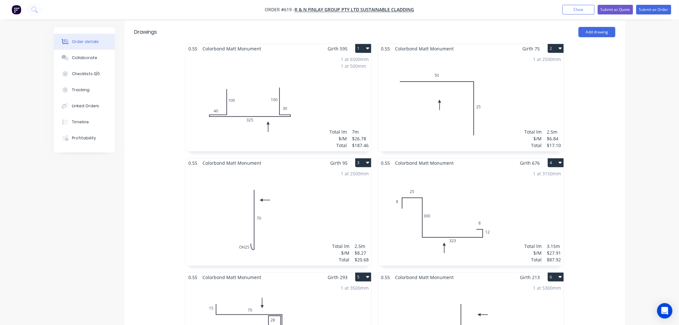
scroll to position [132, 0]
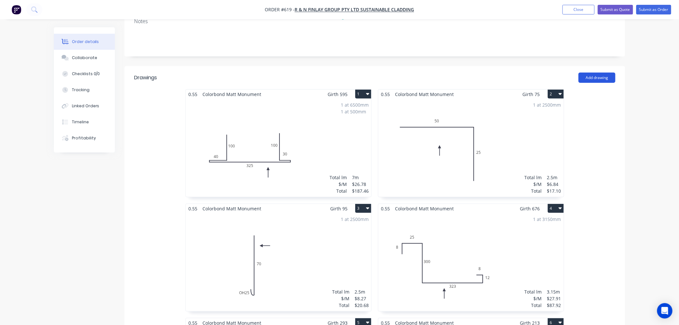
click at [591, 73] on button "Add drawing" at bounding box center [596, 78] width 37 height 10
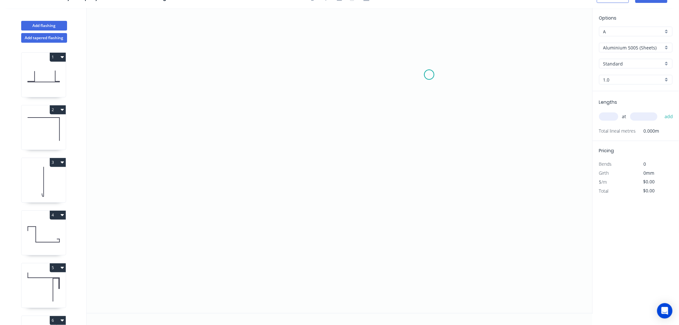
click at [429, 74] on icon "0" at bounding box center [340, 160] width 506 height 305
click at [432, 233] on icon "0" at bounding box center [340, 160] width 506 height 305
click at [422, 233] on icon at bounding box center [426, 233] width 8 height 0
click at [422, 157] on icon "0 ? ?" at bounding box center [340, 160] width 506 height 305
click at [267, 157] on icon "0 ? ? ?" at bounding box center [340, 160] width 506 height 305
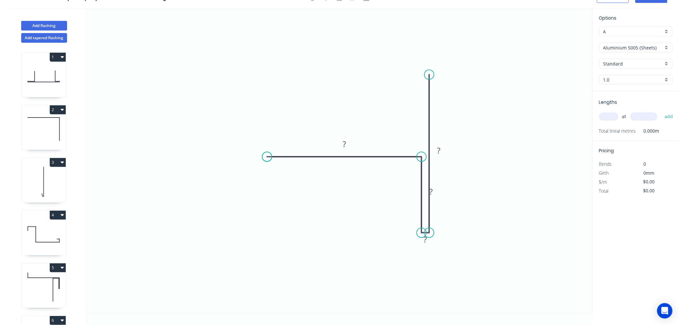
click at [267, 157] on circle at bounding box center [267, 157] width 10 height 10
drag, startPoint x: 439, startPoint y: 189, endPoint x: 408, endPoint y: 192, distance: 31.3
click at [408, 192] on rect at bounding box center [400, 194] width 21 height 13
click at [435, 247] on div "Hide measurement" at bounding box center [456, 248] width 64 height 13
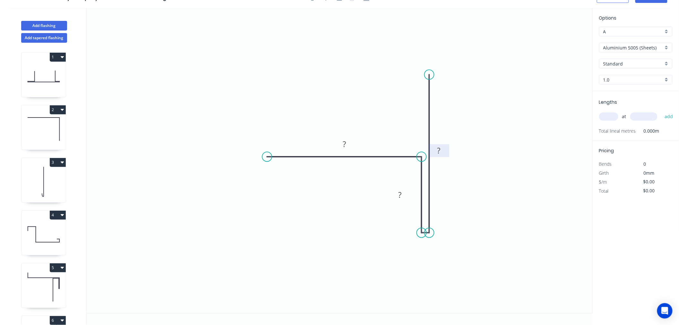
click at [443, 148] on rect at bounding box center [438, 151] width 13 height 9
click at [504, 107] on icon "0 50 30 100" at bounding box center [340, 160] width 506 height 305
click at [659, 41] on div "Options A A Aluminium 5005 (Sheets) Aluminium 5005 (Sheets) Standard Standard 1…" at bounding box center [636, 52] width 86 height 77
click at [656, 47] on input "Aluminium 5005 (Sheets)" at bounding box center [633, 47] width 60 height 7
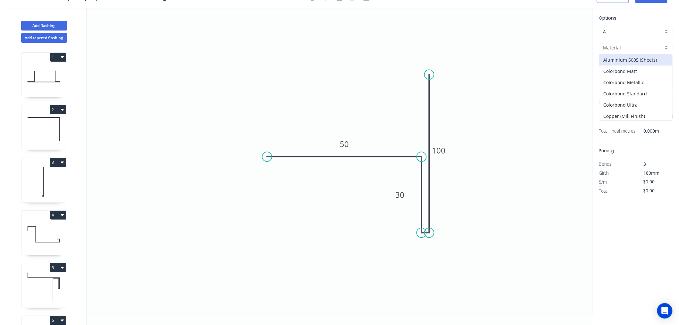
click at [642, 69] on div "Colorbond Matt" at bounding box center [635, 70] width 73 height 11
click at [625, 62] on input "Basalt" at bounding box center [633, 63] width 60 height 7
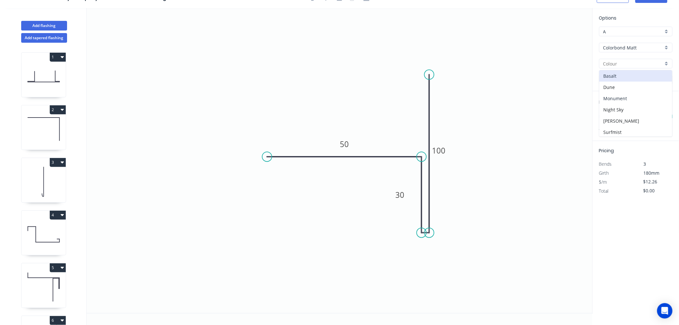
click at [628, 99] on div "Monument" at bounding box center [635, 98] width 73 height 11
click at [610, 115] on input "text" at bounding box center [608, 116] width 19 height 8
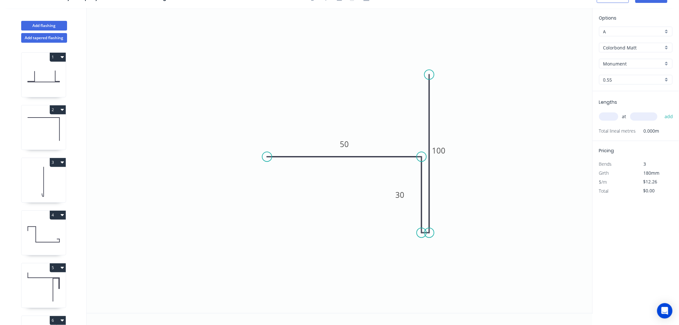
click at [610, 115] on input "text" at bounding box center [608, 116] width 19 height 8
click at [661, 111] on button "add" at bounding box center [668, 116] width 15 height 11
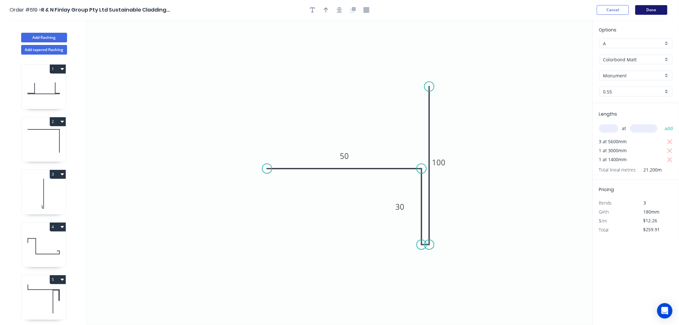
click at [659, 13] on button "Done" at bounding box center [651, 10] width 32 height 10
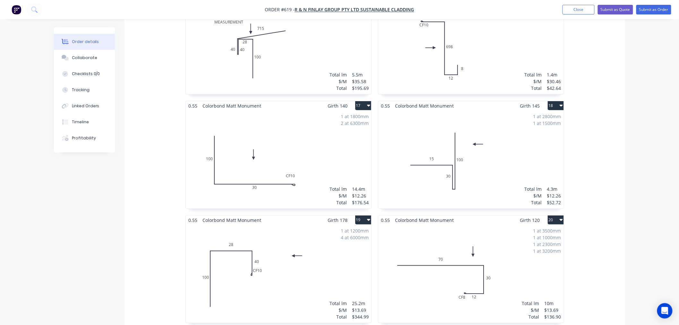
scroll to position [1283, 0]
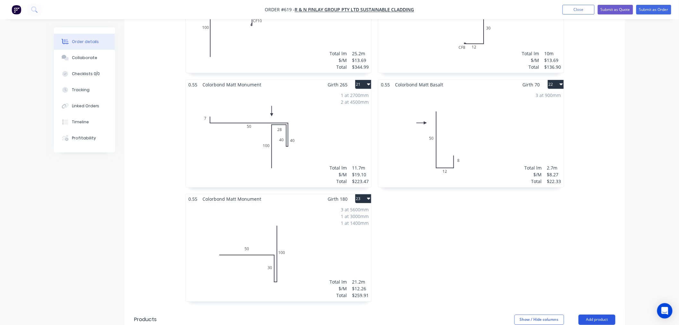
click at [594, 314] on button "Add product" at bounding box center [596, 319] width 37 height 10
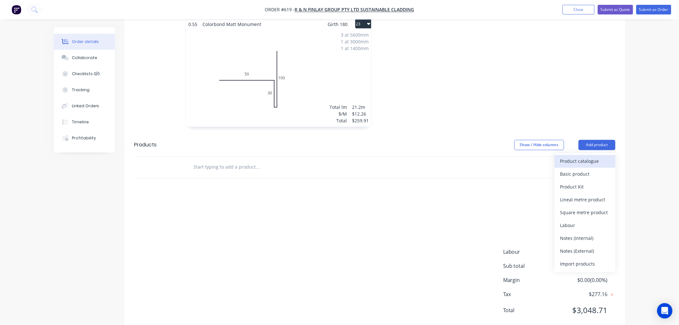
click at [579, 157] on div "Product catalogue" at bounding box center [584, 161] width 49 height 9
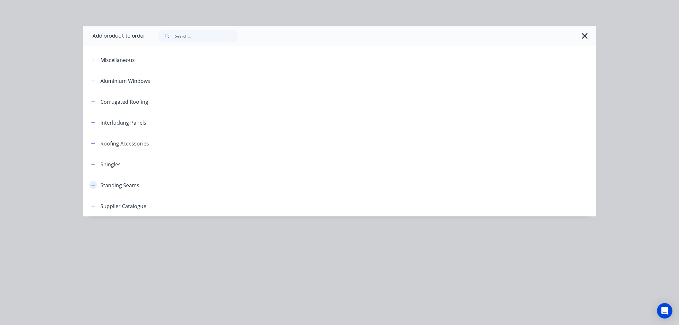
click at [95, 184] on icon "button" at bounding box center [93, 185] width 4 height 4
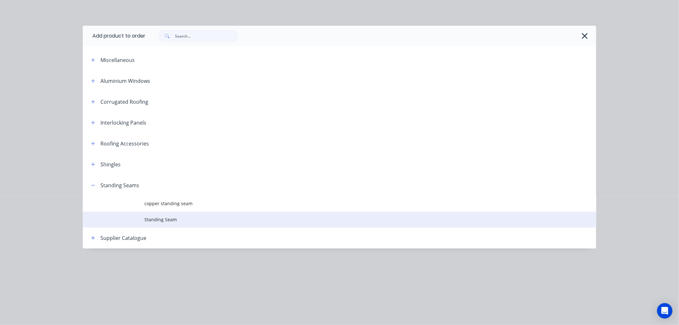
click at [167, 215] on td "Standing Seam" at bounding box center [370, 219] width 452 height 16
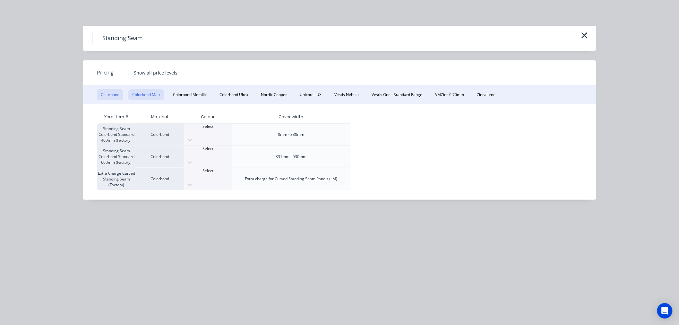
click at [157, 94] on button "Colorbond Matt" at bounding box center [146, 94] width 36 height 11
click at [206, 127] on div "Select" at bounding box center [208, 135] width 48 height 22
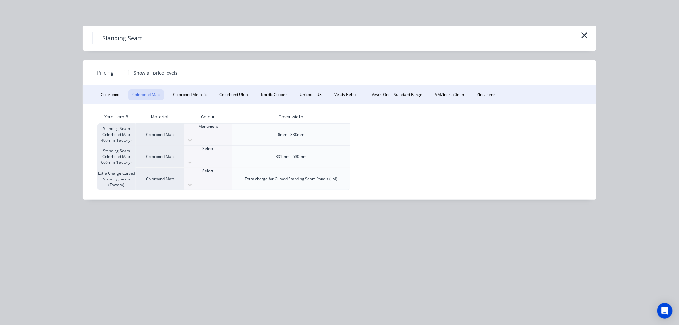
click at [123, 72] on div at bounding box center [126, 72] width 13 height 13
click at [362, 130] on div "$22.80" at bounding box center [368, 135] width 34 height 22
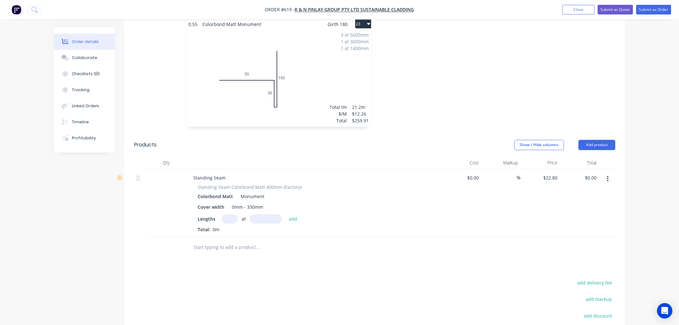
click at [231, 214] on input "text" at bounding box center [230, 218] width 16 height 9
click at [286, 214] on button "add" at bounding box center [293, 218] width 15 height 9
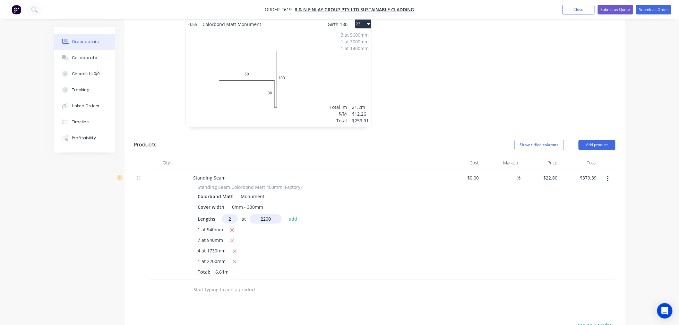
click at [286, 214] on button "add" at bounding box center [293, 218] width 15 height 9
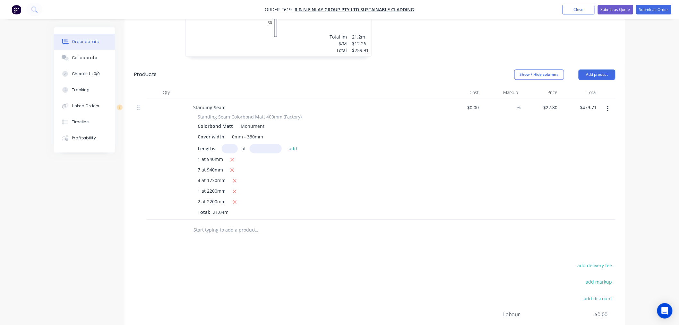
scroll to position [1529, 0]
click at [241, 223] on input "text" at bounding box center [257, 229] width 128 height 13
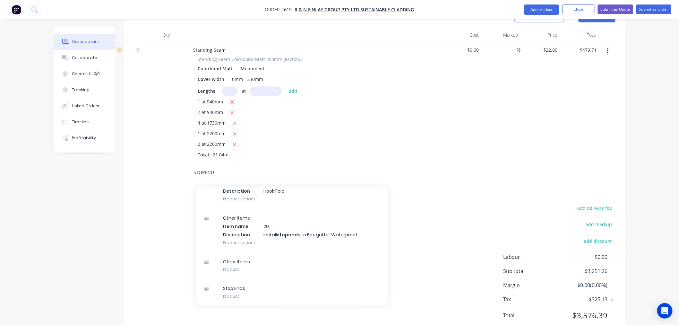
scroll to position [1590, 0]
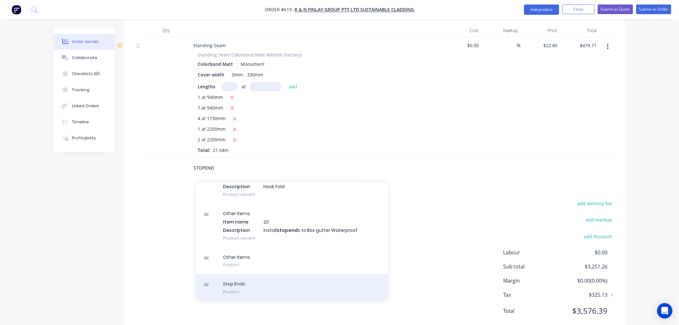
click at [253, 274] on div "Stop Ends Product" at bounding box center [292, 287] width 192 height 27
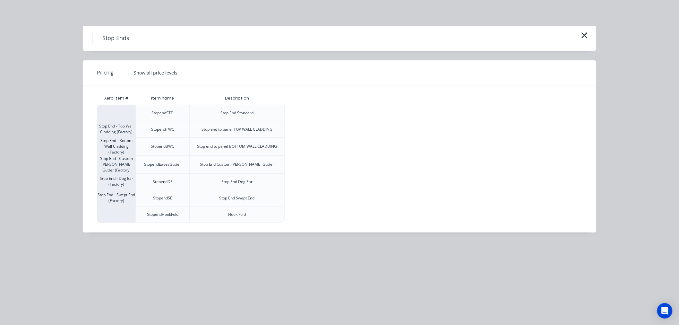
click at [127, 69] on div at bounding box center [126, 72] width 13 height 13
click at [309, 128] on div "$7.70" at bounding box center [302, 129] width 34 height 16
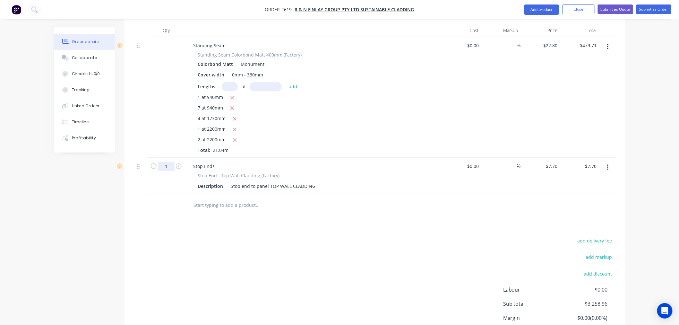
click at [172, 161] on input "1" at bounding box center [166, 166] width 17 height 10
click at [216, 199] on input "text" at bounding box center [257, 205] width 128 height 13
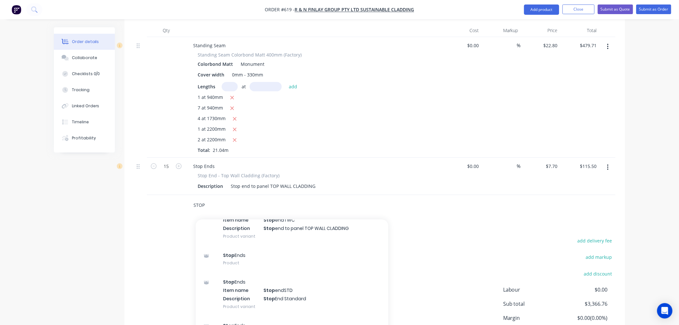
scroll to position [249, 0]
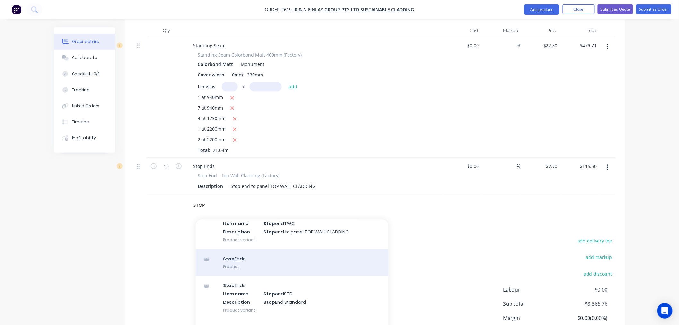
click at [254, 249] on div "Stop Ends Product" at bounding box center [292, 262] width 192 height 27
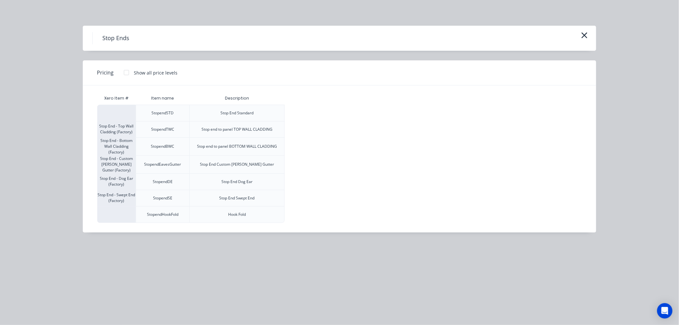
click at [126, 69] on div at bounding box center [126, 72] width 13 height 13
click at [299, 146] on div "$7.70" at bounding box center [302, 147] width 34 height 18
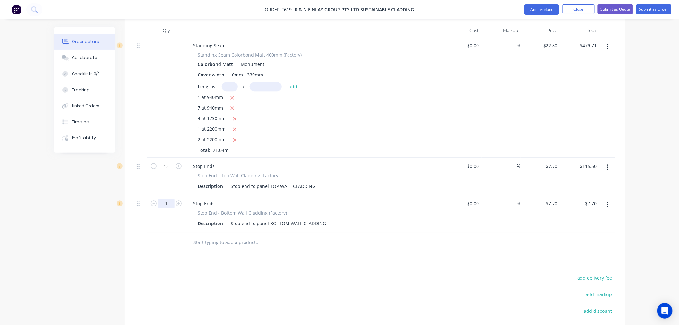
click at [169, 199] on input "1" at bounding box center [166, 204] width 17 height 10
click at [399, 62] on div "Standing Seam Colorbond Matt 400mm (Factory) Colorbond Matt Monument Cover widt…" at bounding box center [314, 102] width 252 height 102
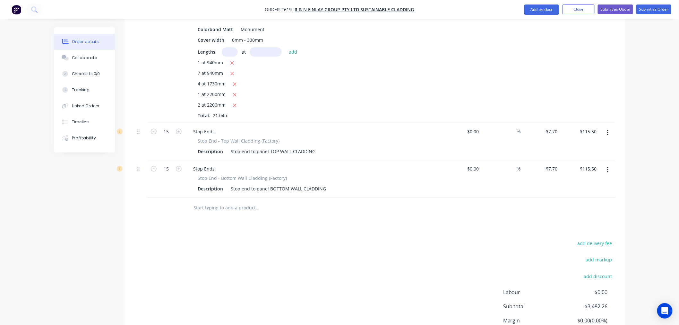
scroll to position [1665, 0]
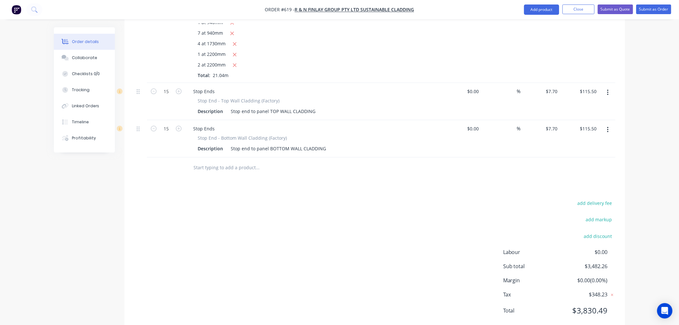
click at [214, 161] on input "text" at bounding box center [257, 167] width 128 height 13
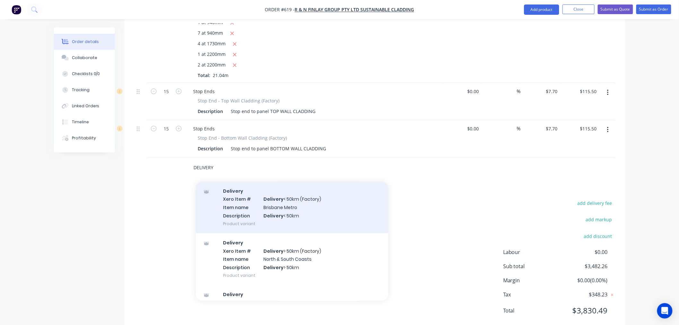
scroll to position [32, 0]
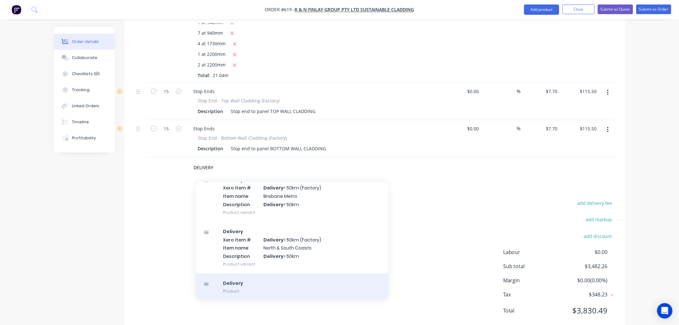
click at [254, 274] on div "Delivery Product" at bounding box center [292, 286] width 192 height 27
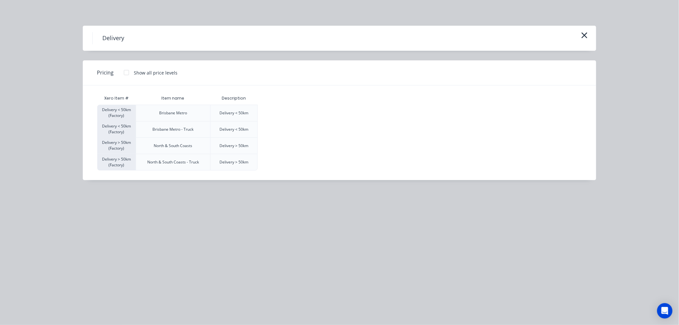
click at [129, 73] on div at bounding box center [126, 72] width 13 height 13
click at [280, 140] on div "$220.00" at bounding box center [274, 146] width 32 height 16
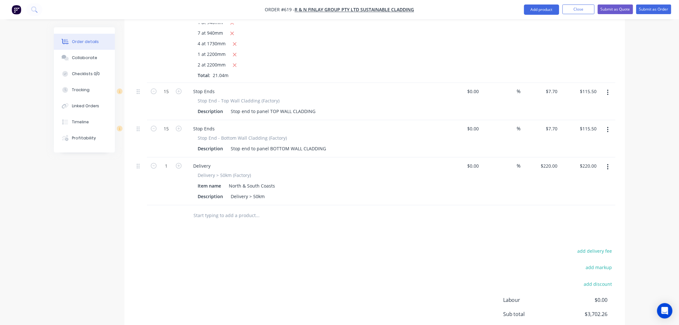
click at [458, 246] on div "add delivery fee add markup add discount Labour $0.00 Sub total $3,702.26 Margi…" at bounding box center [374, 308] width 481 height 124
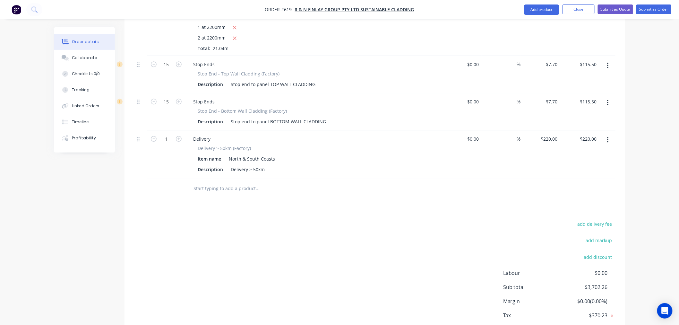
scroll to position [1712, 0]
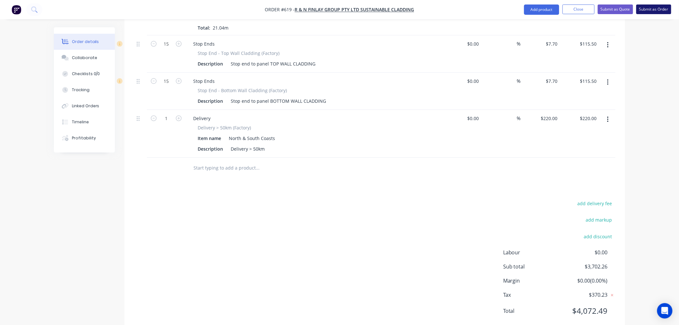
click at [667, 6] on button "Submit as Order" at bounding box center [653, 9] width 35 height 10
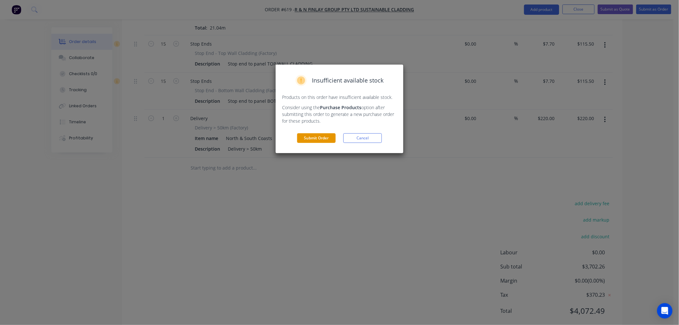
click at [321, 139] on button "Submit Order" at bounding box center [316, 138] width 38 height 10
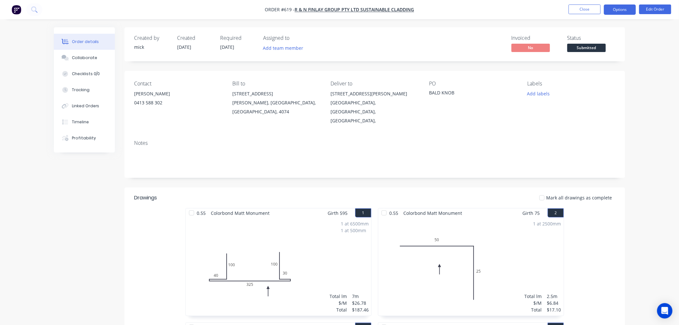
click at [626, 10] on button "Options" at bounding box center [620, 9] width 32 height 10
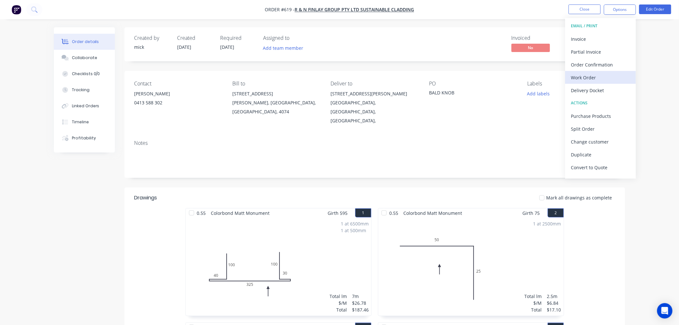
click at [605, 75] on div "Work Order" at bounding box center [600, 77] width 59 height 9
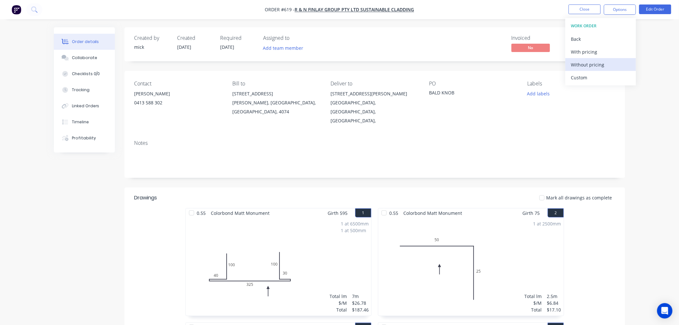
click at [606, 59] on button "Without pricing" at bounding box center [600, 64] width 71 height 13
click at [590, 6] on button "Close" at bounding box center [584, 9] width 32 height 10
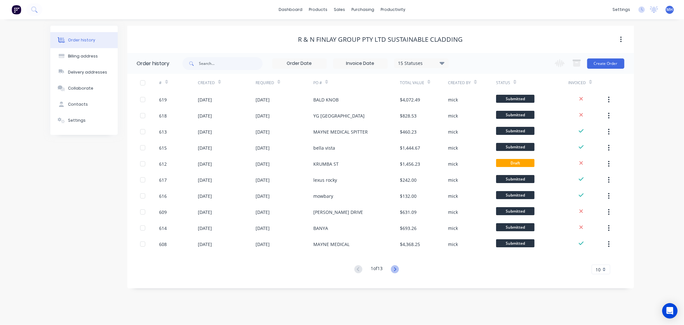
click at [398, 269] on icon at bounding box center [395, 269] width 8 height 8
click at [357, 269] on icon at bounding box center [358, 269] width 2 height 4
click at [601, 64] on button "Create Order" at bounding box center [605, 63] width 37 height 10
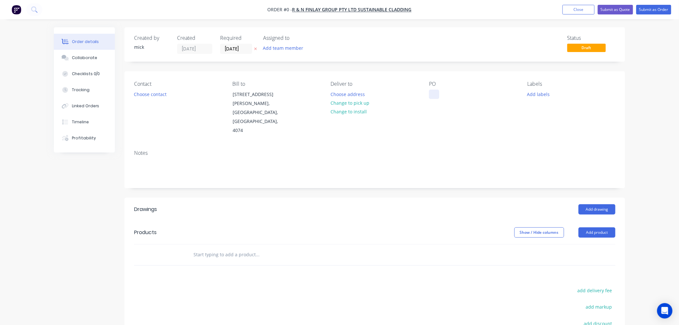
click at [434, 95] on div at bounding box center [434, 94] width 10 height 9
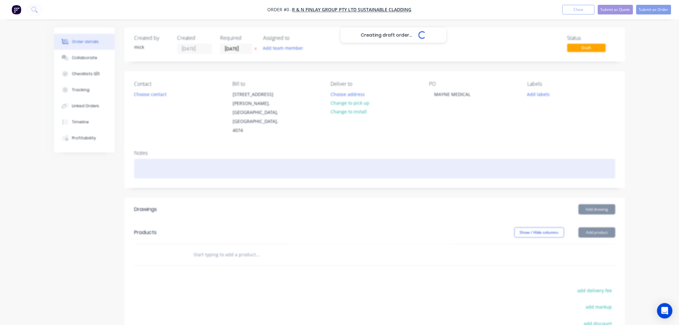
click at [463, 146] on div "Creating draft order... Loading... Order details Collaborate Checklists 0/0 Tra…" at bounding box center [339, 228] width 584 height 402
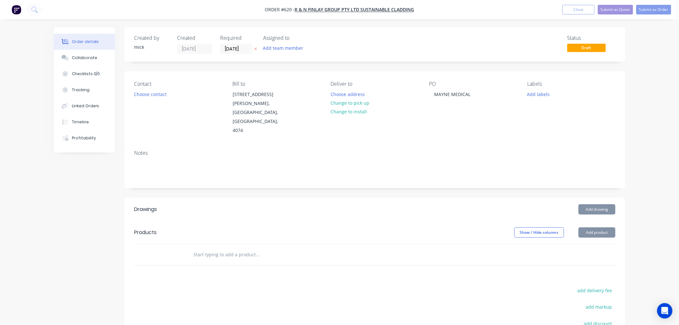
click at [658, 109] on div "Order details Collaborate Checklists 0/0 Tracking Linked Orders Timeline Profit…" at bounding box center [339, 214] width 679 height 429
click at [604, 204] on button "Add drawing" at bounding box center [596, 209] width 37 height 10
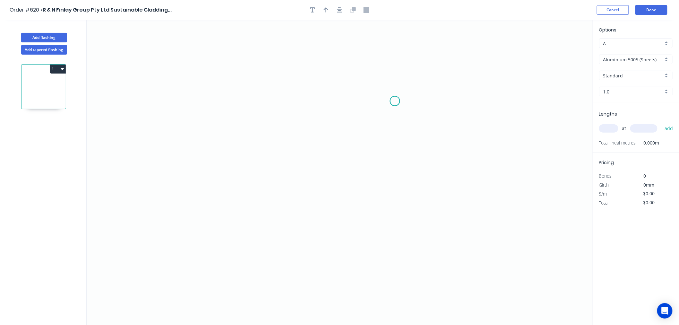
click at [395, 101] on icon "0" at bounding box center [340, 172] width 506 height 305
click at [393, 69] on icon "0" at bounding box center [340, 172] width 506 height 305
click at [332, 70] on icon "0 ?" at bounding box center [340, 172] width 506 height 305
click at [342, 286] on icon "0 ? ?" at bounding box center [340, 172] width 506 height 305
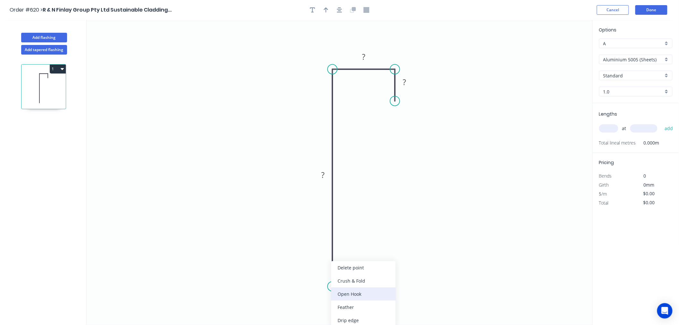
click at [343, 293] on div "Open Hook" at bounding box center [363, 293] width 64 height 13
click at [353, 301] on div "Flip bend" at bounding box center [366, 306] width 64 height 13
click at [409, 84] on rect at bounding box center [404, 82] width 13 height 9
click at [368, 58] on rect at bounding box center [363, 57] width 13 height 9
click at [324, 174] on tspan "?" at bounding box center [322, 174] width 3 height 11
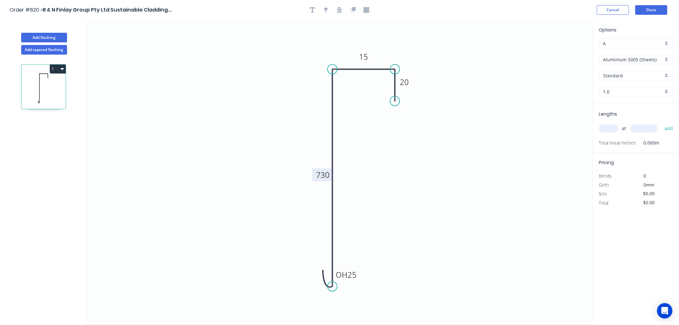
click at [447, 176] on icon "0 OH 25 730 15 20" at bounding box center [340, 172] width 506 height 305
drag, startPoint x: 315, startPoint y: 178, endPoint x: 303, endPoint y: 178, distance: 11.9
click at [303, 178] on rect at bounding box center [310, 174] width 21 height 13
click at [339, 7] on icon "button" at bounding box center [339, 9] width 5 height 5
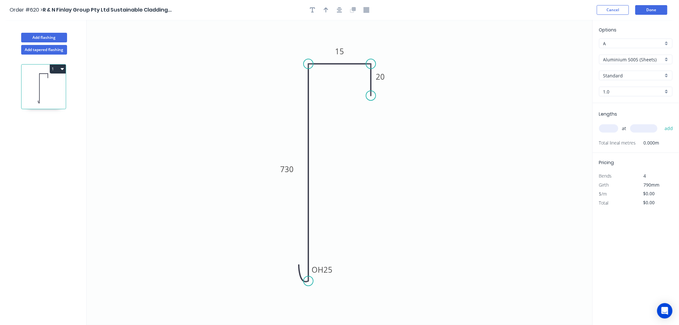
click at [617, 59] on input "Aluminium 5005 (Sheets)" at bounding box center [633, 59] width 60 height 7
click at [632, 126] on div "Copper (Mill Finish)" at bounding box center [635, 127] width 73 height 11
click at [639, 90] on input "0.55" at bounding box center [633, 91] width 60 height 7
click at [619, 113] on div "0.7" at bounding box center [635, 114] width 73 height 11
click at [607, 130] on input "text" at bounding box center [608, 128] width 19 height 8
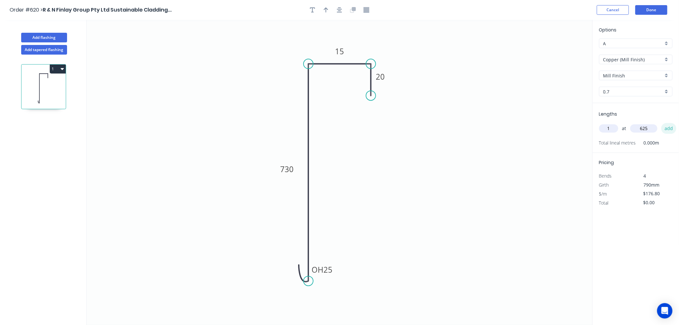
click at [672, 127] on button "add" at bounding box center [668, 128] width 15 height 11
click at [656, 8] on button "Done" at bounding box center [651, 10] width 32 height 10
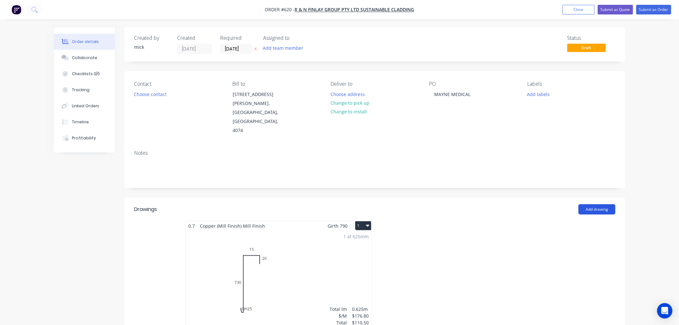
click at [597, 204] on button "Add drawing" at bounding box center [596, 209] width 37 height 10
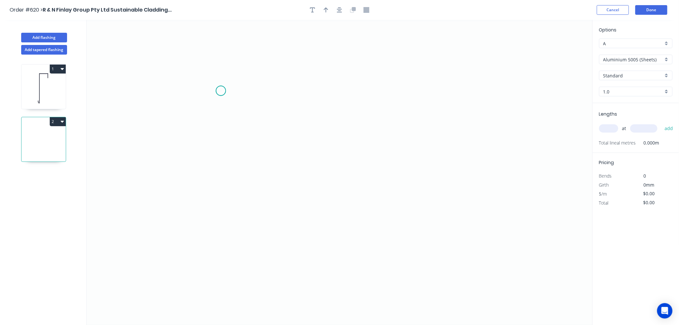
click at [221, 91] on icon "0" at bounding box center [340, 172] width 506 height 305
click at [289, 90] on icon "0" at bounding box center [340, 172] width 506 height 305
click at [430, 194] on icon "0 ?" at bounding box center [340, 172] width 506 height 305
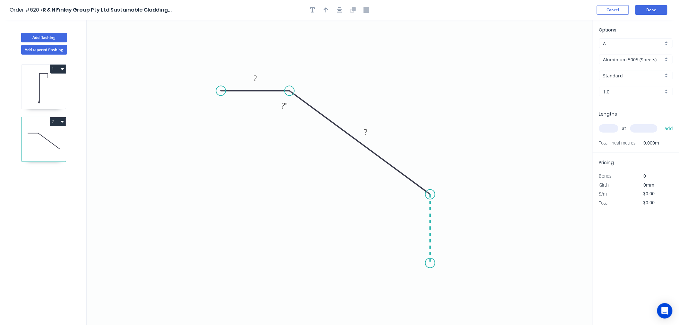
click at [433, 263] on icon "0 ? ? ? º" at bounding box center [340, 172] width 506 height 305
click at [456, 280] on div "Crush & Fold" at bounding box center [461, 280] width 64 height 13
click at [451, 288] on div "Flip bend" at bounding box center [463, 285] width 64 height 13
click at [239, 123] on div "Open Hook" at bounding box center [253, 124] width 64 height 13
click at [244, 110] on div "Flip bend" at bounding box center [255, 113] width 64 height 13
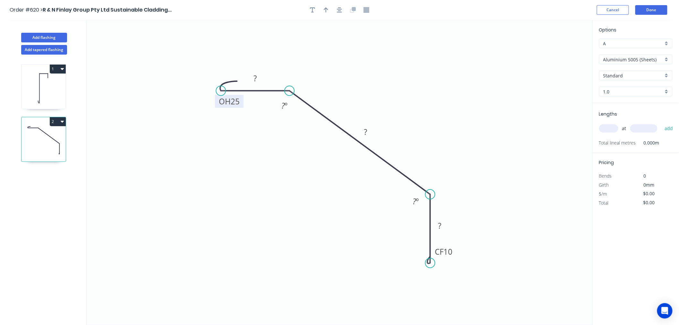
click at [239, 101] on rect at bounding box center [229, 101] width 29 height 13
click at [236, 101] on tspan "25" at bounding box center [235, 101] width 9 height 11
click at [261, 78] on rect at bounding box center [255, 78] width 13 height 9
click at [509, 100] on icon "0 OH 10 20 175 CF 10 40 132 º 132 º" at bounding box center [340, 172] width 506 height 305
drag, startPoint x: 455, startPoint y: 252, endPoint x: 459, endPoint y: 259, distance: 7.8
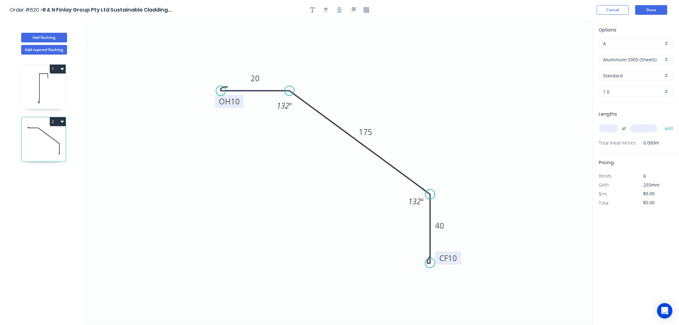
click at [459, 259] on rect at bounding box center [448, 257] width 26 height 13
click at [338, 9] on icon "button" at bounding box center [339, 9] width 5 height 5
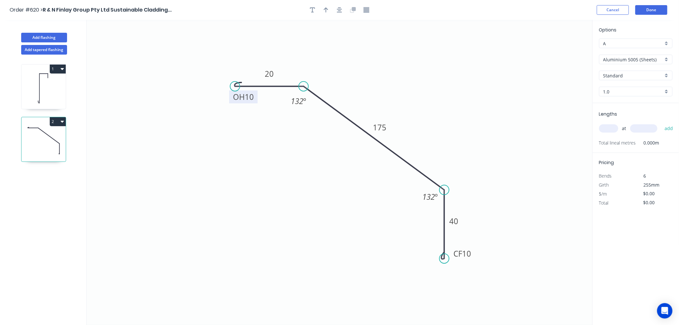
click at [618, 59] on input "Aluminium 5005 (Sheets)" at bounding box center [633, 59] width 60 height 7
click at [644, 125] on div "Copper (Mill Finish)" at bounding box center [635, 127] width 73 height 11
click at [612, 127] on input "text" at bounding box center [608, 128] width 19 height 8
click at [661, 123] on button "add" at bounding box center [668, 128] width 15 height 11
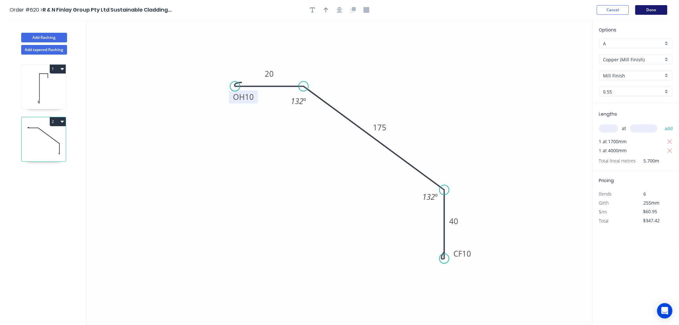
click at [662, 8] on button "Done" at bounding box center [651, 10] width 32 height 10
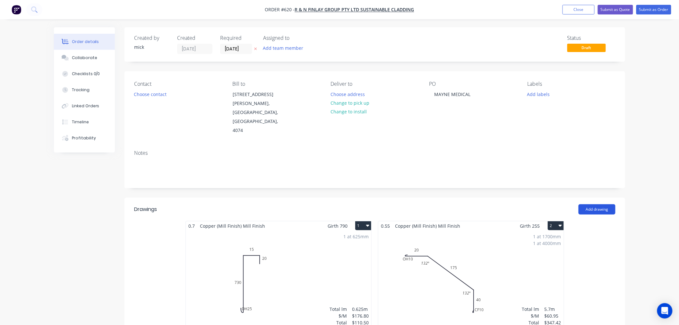
click at [595, 204] on button "Add drawing" at bounding box center [596, 209] width 37 height 10
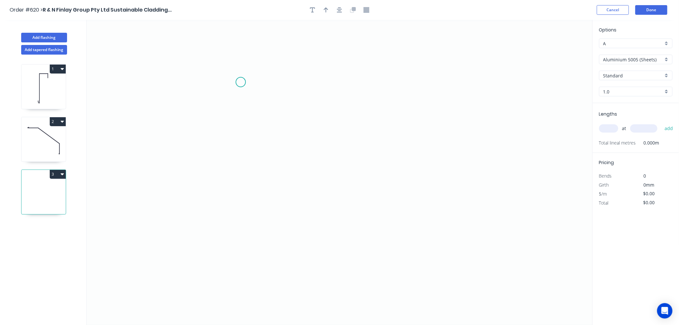
click at [241, 82] on icon "0" at bounding box center [340, 172] width 506 height 305
click at [305, 79] on icon "0" at bounding box center [340, 172] width 506 height 305
click at [306, 261] on icon "0 ?" at bounding box center [340, 172] width 506 height 305
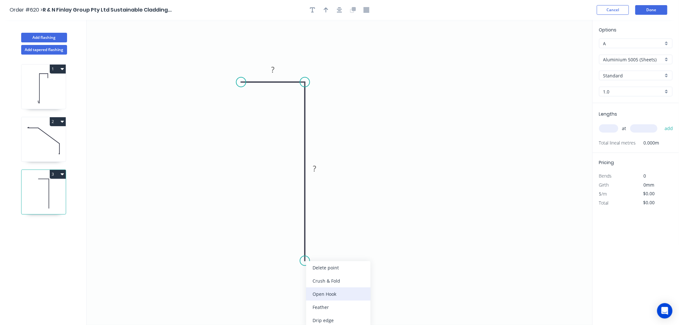
click at [324, 289] on div "Open Hook" at bounding box center [338, 293] width 64 height 13
click at [324, 279] on div "Flip bend" at bounding box center [338, 278] width 64 height 13
click at [277, 69] on rect at bounding box center [273, 69] width 13 height 9
click at [355, 81] on icon "0 10 OH 25 390" at bounding box center [340, 172] width 506 height 305
click at [340, 4] on header "Order #620 > R & N Finlay Group Pty Ltd Sustainable Cladding... Cancel Done" at bounding box center [339, 10] width 679 height 20
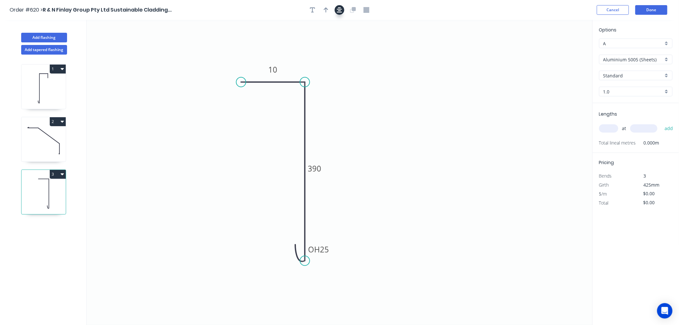
click at [341, 7] on icon "button" at bounding box center [339, 10] width 5 height 6
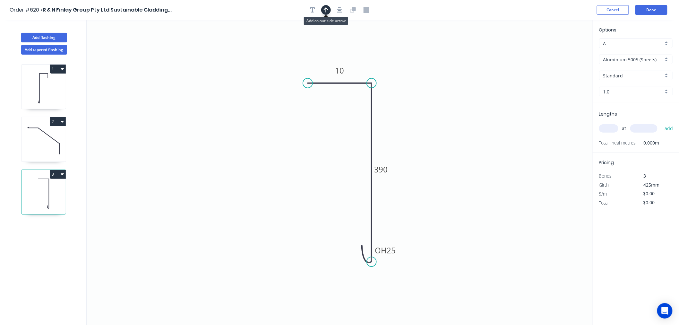
click at [329, 8] on button "button" at bounding box center [326, 10] width 10 height 10
drag, startPoint x: 559, startPoint y: 51, endPoint x: 410, endPoint y: 124, distance: 165.9
click at [411, 124] on icon at bounding box center [414, 115] width 6 height 21
click at [411, 123] on icon at bounding box center [410, 117] width 6 height 21
click at [411, 123] on icon at bounding box center [415, 119] width 19 height 19
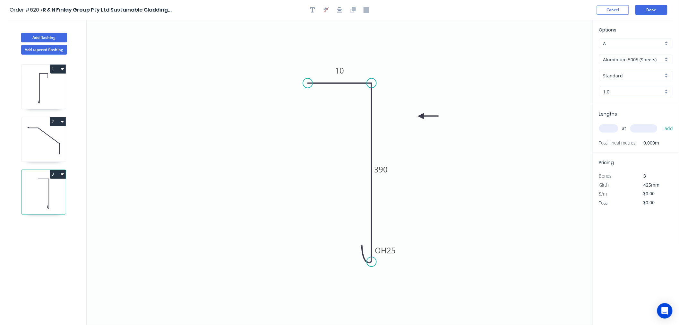
drag, startPoint x: 411, startPoint y: 123, endPoint x: 421, endPoint y: 116, distance: 11.8
click at [421, 116] on icon at bounding box center [428, 116] width 21 height 6
click at [659, 60] on input "Aluminium 5005 (Sheets)" at bounding box center [633, 59] width 60 height 7
click at [645, 104] on div "Colorbond Standard" at bounding box center [635, 105] width 73 height 11
click at [629, 59] on input "Colorbond Standard" at bounding box center [633, 59] width 60 height 7
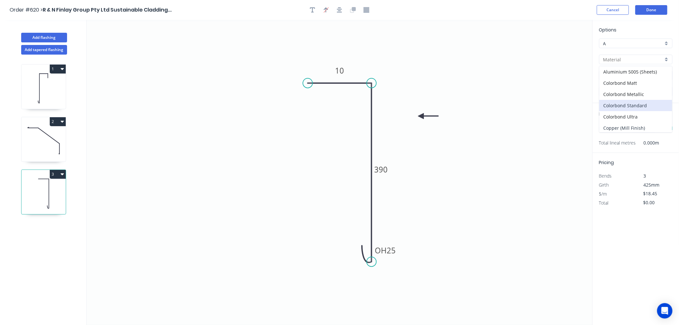
click at [644, 129] on div "Copper (Mill Finish)" at bounding box center [635, 127] width 73 height 11
click at [612, 132] on input "text" at bounding box center [608, 128] width 19 height 8
click at [661, 123] on button "add" at bounding box center [668, 128] width 15 height 11
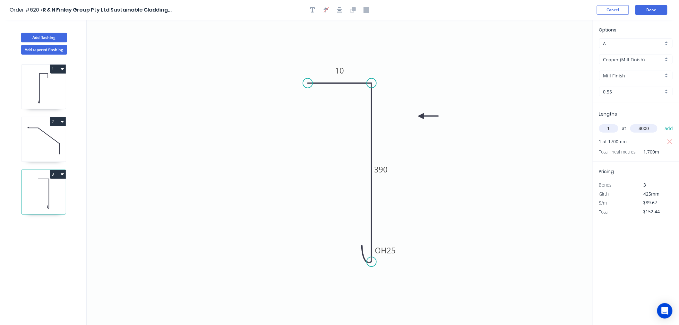
click at [661, 123] on button "add" at bounding box center [668, 128] width 15 height 11
click at [644, 11] on button "Done" at bounding box center [651, 10] width 32 height 10
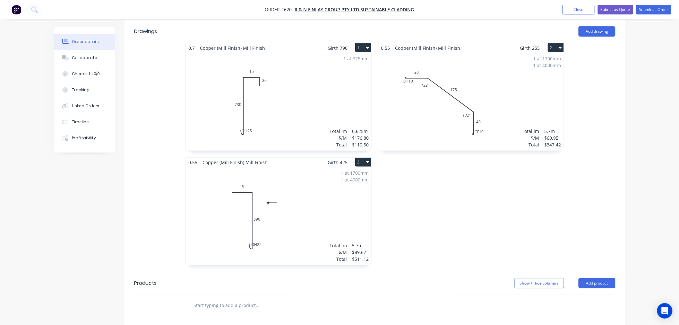
scroll to position [178, 0]
click at [323, 91] on div "1 at 625mm Total lm $/M Total 0.625m $176.80 $110.50" at bounding box center [278, 101] width 185 height 98
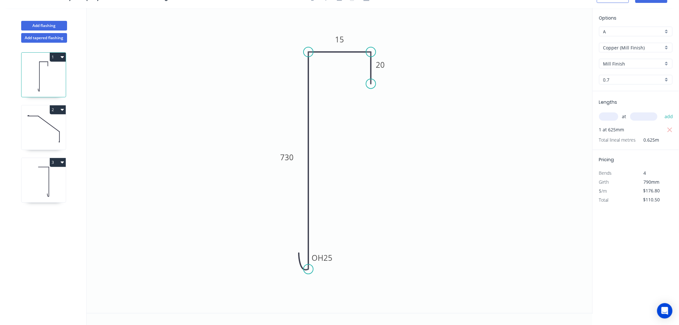
click at [612, 115] on input "text" at bounding box center [608, 116] width 19 height 8
click at [661, 111] on button "add" at bounding box center [668, 116] width 15 height 11
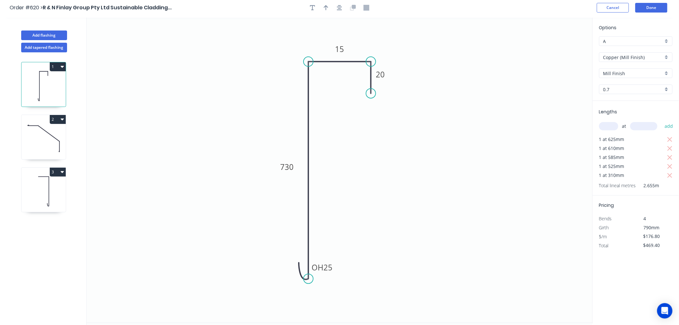
scroll to position [0, 0]
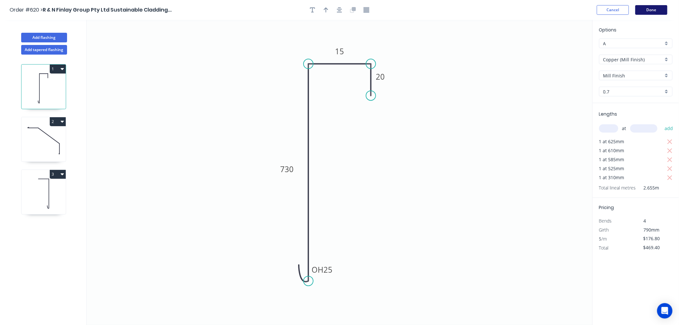
click at [645, 7] on button "Done" at bounding box center [651, 10] width 32 height 10
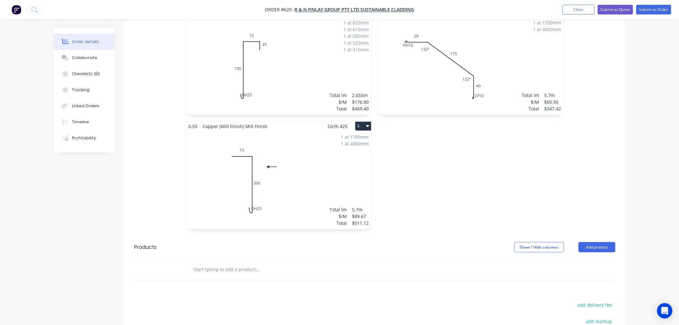
scroll to position [315, 0]
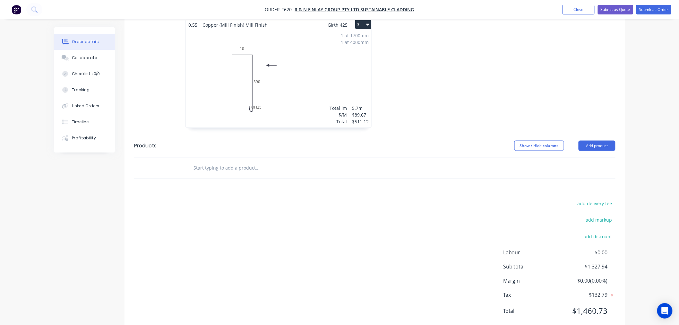
click at [251, 161] on input "text" at bounding box center [257, 167] width 128 height 13
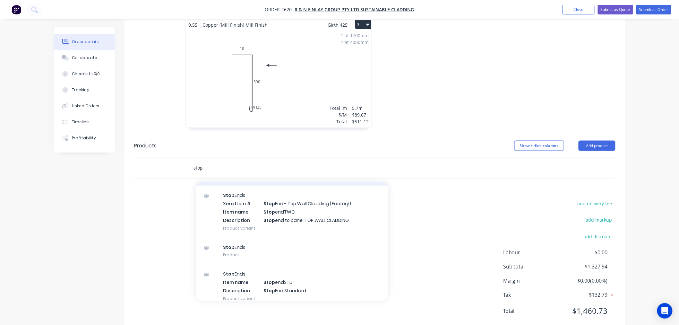
scroll to position [249, 0]
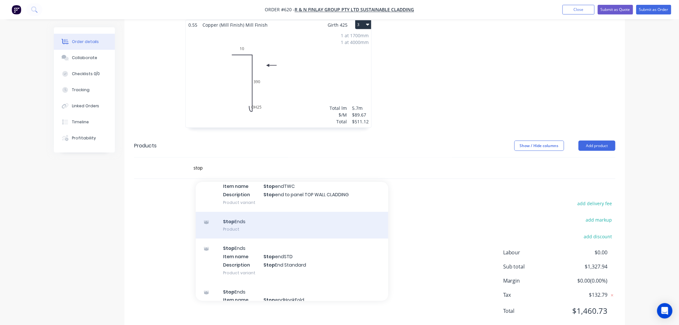
click at [247, 212] on div "Stop Ends Product" at bounding box center [292, 225] width 192 height 27
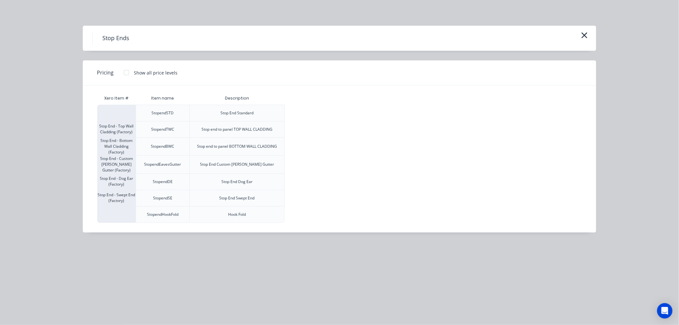
click at [124, 72] on div at bounding box center [126, 72] width 13 height 13
click at [294, 110] on div "$7.70" at bounding box center [302, 113] width 34 height 16
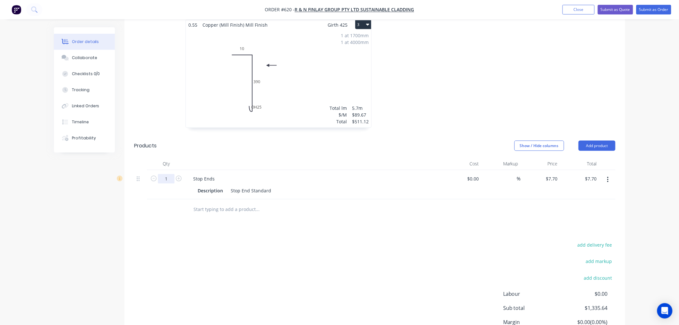
click at [168, 174] on input "1" at bounding box center [166, 179] width 17 height 10
click at [172, 174] on input "1" at bounding box center [166, 179] width 17 height 10
click at [217, 174] on div "Stop Ends" at bounding box center [204, 178] width 32 height 9
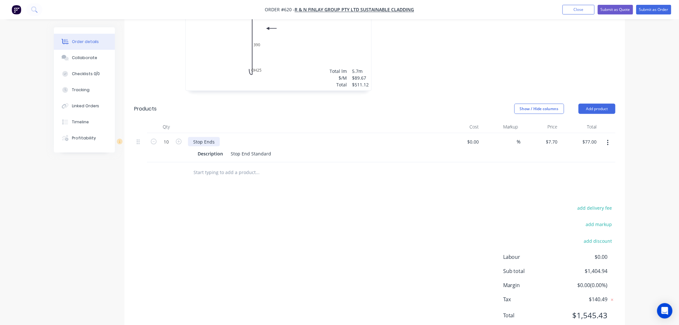
scroll to position [356, 0]
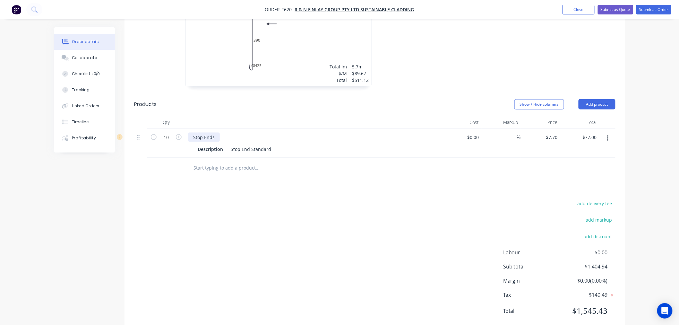
click at [217, 132] on div "Stop Ends" at bounding box center [204, 136] width 32 height 9
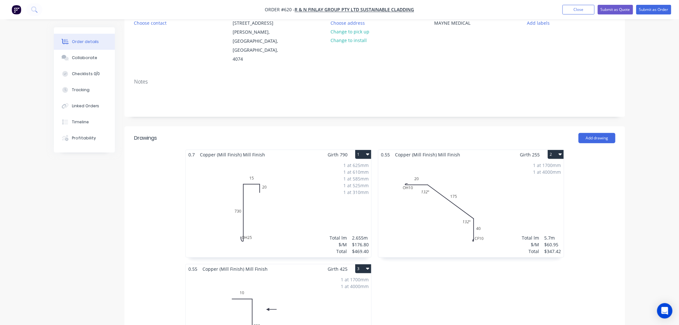
scroll to position [0, 0]
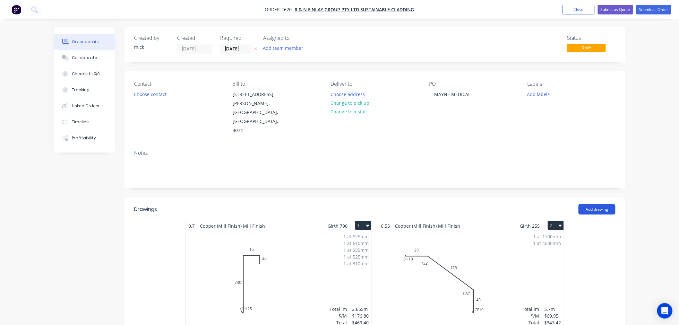
click at [598, 204] on button "Add drawing" at bounding box center [596, 209] width 37 height 10
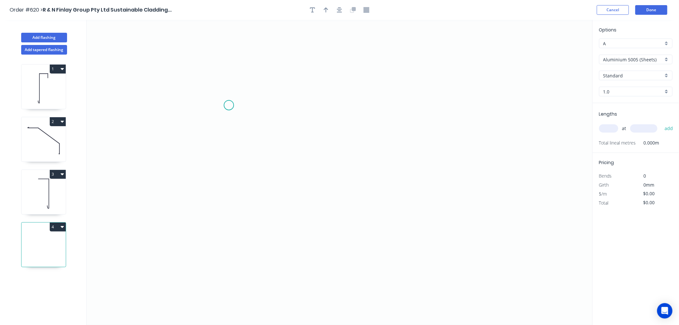
click at [229, 105] on icon "0" at bounding box center [340, 172] width 506 height 305
click at [453, 102] on icon "0" at bounding box center [340, 172] width 506 height 305
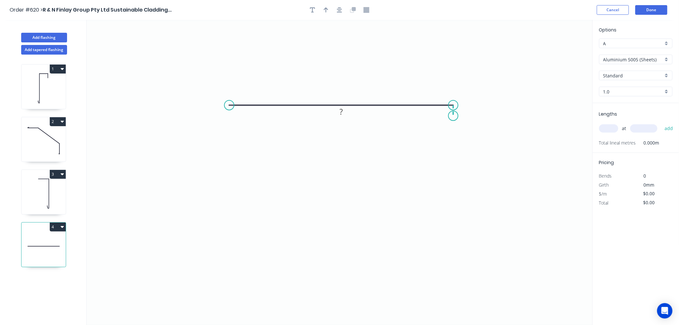
click at [453, 116] on icon "0 ?" at bounding box center [340, 172] width 506 height 305
click at [374, 114] on icon "0 ? ?" at bounding box center [340, 172] width 506 height 305
click at [377, 252] on icon "0 ? ? ?" at bounding box center [340, 172] width 506 height 305
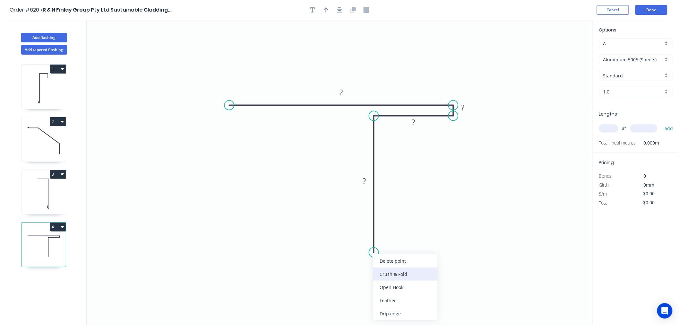
click at [389, 271] on div "Crush & Fold" at bounding box center [405, 273] width 64 height 13
click at [385, 274] on div "Flip bend" at bounding box center [405, 275] width 64 height 13
click at [346, 89] on rect at bounding box center [341, 93] width 13 height 9
click at [477, 119] on div "Hide measurement" at bounding box center [499, 116] width 64 height 13
click at [422, 120] on rect at bounding box center [413, 122] width 21 height 13
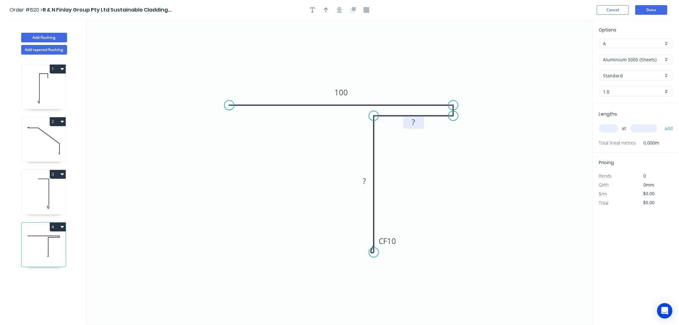
click at [420, 123] on rect at bounding box center [413, 122] width 21 height 13
click at [415, 124] on g "?" at bounding box center [413, 122] width 13 height 11
click at [367, 181] on rect at bounding box center [364, 181] width 13 height 9
click at [460, 191] on icon "0 100 30 CF 10 70" at bounding box center [340, 172] width 506 height 305
click at [650, 53] on div "Options A A Aluminium 5005 (Sheets) Aluminium 5005 (Sheets) Standard Standard 1…" at bounding box center [636, 64] width 86 height 77
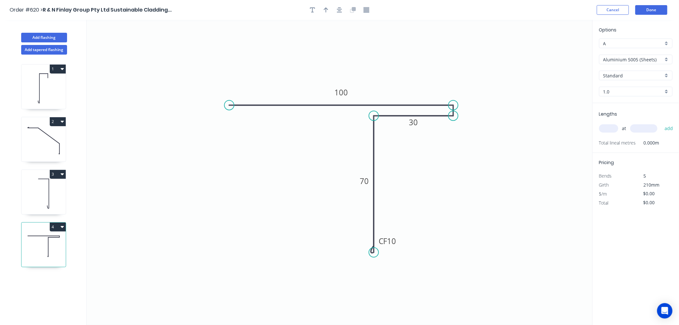
click at [652, 58] on input "Aluminium 5005 (Sheets)" at bounding box center [633, 59] width 60 height 7
click at [641, 127] on div "Copper (Mill Finish)" at bounding box center [635, 127] width 73 height 11
click at [625, 93] on input "0.55" at bounding box center [633, 91] width 60 height 7
drag, startPoint x: 624, startPoint y: 113, endPoint x: 618, endPoint y: 117, distance: 6.9
click at [624, 113] on div "0.7" at bounding box center [635, 114] width 73 height 11
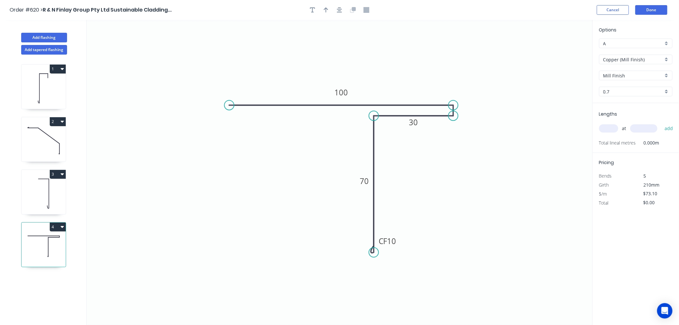
click at [610, 132] on input "text" at bounding box center [608, 128] width 19 height 8
click at [661, 123] on button "add" at bounding box center [668, 128] width 15 height 11
click at [655, 8] on button "Done" at bounding box center [651, 10] width 32 height 10
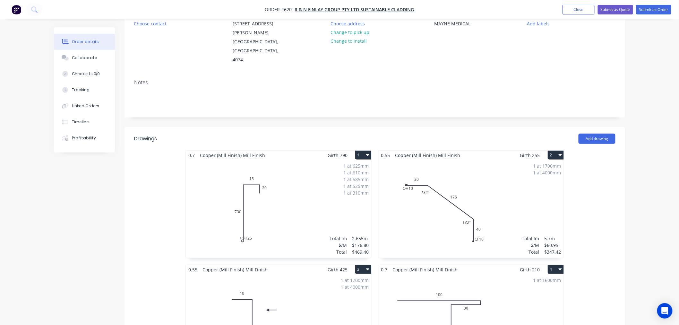
scroll to position [142, 0]
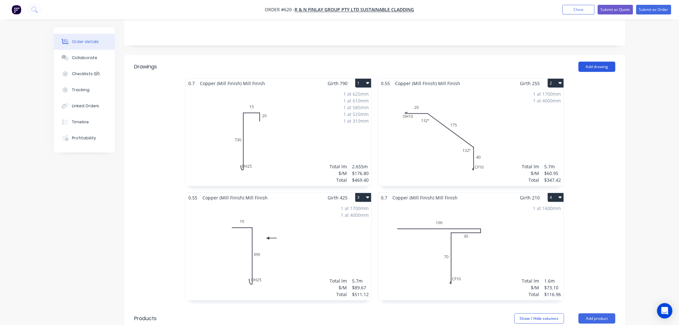
click at [603, 62] on button "Add drawing" at bounding box center [596, 67] width 37 height 10
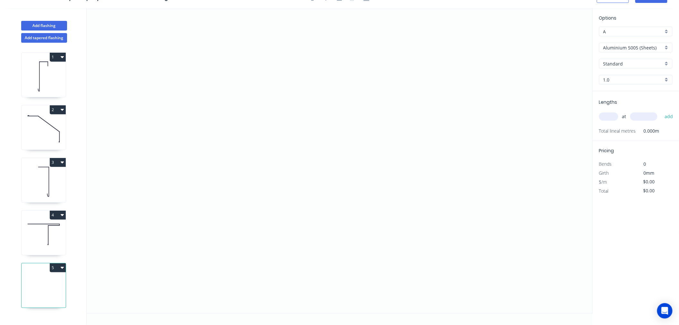
scroll to position [12, 0]
click at [52, 36] on button "Add tapered flashing" at bounding box center [44, 38] width 46 height 10
click at [251, 210] on icon "0" at bounding box center [340, 237] width 506 height 153
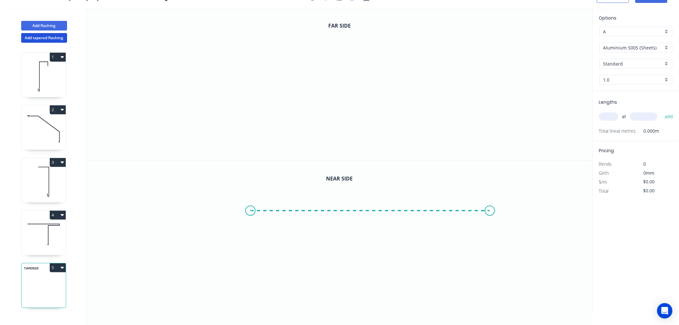
click at [490, 210] on icon "0" at bounding box center [340, 237] width 506 height 153
click at [490, 220] on icon "0 ?" at bounding box center [340, 237] width 506 height 153
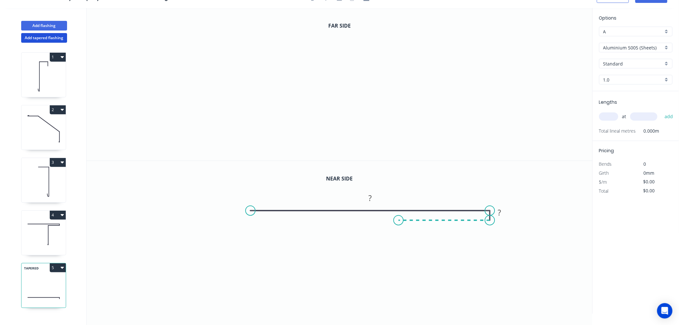
click at [399, 221] on icon "0 ? ?" at bounding box center [340, 237] width 506 height 153
click at [399, 283] on icon "0 ? ? ?" at bounding box center [340, 237] width 506 height 153
click at [340, 280] on icon "0 ? ? ? ?" at bounding box center [340, 237] width 506 height 153
click at [339, 308] on icon "0 ? ? ? ? ?" at bounding box center [340, 237] width 506 height 153
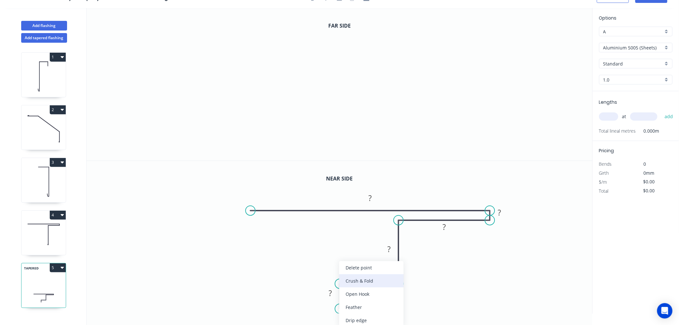
click at [360, 278] on div "Crush & Fold" at bounding box center [371, 280] width 64 height 13
click at [348, 305] on div "Flip bend" at bounding box center [371, 306] width 64 height 13
drag, startPoint x: 343, startPoint y: 299, endPoint x: 295, endPoint y: 312, distance: 49.8
click at [295, 312] on rect at bounding box center [306, 309] width 26 height 13
click at [334, 289] on rect at bounding box center [330, 293] width 13 height 9
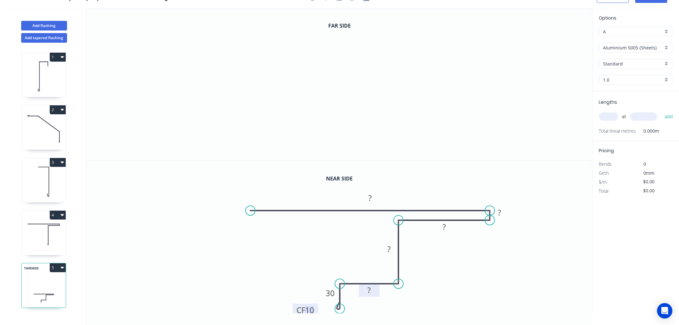
click at [374, 290] on rect at bounding box center [369, 290] width 13 height 9
click at [390, 251] on tspan "?" at bounding box center [389, 248] width 3 height 11
click at [451, 226] on rect at bounding box center [444, 226] width 21 height 13
click at [447, 226] on rect at bounding box center [444, 227] width 13 height 9
click at [514, 217] on div "Hide measurement" at bounding box center [533, 216] width 64 height 13
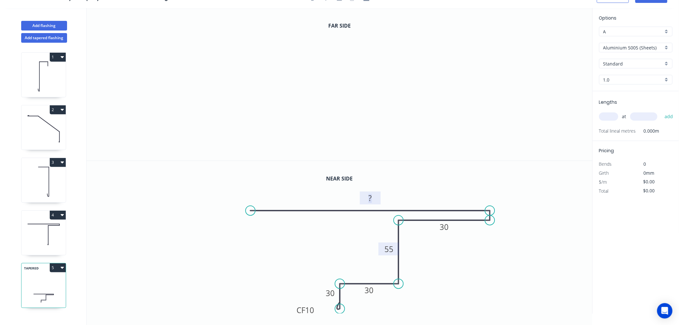
click at [373, 198] on rect at bounding box center [370, 198] width 13 height 9
click at [351, 79] on icon "0" at bounding box center [340, 84] width 506 height 152
click at [358, 84] on div "Delete point" at bounding box center [383, 87] width 64 height 13
click at [232, 50] on icon "0" at bounding box center [340, 84] width 506 height 152
click at [497, 49] on icon "0" at bounding box center [340, 84] width 506 height 152
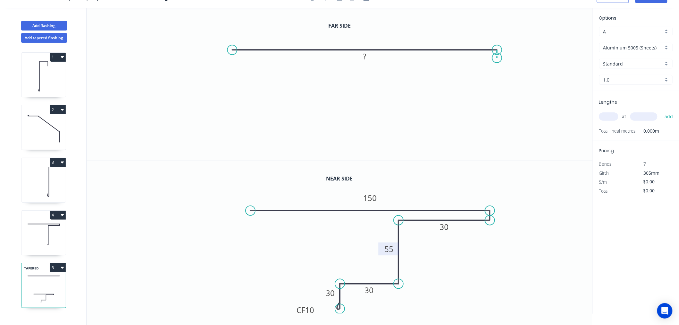
click at [497, 58] on icon "0 ?" at bounding box center [340, 84] width 506 height 152
click at [417, 58] on icon at bounding box center [457, 58] width 80 height 0
click at [417, 105] on icon "0 ? ? ?" at bounding box center [340, 84] width 506 height 152
click at [362, 103] on icon "0 ? ? ? ?" at bounding box center [340, 84] width 506 height 152
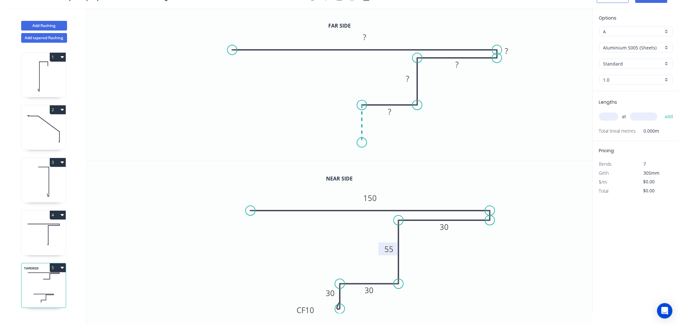
click at [360, 142] on icon "0 ? ? ? ? ?" at bounding box center [340, 84] width 506 height 152
click at [374, 161] on div "Crush & Fold" at bounding box center [393, 163] width 64 height 13
click at [376, 160] on div "Flip bend" at bounding box center [394, 161] width 64 height 13
drag, startPoint x: 388, startPoint y: 135, endPoint x: 348, endPoint y: 149, distance: 42.9
click at [348, 149] on rect at bounding box center [336, 148] width 26 height 13
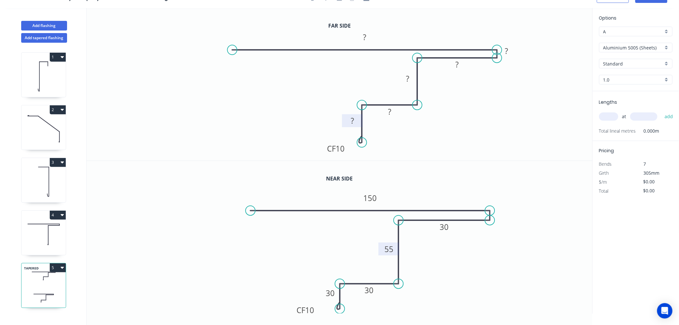
click at [354, 119] on rect at bounding box center [352, 120] width 13 height 9
click at [390, 113] on tspan "?" at bounding box center [389, 111] width 3 height 11
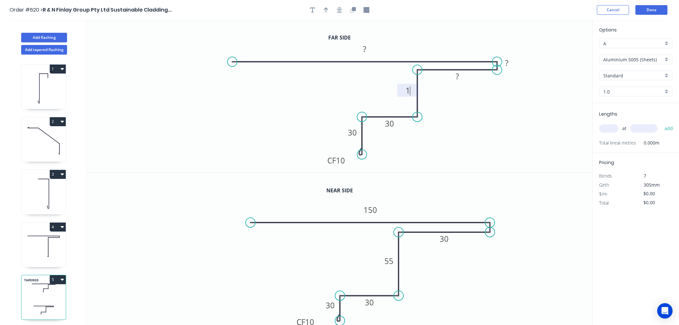
scroll to position [12, 0]
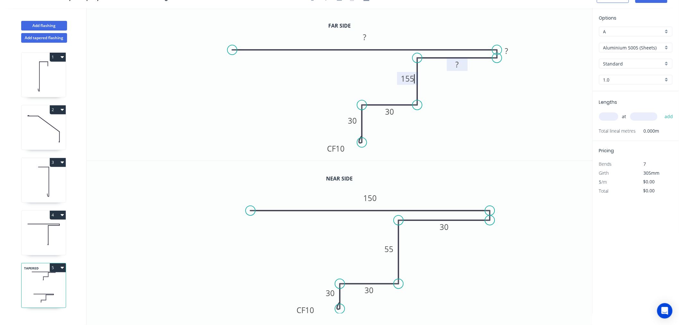
click at [463, 64] on rect at bounding box center [457, 64] width 13 height 9
click at [373, 37] on rect at bounding box center [364, 37] width 21 height 13
click at [368, 37] on rect at bounding box center [364, 37] width 13 height 9
click at [521, 62] on div "Hide measurement" at bounding box center [541, 60] width 64 height 13
click at [634, 44] on input "Aluminium 5005 (Sheets)" at bounding box center [633, 47] width 60 height 7
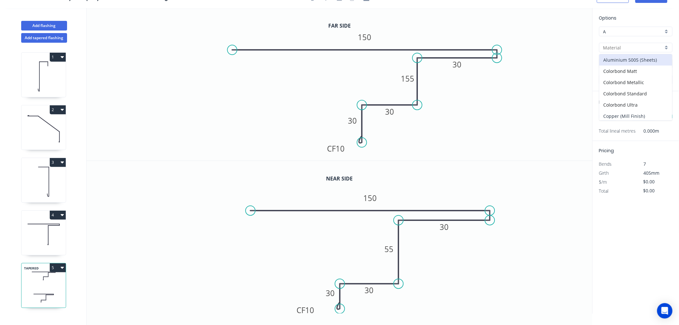
click at [643, 113] on div "Copper (Mill Finish)" at bounding box center [635, 115] width 73 height 11
type input "Copper (Mill Finish)"
type input "Mill Finish"
type input "0.55"
type input "$97.39"
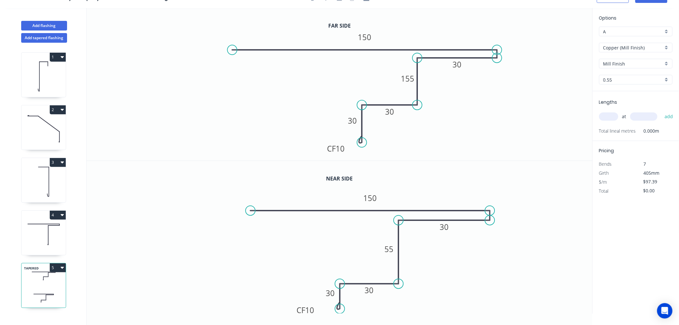
click at [614, 114] on input "text" at bounding box center [608, 116] width 19 height 8
type input "1"
type input "1500"
click at [661, 111] on button "add" at bounding box center [668, 116] width 15 height 11
type input "$146.09"
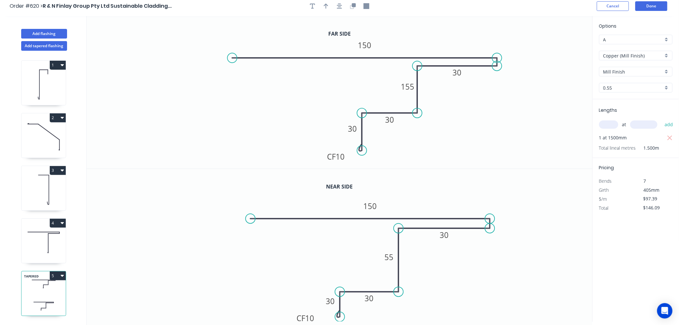
scroll to position [0, 0]
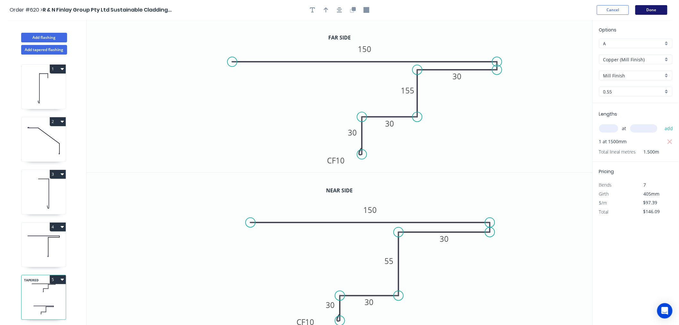
click at [650, 10] on button "Done" at bounding box center [651, 10] width 32 height 10
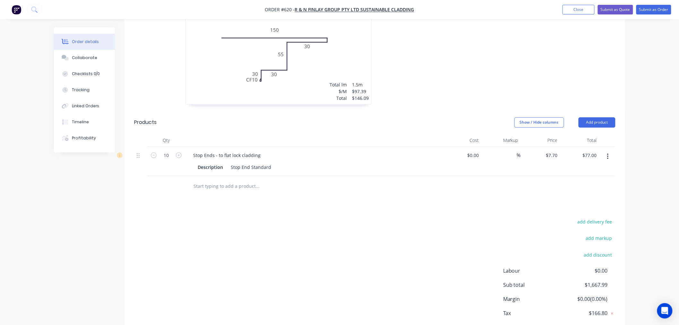
scroll to position [570, 0]
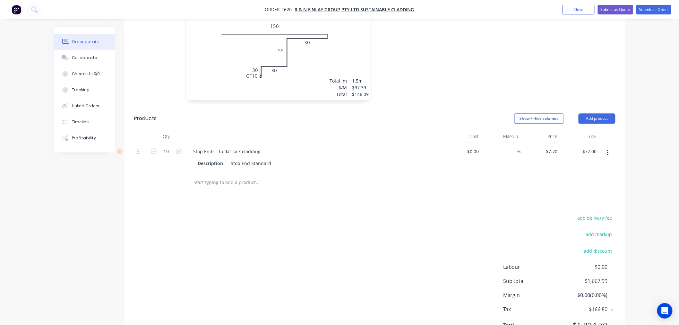
click at [234, 176] on input "text" at bounding box center [257, 182] width 128 height 13
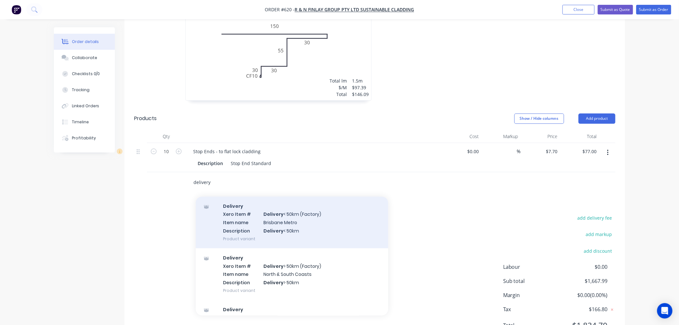
scroll to position [32, 0]
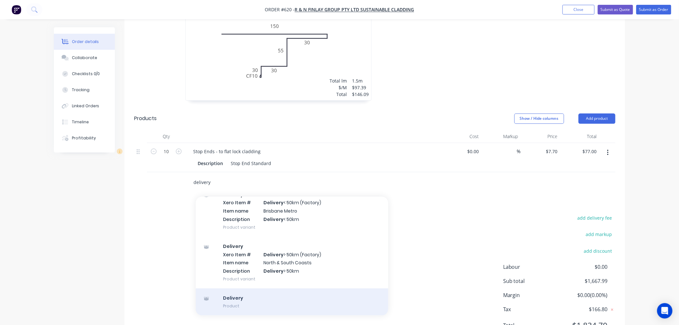
type input "delivery"
click at [261, 288] on div "Delivery Product" at bounding box center [292, 301] width 192 height 27
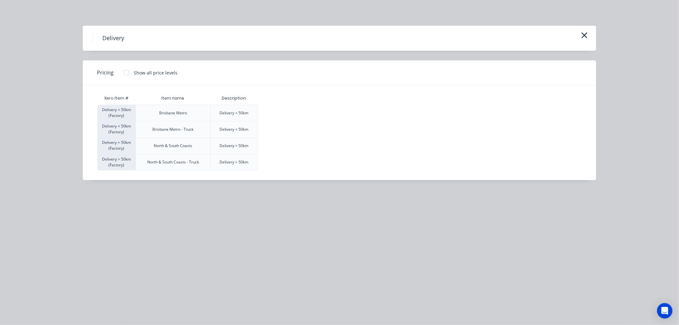
click at [128, 71] on div at bounding box center [126, 72] width 13 height 13
click at [274, 113] on div "$120.00" at bounding box center [274, 113] width 32 height 16
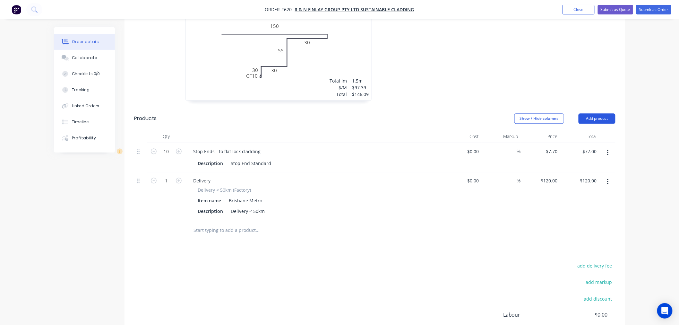
click at [585, 113] on button "Add product" at bounding box center [596, 118] width 37 height 10
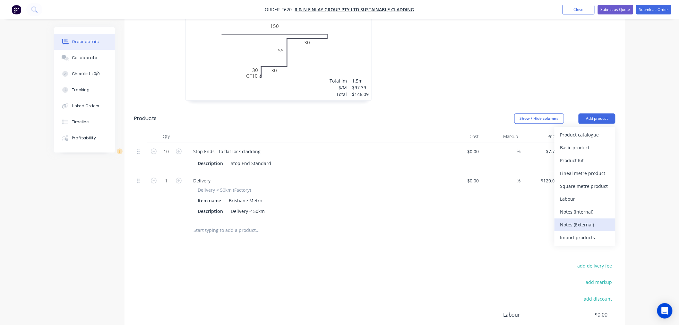
click at [597, 220] on div "Notes (External)" at bounding box center [584, 224] width 49 height 9
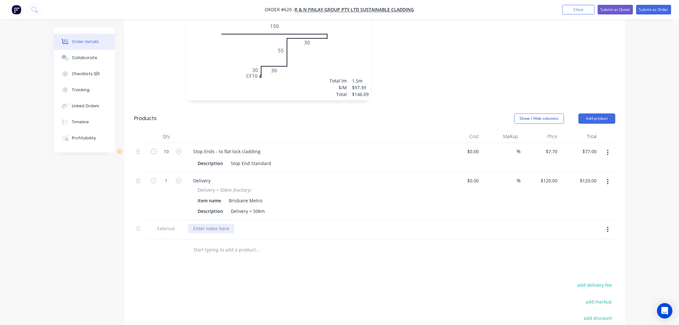
click at [223, 224] on div at bounding box center [211, 228] width 46 height 9
click at [231, 224] on div "ordered by cam" at bounding box center [223, 228] width 71 height 9
click at [293, 259] on div "Drawings Add drawing 0.7 Copper (Mill Finish) Mill Finish Girth 790 1 0 OH 25 7…" at bounding box center [374, 21] width 500 height 787
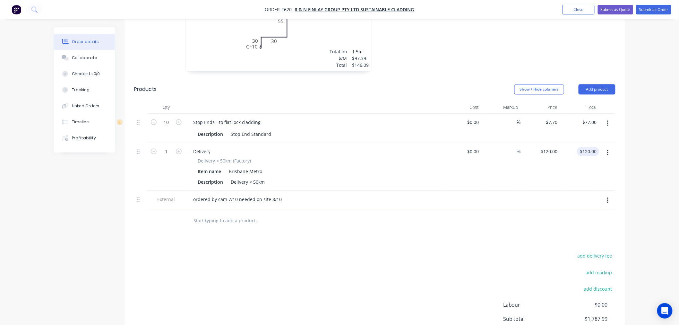
scroll to position [616, 0]
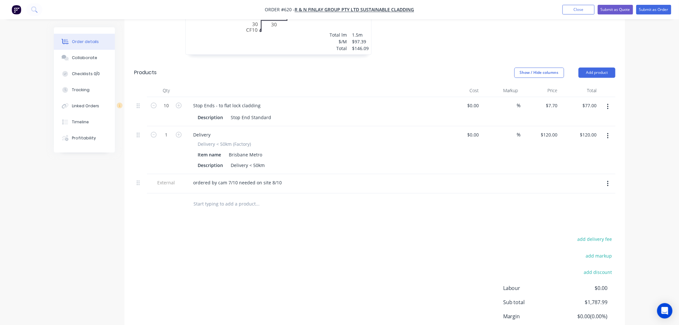
click at [223, 197] on input "text" at bounding box center [257, 203] width 128 height 13
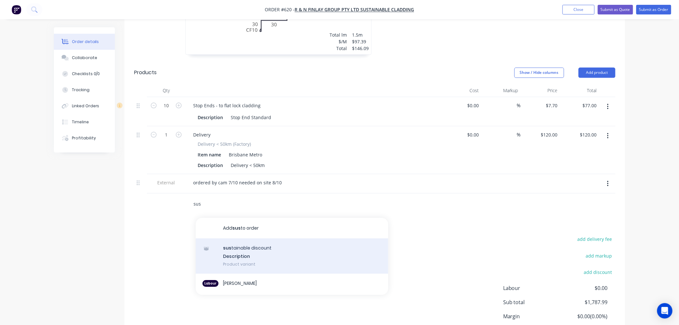
type input "sus"
click at [232, 238] on div "sus tainable discount Description Product variant" at bounding box center [292, 255] width 192 height 35
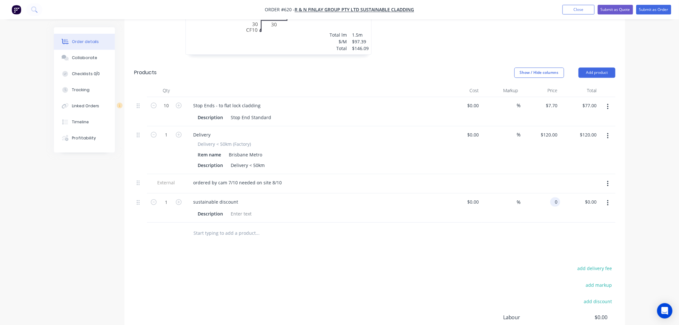
click at [558, 197] on input "0" at bounding box center [556, 201] width 7 height 9
type input "$-127.27"
click at [485, 268] on div "add delivery fee add markup add discount Labour $0.00 Sub total $1,660.72 Margi…" at bounding box center [374, 326] width 481 height 124
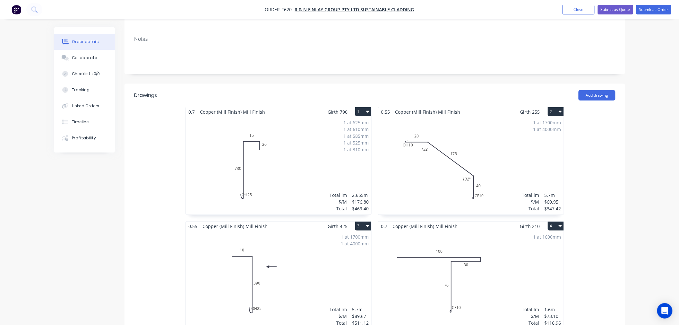
scroll to position [0, 0]
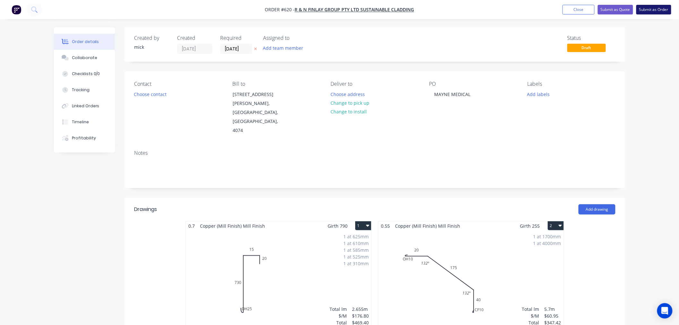
click at [659, 5] on button "Submit as Order" at bounding box center [653, 10] width 35 height 10
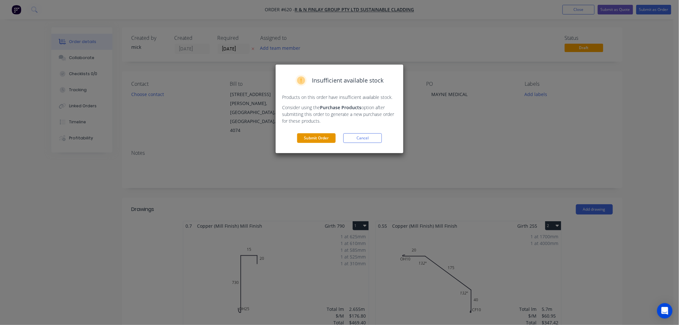
click at [327, 137] on button "Submit Order" at bounding box center [316, 138] width 38 height 10
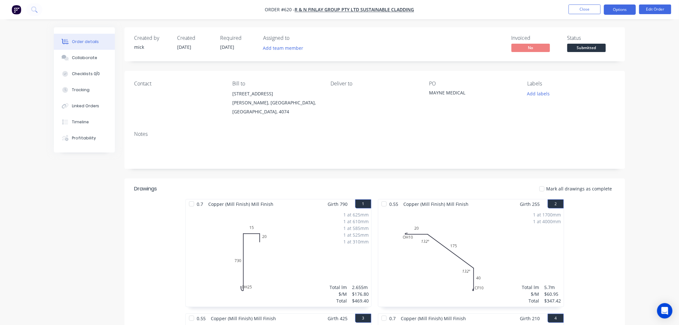
click at [623, 12] on button "Options" at bounding box center [620, 9] width 32 height 10
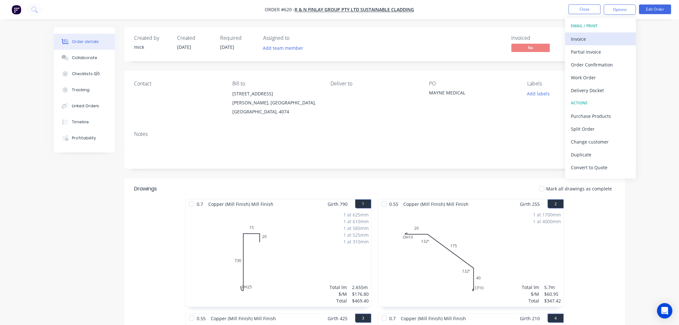
click at [602, 39] on div "Invoice" at bounding box center [600, 38] width 59 height 9
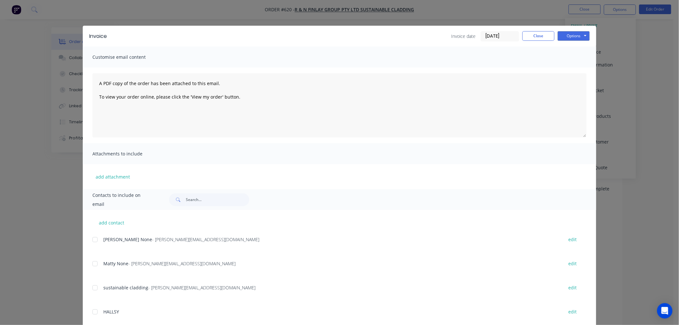
scroll to position [81, 0]
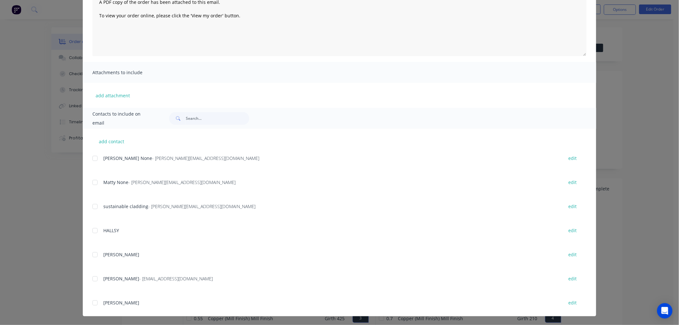
click at [94, 157] on div at bounding box center [95, 158] width 13 height 13
click at [92, 181] on div at bounding box center [95, 182] width 13 height 13
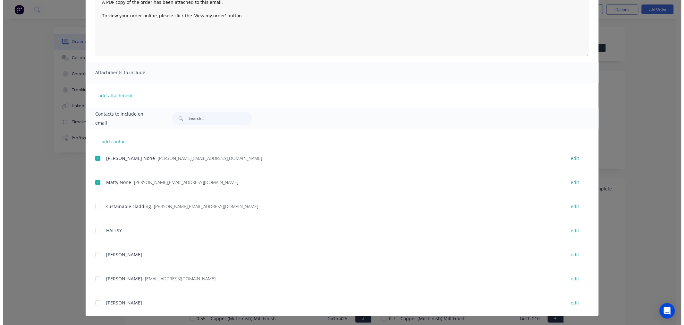
scroll to position [0, 0]
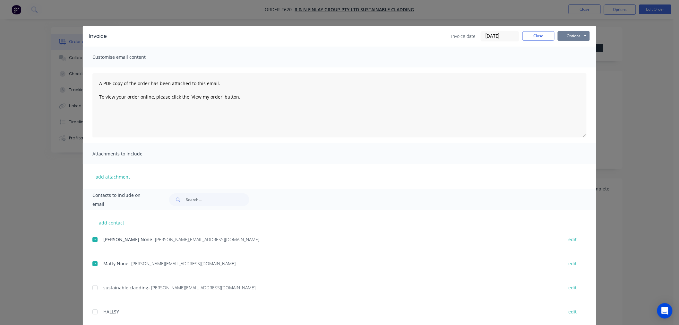
click at [567, 35] on button "Options" at bounding box center [574, 36] width 32 height 10
click at [575, 65] on button "Email" at bounding box center [578, 68] width 41 height 11
click at [541, 31] on button "Close" at bounding box center [538, 36] width 32 height 10
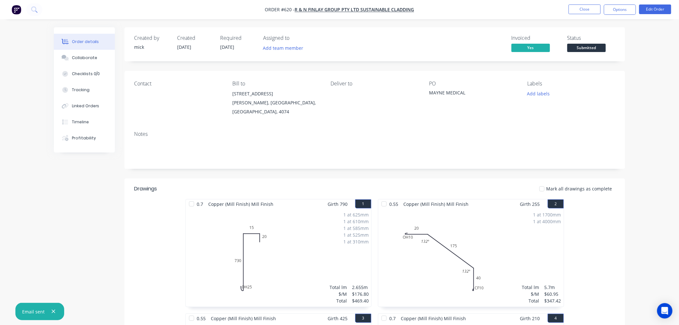
click at [18, 8] on img "button" at bounding box center [17, 10] width 10 height 10
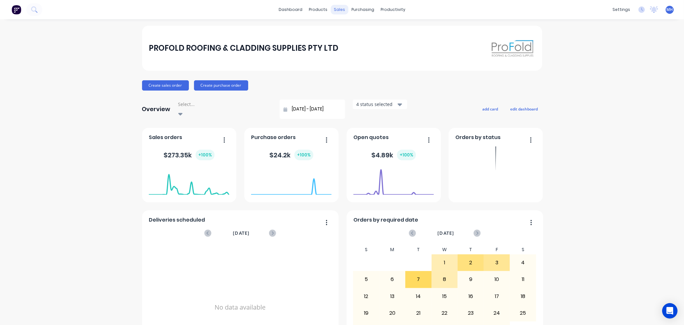
click at [331, 10] on div "sales" at bounding box center [340, 10] width 18 height 10
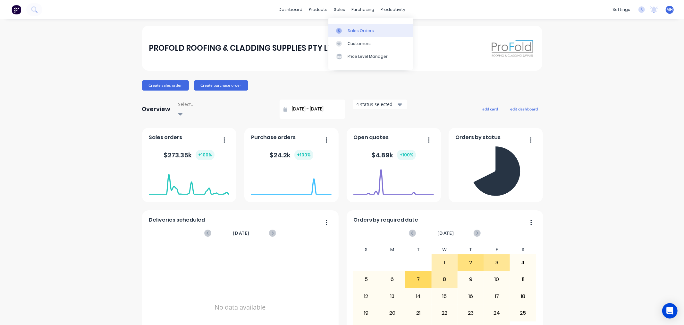
click at [341, 28] on icon at bounding box center [339, 31] width 6 height 6
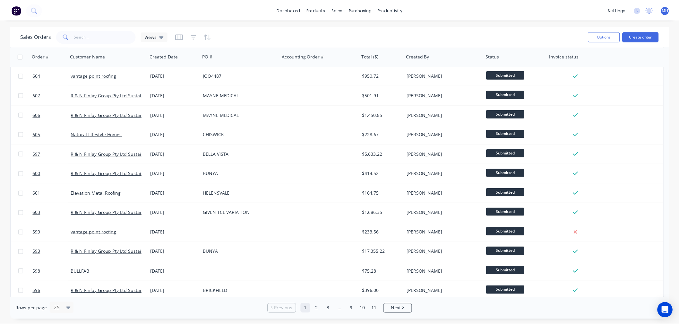
scroll to position [258, 0]
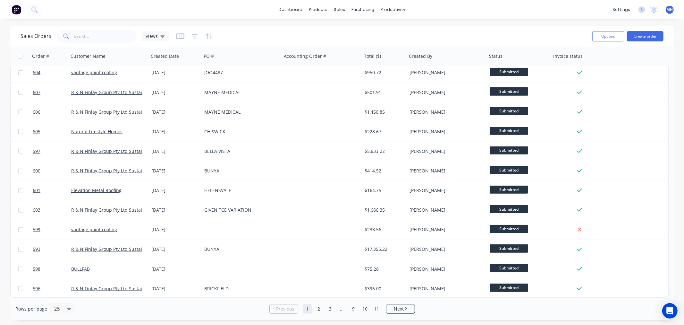
click at [296, 226] on div at bounding box center [322, 229] width 80 height 19
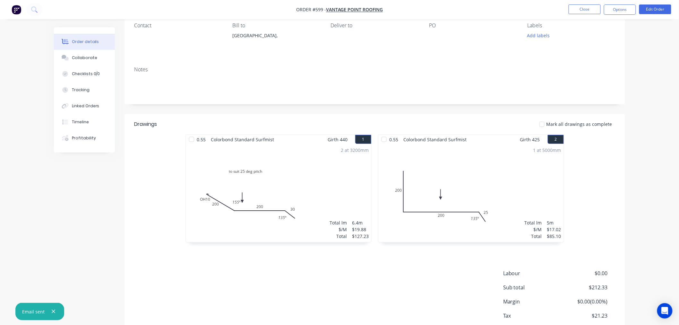
scroll to position [71, 0]
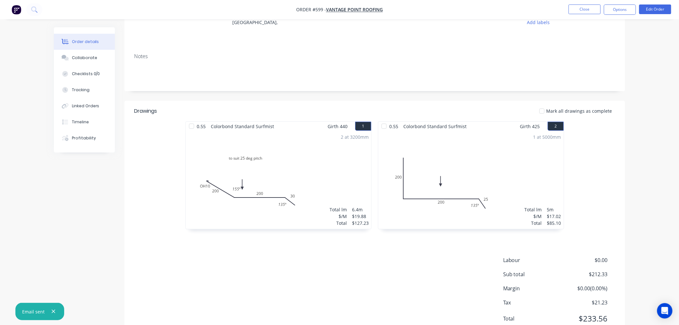
click at [16, 13] on img "button" at bounding box center [17, 10] width 10 height 10
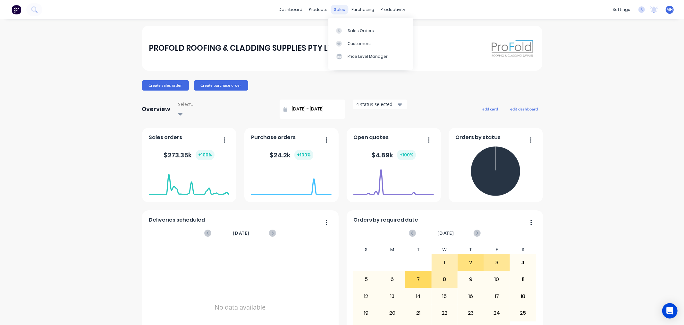
click at [339, 11] on div "sales" at bounding box center [340, 10] width 18 height 10
click at [358, 25] on link "Sales Orders" at bounding box center [371, 30] width 85 height 13
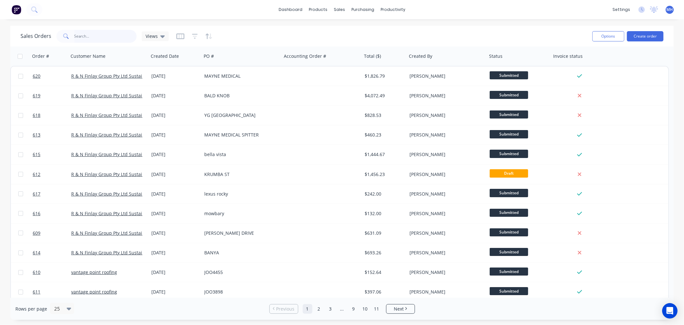
click at [91, 35] on input "text" at bounding box center [105, 36] width 63 height 13
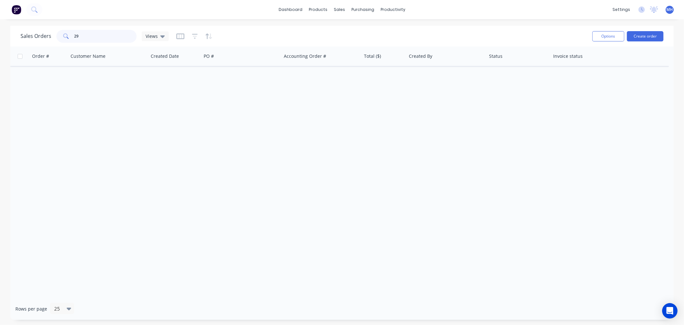
type input "2"
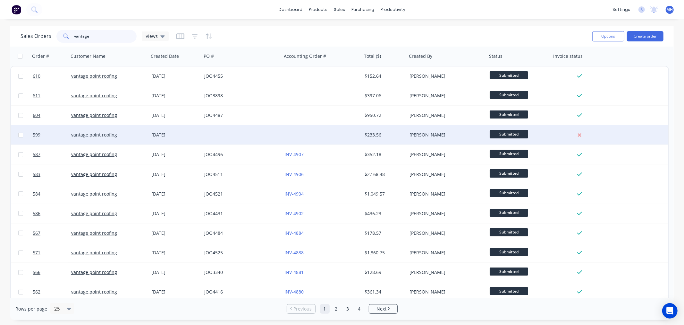
type input "vantage"
click at [222, 140] on div at bounding box center [242, 134] width 80 height 19
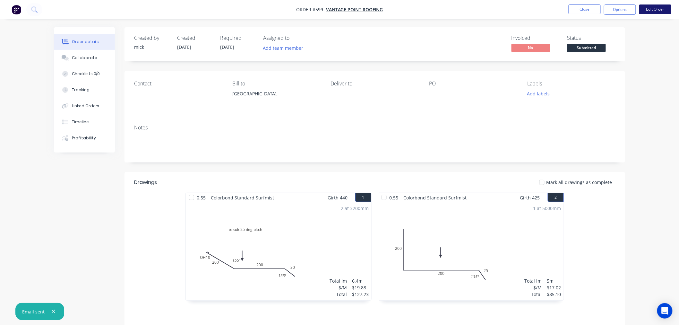
click at [650, 9] on button "Edit Order" at bounding box center [655, 9] width 32 height 10
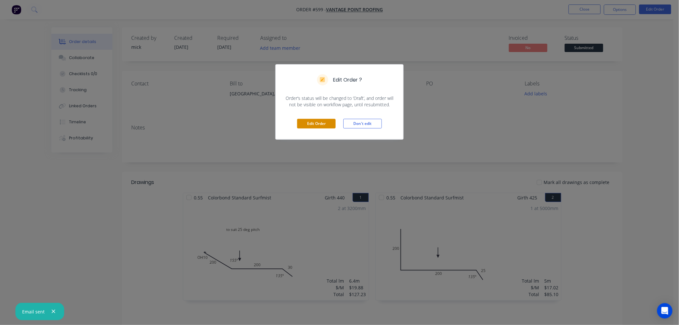
click at [312, 125] on button "Edit Order" at bounding box center [316, 124] width 38 height 10
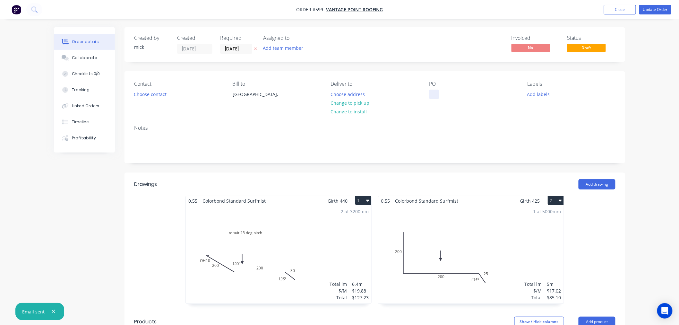
click at [431, 90] on div at bounding box center [434, 94] width 10 height 9
click at [399, 84] on div "Deliver to" at bounding box center [375, 84] width 88 height 6
click at [433, 92] on div "29199" at bounding box center [440, 94] width 23 height 9
drag, startPoint x: 450, startPoint y: 92, endPoint x: 269, endPoint y: 124, distance: 184.2
click at [271, 123] on div "Contact Choose contact Bill to Australia, Deliver to Choose address Change to p…" at bounding box center [374, 116] width 500 height 91
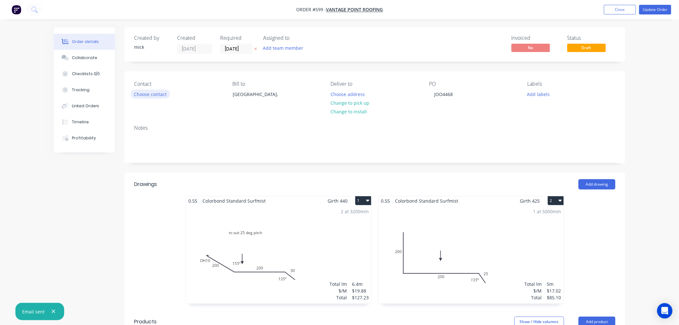
click at [141, 94] on button "Choose contact" at bounding box center [150, 94] width 39 height 9
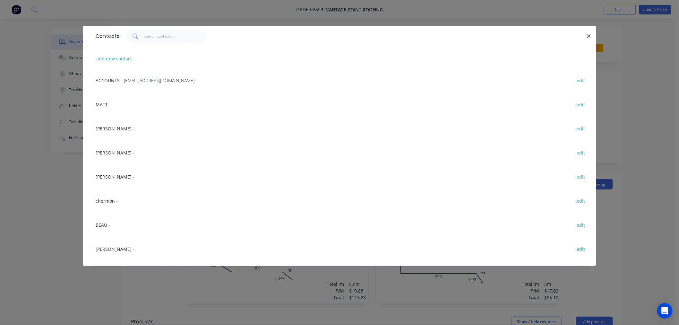
scroll to position [178, 0]
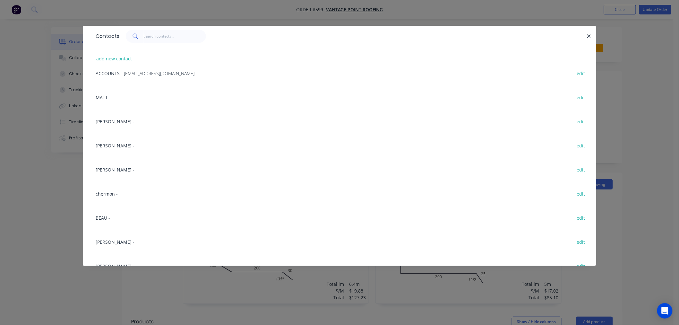
click at [106, 168] on span "james" at bounding box center [114, 169] width 36 height 6
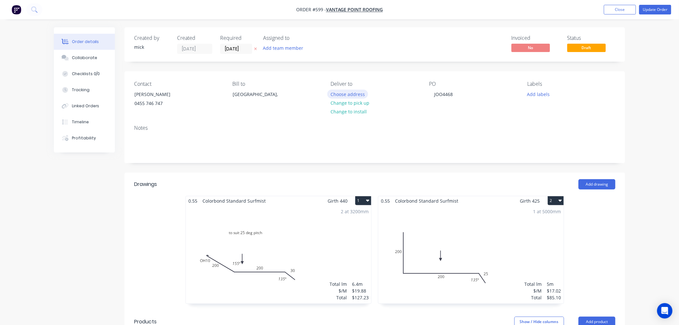
click at [349, 94] on button "Choose address" at bounding box center [347, 94] width 41 height 9
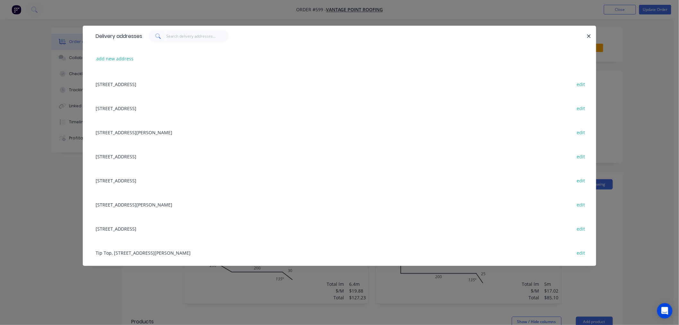
scroll to position [36, 0]
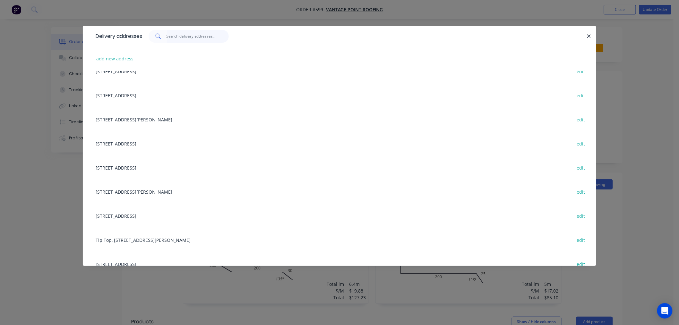
click at [182, 30] on input "text" at bounding box center [197, 36] width 63 height 13
type input "22"
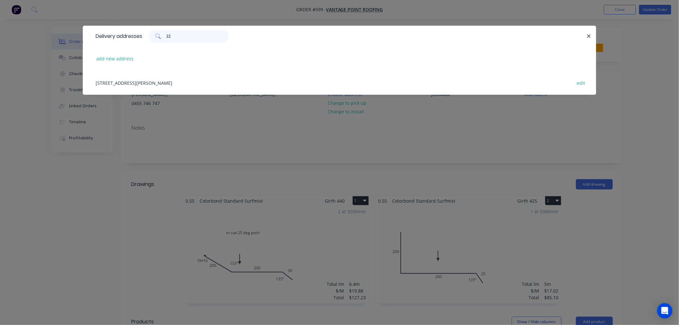
drag, startPoint x: 194, startPoint y: 39, endPoint x: 61, endPoint y: 53, distance: 133.2
click at [146, 43] on div "Delivery addresses 22" at bounding box center [339, 36] width 513 height 21
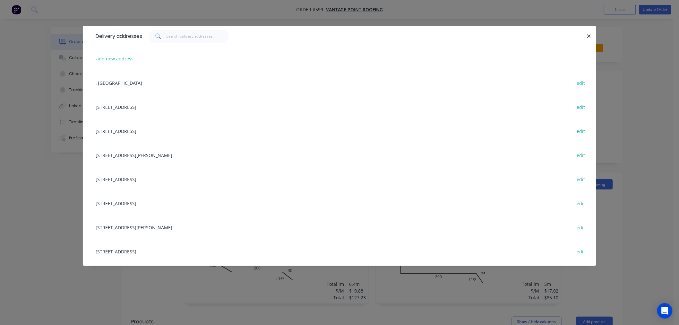
click at [108, 54] on div "add new address" at bounding box center [339, 59] width 494 height 24
click at [108, 57] on button "add new address" at bounding box center [115, 58] width 44 height 9
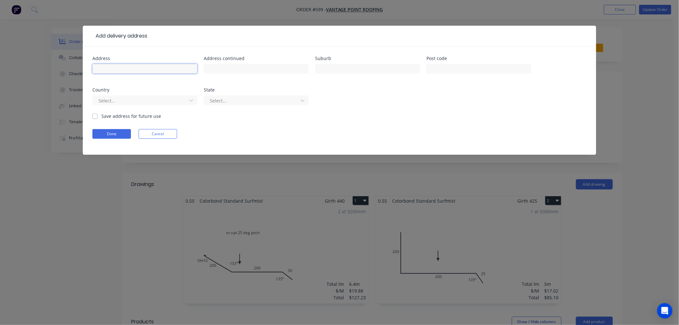
click at [113, 70] on input "text" at bounding box center [144, 69] width 105 height 10
type input "22 VICTORIA CRES"
click at [351, 66] on input "text" at bounding box center [367, 69] width 105 height 10
type input "TOOWOONG"
click at [479, 110] on div "Address 22 VICTORIA CRES Address continued Suburb TOOWOONG Post code Country Se…" at bounding box center [339, 84] width 494 height 56
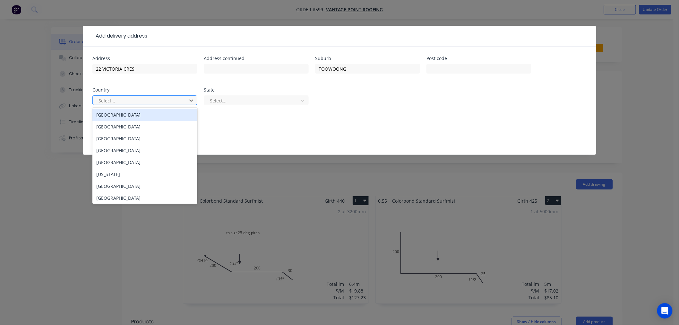
click at [182, 97] on div at bounding box center [141, 101] width 86 height 8
click at [141, 115] on div "[GEOGRAPHIC_DATA]" at bounding box center [144, 115] width 105 height 12
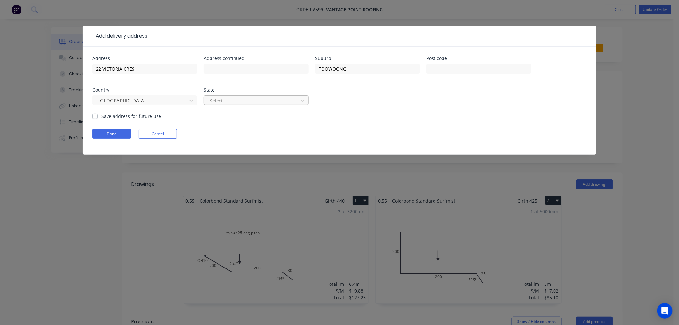
click at [219, 97] on div at bounding box center [252, 101] width 86 height 8
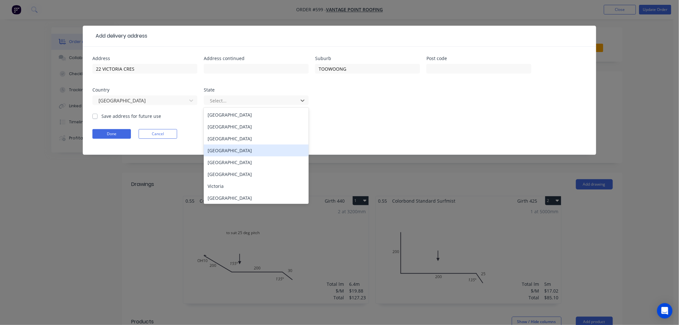
click at [226, 152] on div "[GEOGRAPHIC_DATA]" at bounding box center [256, 150] width 105 height 12
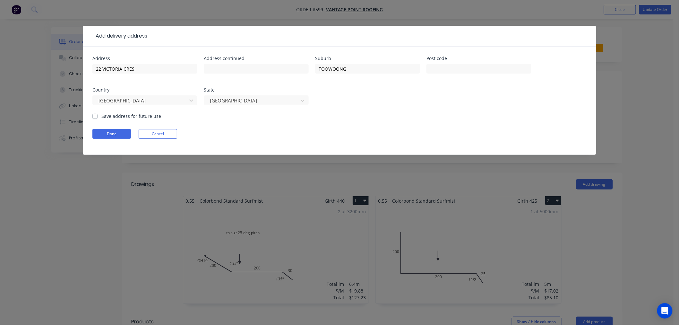
click at [101, 114] on label "Save address for future use" at bounding box center [131, 116] width 60 height 7
click at [94, 114] on input "Save address for future use" at bounding box center [94, 116] width 5 height 6
checkbox input "true"
click at [103, 131] on button "Done" at bounding box center [111, 134] width 38 height 10
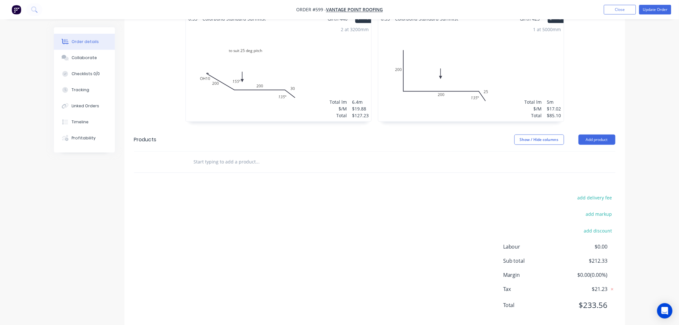
scroll to position [201, 0]
click at [226, 153] on input "text" at bounding box center [257, 159] width 128 height 13
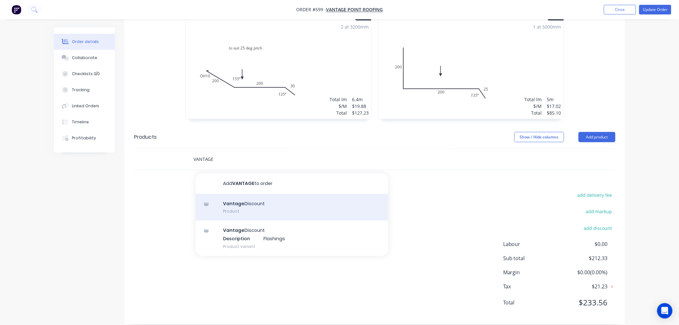
type input "VANTAGE"
click at [243, 201] on div "Vantage Discount Product" at bounding box center [292, 207] width 192 height 27
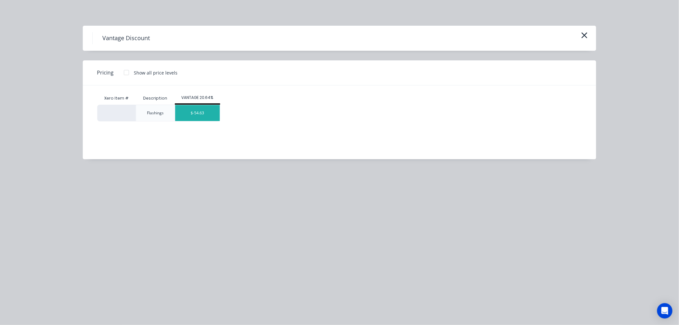
click at [203, 108] on div "$-54.63" at bounding box center [197, 113] width 45 height 16
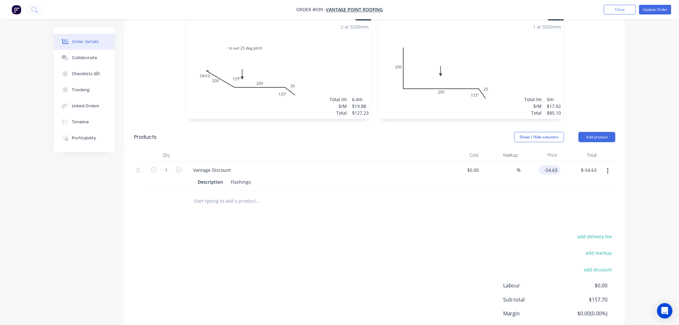
click at [549, 165] on input "-54.63" at bounding box center [551, 169] width 19 height 9
type input "$-33.97"
click at [466, 206] on div "Drawings Add drawing 0.55 Colorbond Standard Surfmist Girth 440 1 to suit 25 de…" at bounding box center [374, 176] width 500 height 377
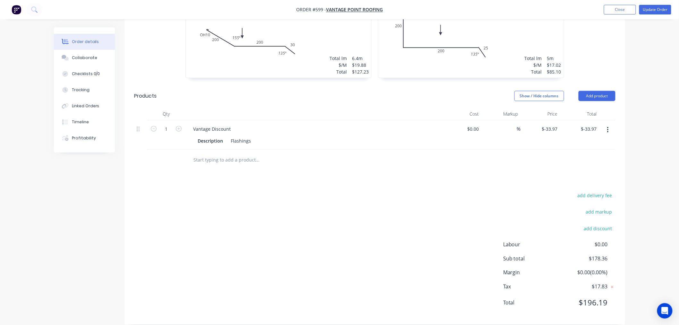
scroll to position [242, 0]
click at [228, 153] on input "text" at bounding box center [257, 159] width 128 height 13
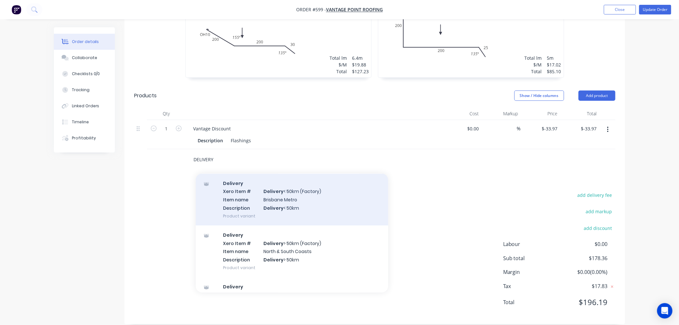
scroll to position [32, 0]
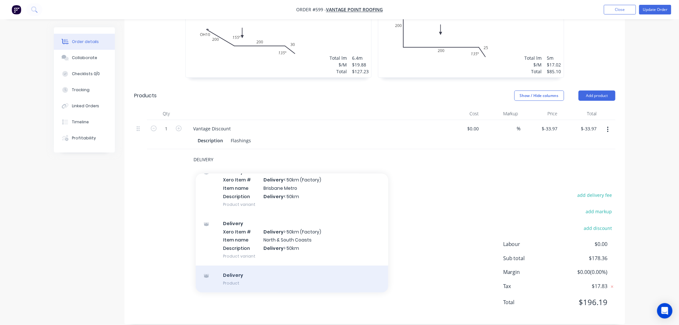
type input "DELIVERY"
click at [249, 269] on div "Delivery Product" at bounding box center [292, 278] width 192 height 27
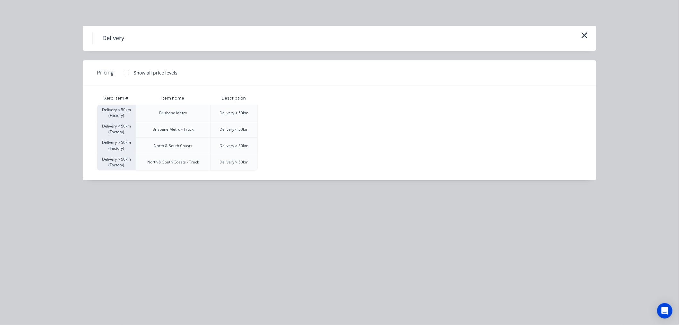
click at [126, 73] on div at bounding box center [126, 72] width 13 height 13
click at [273, 114] on div "$120.00" at bounding box center [274, 113] width 32 height 16
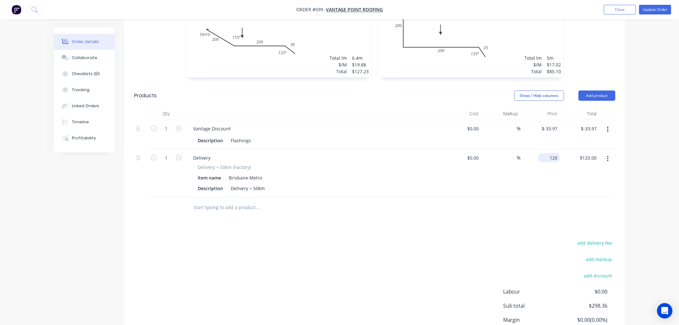
click at [554, 153] on input "120" at bounding box center [550, 157] width 20 height 9
type input "$85.00"
click at [503, 202] on div at bounding box center [374, 207] width 481 height 21
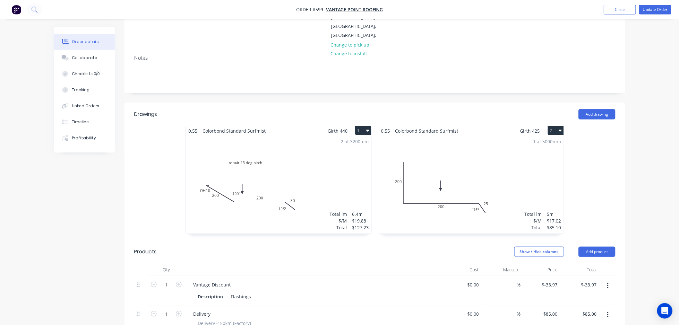
scroll to position [249, 0]
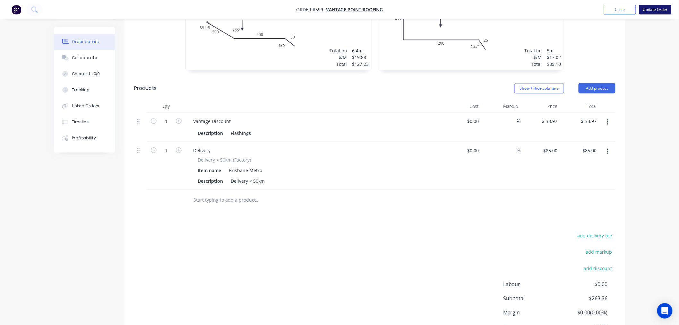
click at [658, 12] on button "Update Order" at bounding box center [655, 10] width 32 height 10
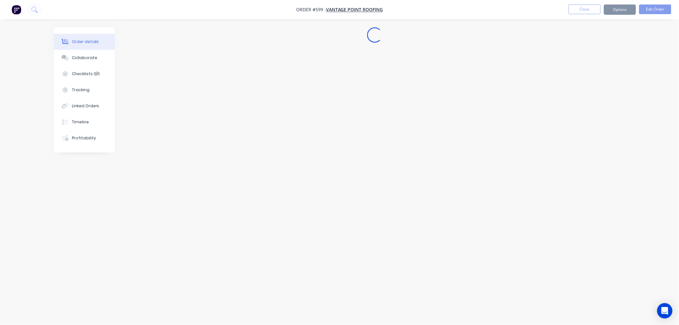
scroll to position [0, 0]
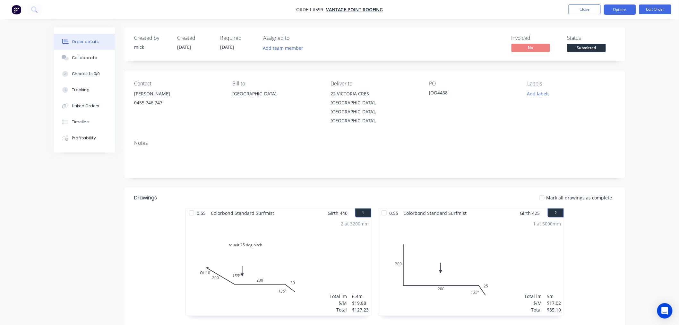
click at [621, 14] on button "Options" at bounding box center [620, 9] width 32 height 10
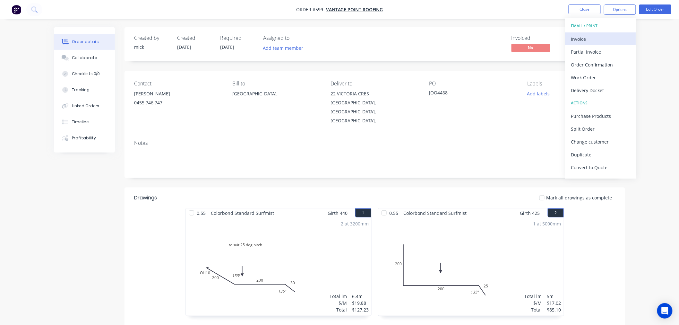
click at [597, 36] on div "Invoice" at bounding box center [600, 38] width 59 height 9
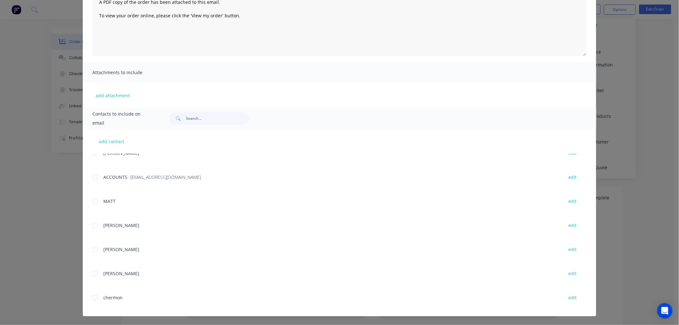
scroll to position [142, 0]
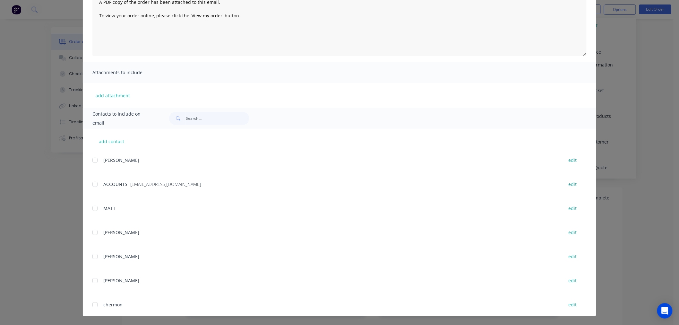
click at [91, 187] on div at bounding box center [95, 184] width 13 height 13
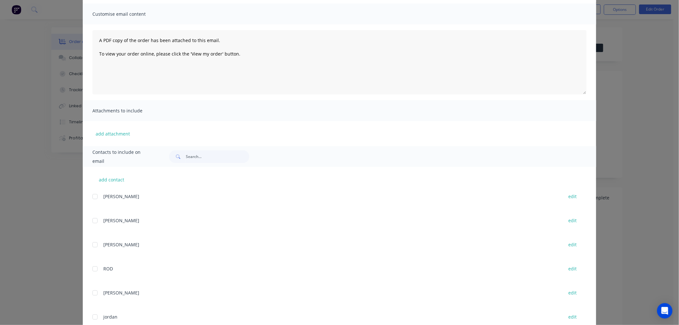
scroll to position [0, 0]
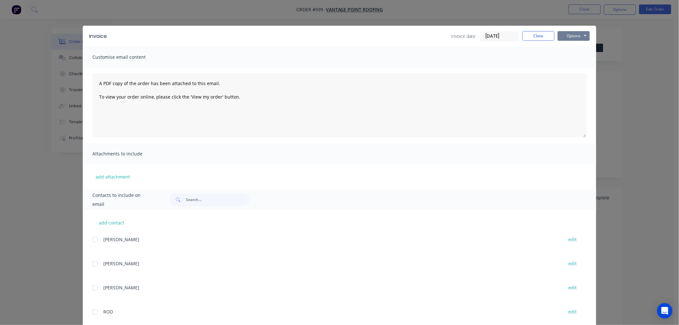
click at [579, 38] on button "Options" at bounding box center [574, 36] width 32 height 10
click at [581, 71] on button "Email" at bounding box center [578, 68] width 41 height 11
click at [534, 36] on button "Close" at bounding box center [538, 36] width 32 height 10
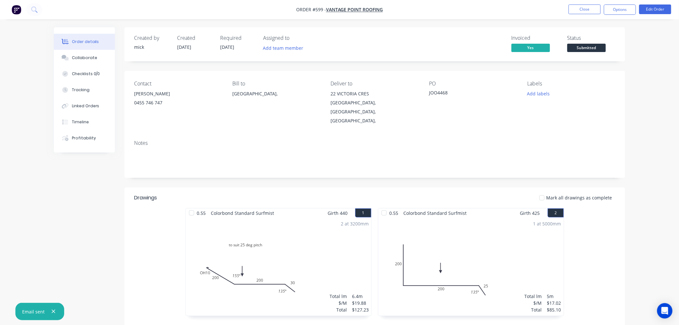
click at [16, 10] on img "button" at bounding box center [17, 10] width 10 height 10
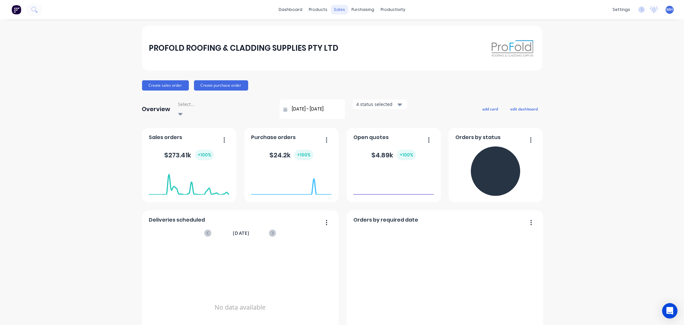
click at [337, 7] on div "sales" at bounding box center [340, 10] width 18 height 10
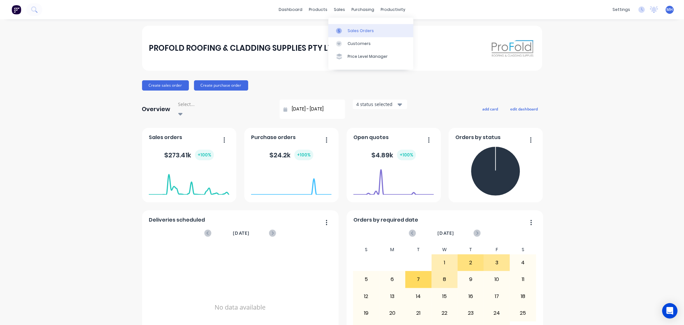
click at [351, 26] on link "Sales Orders" at bounding box center [371, 30] width 85 height 13
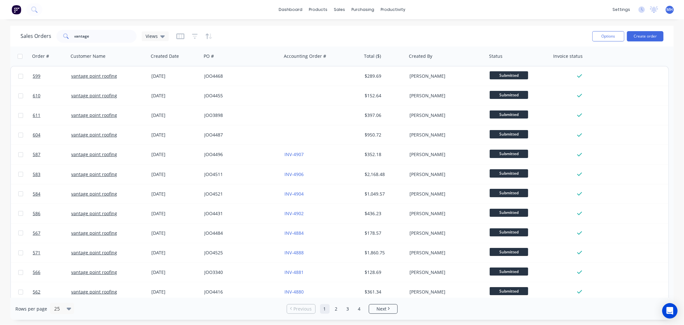
click at [17, 12] on img at bounding box center [17, 10] width 10 height 10
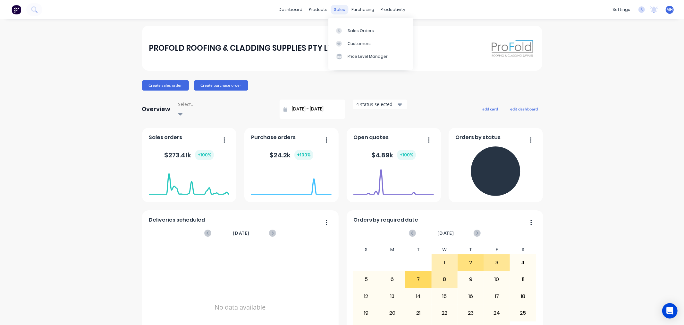
click at [333, 10] on div "sales" at bounding box center [340, 10] width 18 height 10
click at [356, 24] on link "Sales Orders" at bounding box center [371, 30] width 85 height 13
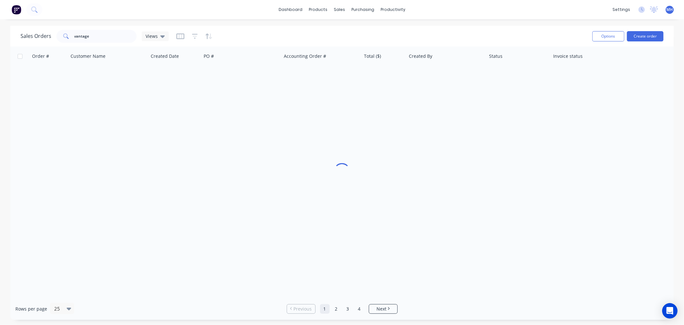
click at [357, 27] on div "Sales Orders vantage Views Options Create order" at bounding box center [342, 36] width 664 height 21
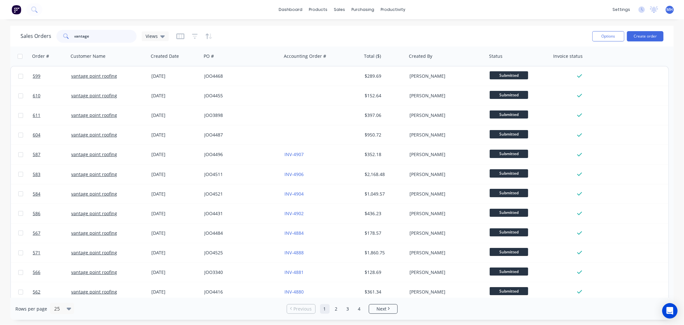
drag, startPoint x: 110, startPoint y: 40, endPoint x: -190, endPoint y: 75, distance: 302.0
click at [0, 75] on html "dashboard products sales purchasing productivity dashboard products Product Cat…" at bounding box center [342, 162] width 684 height 325
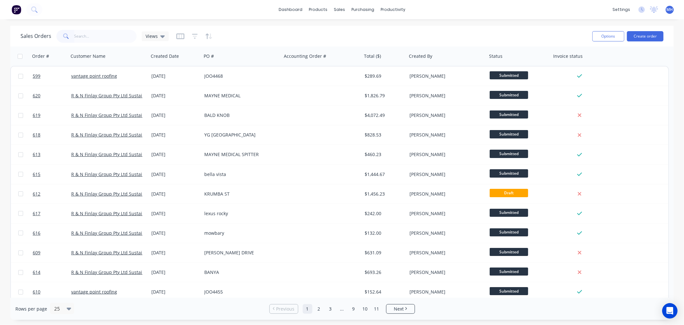
click at [21, 9] on img at bounding box center [17, 10] width 10 height 10
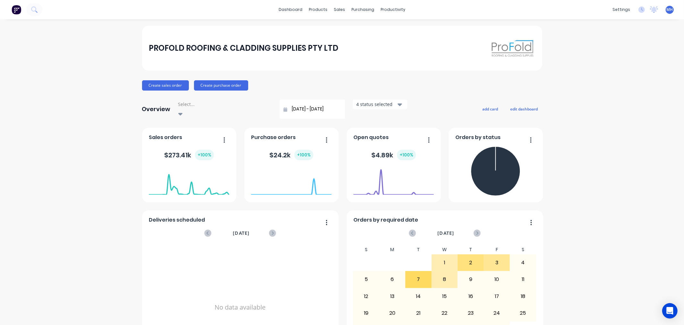
click at [224, 137] on icon "button" at bounding box center [225, 140] width 2 height 6
click at [407, 87] on div "Create sales order Create purchase order" at bounding box center [342, 85] width 400 height 10
click at [182, 168] on foreignobject at bounding box center [189, 181] width 81 height 27
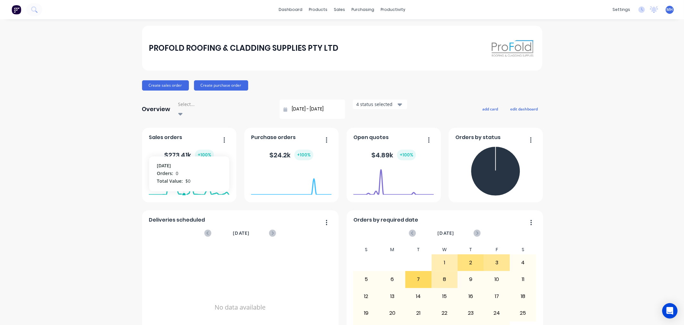
click at [181, 168] on foreignobject at bounding box center [189, 181] width 81 height 27
click at [92, 137] on div "PROFOLD ROOFING & CLADDING SUPPLIES PTY LTD Create sales order Create purchase …" at bounding box center [342, 196] width 684 height 341
